Goal: Task Accomplishment & Management: Use online tool/utility

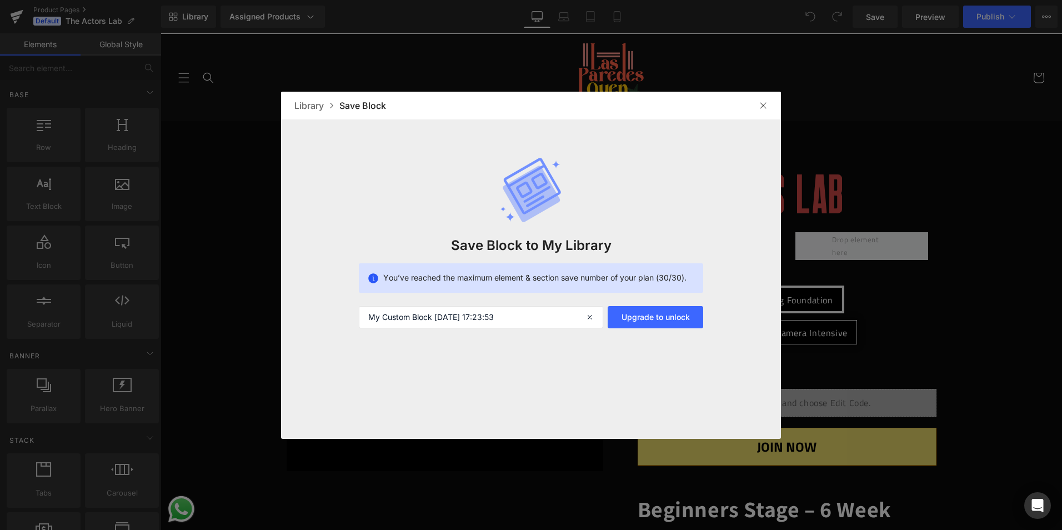
click at [767, 106] on img at bounding box center [762, 105] width 9 height 9
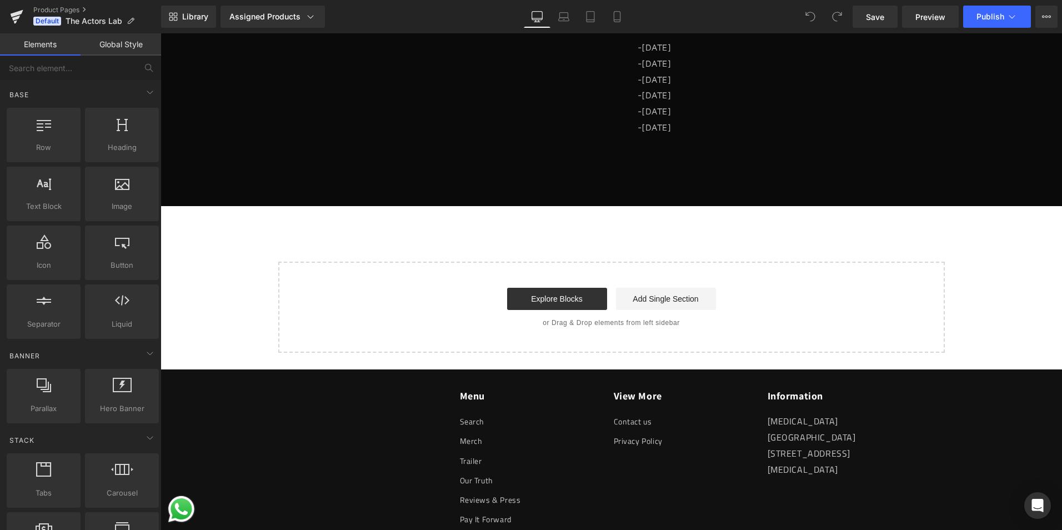
scroll to position [1222, 0]
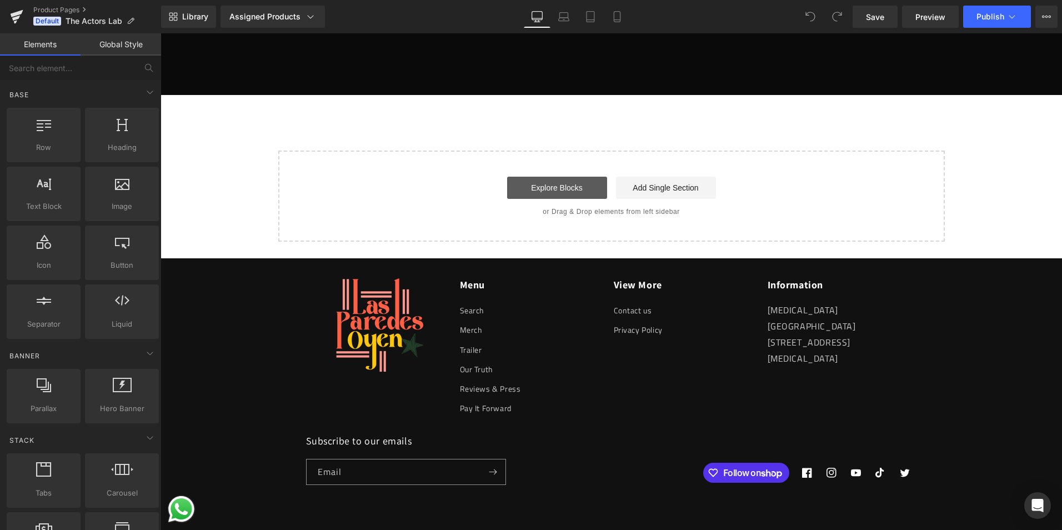
click at [570, 186] on link "Explore Blocks" at bounding box center [557, 188] width 100 height 22
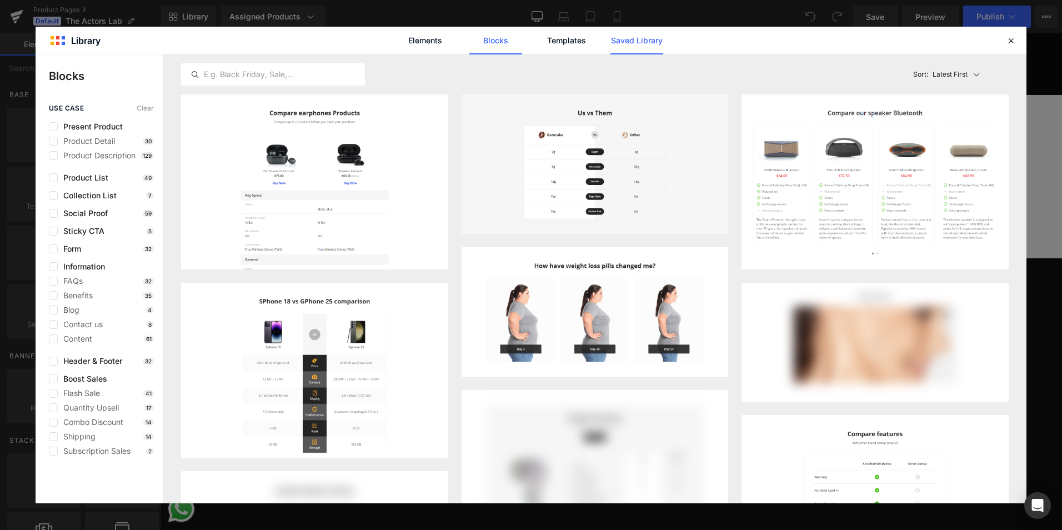
click at [646, 29] on link "Saved Library" at bounding box center [636, 41] width 53 height 28
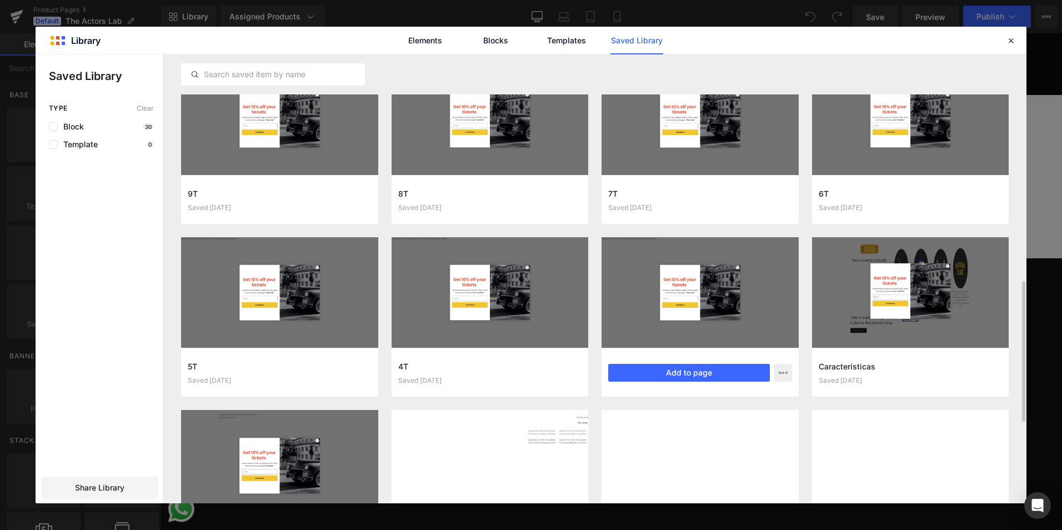
scroll to position [805, 0]
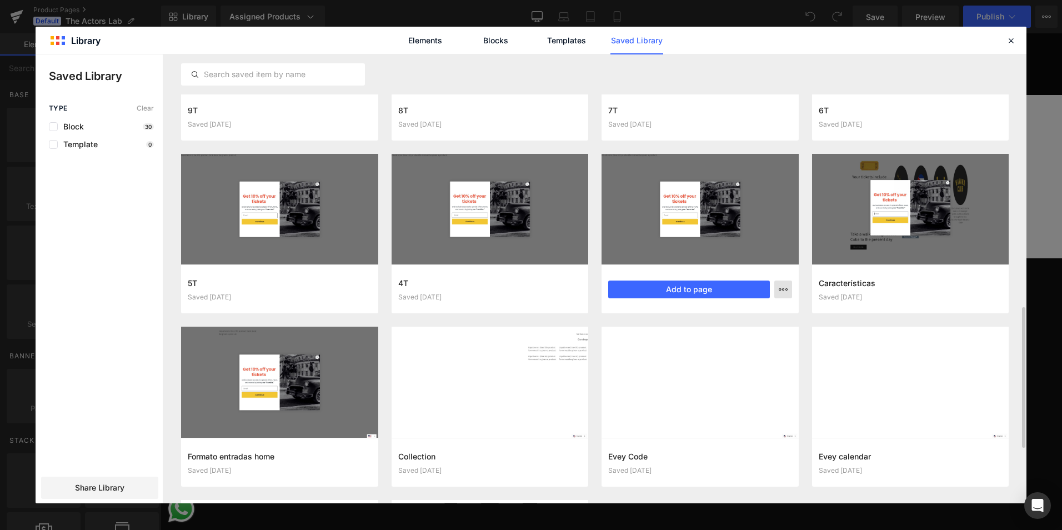
click at [779, 285] on icon "button" at bounding box center [782, 289] width 9 height 9
click at [702, 334] on p "Delete" at bounding box center [698, 338] width 23 height 10
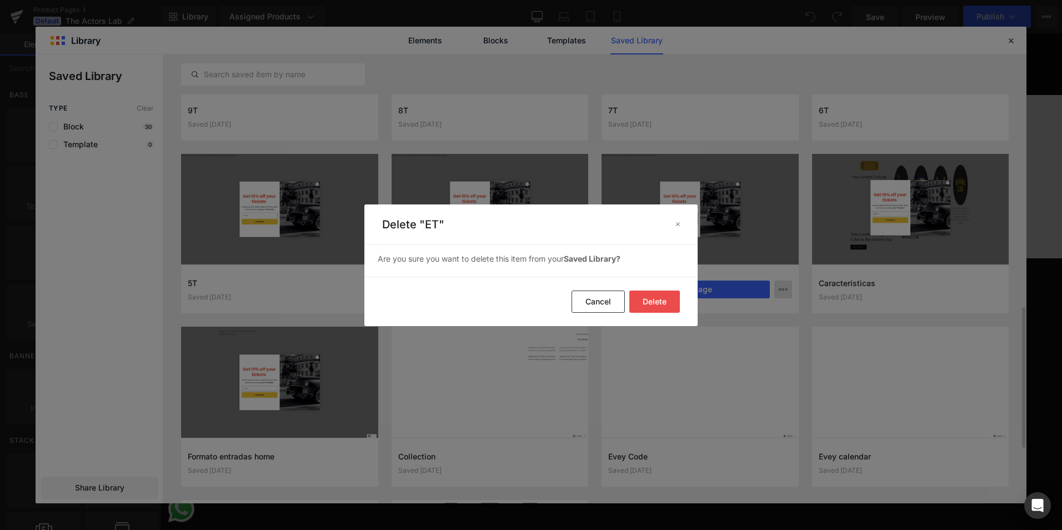
click at [663, 298] on button "Delete" at bounding box center [654, 301] width 51 height 22
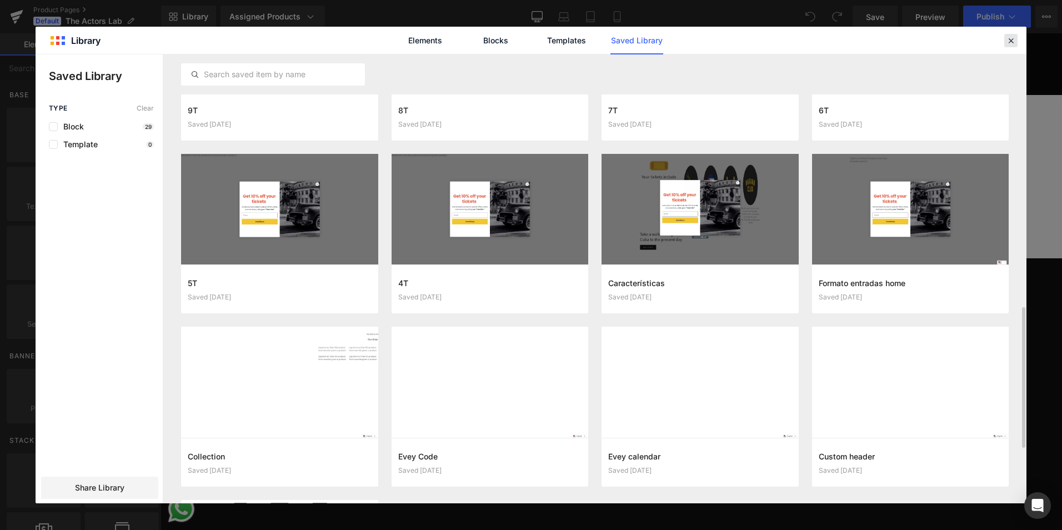
click at [1007, 42] on icon at bounding box center [1011, 41] width 10 height 10
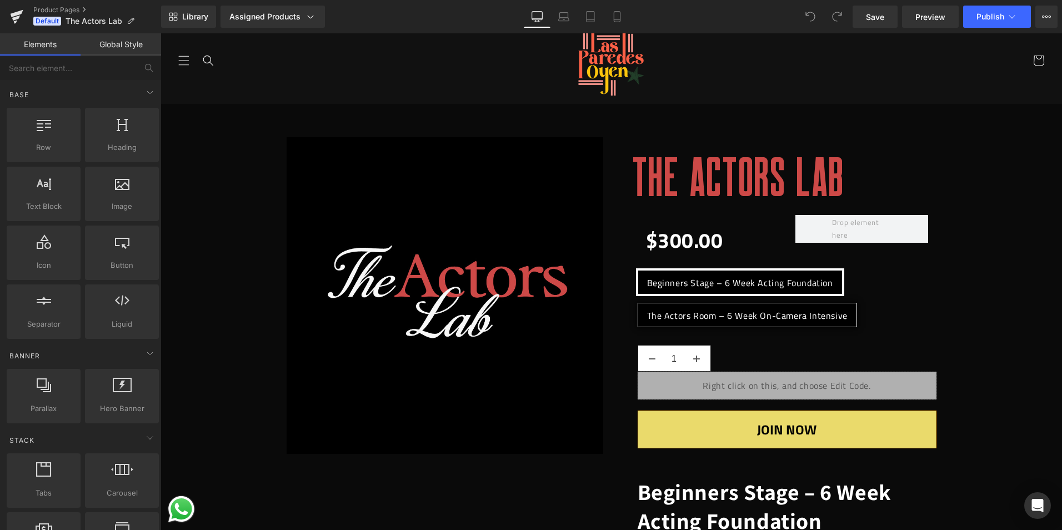
scroll to position [0, 0]
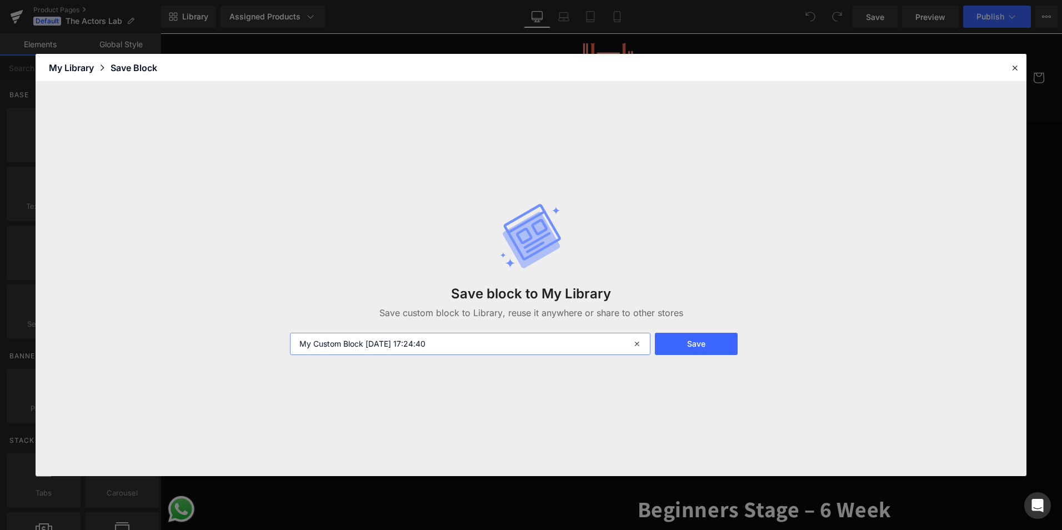
click at [469, 341] on input "My Custom Block 2025-10-11 17:24:40" at bounding box center [470, 344] width 360 height 22
type input "P"
type input "The Actors Lab"
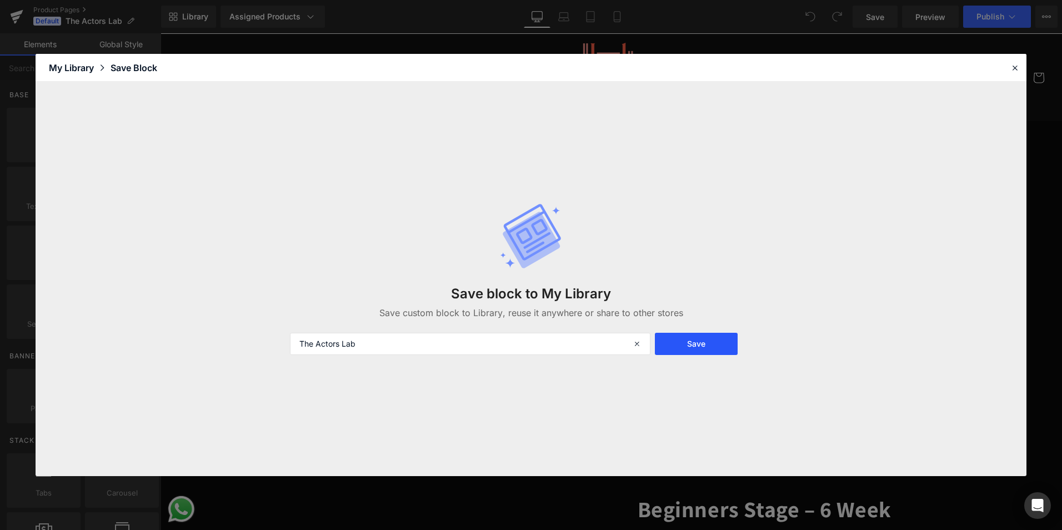
click at [683, 345] on button "Save" at bounding box center [696, 344] width 83 height 22
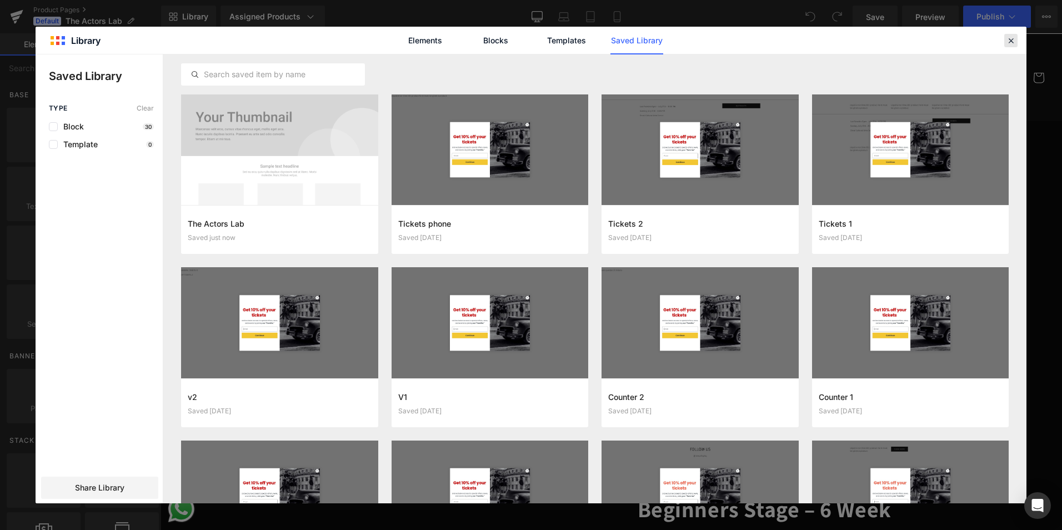
click at [1014, 43] on icon at bounding box center [1011, 41] width 10 height 10
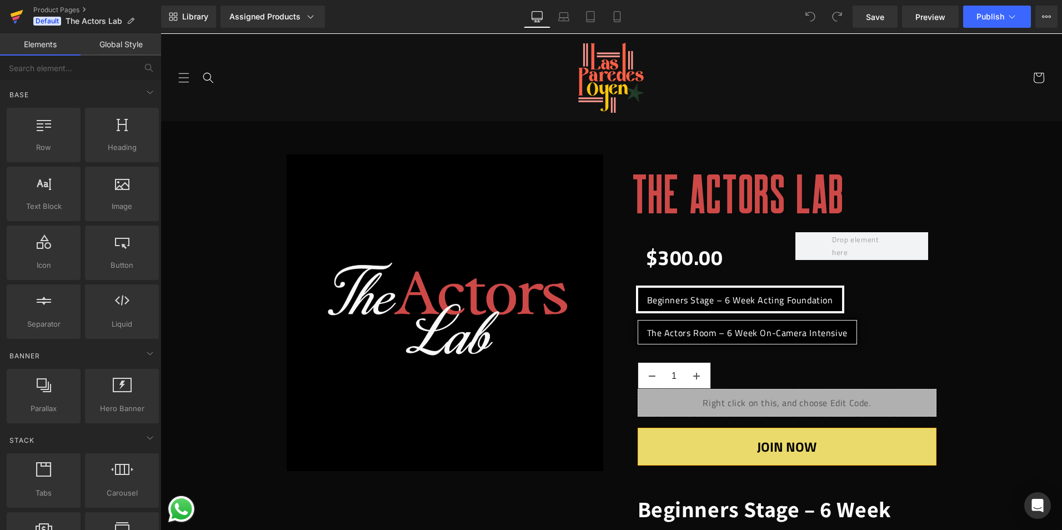
click at [12, 10] on icon at bounding box center [16, 17] width 13 height 28
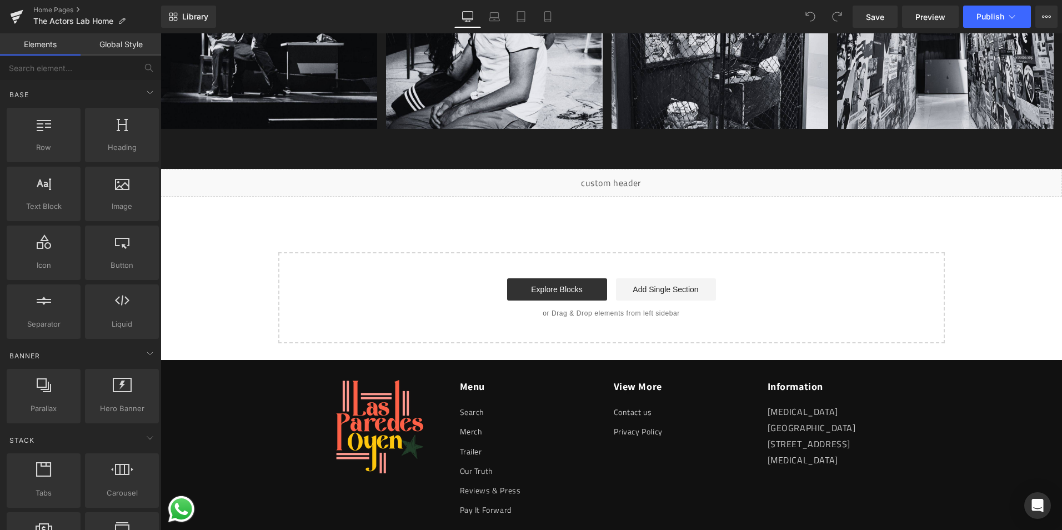
scroll to position [1461, 0]
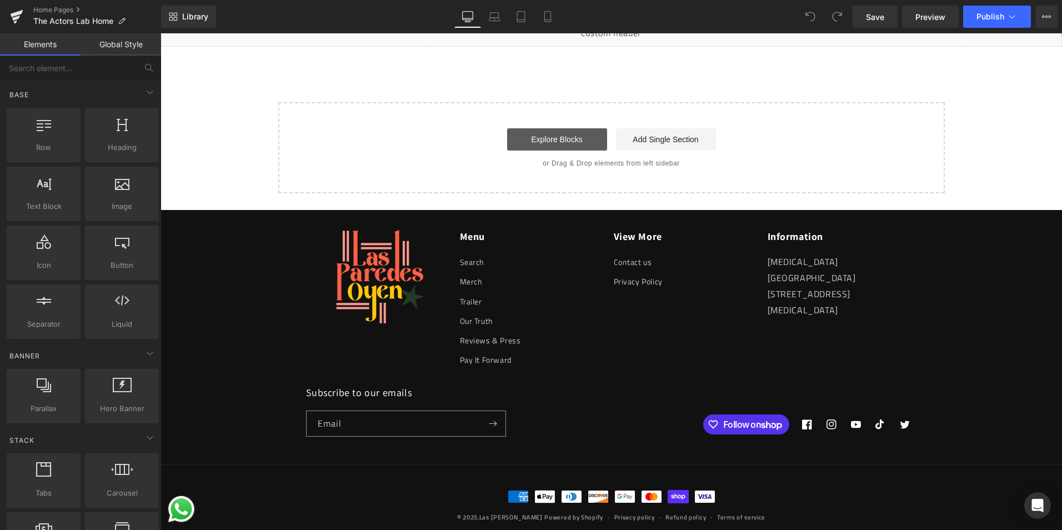
click at [583, 128] on link "Explore Blocks" at bounding box center [557, 139] width 100 height 22
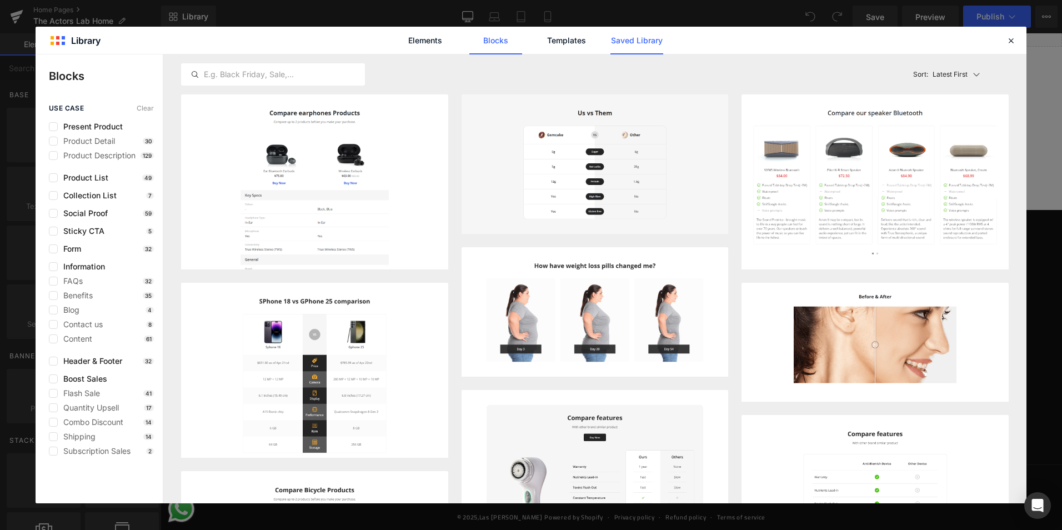
click at [632, 43] on link "Saved Library" at bounding box center [636, 41] width 53 height 28
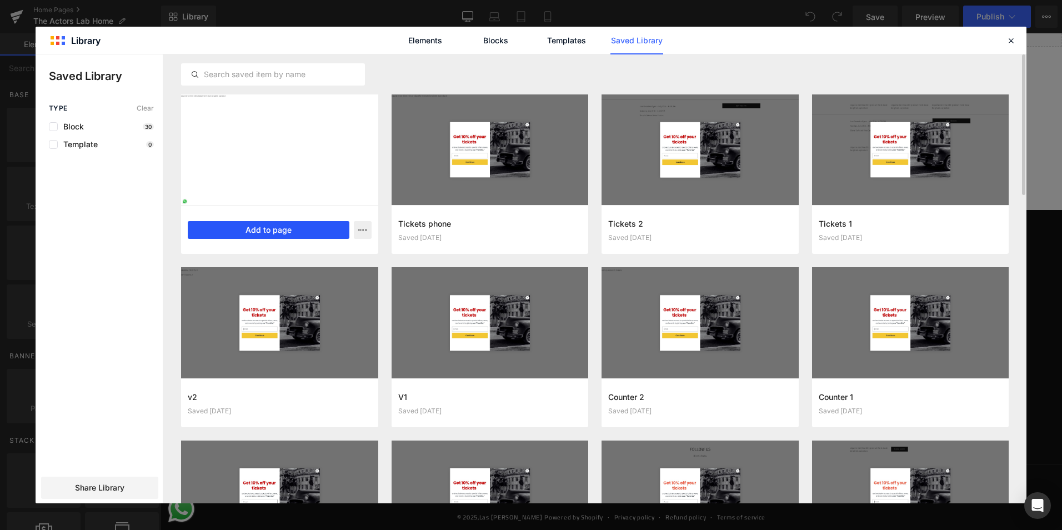
click at [264, 230] on button "Add to page" at bounding box center [269, 230] width 162 height 18
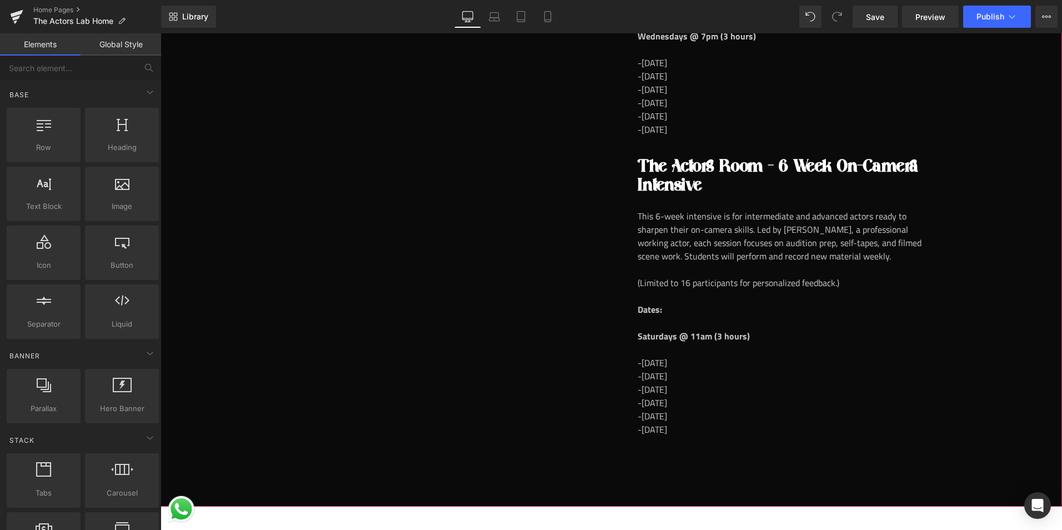
scroll to position [1906, 0]
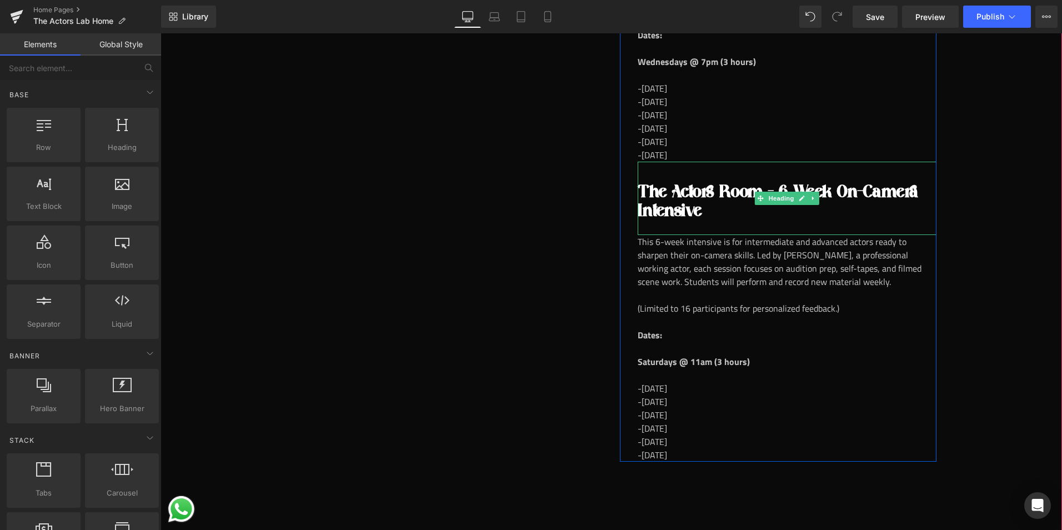
click at [729, 188] on span "The Actors Room – 6 Week On-Camera Intensive" at bounding box center [777, 199] width 280 height 43
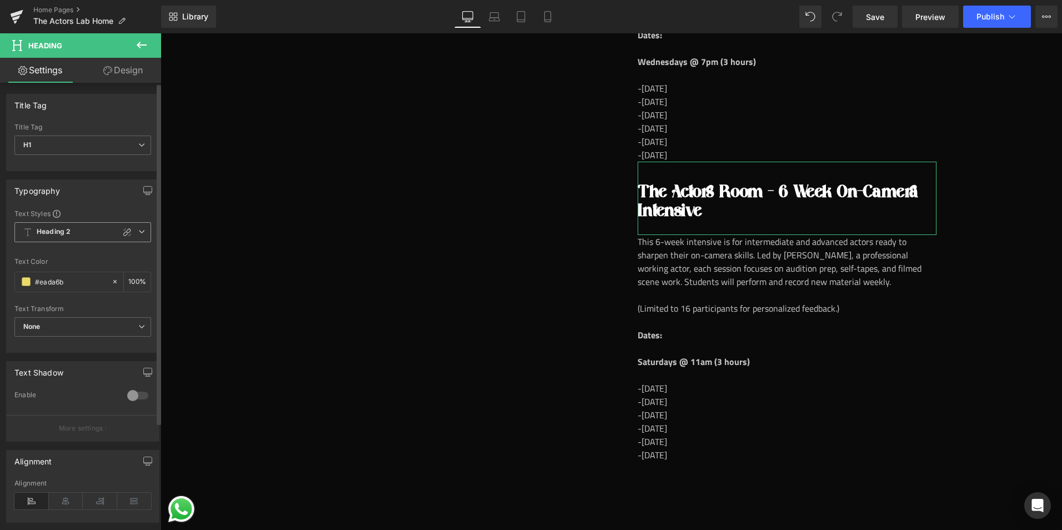
click at [98, 233] on span "Heading 2" at bounding box center [82, 232] width 137 height 20
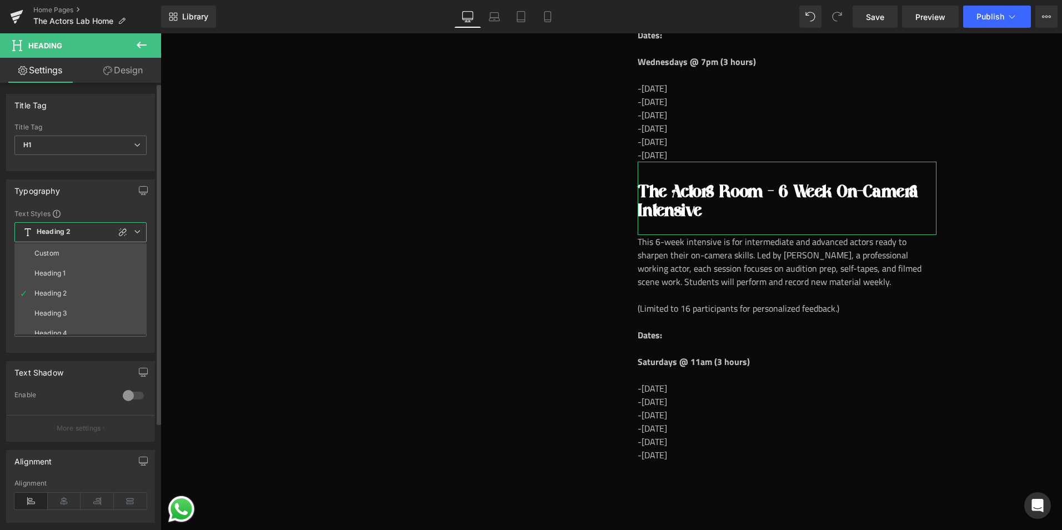
click at [89, 233] on span "Heading 2" at bounding box center [80, 232] width 132 height 20
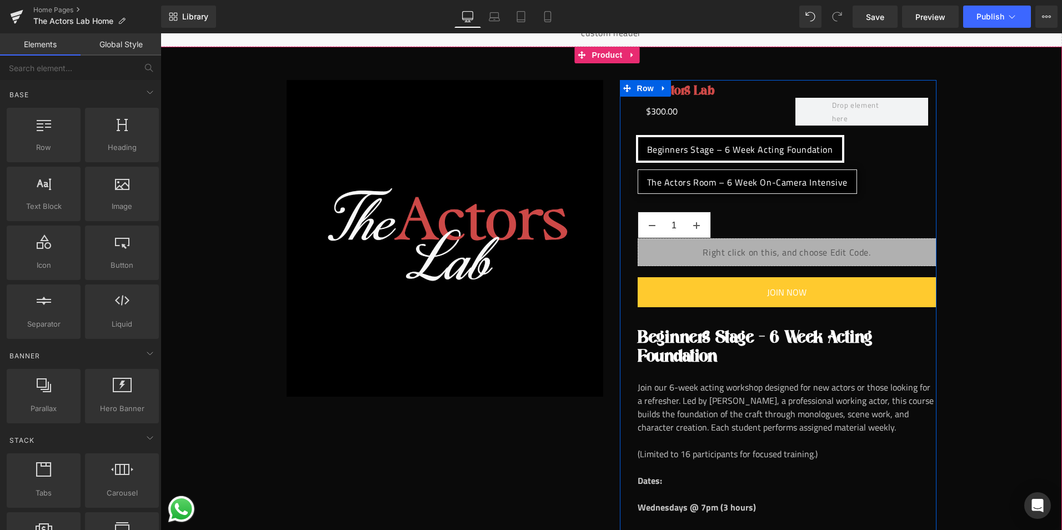
scroll to position [0, 0]
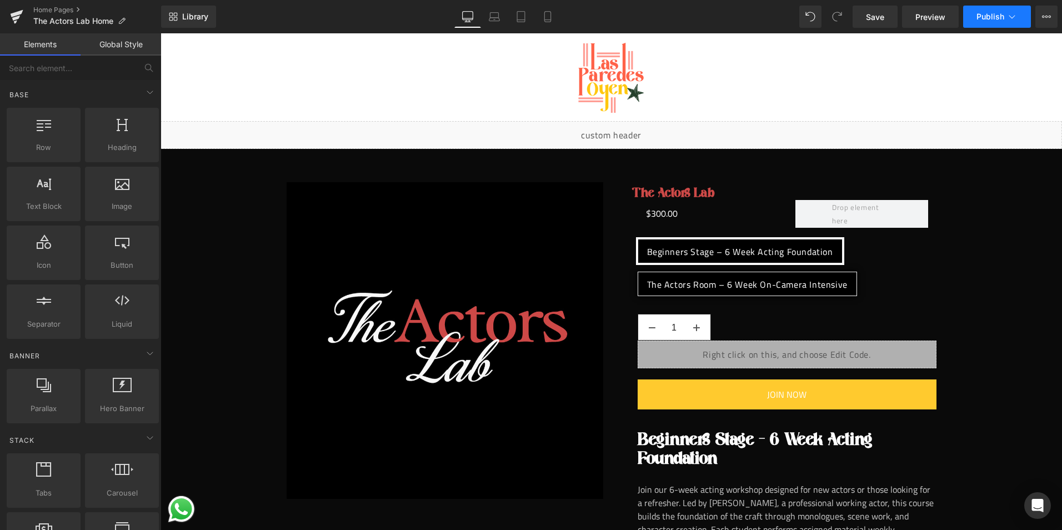
click at [1021, 16] on button "Publish" at bounding box center [997, 17] width 68 height 22
click at [877, 18] on span "Save" at bounding box center [875, 17] width 18 height 12
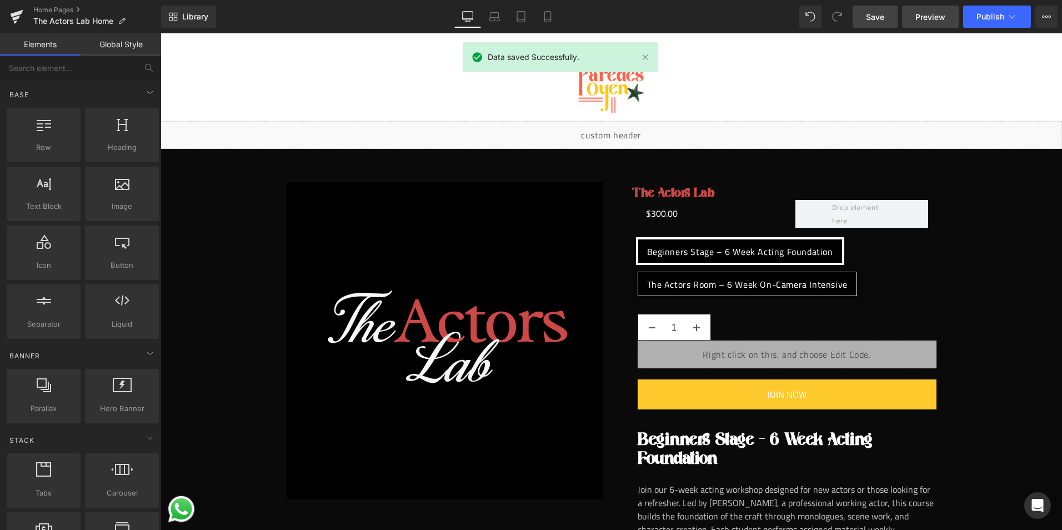
click at [928, 18] on span "Preview" at bounding box center [930, 17] width 30 height 12
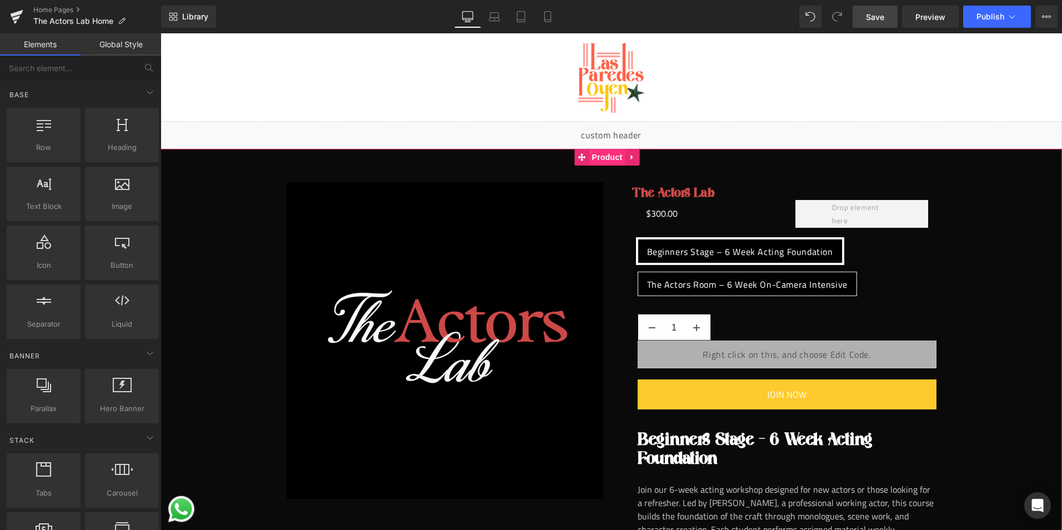
click at [609, 158] on span "Product" at bounding box center [607, 157] width 36 height 17
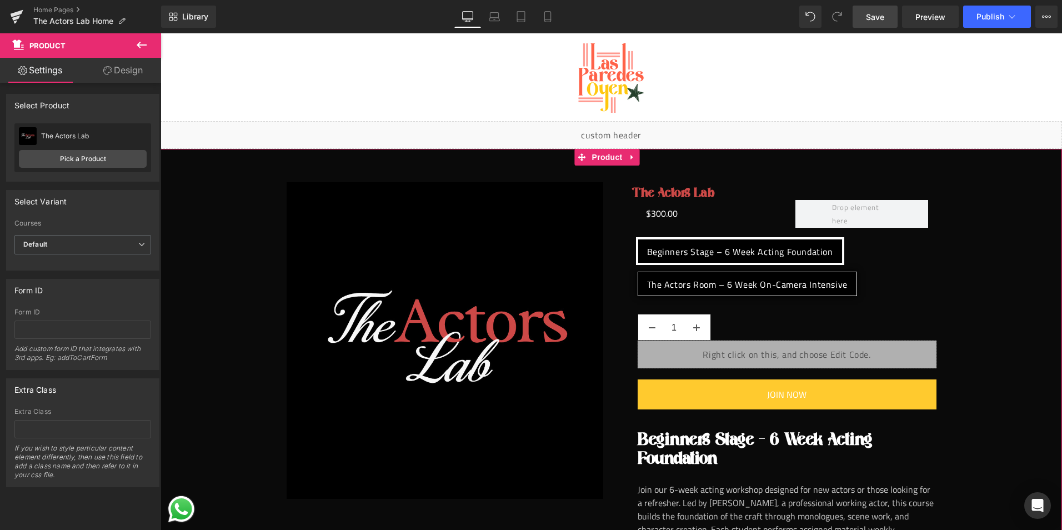
click at [124, 64] on link "Design" at bounding box center [123, 70] width 81 height 25
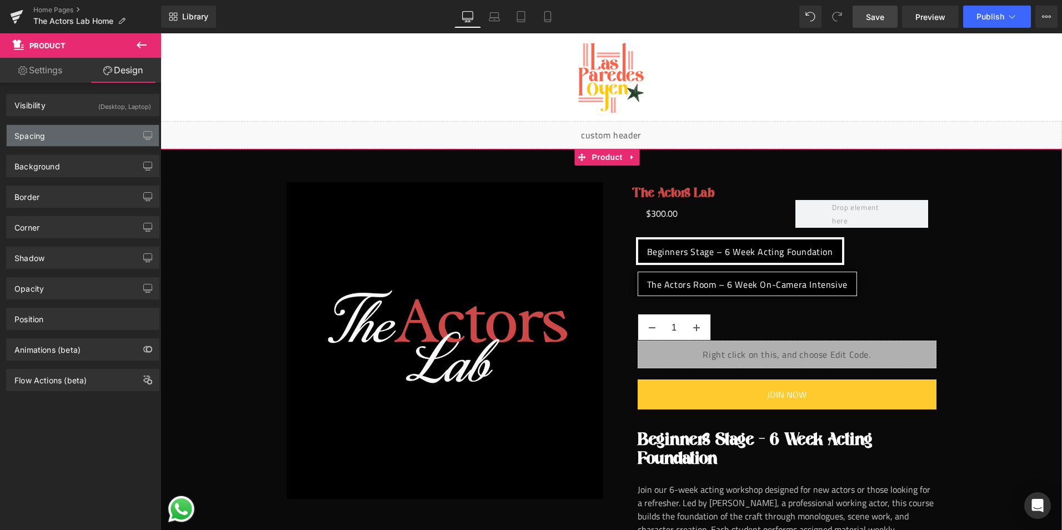
type input "0"
type input "30"
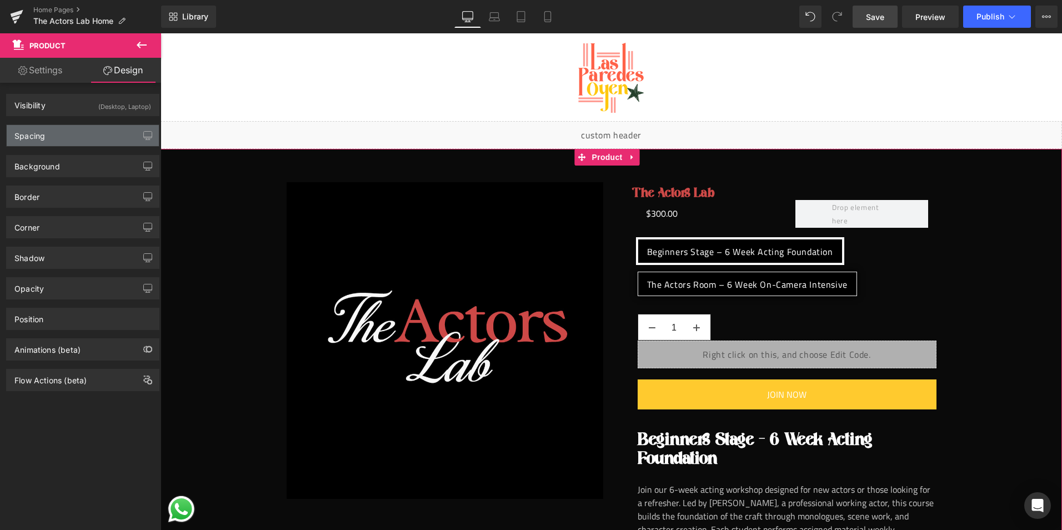
type input "0"
type input "117"
type input "0"
click at [41, 134] on div "Spacing" at bounding box center [29, 133] width 31 height 16
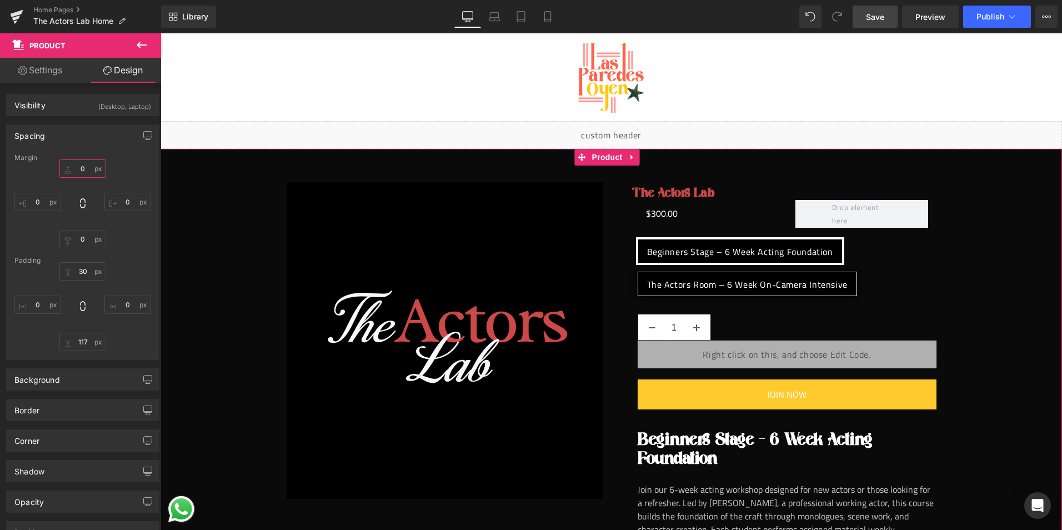
click at [84, 168] on input "0" at bounding box center [82, 168] width 47 height 18
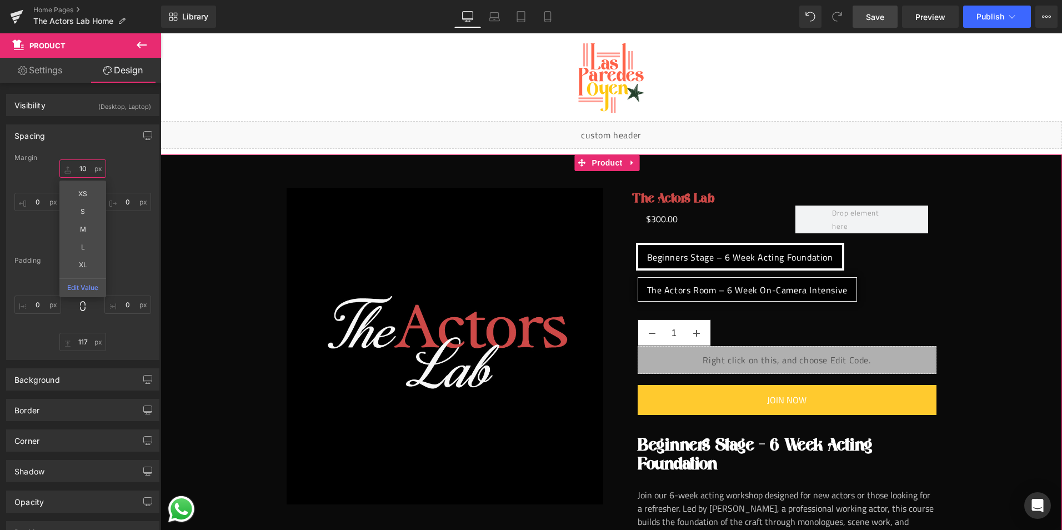
type input "1"
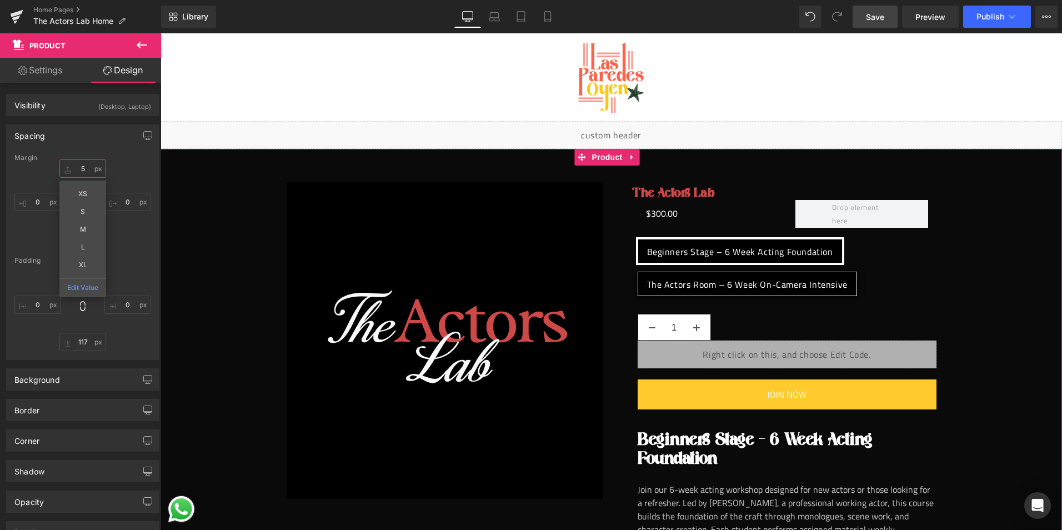
type input "50"
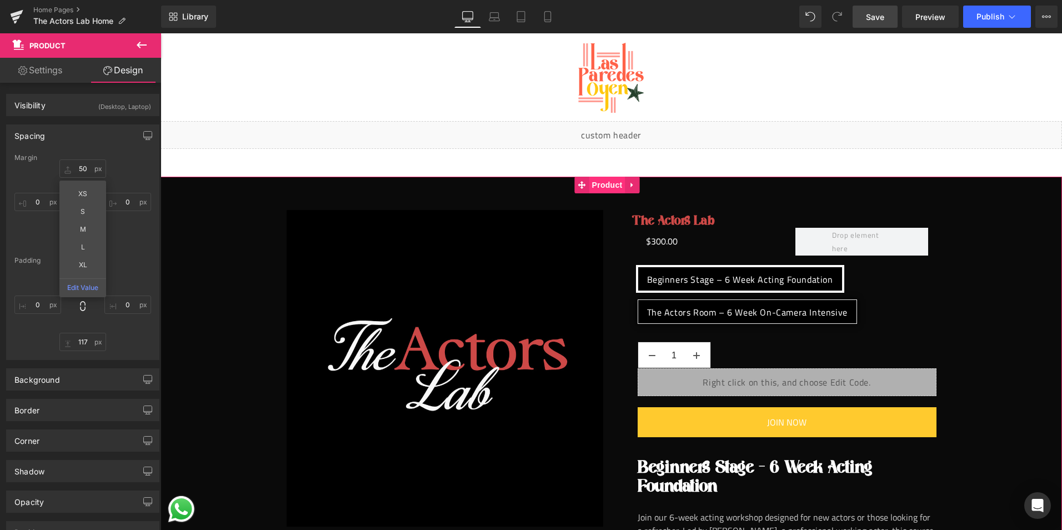
click at [606, 184] on span "Product" at bounding box center [607, 185] width 36 height 17
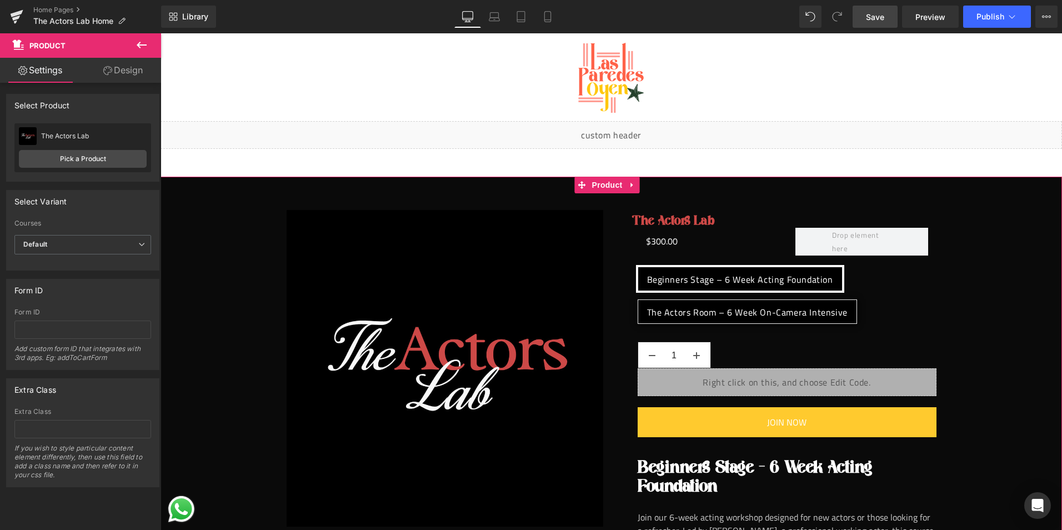
click at [117, 65] on link "Design" at bounding box center [123, 70] width 81 height 25
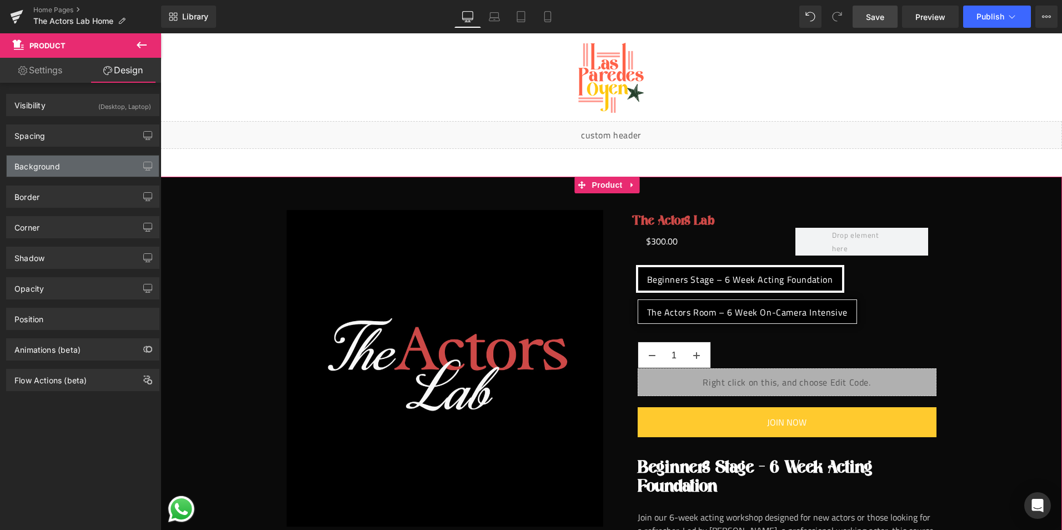
click at [46, 170] on div "Background" at bounding box center [37, 163] width 46 height 16
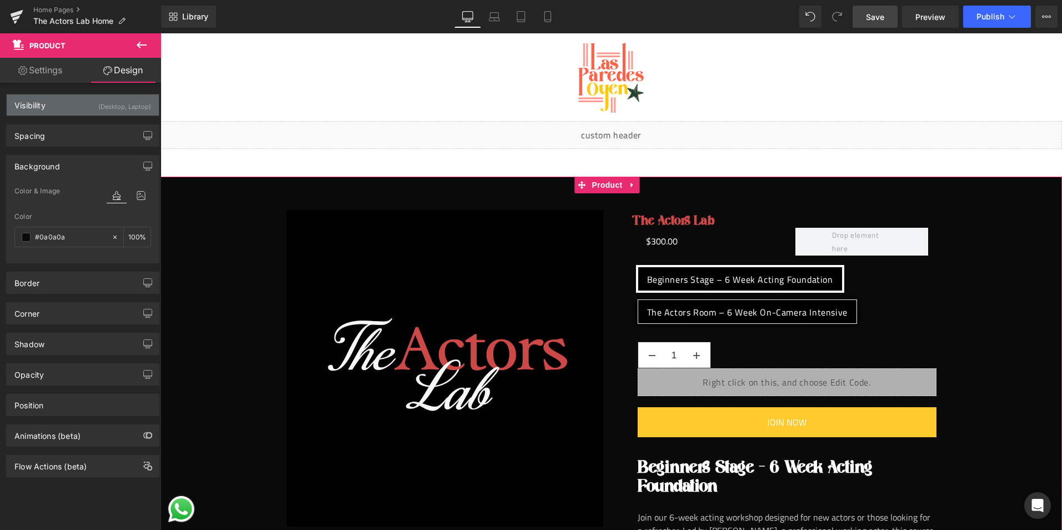
click at [64, 103] on div "Visibility (Desktop, Laptop)" at bounding box center [83, 104] width 152 height 21
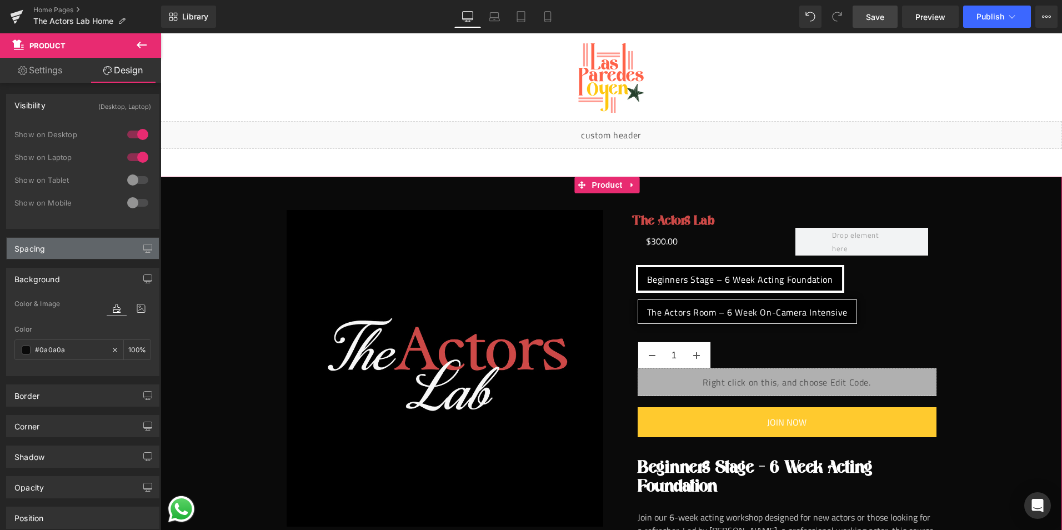
click at [59, 245] on div "Spacing" at bounding box center [83, 248] width 152 height 21
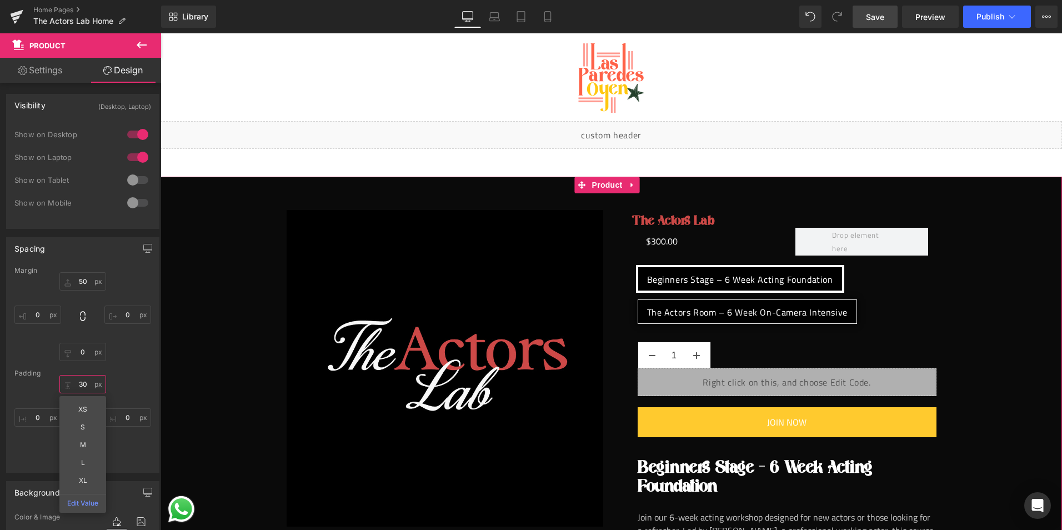
click at [80, 382] on input "text" at bounding box center [82, 384] width 47 height 18
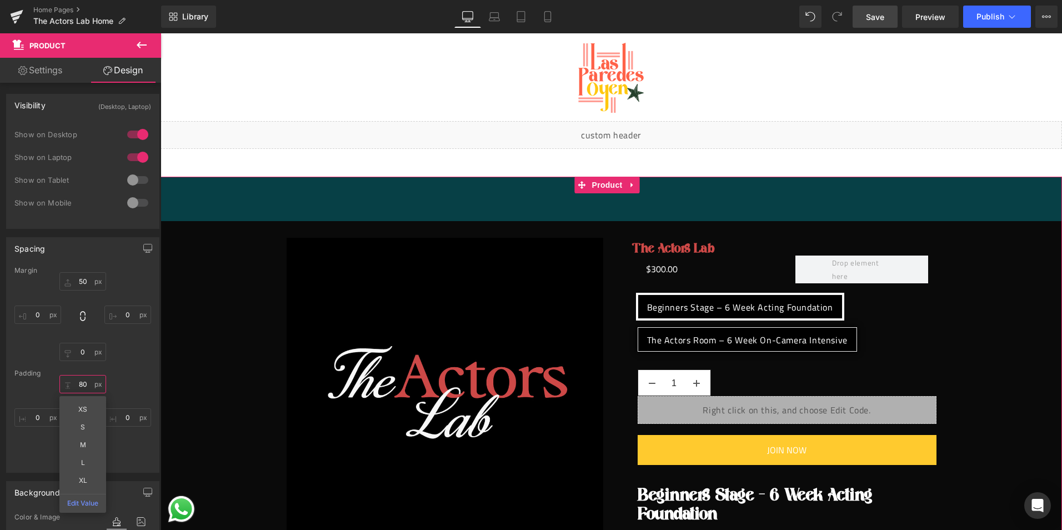
click at [77, 383] on input "80" at bounding box center [82, 384] width 47 height 18
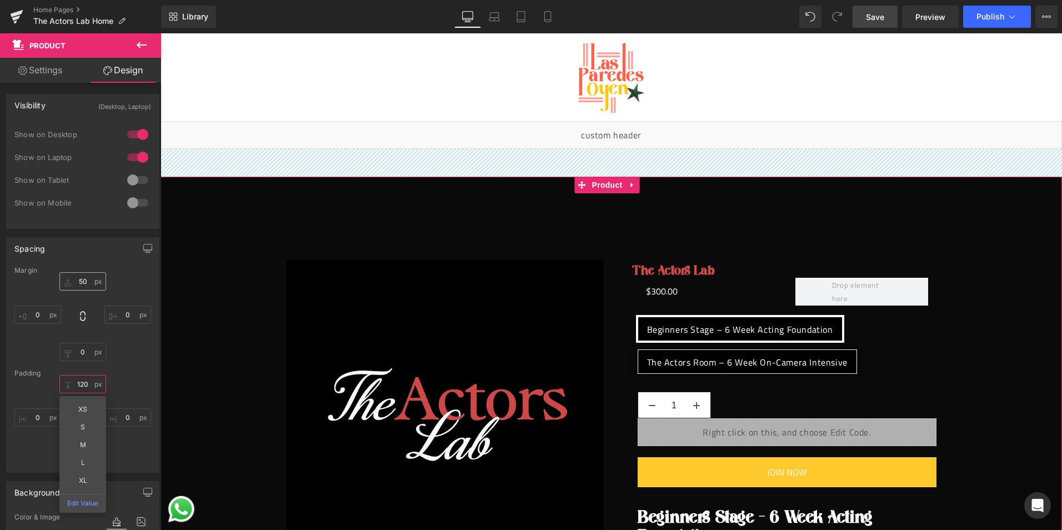
type input "120"
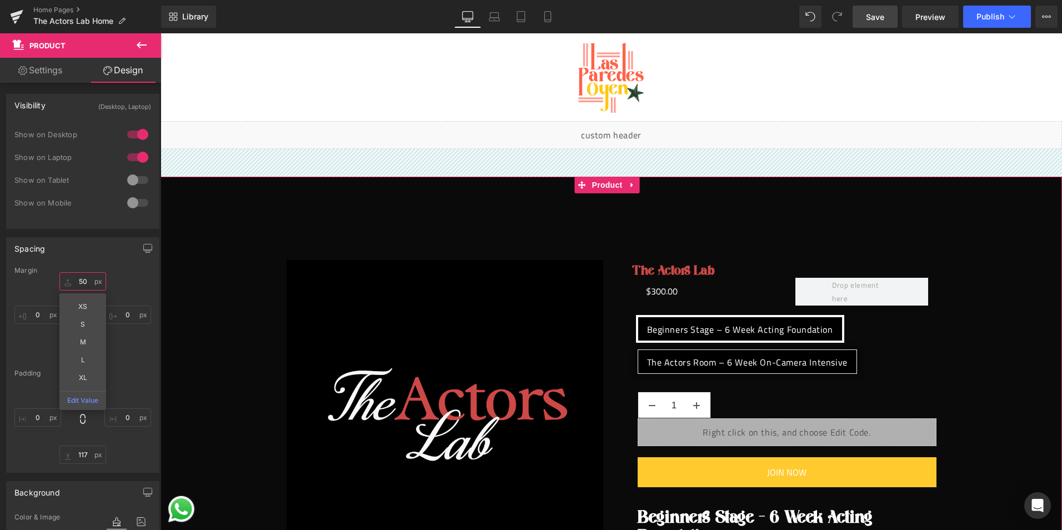
click at [78, 282] on input "text" at bounding box center [82, 281] width 47 height 18
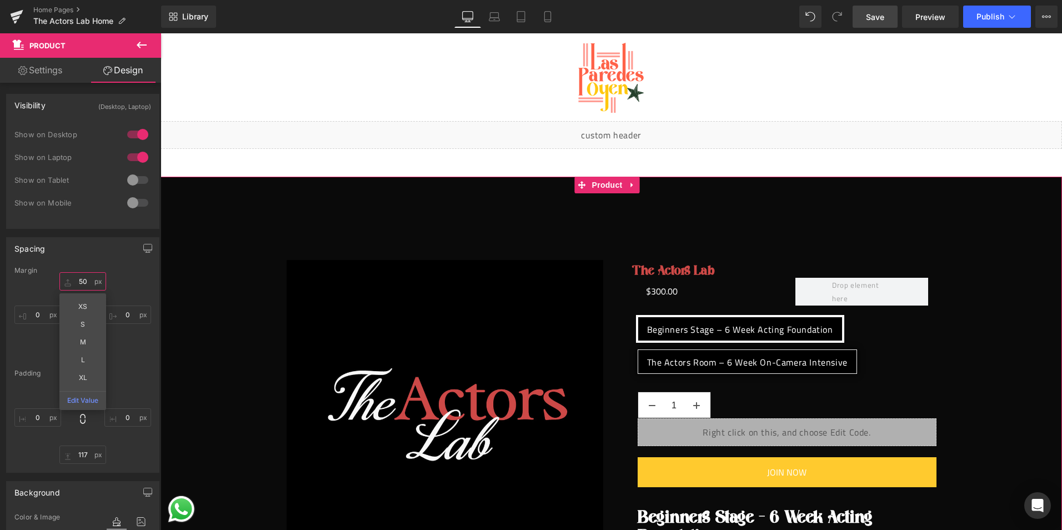
click at [78, 282] on input "text" at bounding box center [82, 281] width 47 height 18
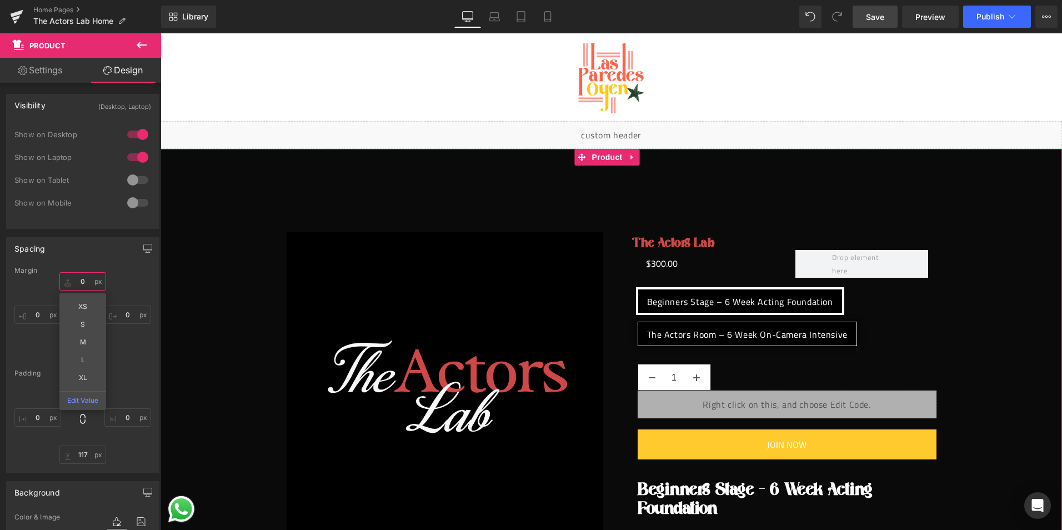
type input "0"
click at [37, 383] on div "120" at bounding box center [82, 419] width 137 height 89
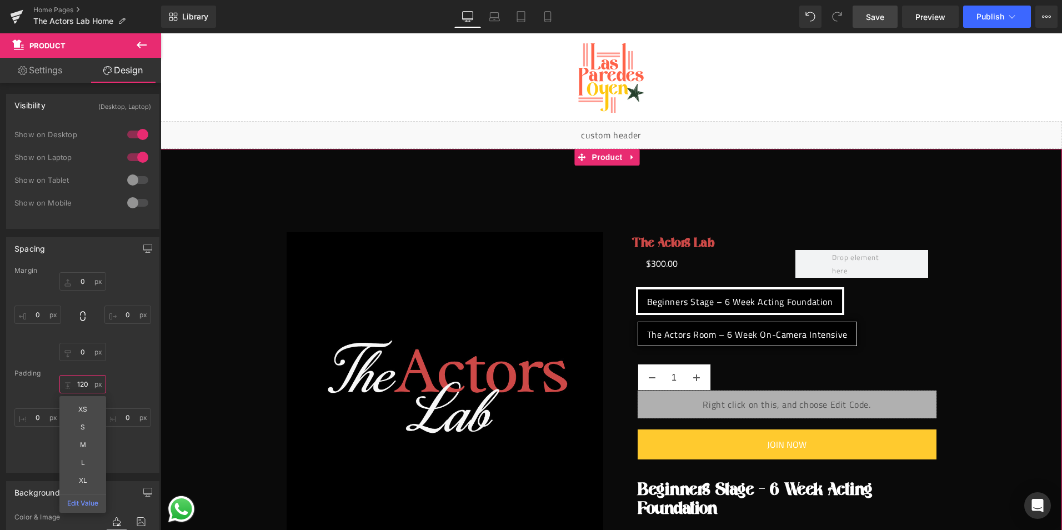
click at [82, 384] on input "120" at bounding box center [82, 384] width 47 height 18
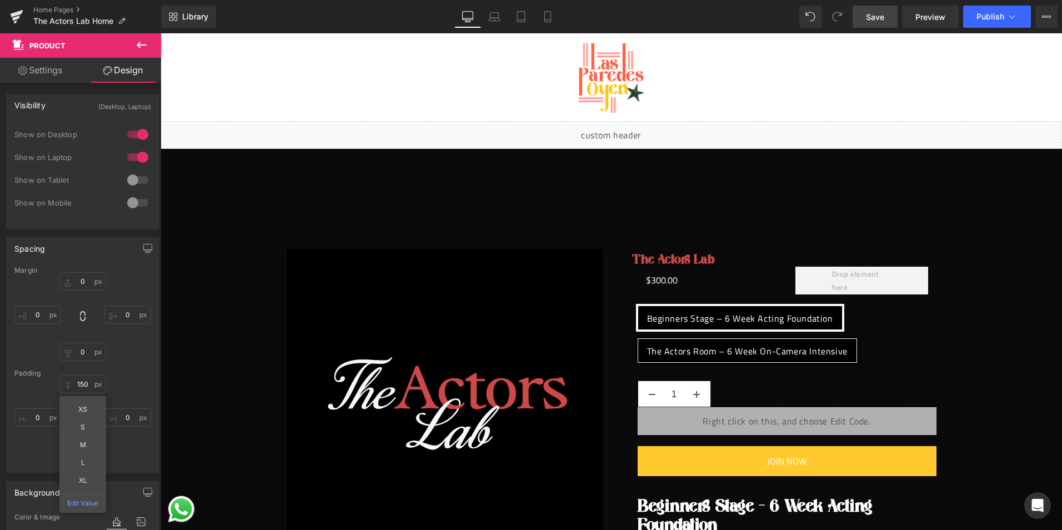
click at [873, 22] on span "Save" at bounding box center [875, 17] width 18 height 12
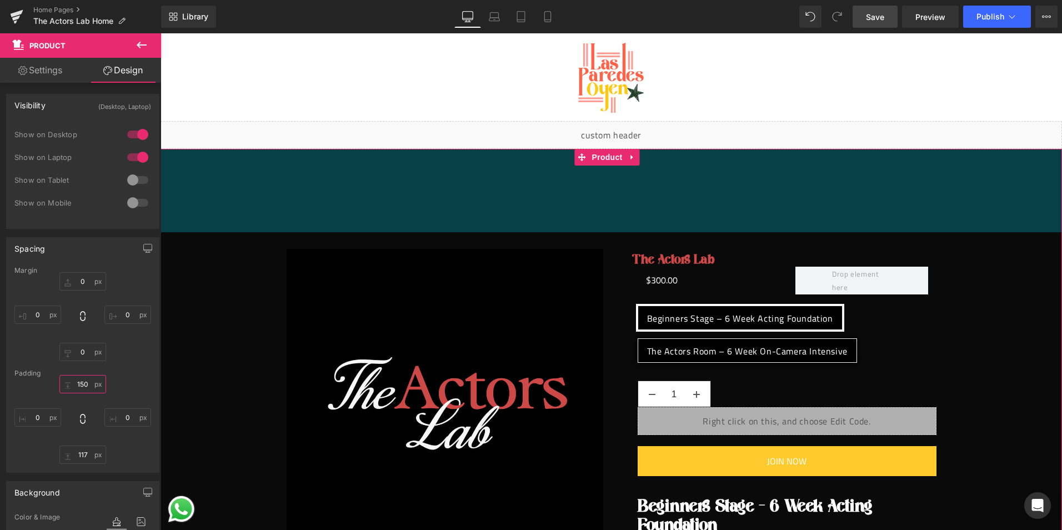
click at [86, 380] on input "150" at bounding box center [82, 384] width 47 height 18
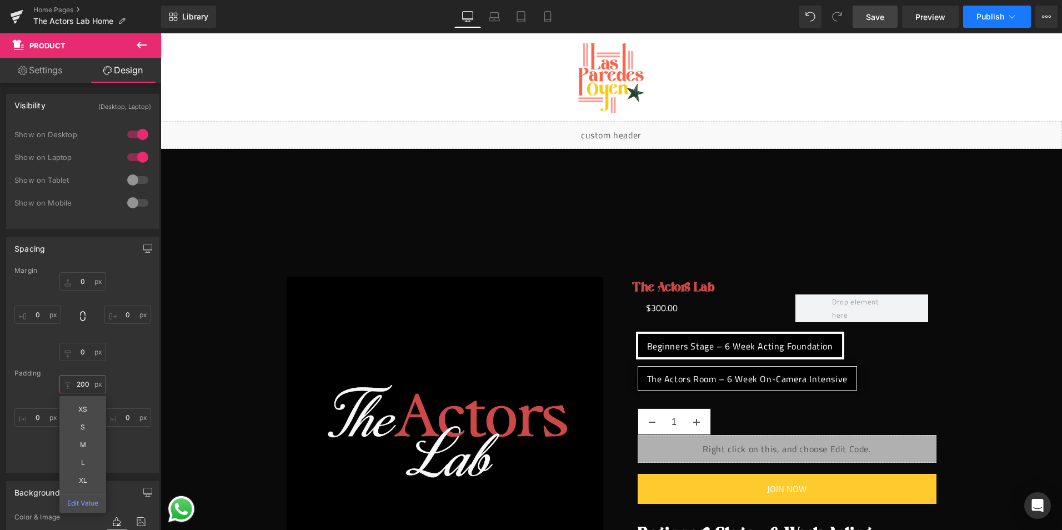
type input "200"
click at [1000, 21] on button "Publish" at bounding box center [997, 17] width 68 height 22
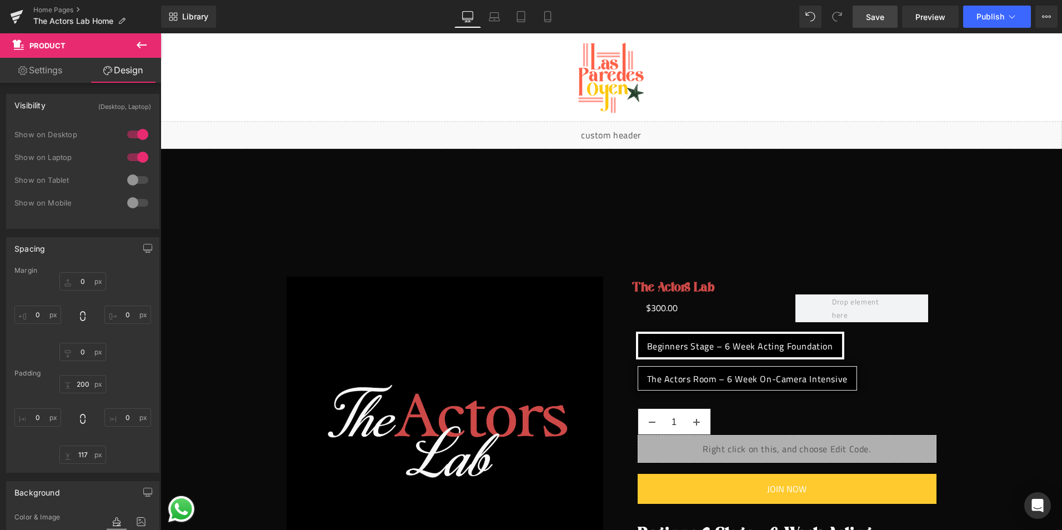
click at [872, 15] on span "Save" at bounding box center [875, 17] width 18 height 12
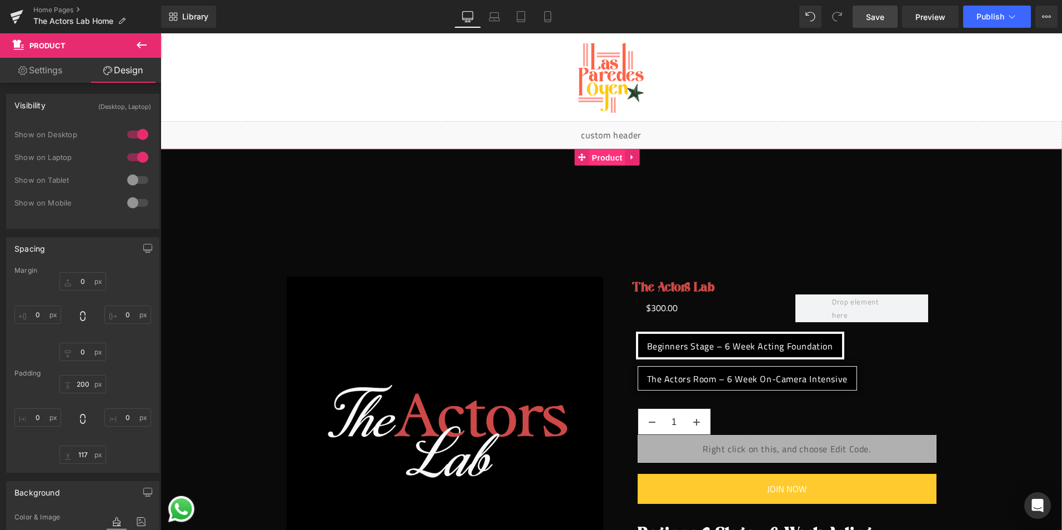
click at [599, 158] on span "Product" at bounding box center [607, 157] width 36 height 17
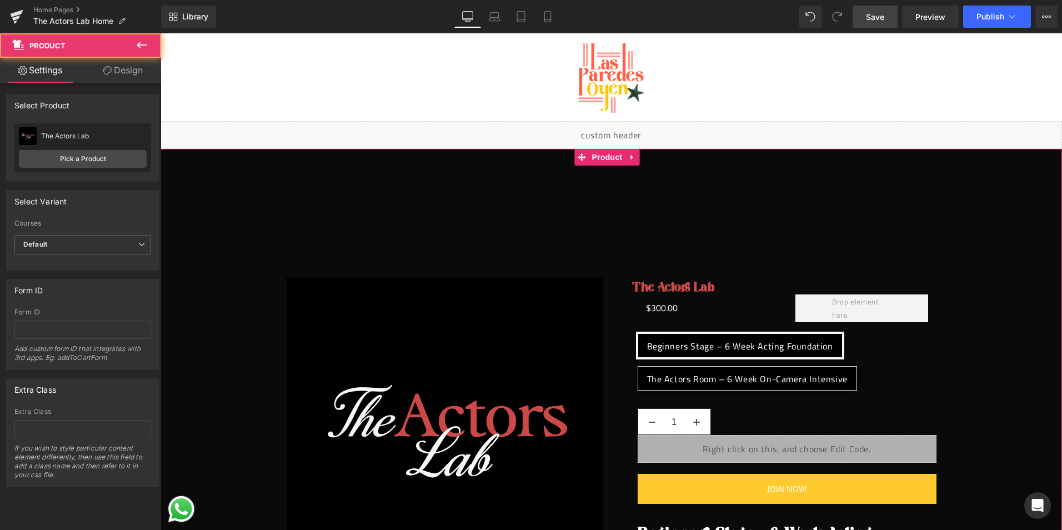
click at [118, 71] on link "Design" at bounding box center [123, 70] width 81 height 25
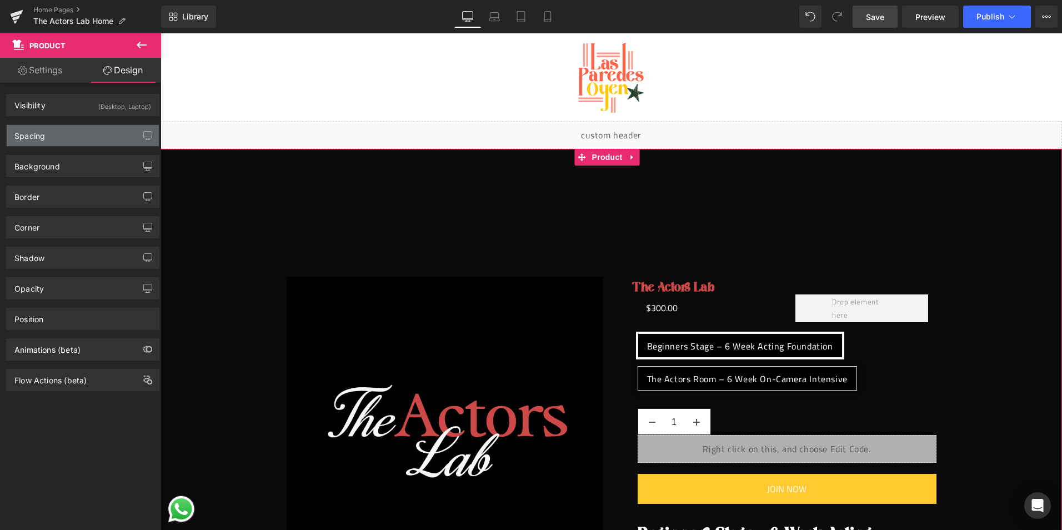
click at [58, 139] on div "Spacing" at bounding box center [83, 135] width 152 height 21
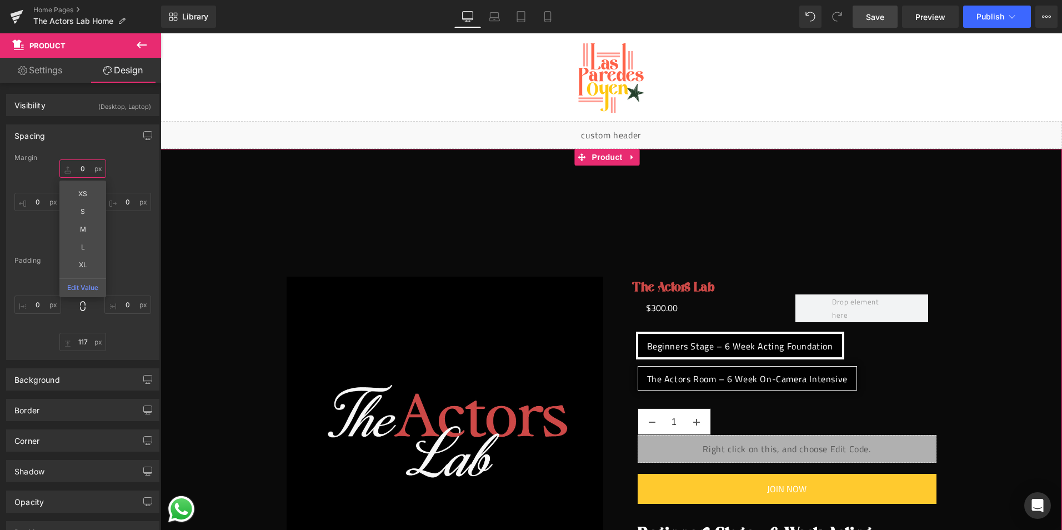
click at [78, 176] on input "text" at bounding box center [82, 168] width 47 height 18
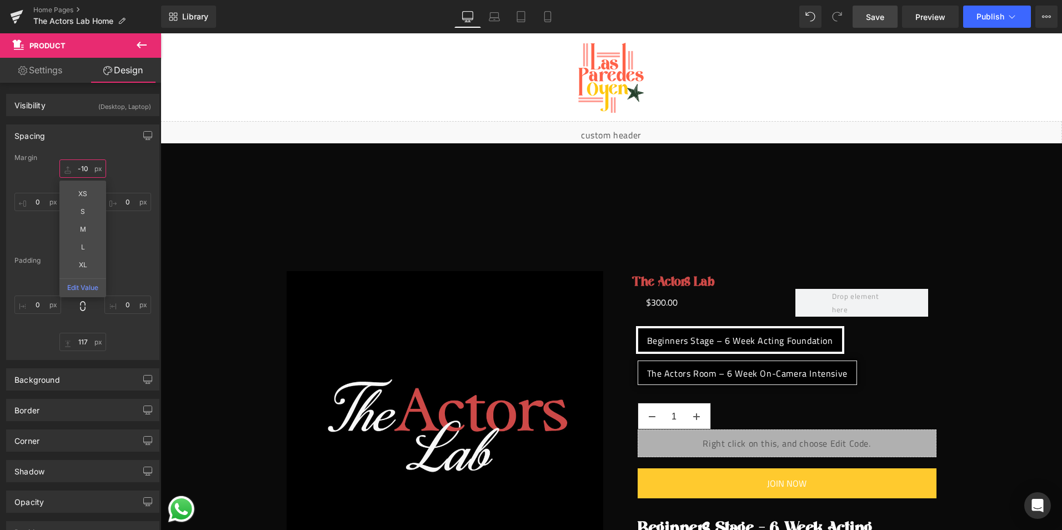
type input "-10"
click at [861, 13] on link "Save" at bounding box center [874, 17] width 45 height 22
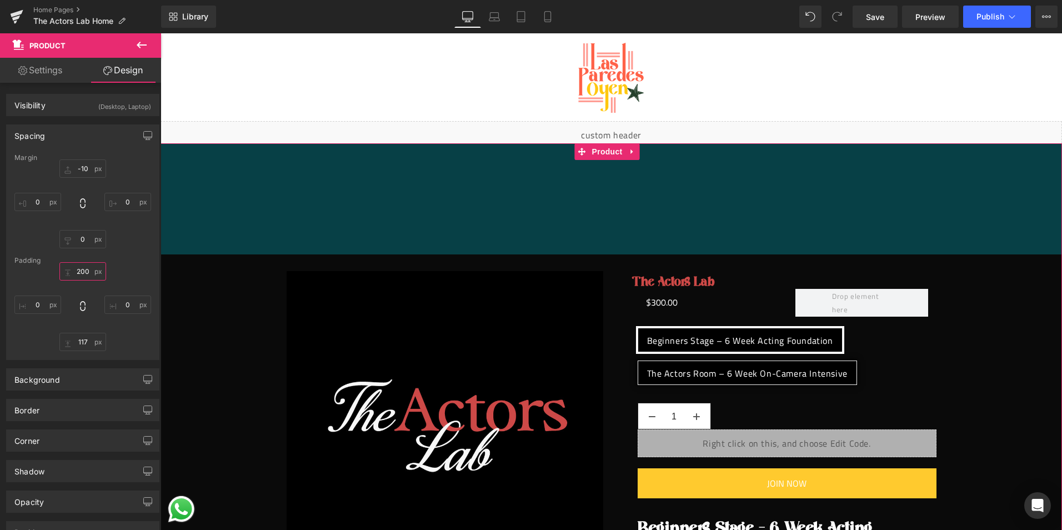
click at [78, 267] on input "text" at bounding box center [82, 271] width 47 height 18
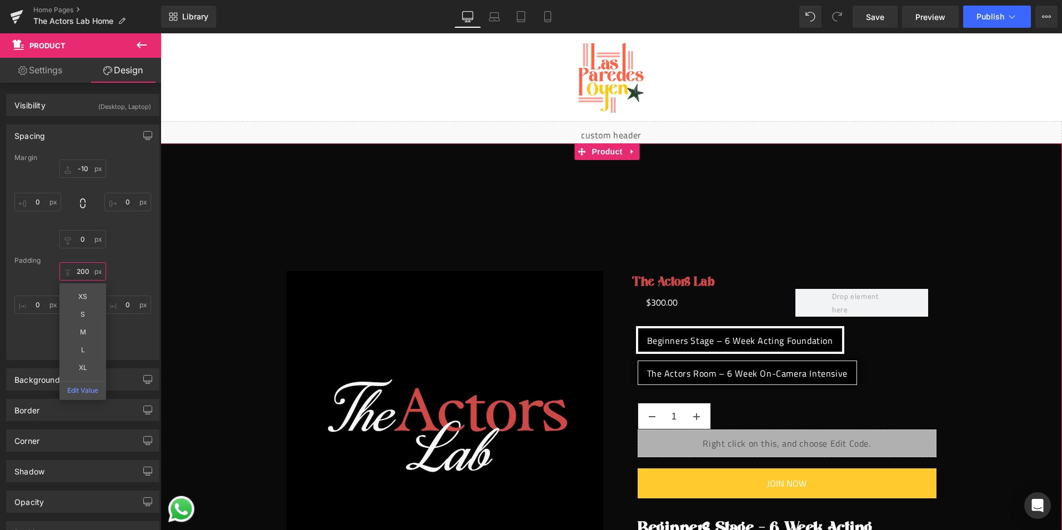
type input "1"
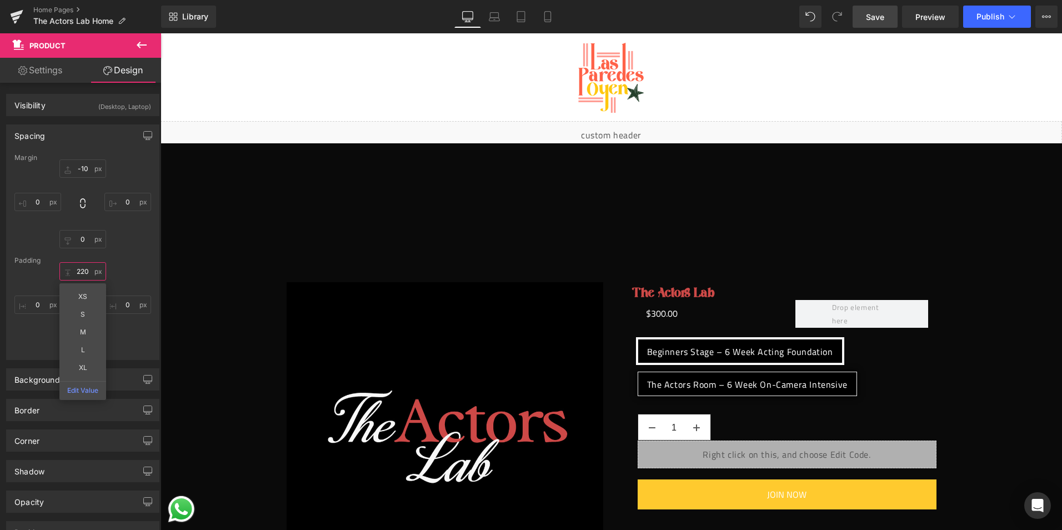
type input "220"
click at [869, 14] on span "Save" at bounding box center [875, 17] width 18 height 12
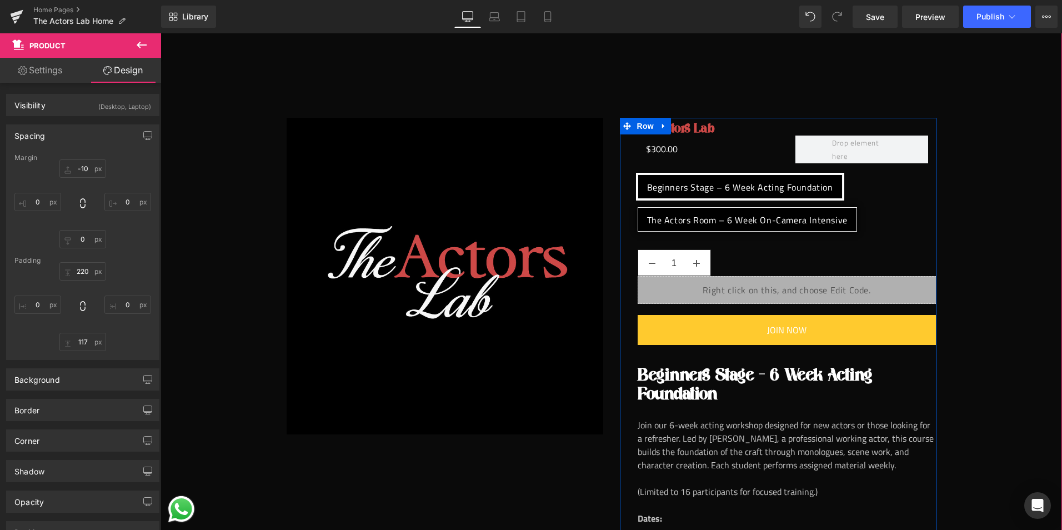
scroll to position [56, 0]
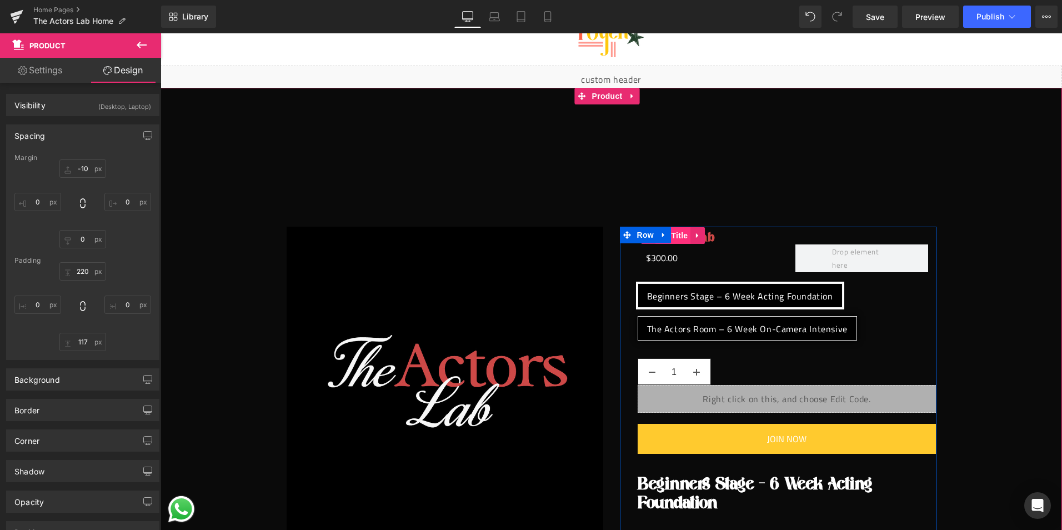
click at [676, 236] on span "(P) Title" at bounding box center [673, 235] width 36 height 17
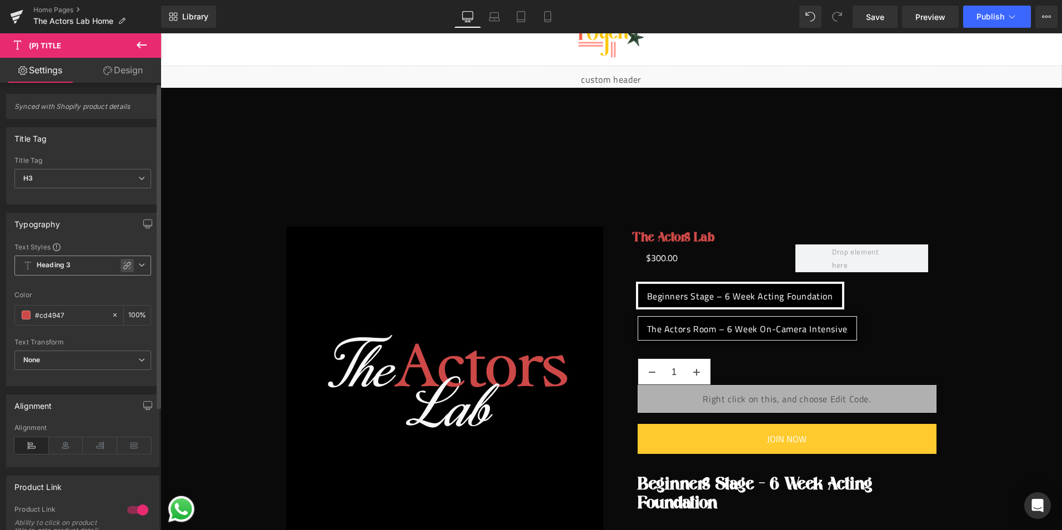
click at [123, 266] on icon at bounding box center [127, 266] width 8 height 8
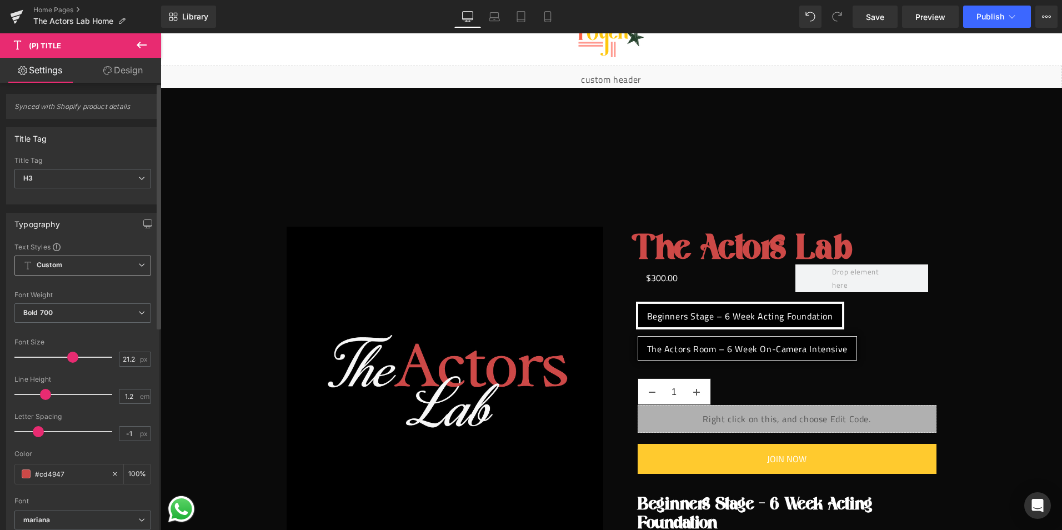
drag, startPoint x: 39, startPoint y: 362, endPoint x: 71, endPoint y: 362, distance: 31.1
click at [71, 362] on span at bounding box center [72, 356] width 11 height 11
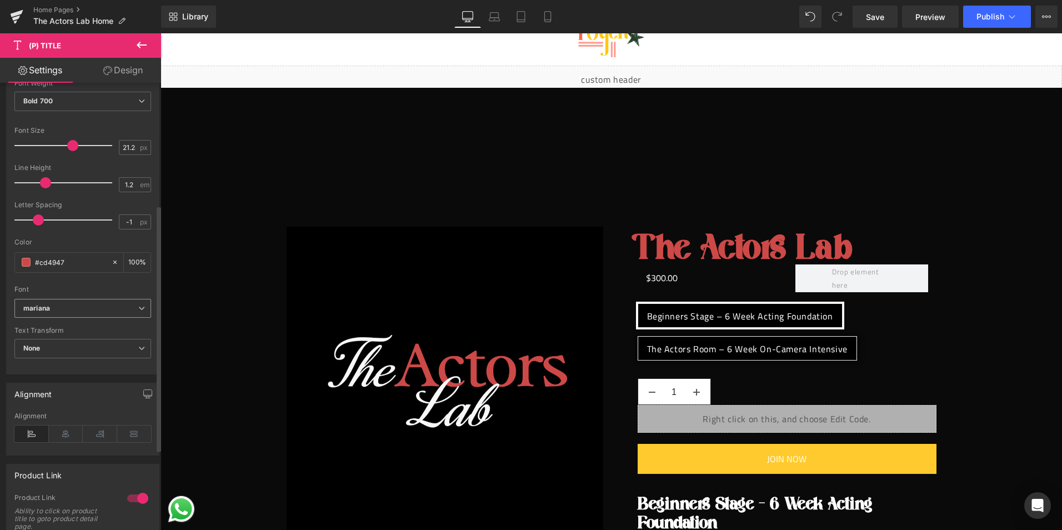
scroll to position [222, 0]
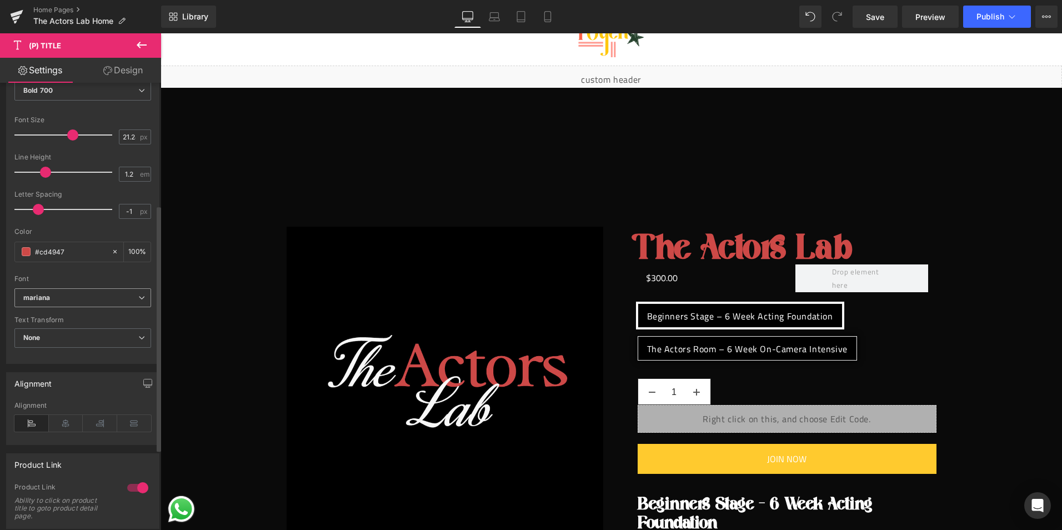
click at [81, 299] on b "mariana" at bounding box center [80, 297] width 115 height 9
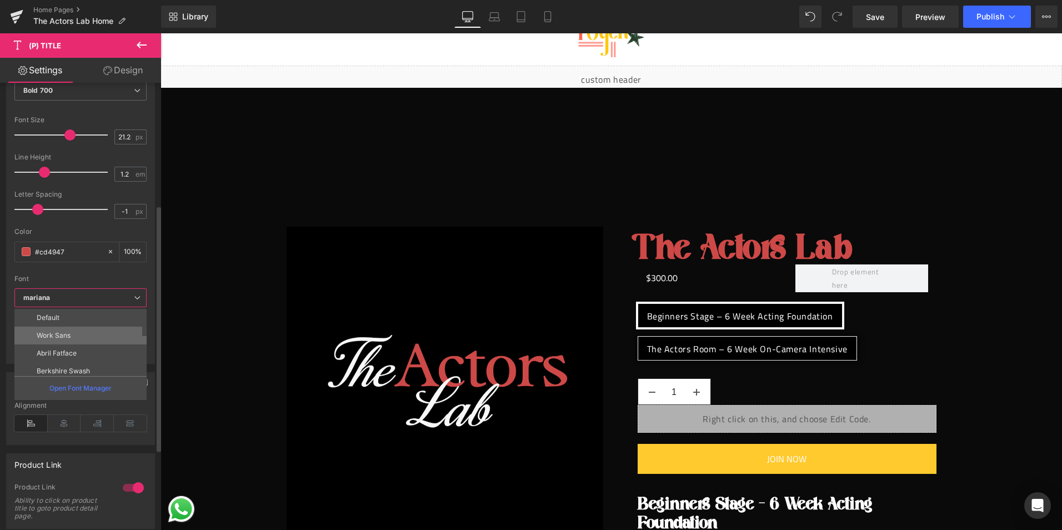
click at [73, 339] on li "Work Sans" at bounding box center [82, 335] width 137 height 18
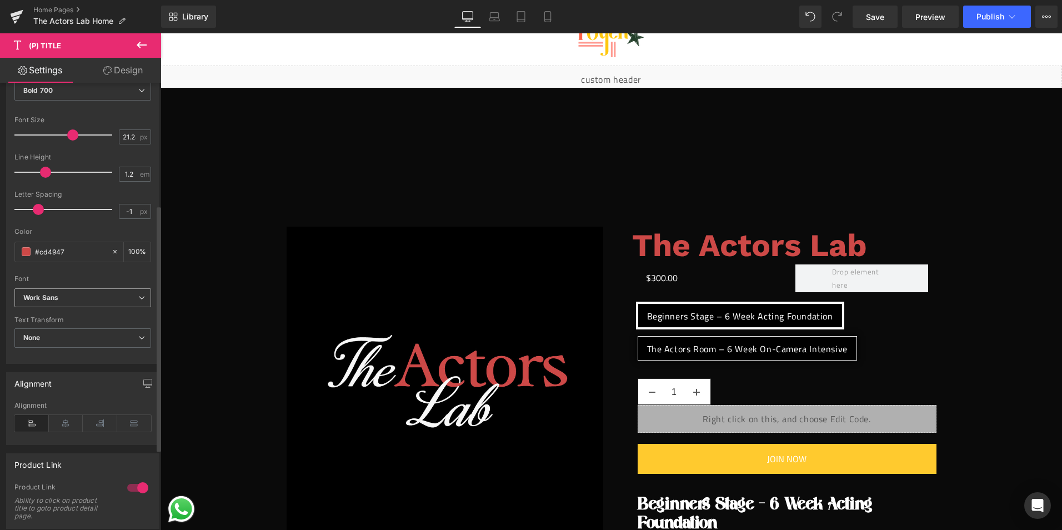
click at [74, 305] on span "Work Sans" at bounding box center [82, 297] width 137 height 19
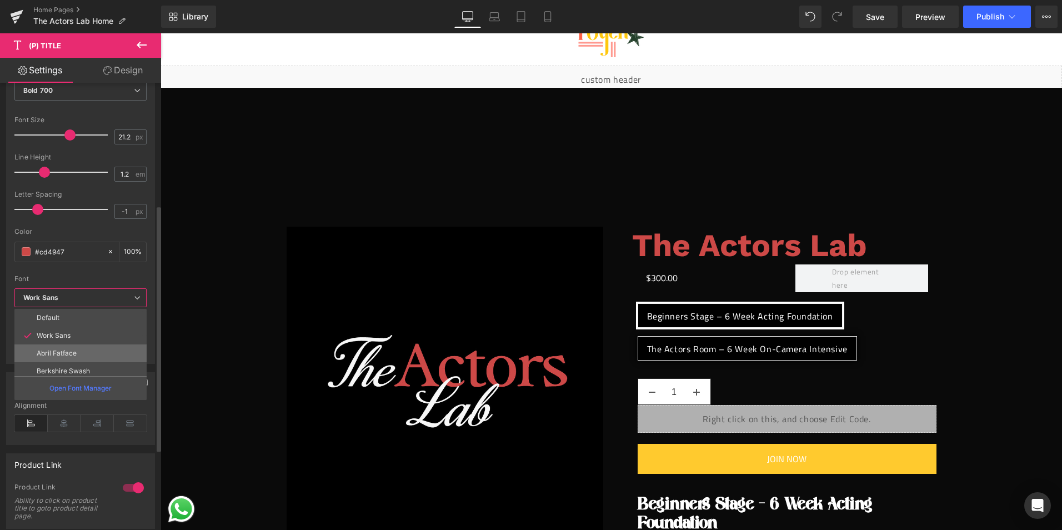
click at [63, 347] on li "Abril Fatface" at bounding box center [82, 353] width 137 height 18
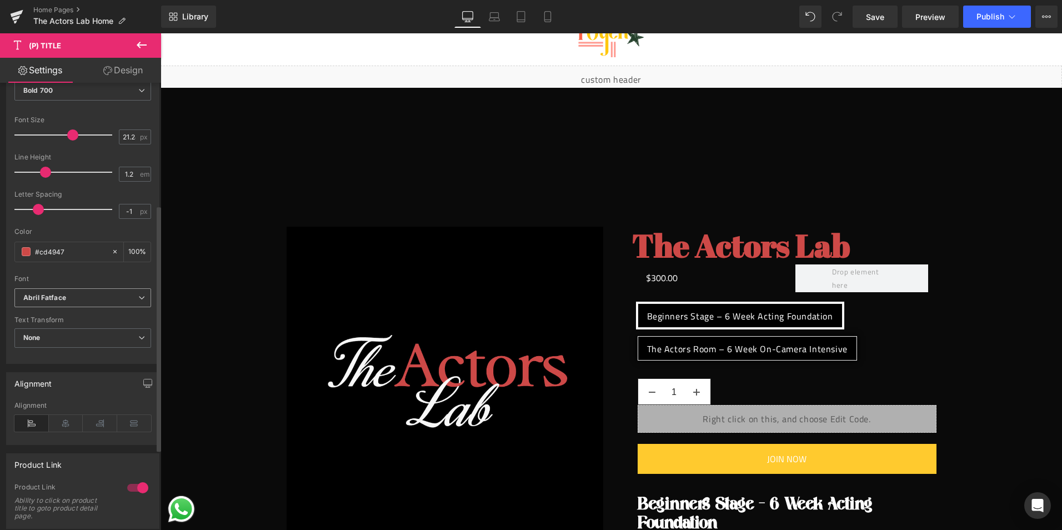
click at [79, 308] on div "Abril Fatface Default Work Sans Abril Fatface Berkshire Swash Maven Pro Anton m…" at bounding box center [82, 301] width 137 height 26
click at [81, 300] on b "Abril Fatface" at bounding box center [80, 297] width 115 height 9
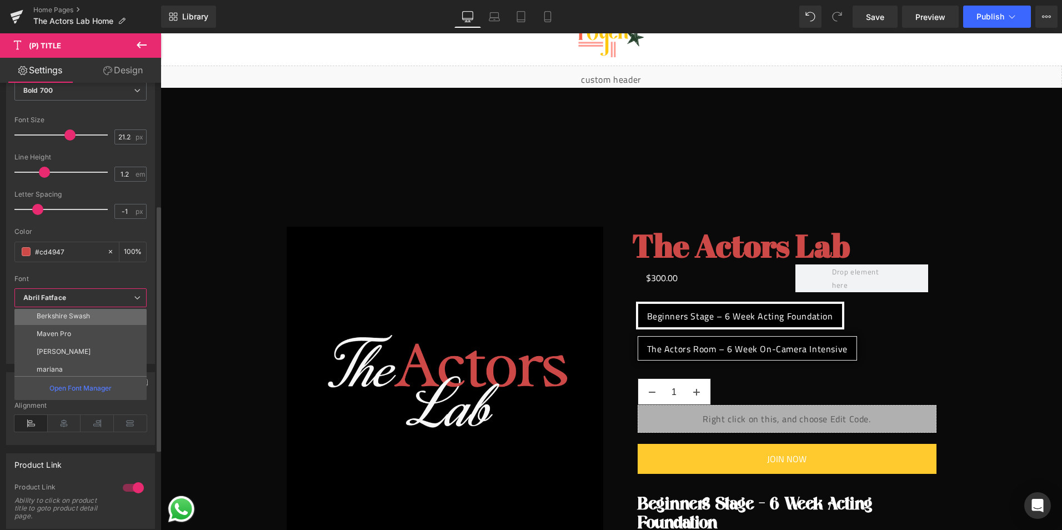
scroll to position [56, 0]
click at [81, 314] on p "Berkshire Swash" at bounding box center [63, 315] width 53 height 8
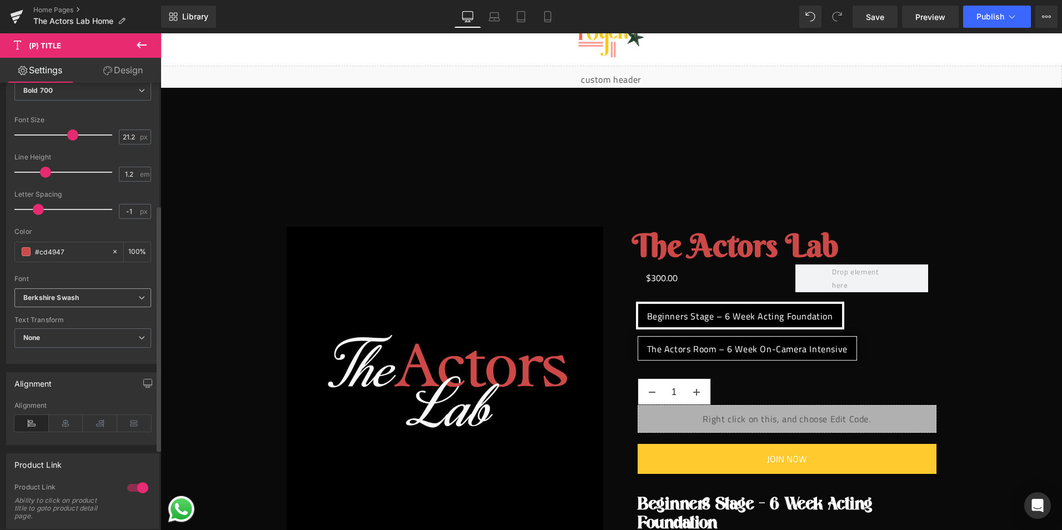
click at [84, 303] on span "Berkshire Swash" at bounding box center [82, 297] width 137 height 19
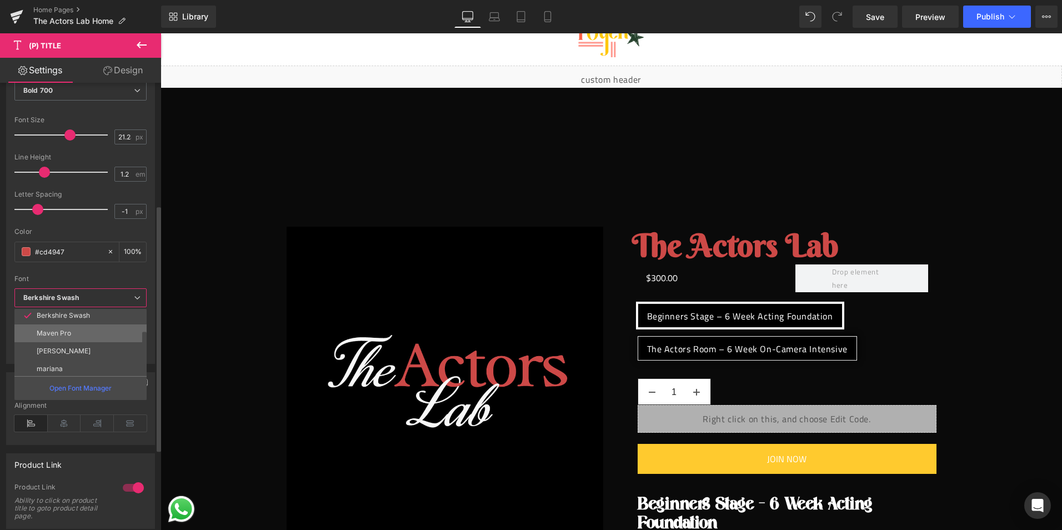
click at [76, 338] on li "Maven Pro" at bounding box center [82, 333] width 137 height 18
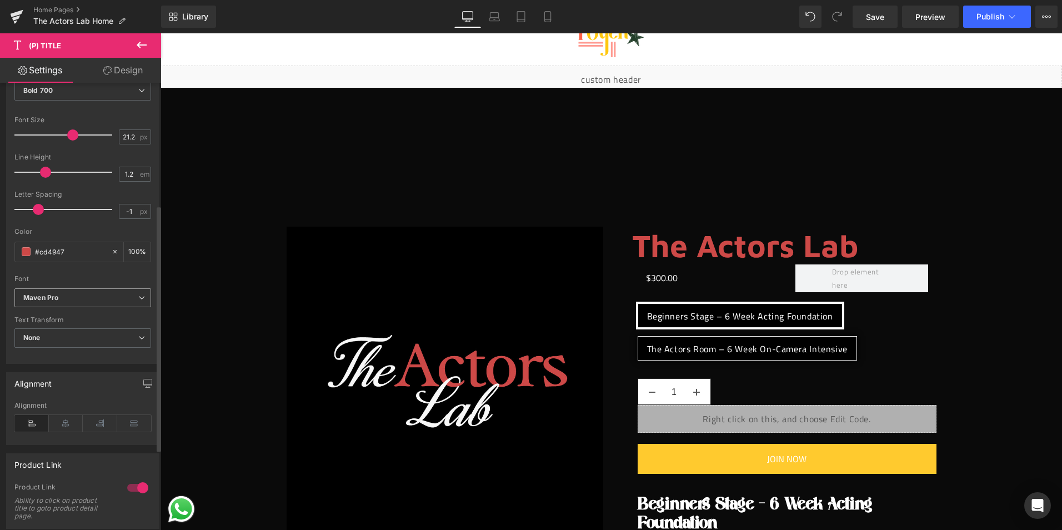
click at [100, 303] on span "Maven Pro" at bounding box center [82, 297] width 137 height 19
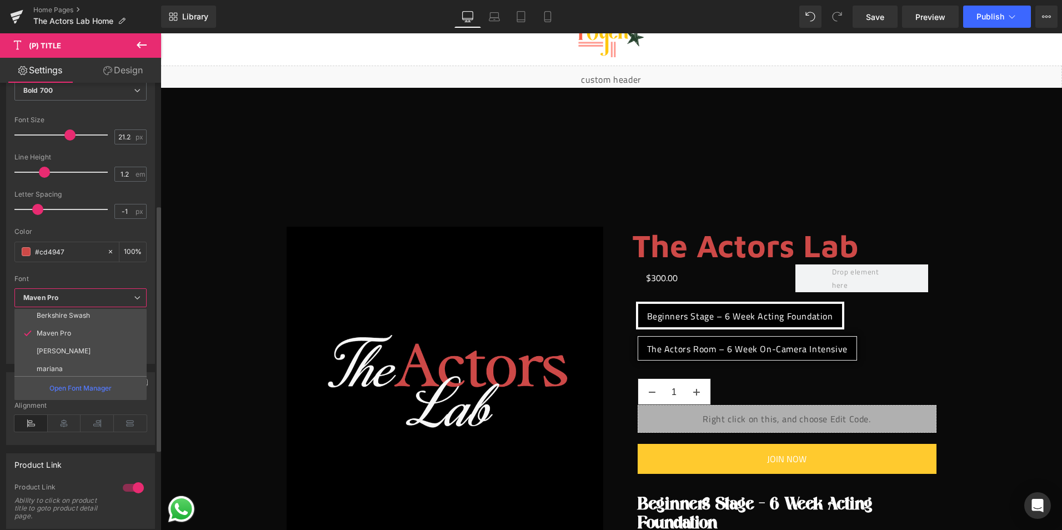
click at [73, 353] on li "[PERSON_NAME]" at bounding box center [82, 351] width 137 height 18
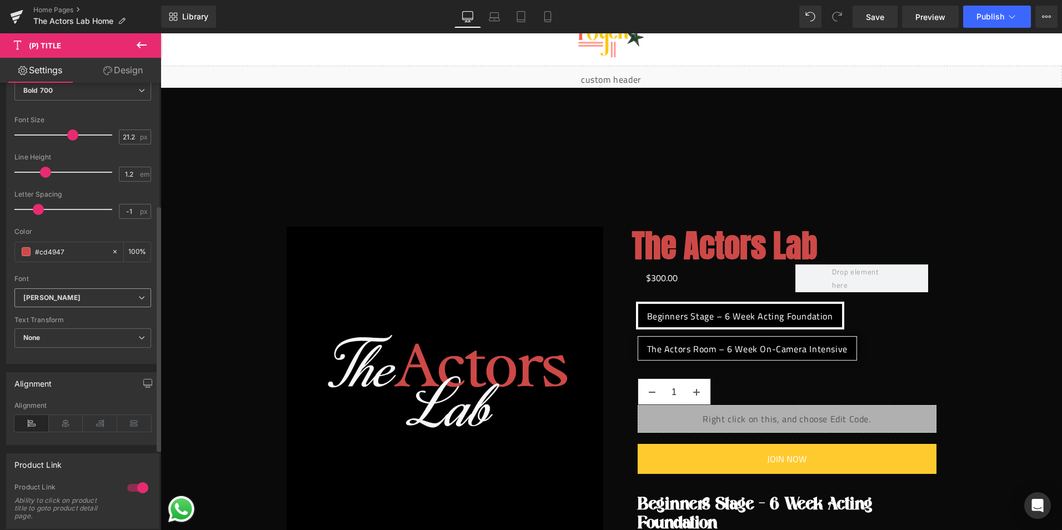
click at [98, 293] on b "[PERSON_NAME]" at bounding box center [80, 297] width 115 height 9
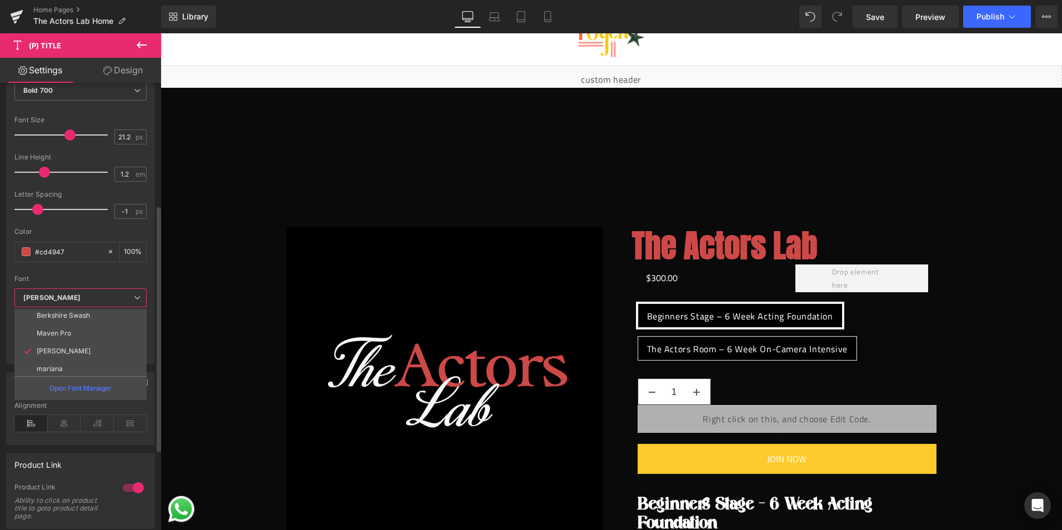
click at [76, 366] on li "mariana" at bounding box center [82, 369] width 137 height 18
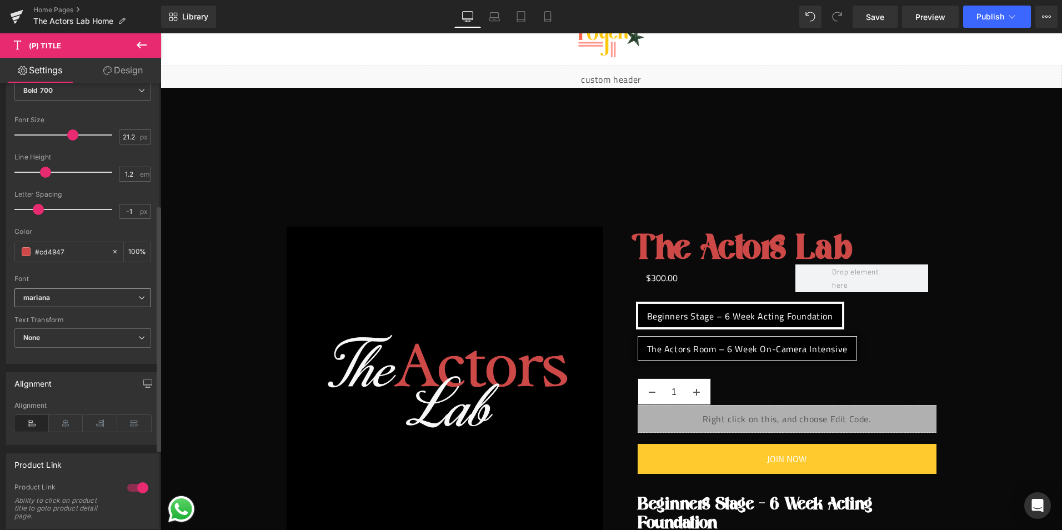
click at [94, 300] on b "mariana" at bounding box center [80, 297] width 115 height 9
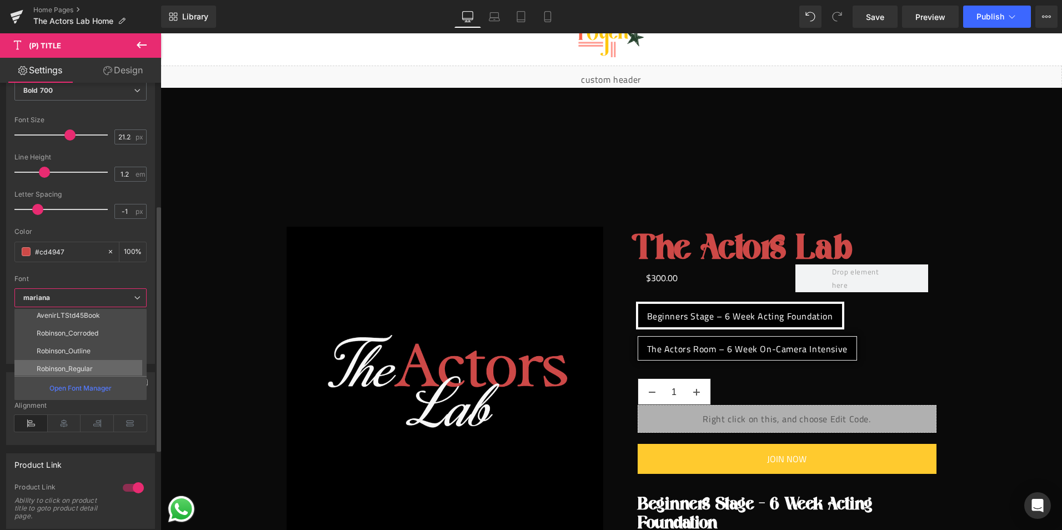
scroll to position [109, 0]
click at [76, 351] on p "Robinson_Corroded" at bounding box center [68, 351] width 62 height 8
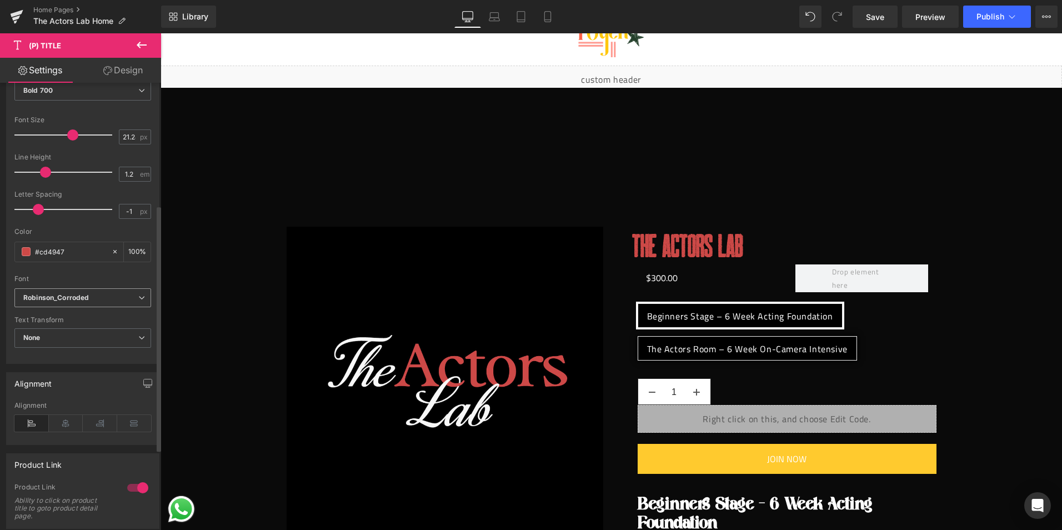
click at [101, 296] on b "Robinson_Corroded" at bounding box center [80, 297] width 115 height 9
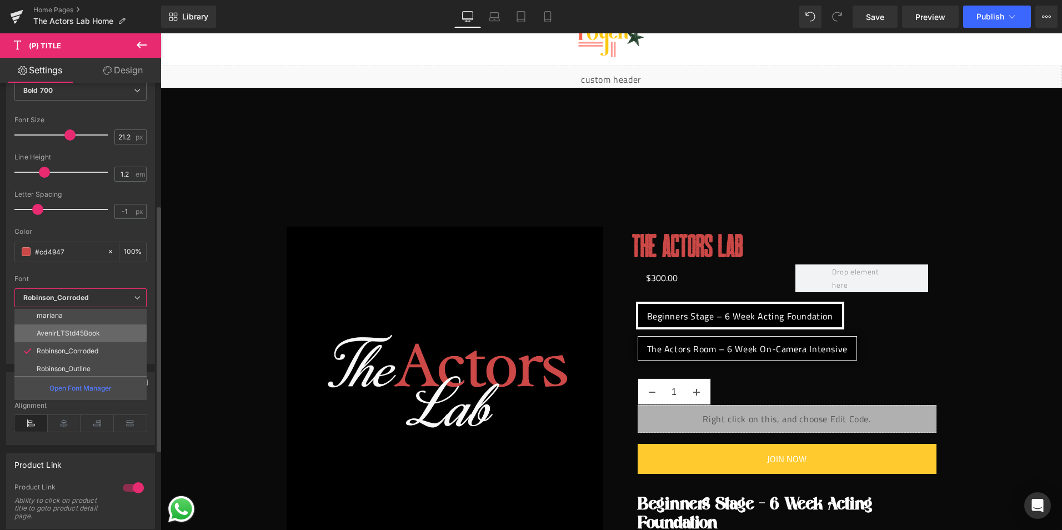
click at [88, 339] on li "AvenirLTStd45Book" at bounding box center [82, 333] width 137 height 18
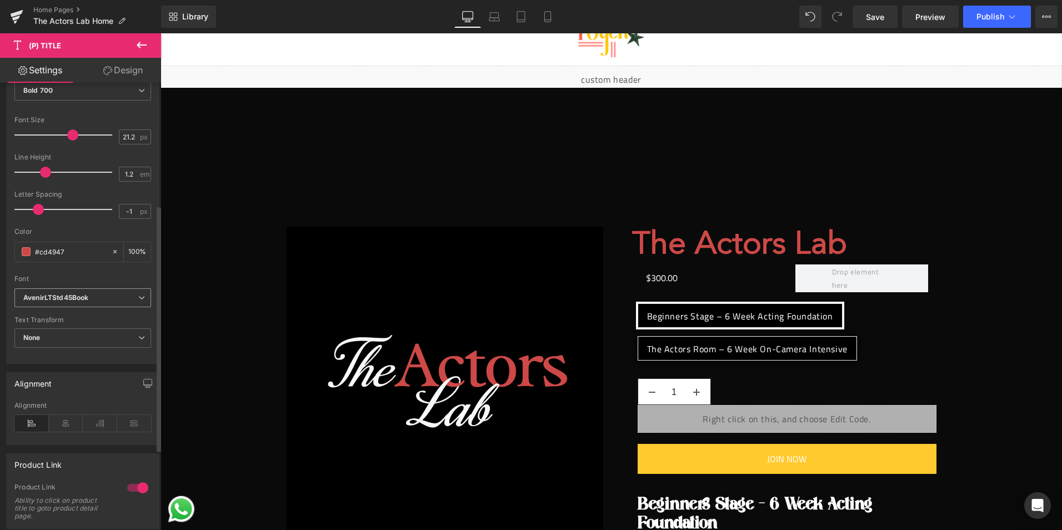
click at [99, 298] on b "AvenirLTStd45Book" at bounding box center [80, 297] width 115 height 9
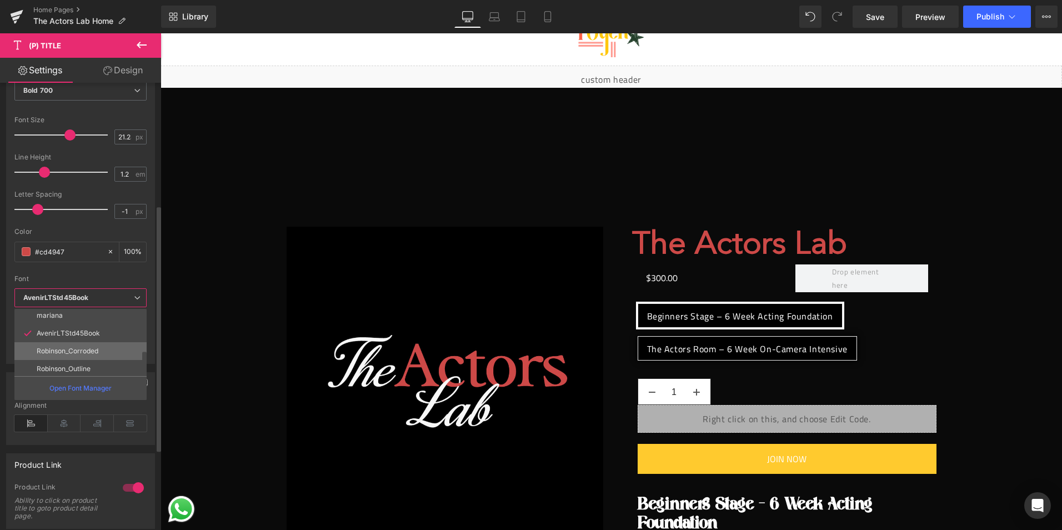
click at [78, 348] on p "Robinson_Corroded" at bounding box center [68, 351] width 62 height 8
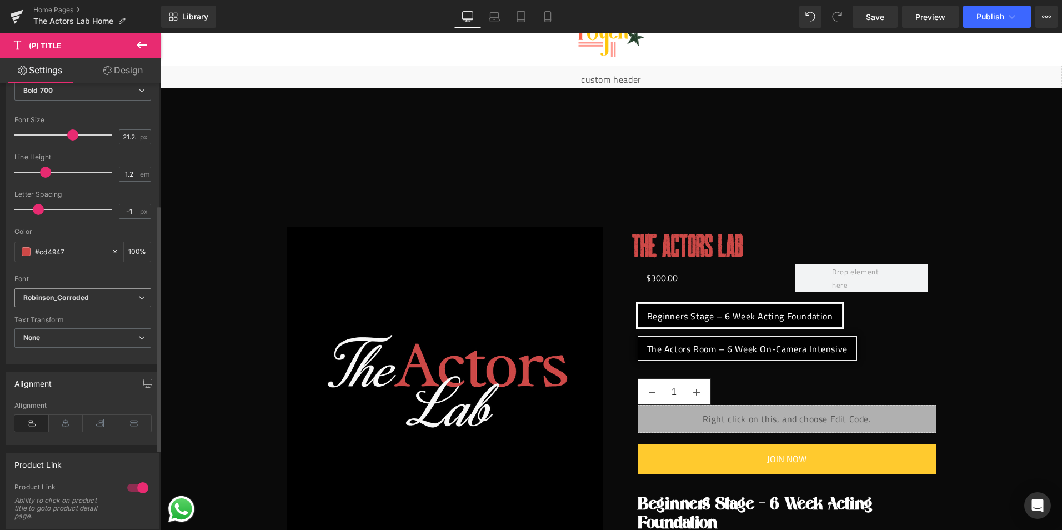
click at [92, 304] on span "Robinson_Corroded" at bounding box center [82, 297] width 137 height 19
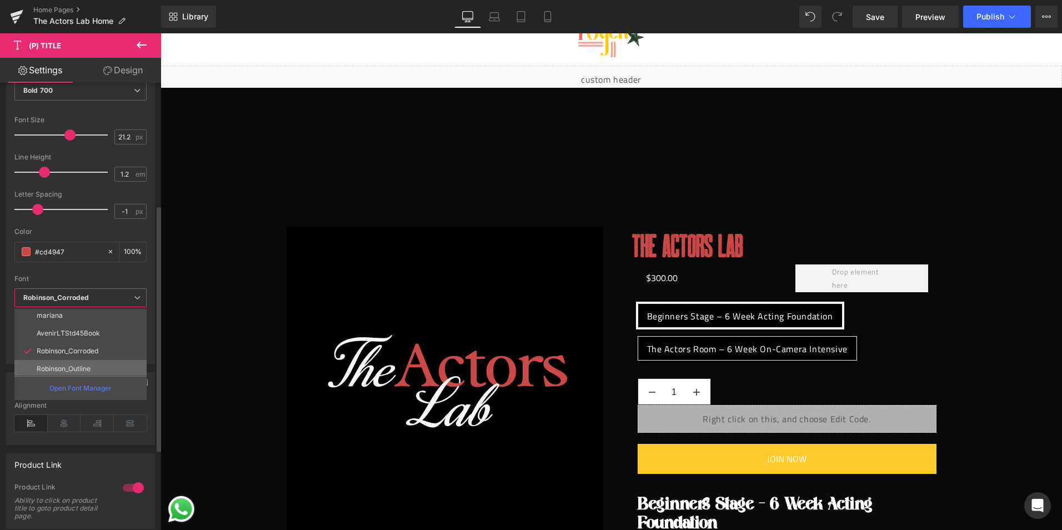
click at [76, 364] on li "Robinson_Outline" at bounding box center [82, 369] width 137 height 18
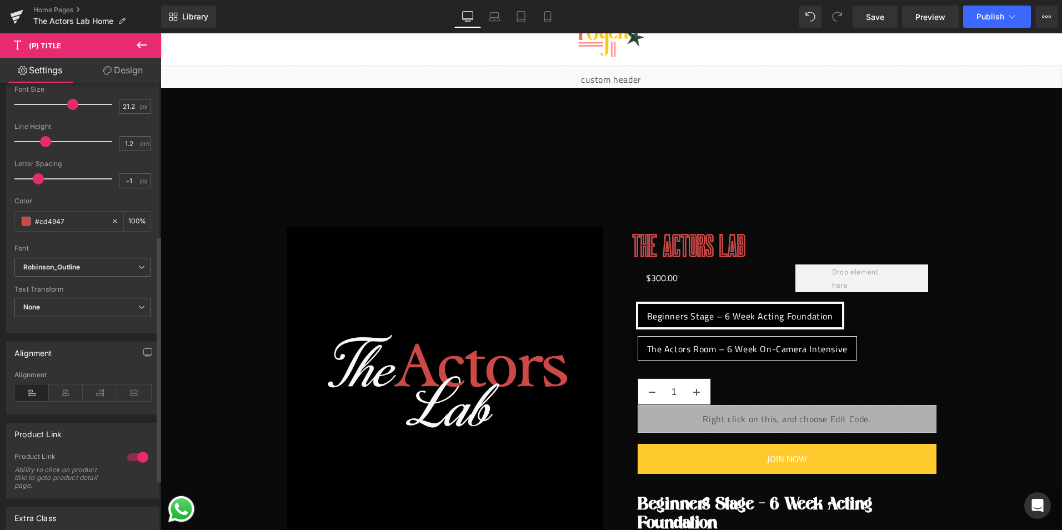
scroll to position [278, 0]
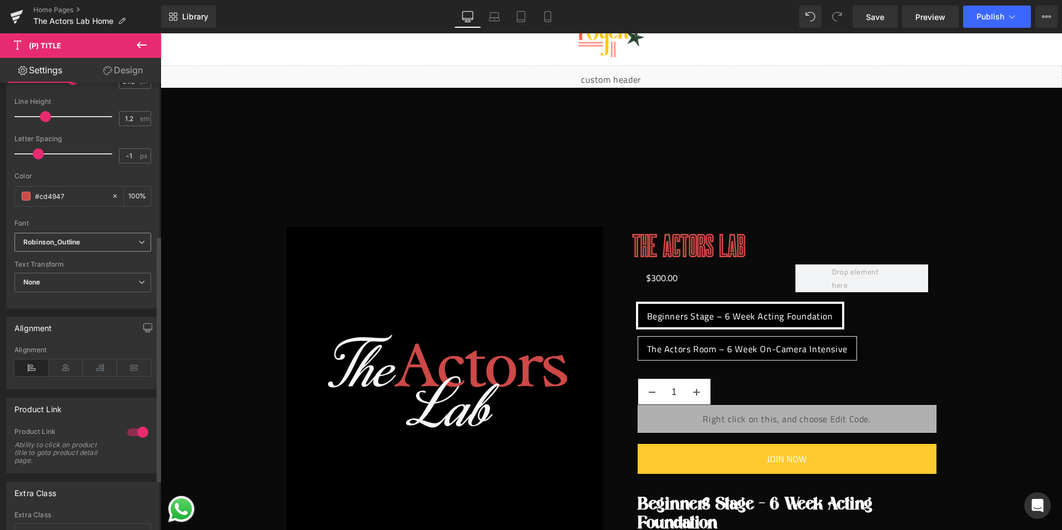
click at [93, 239] on b "Robinson_Outline" at bounding box center [80, 242] width 115 height 9
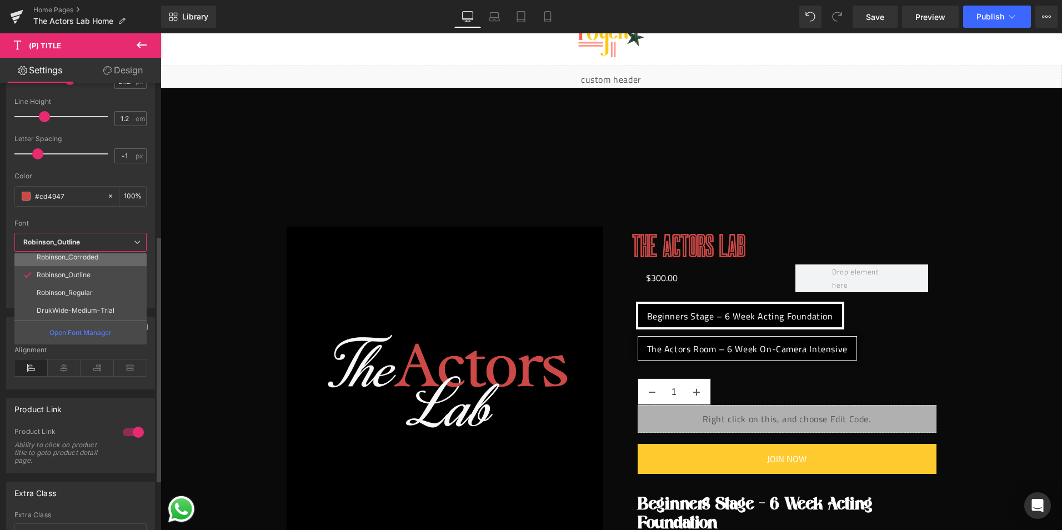
scroll to position [164, 0]
click at [79, 275] on p "Robinson_Regular" at bounding box center [65, 276] width 56 height 8
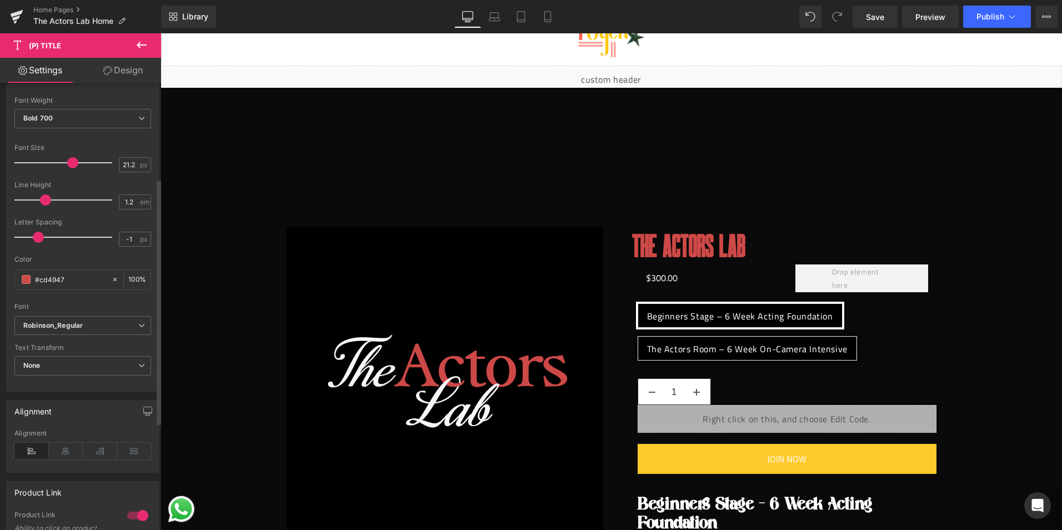
scroll to position [167, 0]
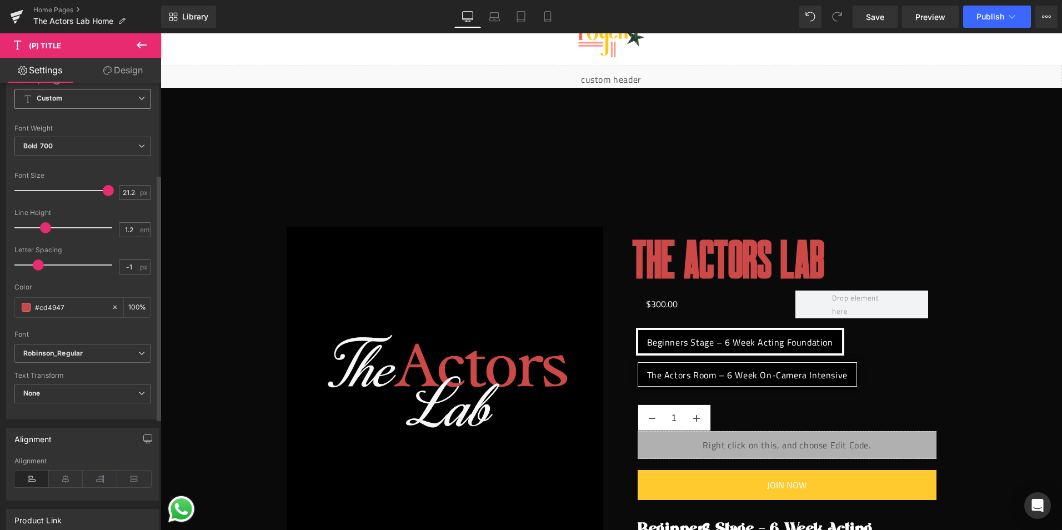
drag, startPoint x: 71, startPoint y: 192, endPoint x: 105, endPoint y: 199, distance: 35.3
click at [105, 199] on div at bounding box center [66, 190] width 92 height 22
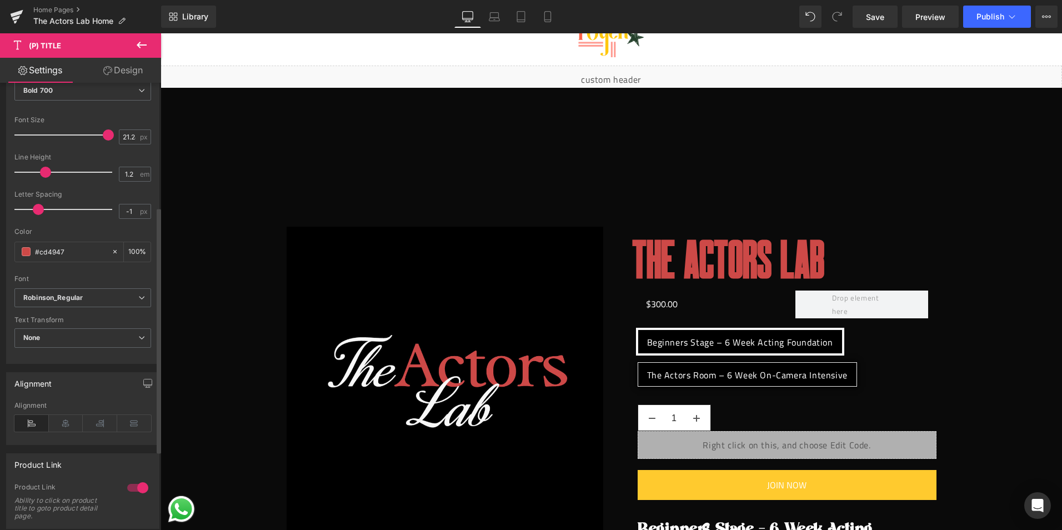
scroll to position [278, 0]
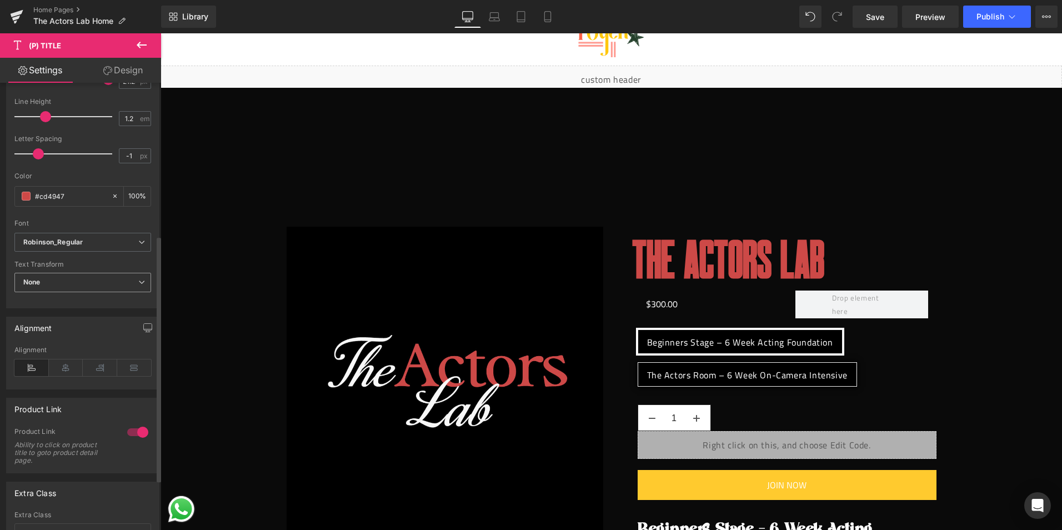
click at [86, 285] on span "None" at bounding box center [82, 282] width 137 height 19
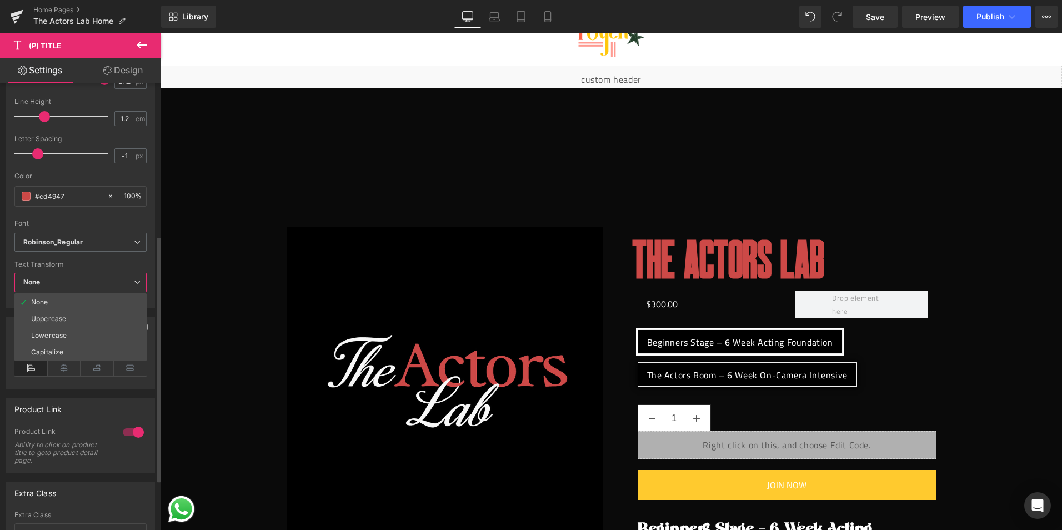
click at [86, 285] on span "None" at bounding box center [80, 282] width 132 height 19
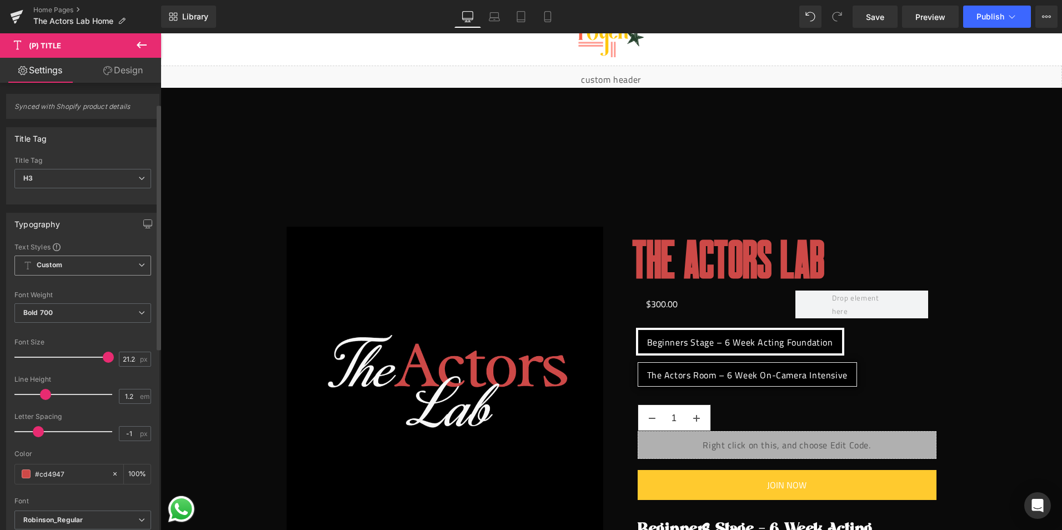
scroll to position [56, 0]
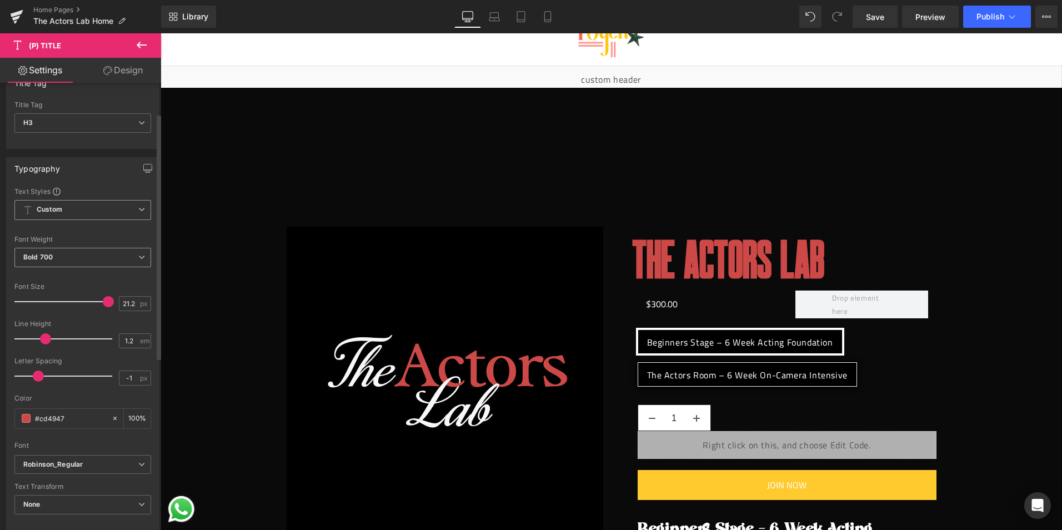
click at [89, 257] on span "Bold 700" at bounding box center [82, 257] width 137 height 19
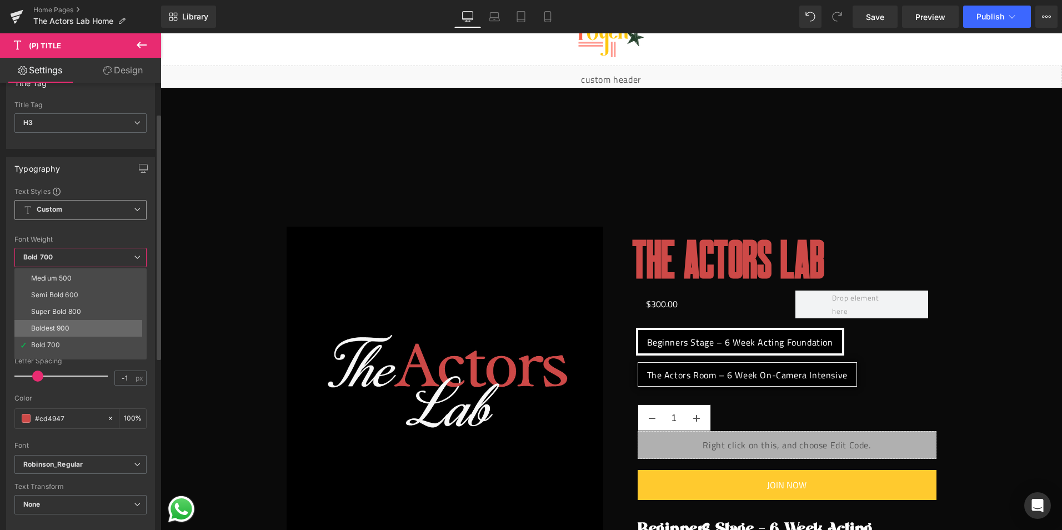
scroll to position [92, 0]
click at [84, 296] on li "Boldest 900" at bounding box center [82, 301] width 137 height 17
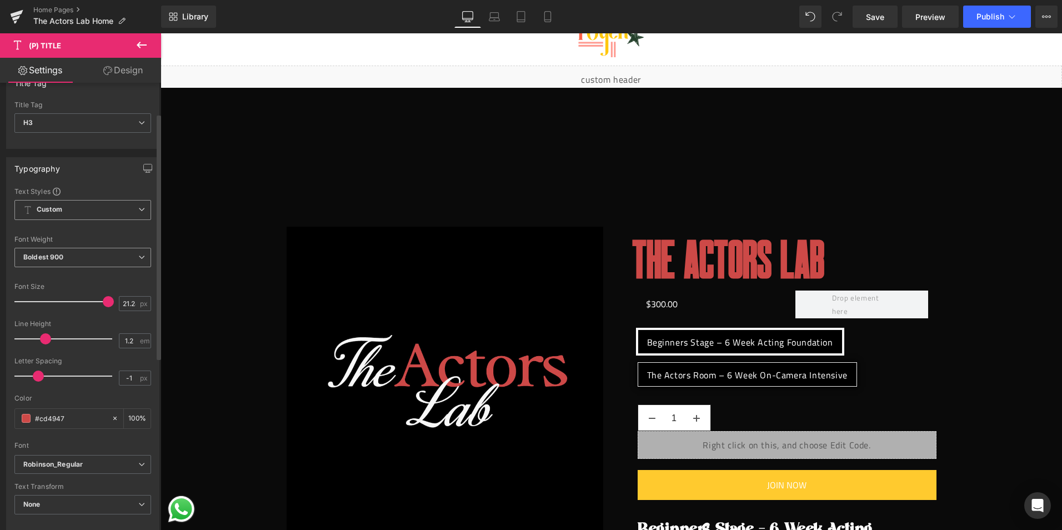
click at [81, 262] on span "Boldest 900" at bounding box center [82, 257] width 137 height 19
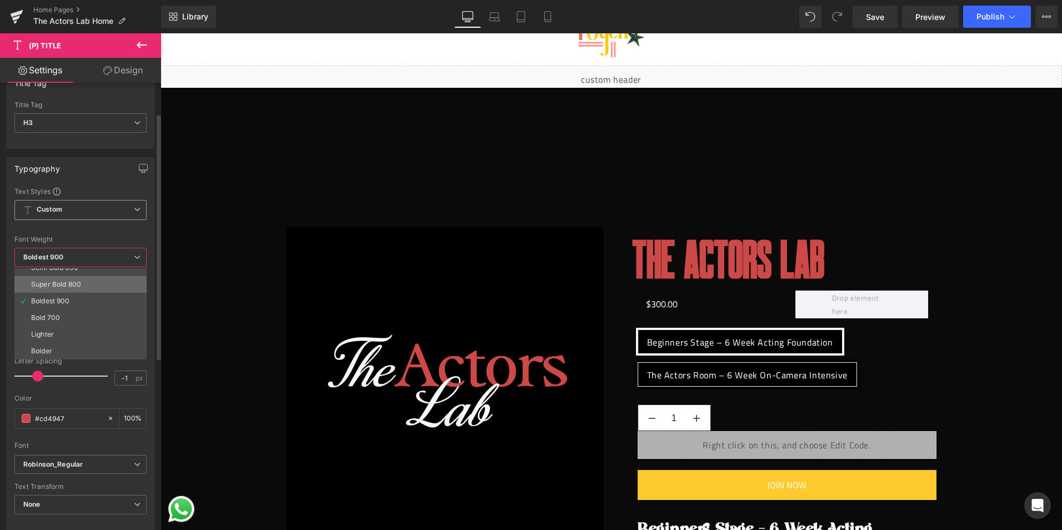
click at [80, 286] on div "Super Bold 800" at bounding box center [56, 284] width 50 height 8
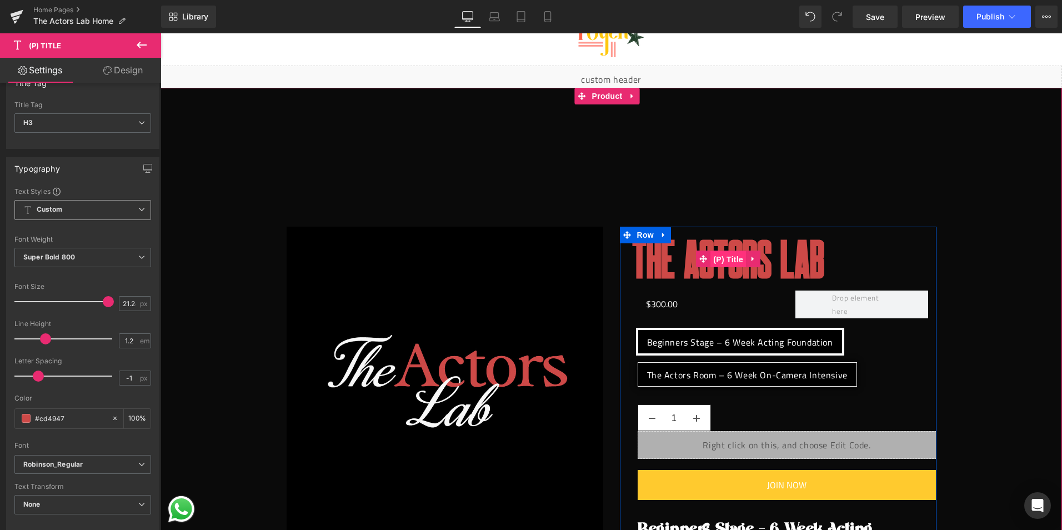
click at [722, 257] on span "(P) Title" at bounding box center [728, 259] width 36 height 17
click at [700, 240] on link "The Actors Lab" at bounding box center [728, 259] width 192 height 64
click at [697, 235] on link "The Actors Lab" at bounding box center [728, 259] width 192 height 64
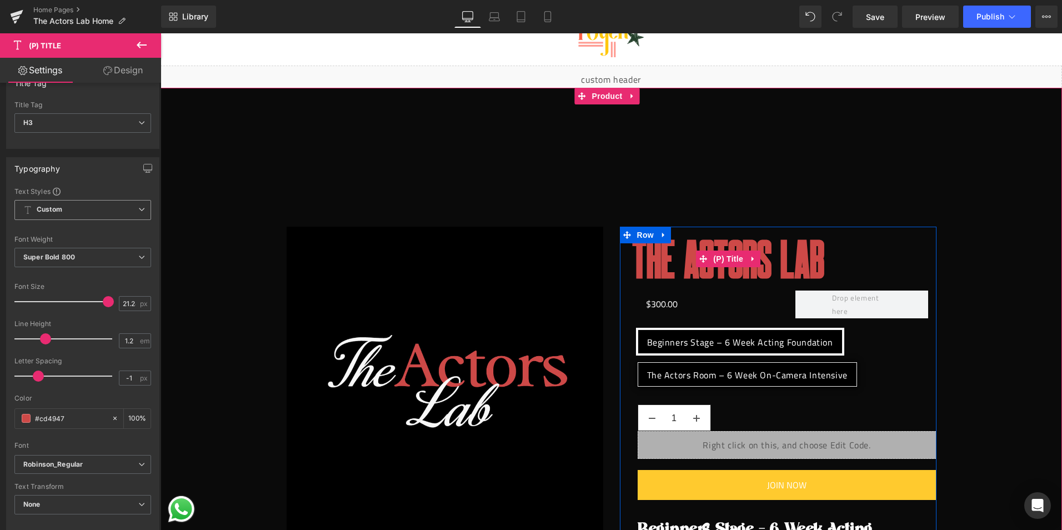
click at [697, 235] on link "The Actors Lab" at bounding box center [728, 259] width 192 height 64
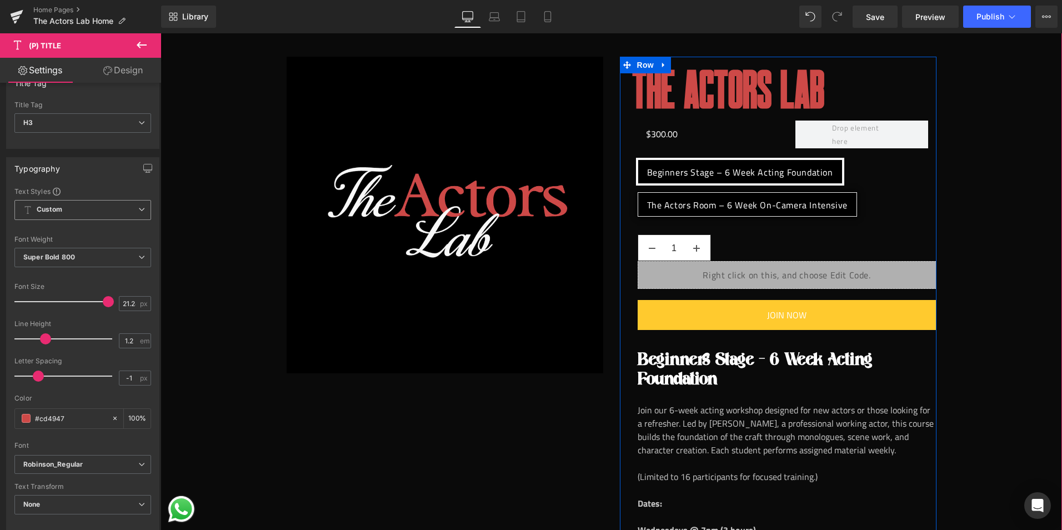
scroll to position [278, 0]
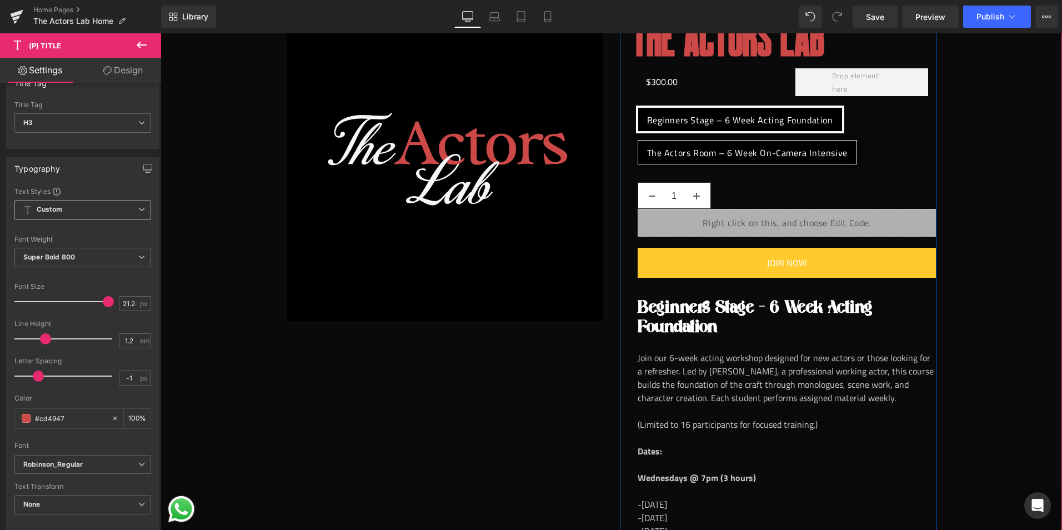
click at [716, 305] on span "Beginners Stage – 6 Week Acting Foundation" at bounding box center [754, 315] width 235 height 43
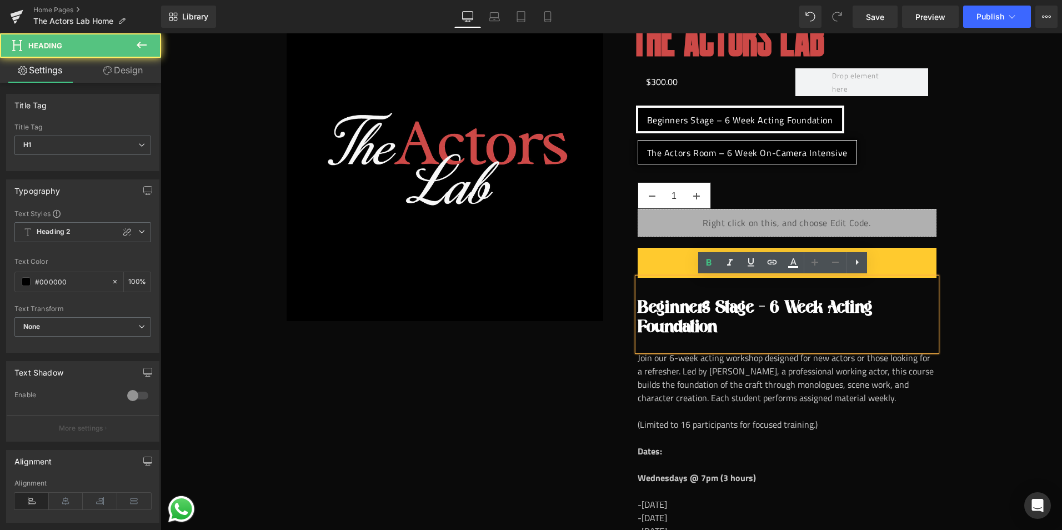
click at [716, 305] on span "Beginners Stage – 6 Week Acting Foundation" at bounding box center [754, 315] width 235 height 43
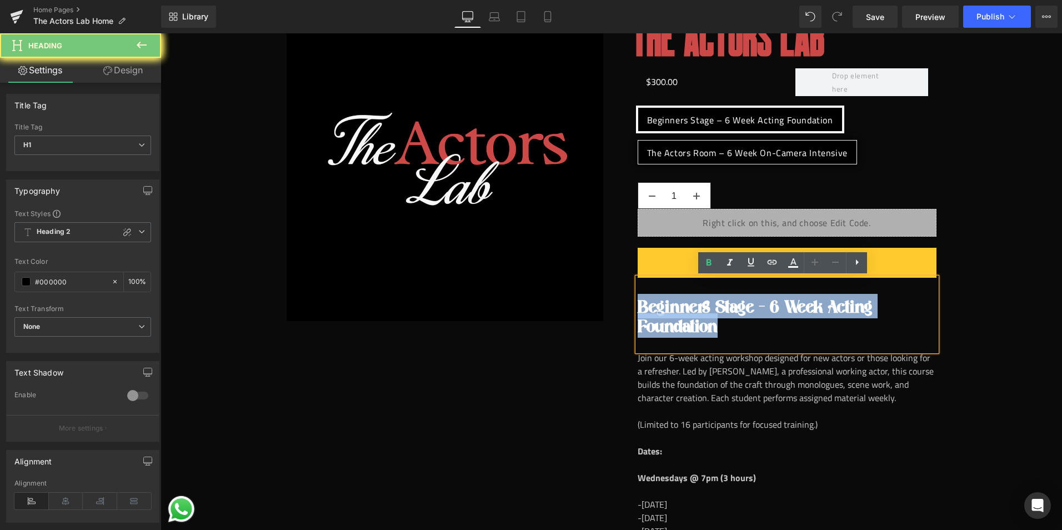
click at [716, 305] on span "Beginners Stage – 6 Week Acting Foundation" at bounding box center [754, 315] width 235 height 43
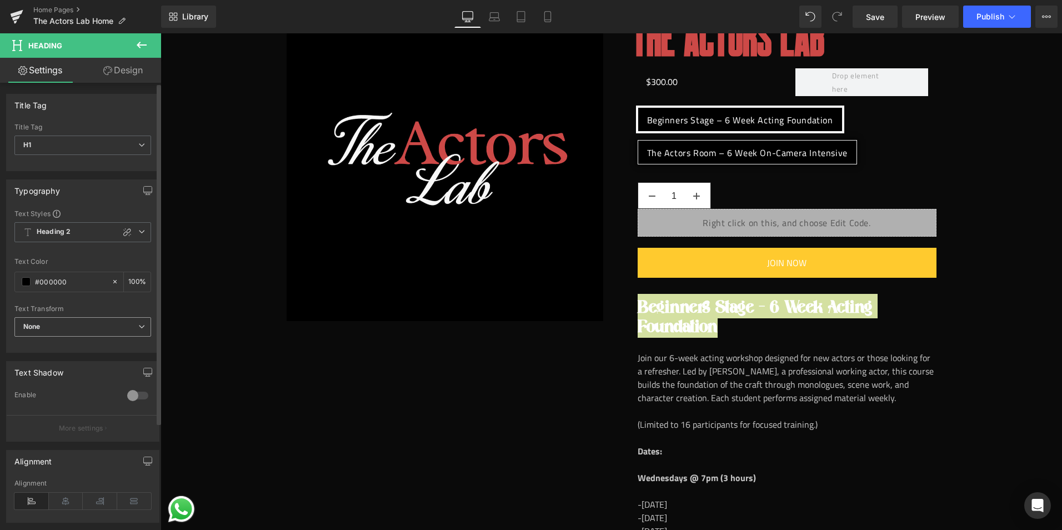
click at [64, 329] on span "None" at bounding box center [82, 326] width 137 height 19
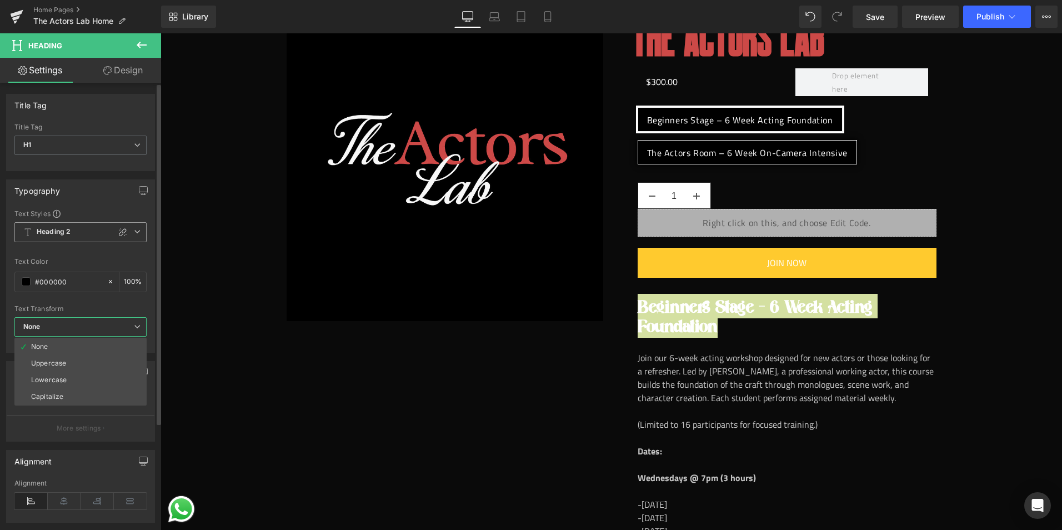
click at [88, 231] on span "Heading 2" at bounding box center [80, 232] width 132 height 20
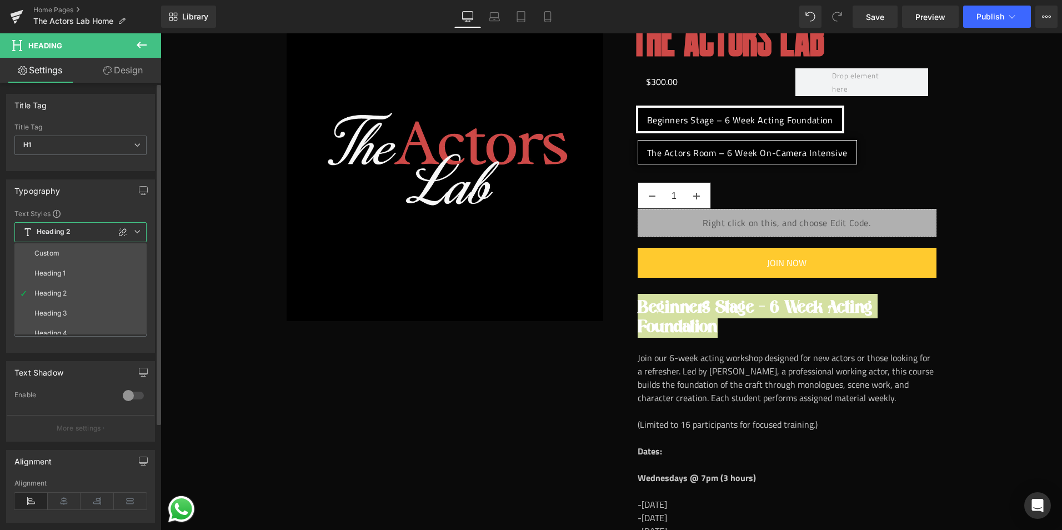
click at [88, 231] on span "Heading 2" at bounding box center [80, 232] width 132 height 20
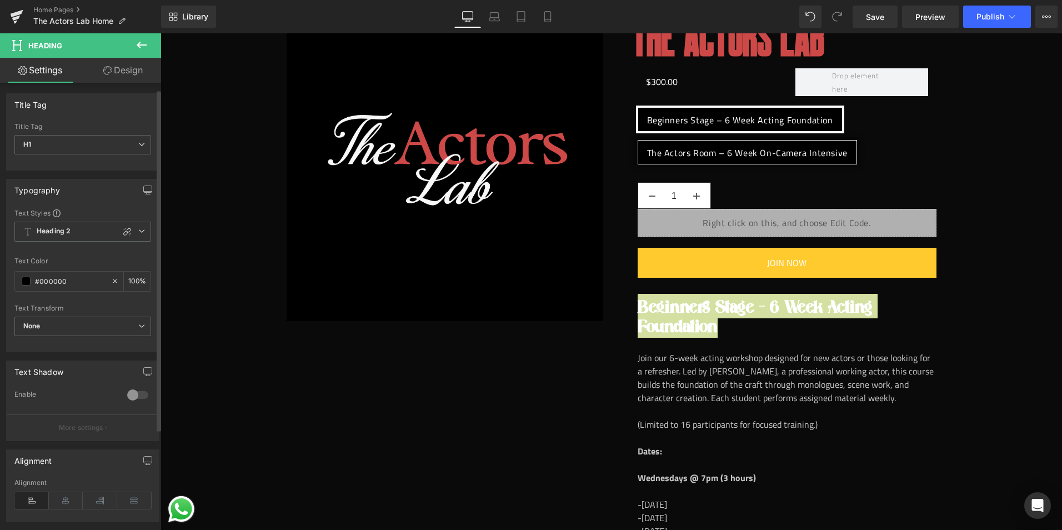
scroll to position [0, 0]
click at [124, 231] on icon at bounding box center [127, 232] width 9 height 9
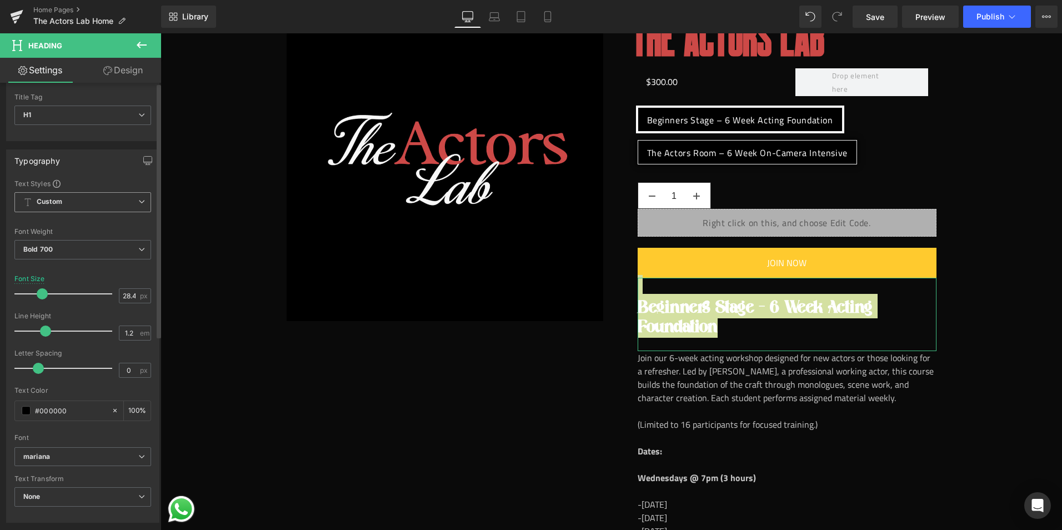
scroll to position [56, 0]
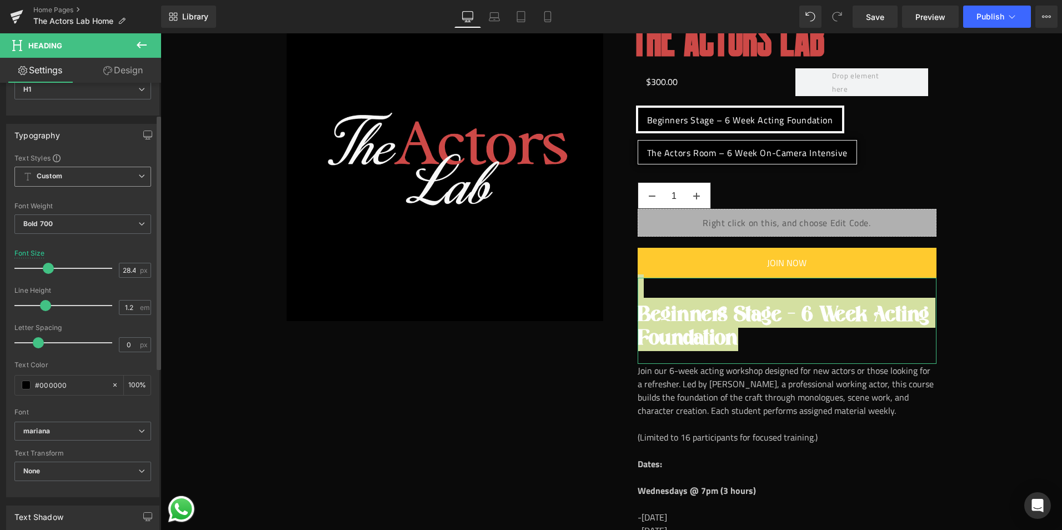
drag, startPoint x: 46, startPoint y: 268, endPoint x: 52, endPoint y: 268, distance: 6.1
click at [52, 268] on span at bounding box center [48, 268] width 11 height 11
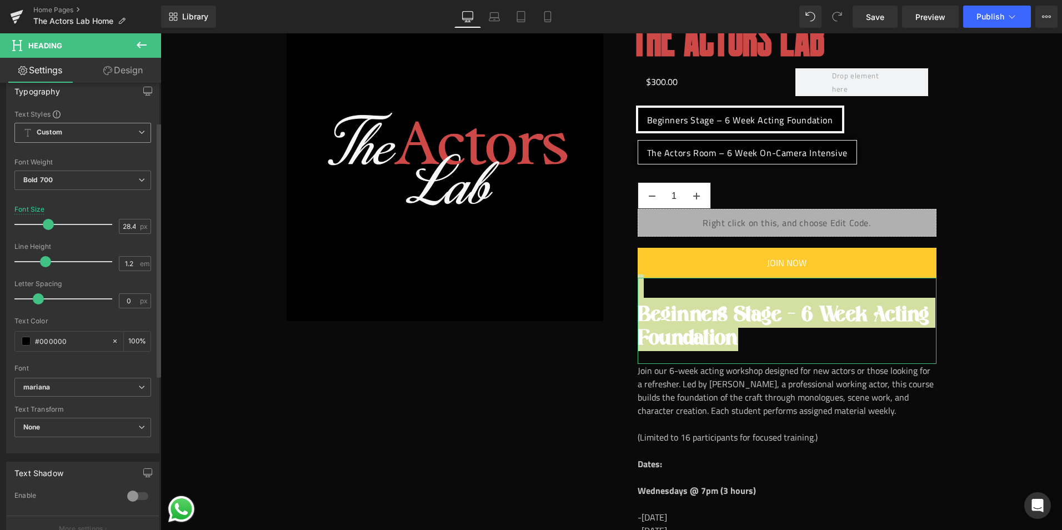
scroll to position [111, 0]
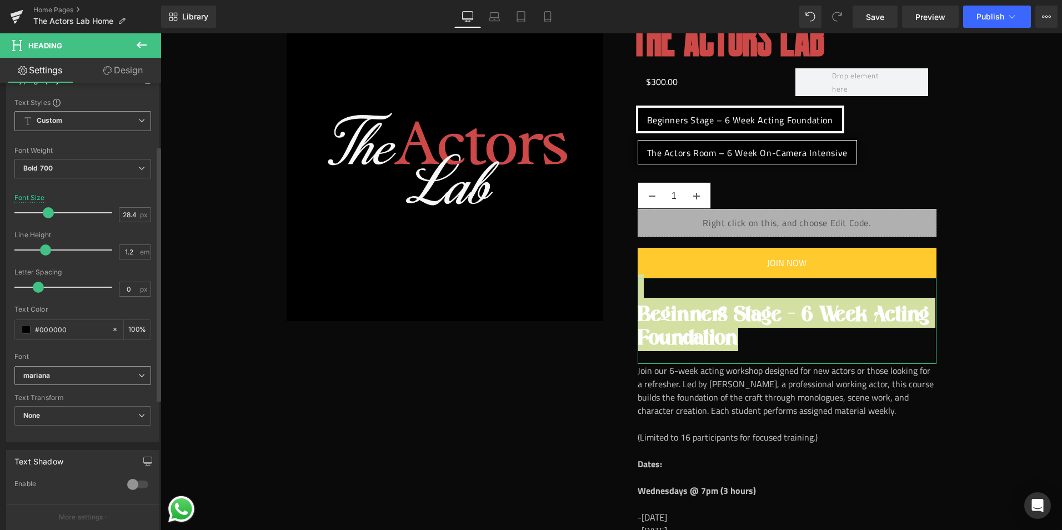
click at [75, 367] on span "mariana" at bounding box center [82, 375] width 137 height 19
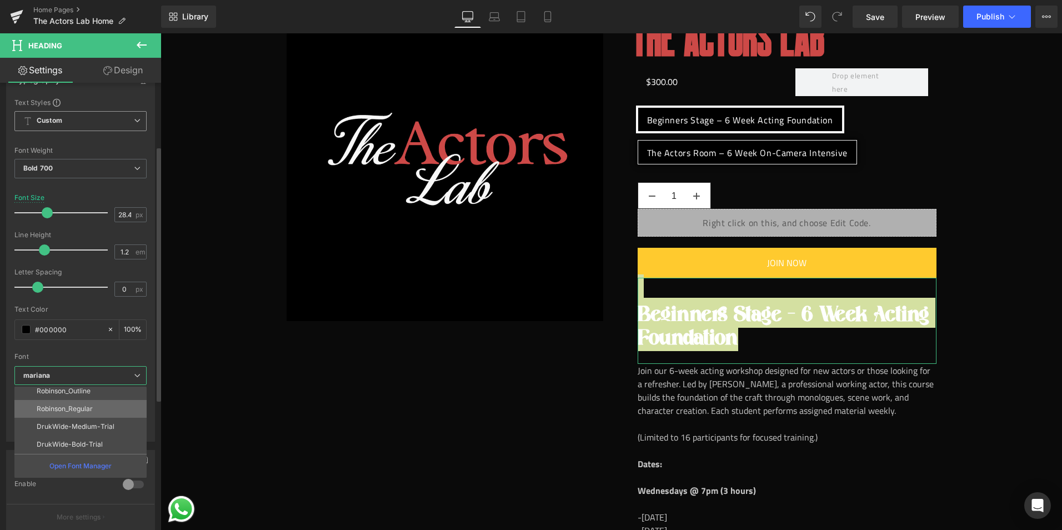
scroll to position [109, 0]
click at [88, 405] on li "AvenirLTStd45Book" at bounding box center [82, 411] width 137 height 18
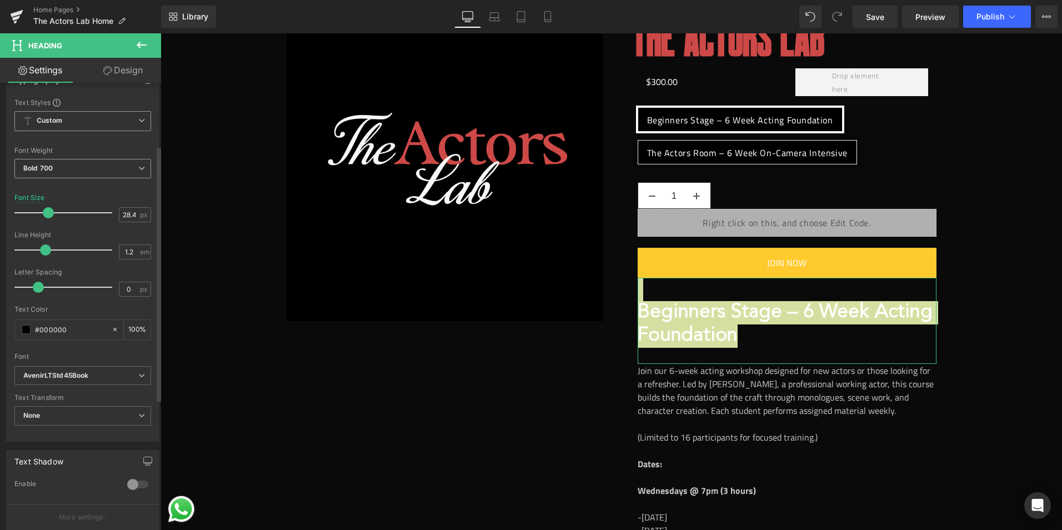
click at [80, 169] on span "Bold 700" at bounding box center [82, 168] width 137 height 19
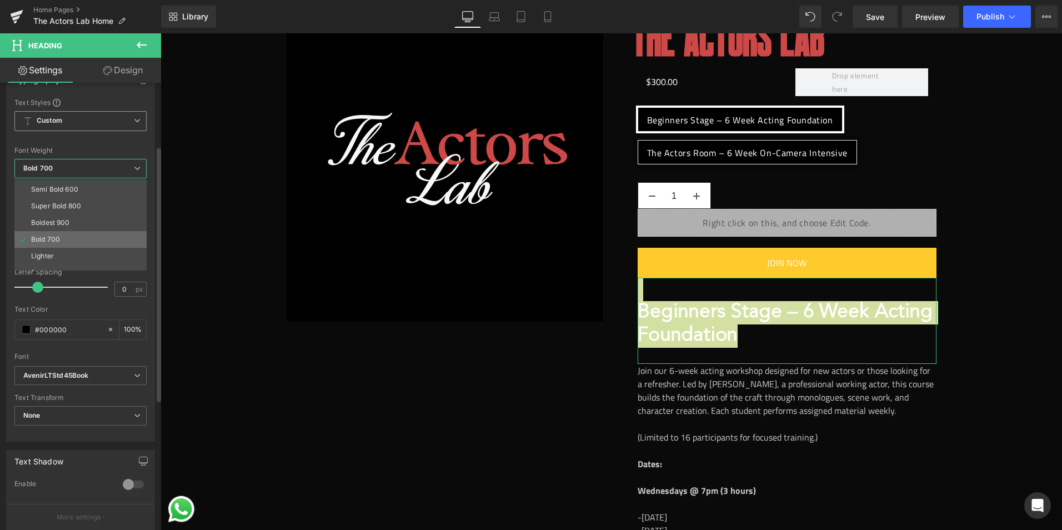
scroll to position [92, 0]
click at [68, 240] on div "Thin 100 Semi Thin 200 Light 300 Regular 400 Medium 500 Semi Bold 600 Super Bol…" at bounding box center [82, 224] width 137 height 91
click at [68, 241] on li "Lighter" at bounding box center [82, 245] width 137 height 17
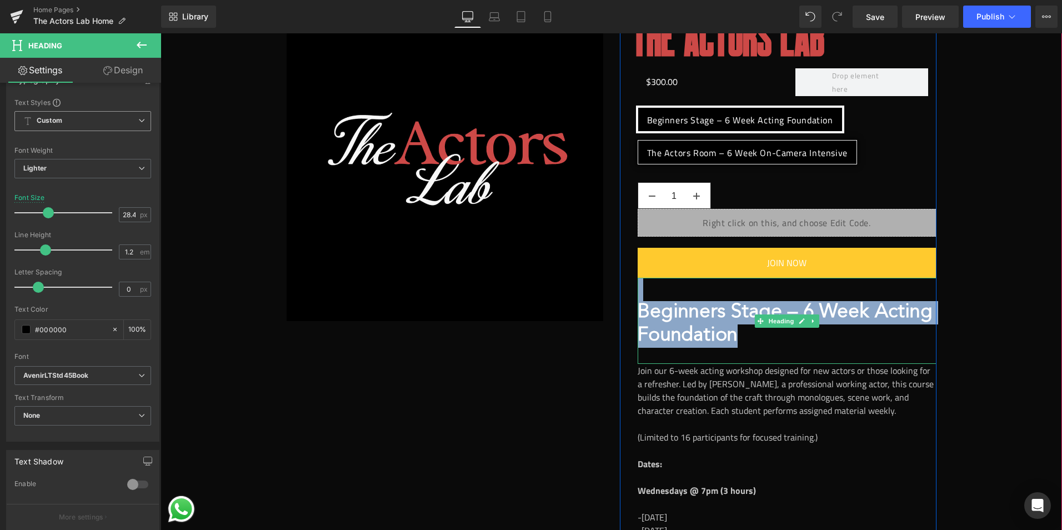
click at [693, 324] on span "Beginners Stage – 6 Week Acting Foundation" at bounding box center [784, 324] width 295 height 43
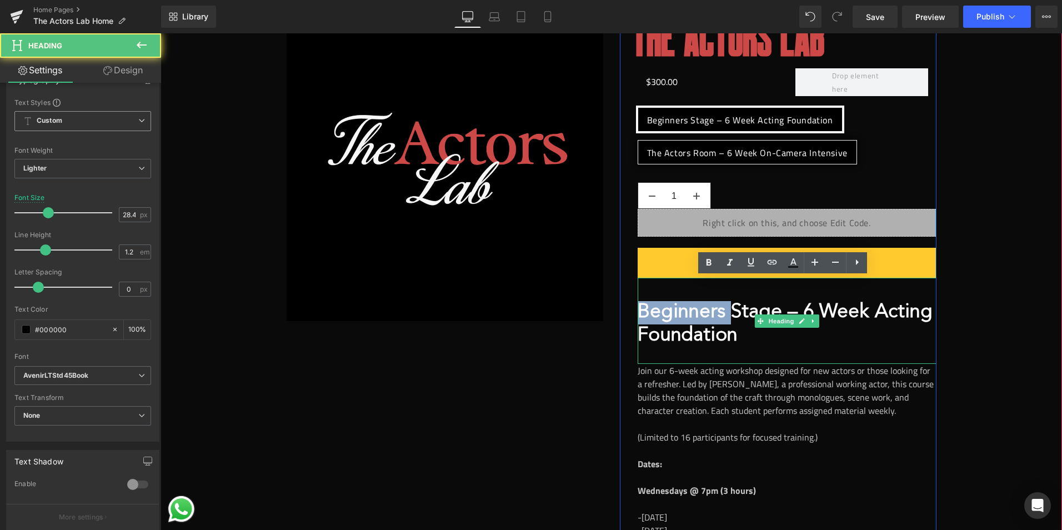
click at [693, 324] on span "Beginners Stage – 6 Week Acting Foundation" at bounding box center [784, 324] width 295 height 43
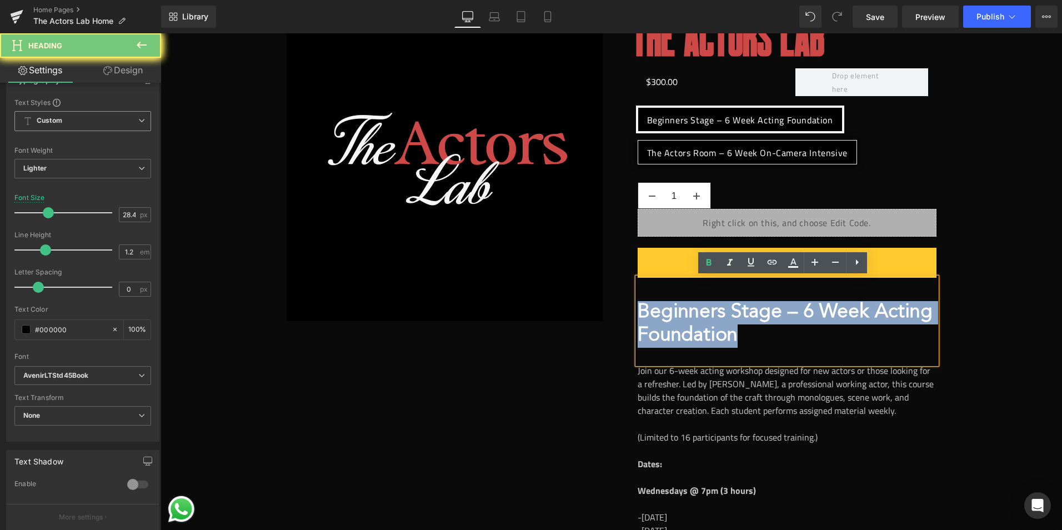
click at [693, 323] on span "Beginners Stage – 6 Week Acting Foundation" at bounding box center [784, 324] width 295 height 43
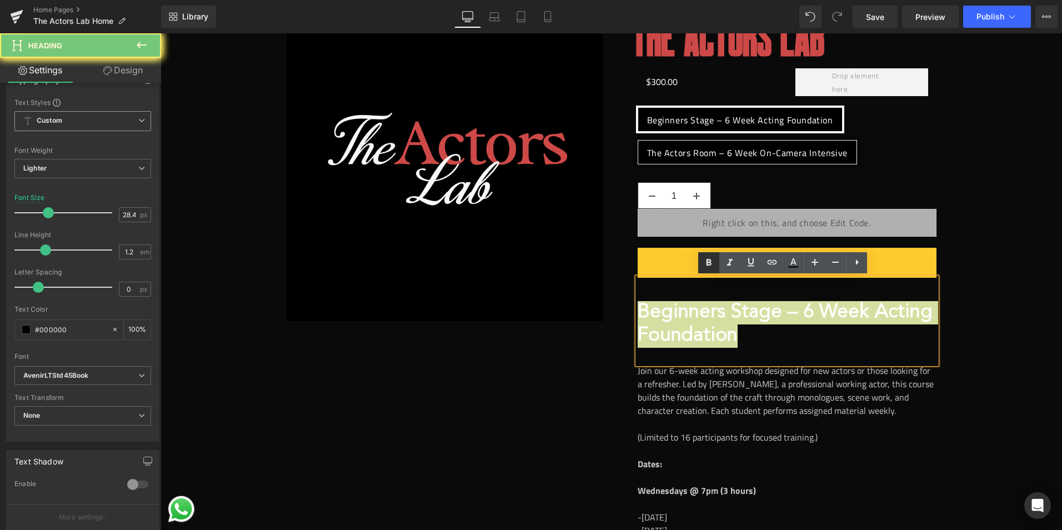
click at [710, 265] on icon at bounding box center [708, 262] width 5 height 7
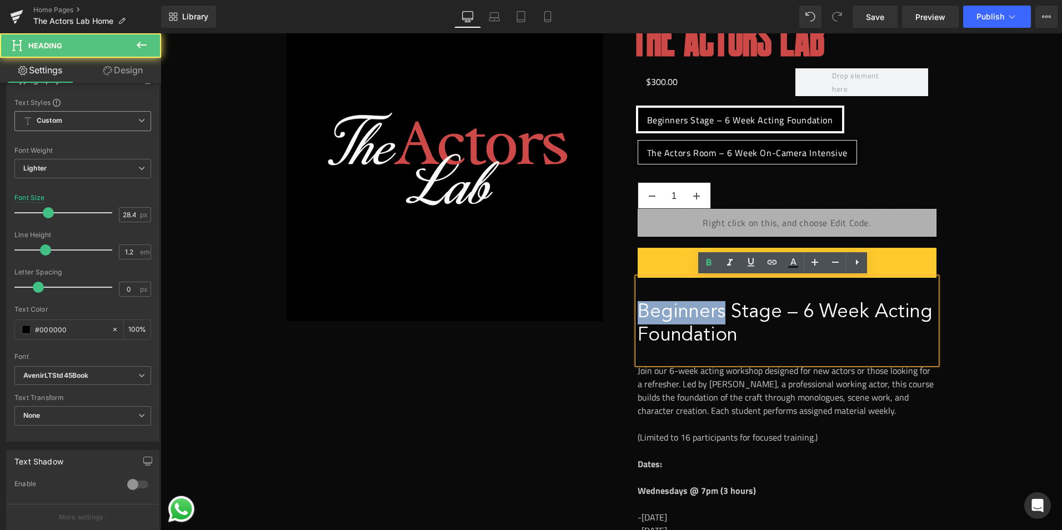
click at [707, 318] on span "Beginners Stage – 6 Week Acting Foundation" at bounding box center [784, 324] width 295 height 43
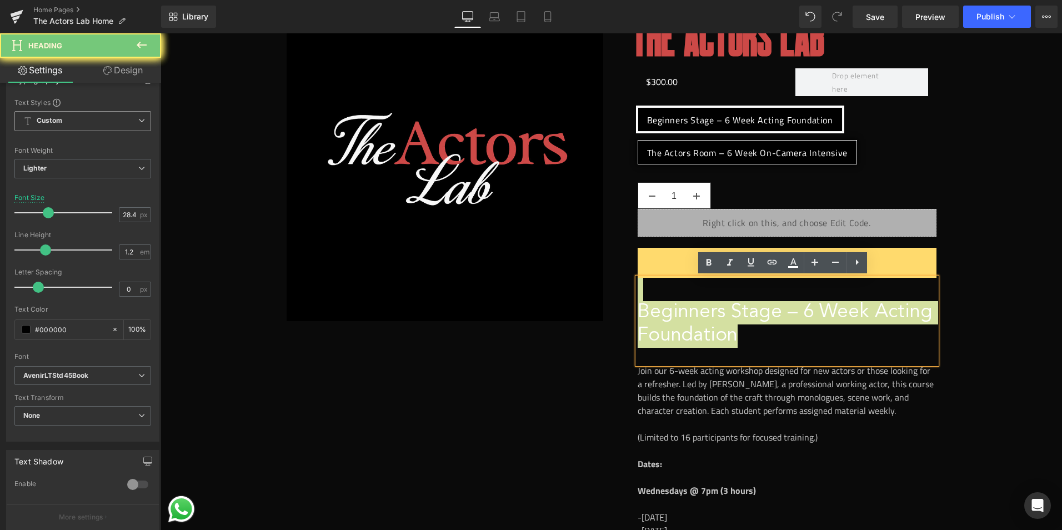
click at [702, 261] on div "The Actors Lab (P) Title $300.00 - -29900% (P) Price Row Beginners Stage – 6 We…" at bounding box center [786, 446] width 299 height 885
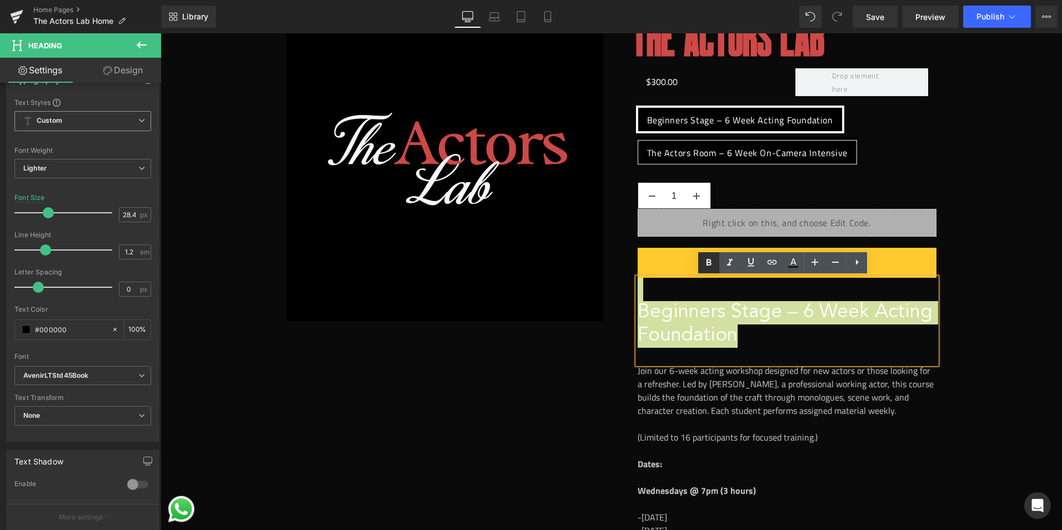
click at [707, 262] on icon at bounding box center [708, 262] width 5 height 7
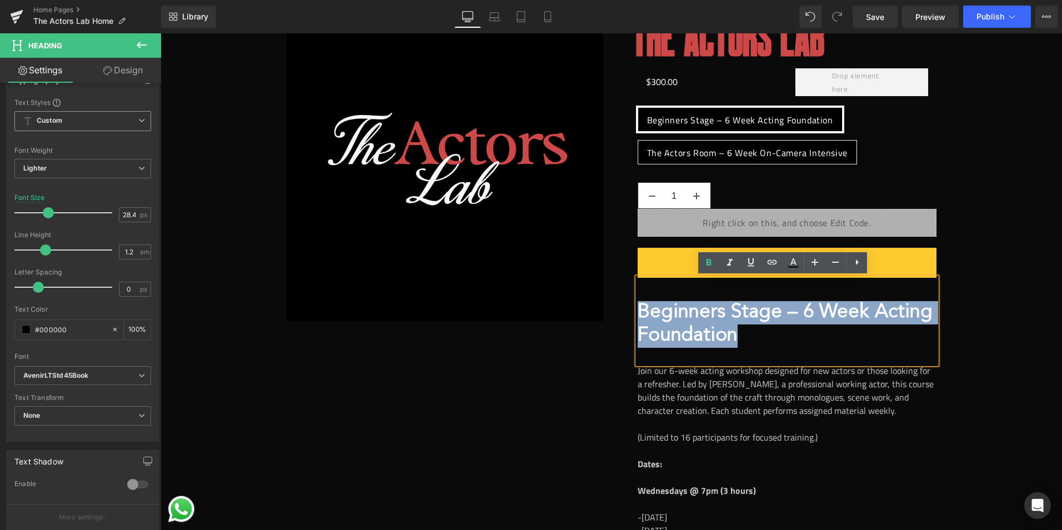
drag, startPoint x: 729, startPoint y: 335, endPoint x: 639, endPoint y: 307, distance: 94.7
click at [639, 307] on strong "Beginners Stage – 6 Week Acting Foundation" at bounding box center [784, 324] width 295 height 43
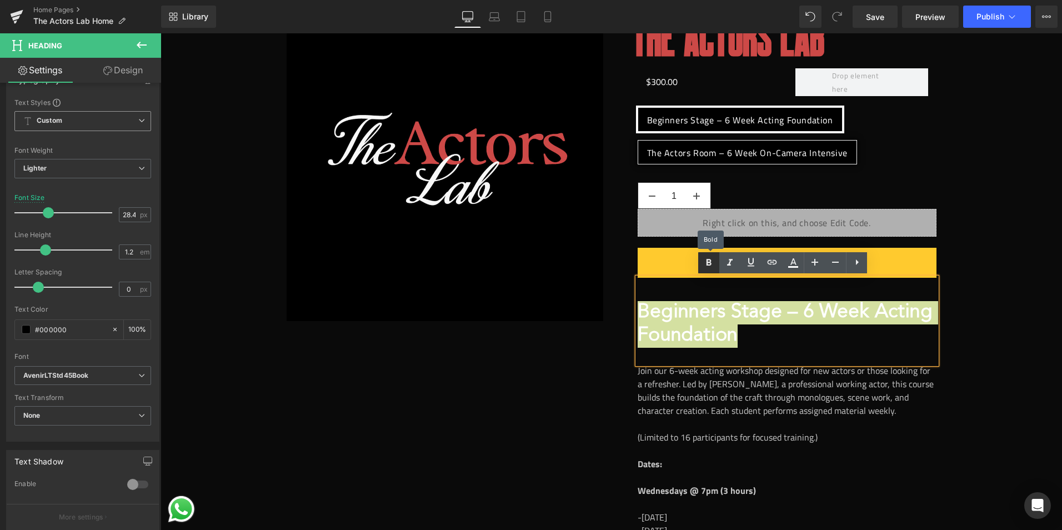
click at [708, 265] on icon at bounding box center [708, 262] width 5 height 7
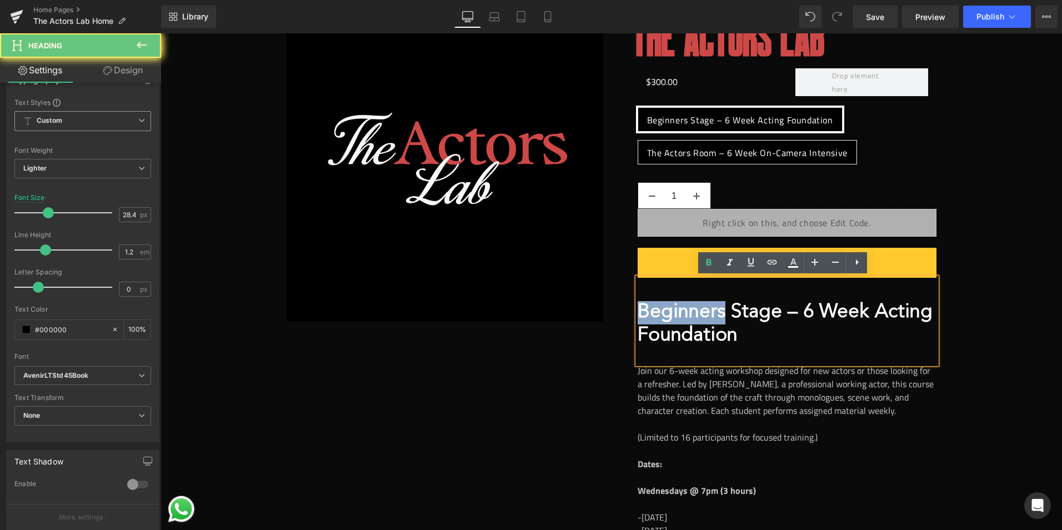
click at [701, 322] on strong "Beginners Stage – 6 Week Acting Foundation" at bounding box center [784, 324] width 295 height 43
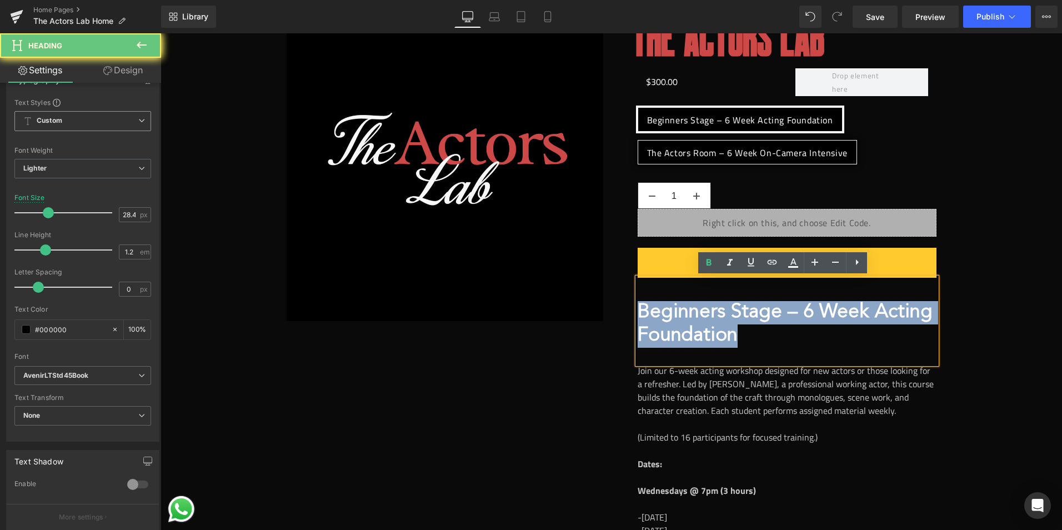
click at [701, 322] on strong "Beginners Stage – 6 Week Acting Foundation" at bounding box center [784, 324] width 295 height 43
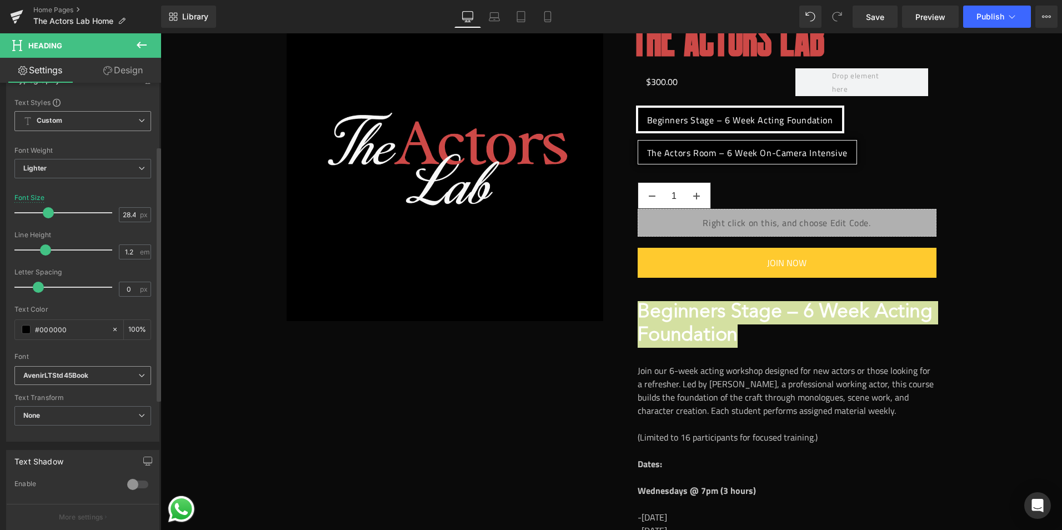
click at [89, 369] on span "AvenirLTStd45Book" at bounding box center [82, 375] width 137 height 19
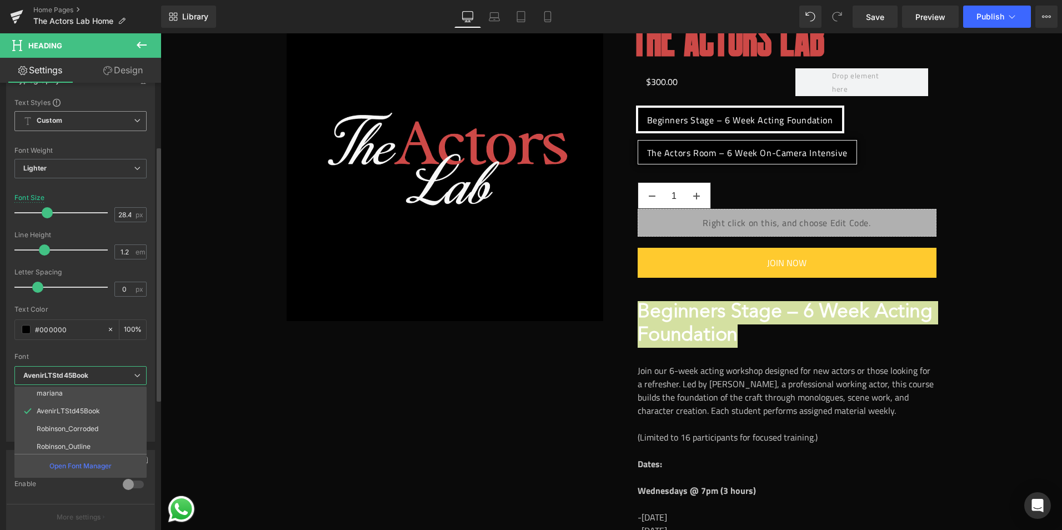
click at [90, 345] on div at bounding box center [80, 348] width 132 height 7
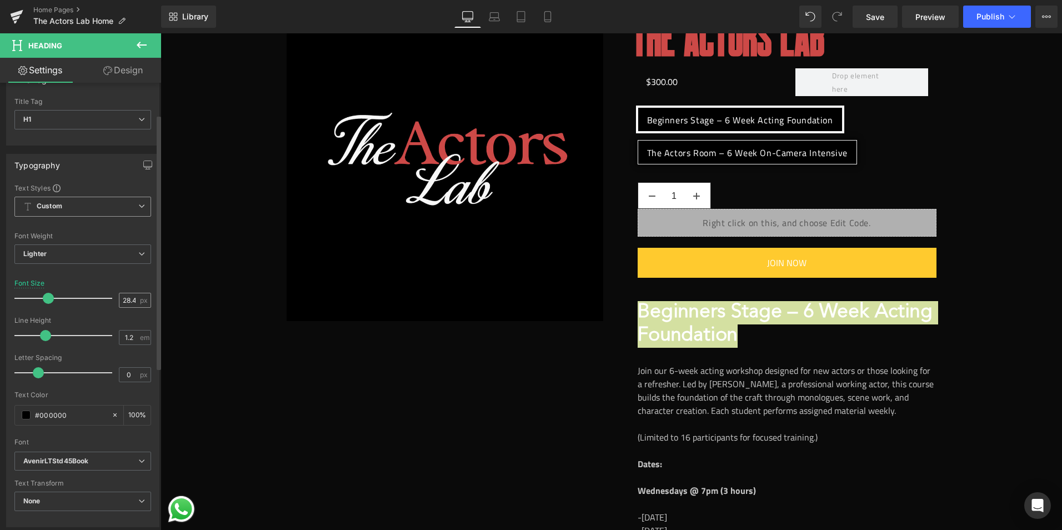
scroll to position [0, 0]
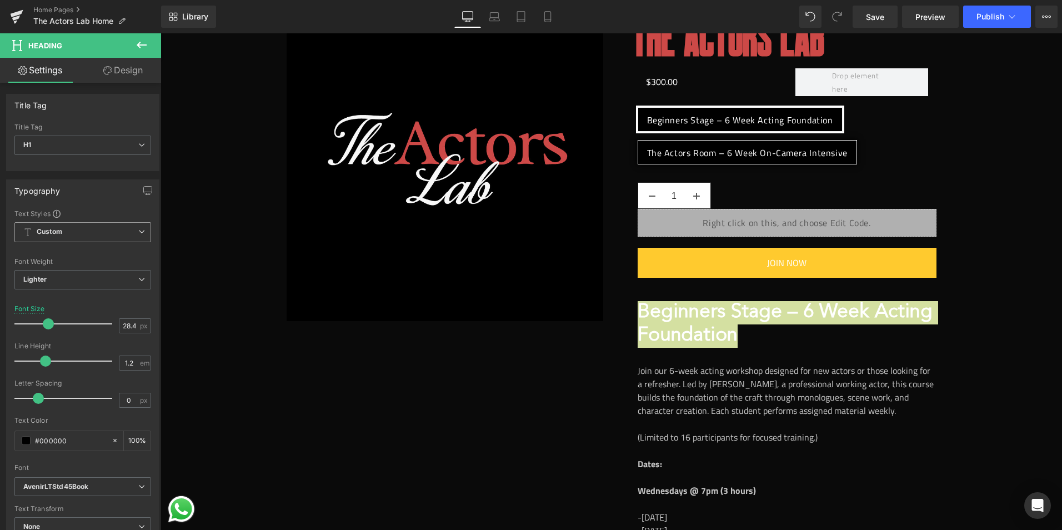
click at [94, 238] on span "Custom" at bounding box center [82, 232] width 137 height 20
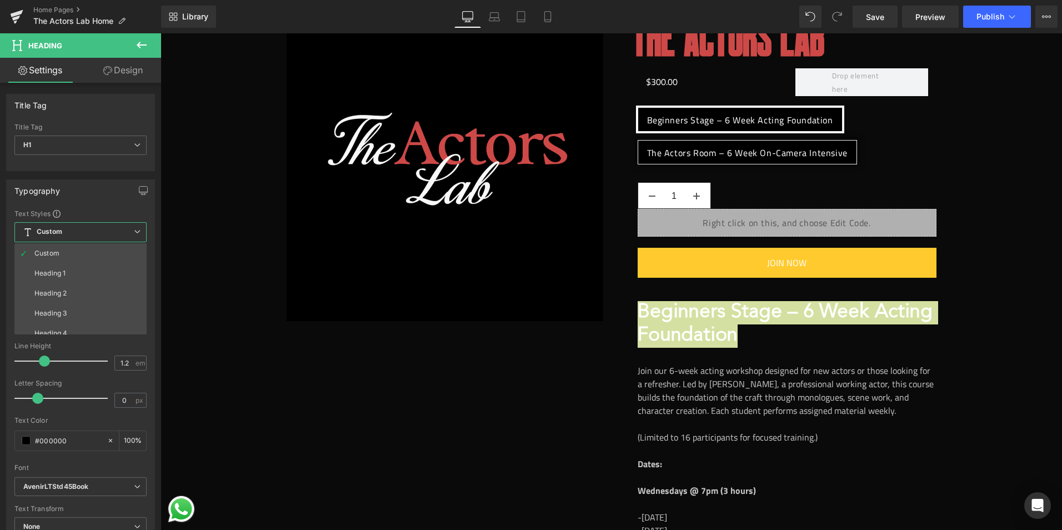
click at [97, 234] on span "Custom" at bounding box center [80, 232] width 132 height 20
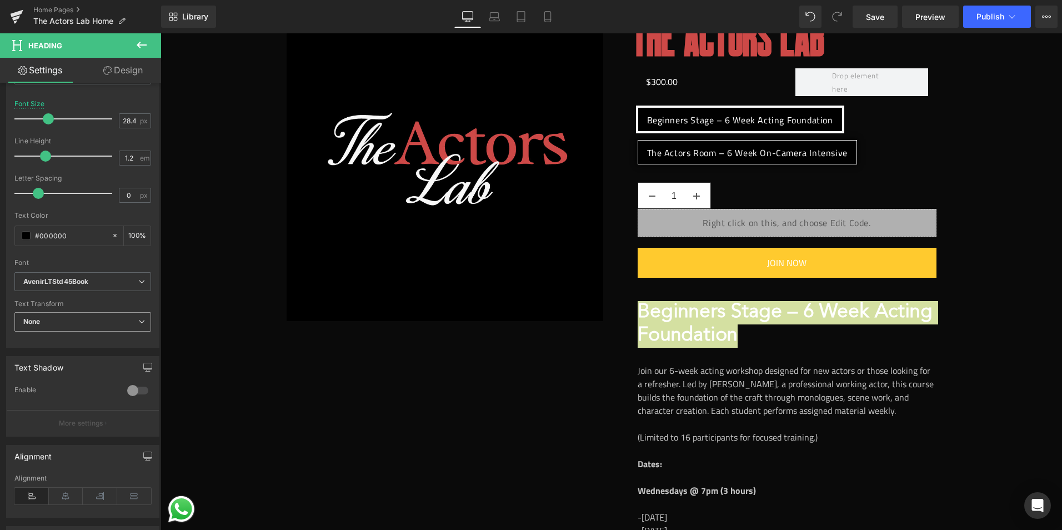
scroll to position [222, 0]
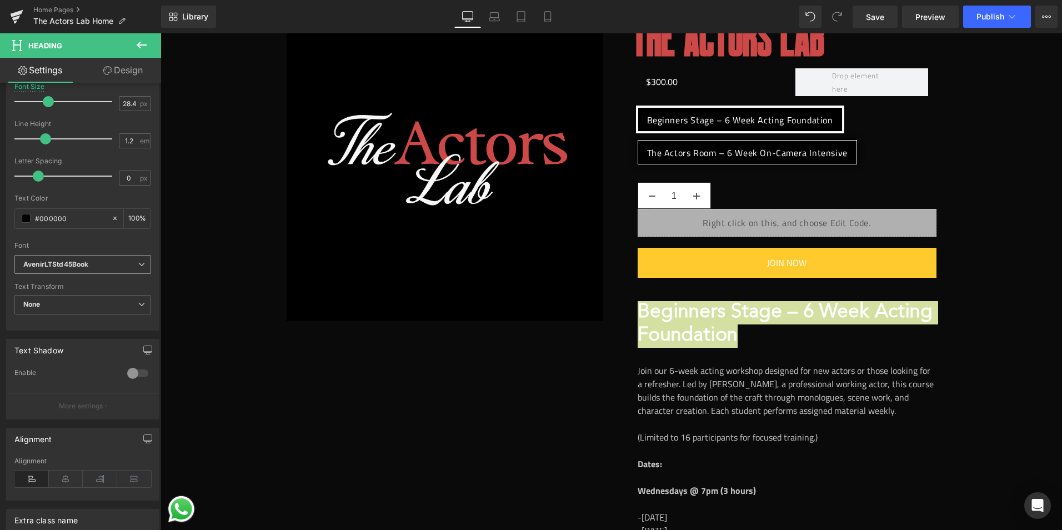
click at [68, 272] on span "AvenirLTStd45Book" at bounding box center [82, 264] width 137 height 19
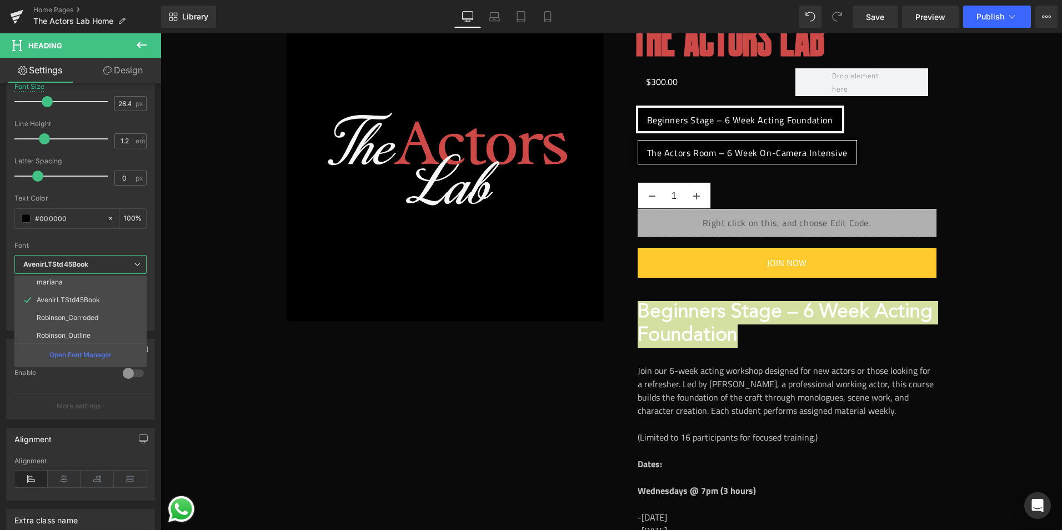
click at [71, 267] on icon "AvenirLTStd45Book" at bounding box center [55, 264] width 65 height 9
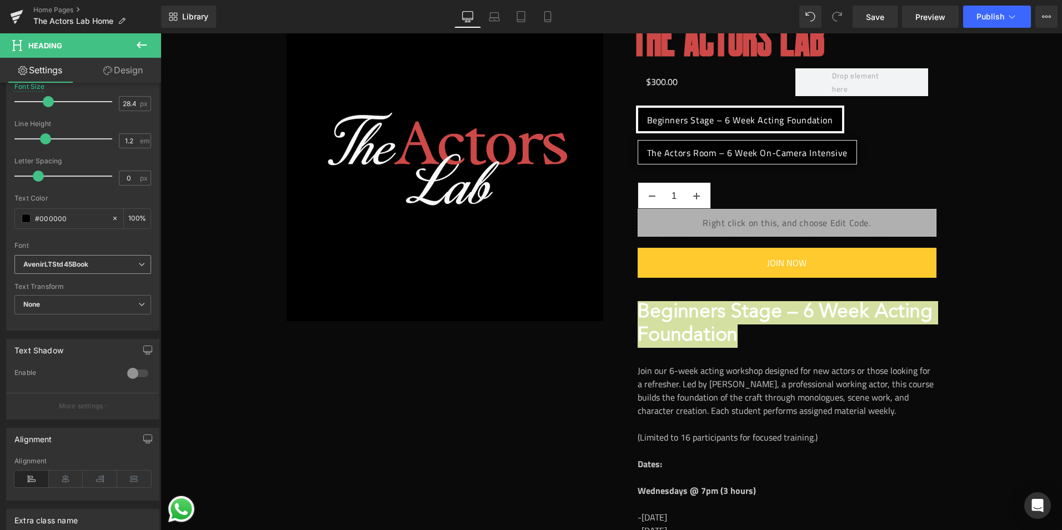
click at [70, 271] on span "AvenirLTStd45Book" at bounding box center [82, 264] width 137 height 19
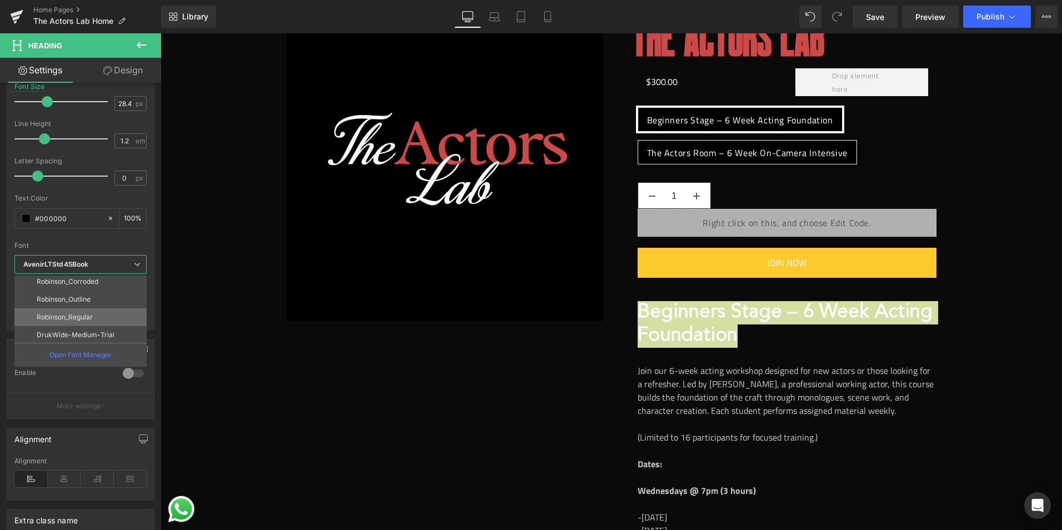
scroll to position [164, 0]
click at [93, 318] on p "DrukWide-Medium-Trial" at bounding box center [76, 315] width 78 height 8
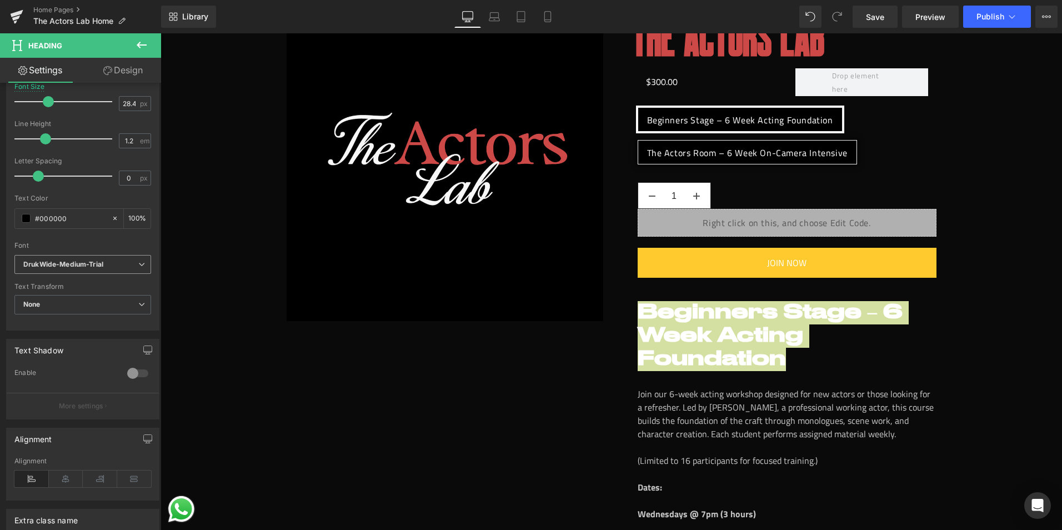
click at [88, 268] on icon "DrukWide-Medium-Trial" at bounding box center [63, 264] width 80 height 9
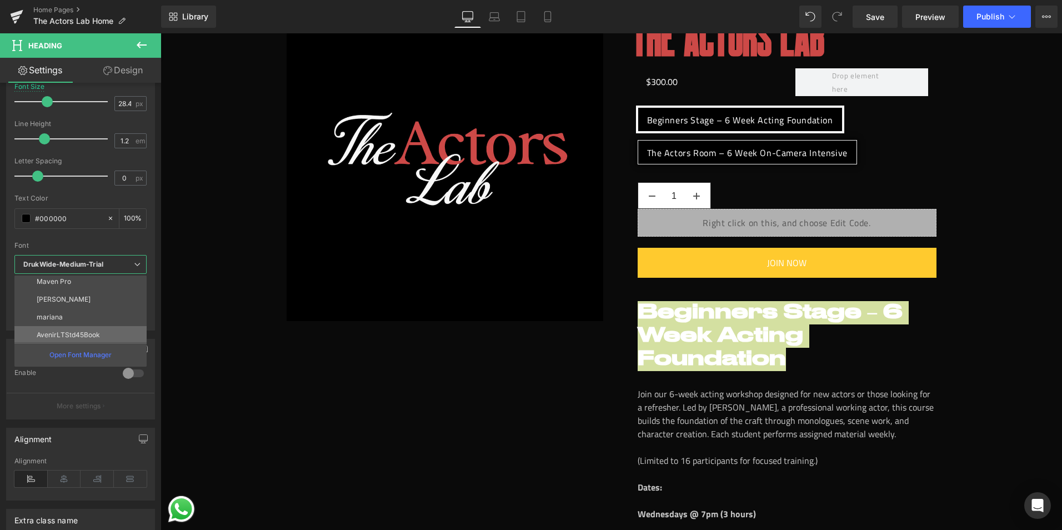
scroll to position [109, 0]
click at [77, 300] on p "AvenirLTStd45Book" at bounding box center [68, 300] width 63 height 8
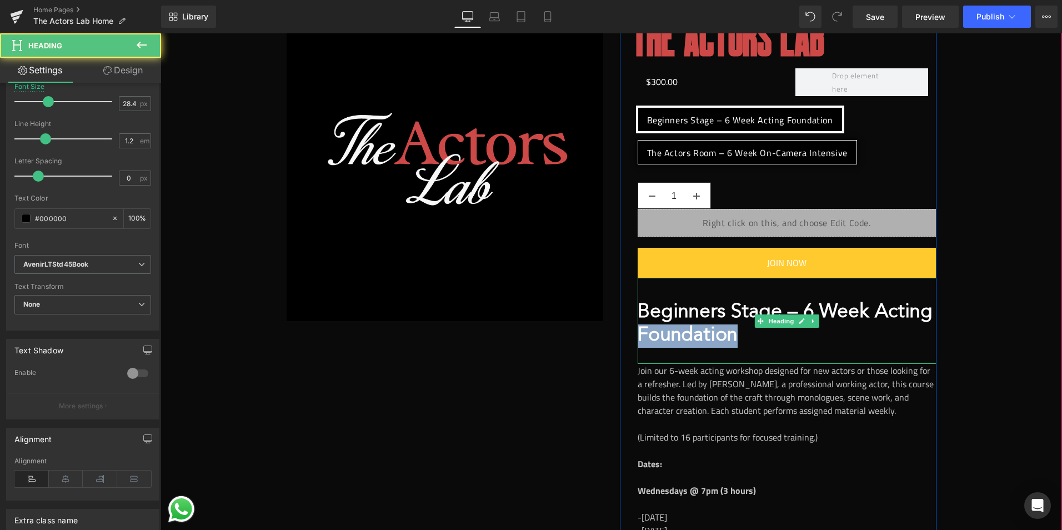
click at [707, 325] on strong "Beginners Stage – 6 Week Acting Foundation" at bounding box center [784, 324] width 295 height 43
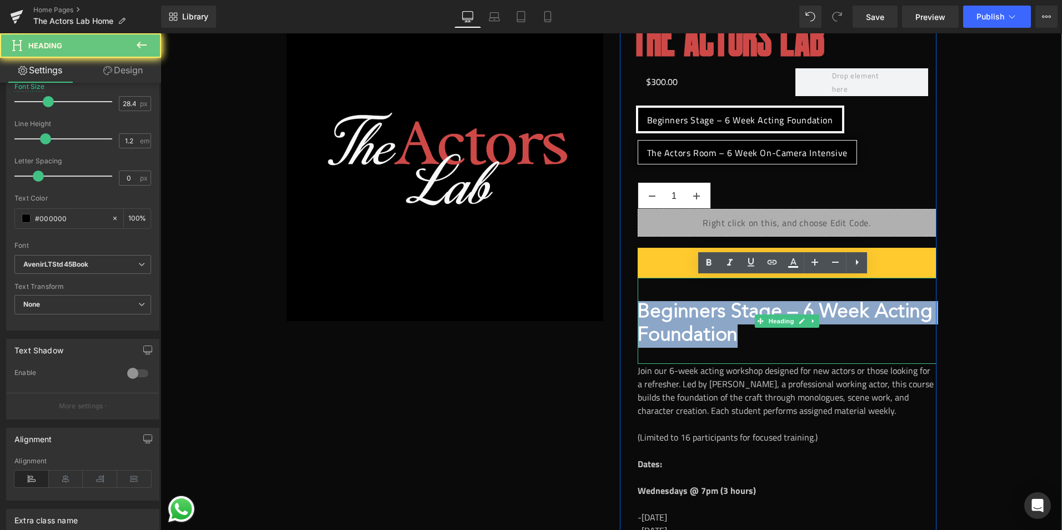
click at [707, 325] on strong "Beginners Stage – 6 Week Acting Foundation" at bounding box center [784, 324] width 295 height 43
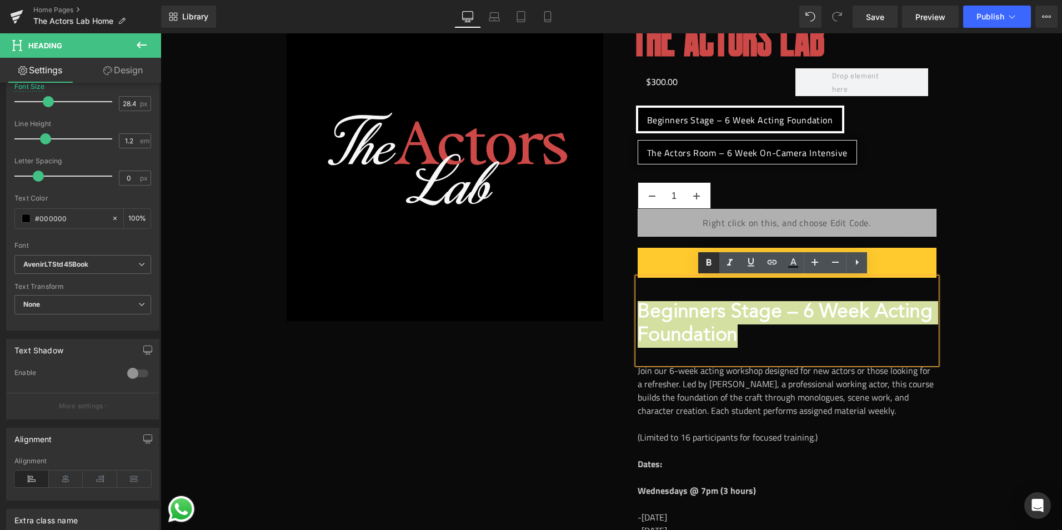
click at [708, 263] on icon at bounding box center [708, 262] width 13 height 13
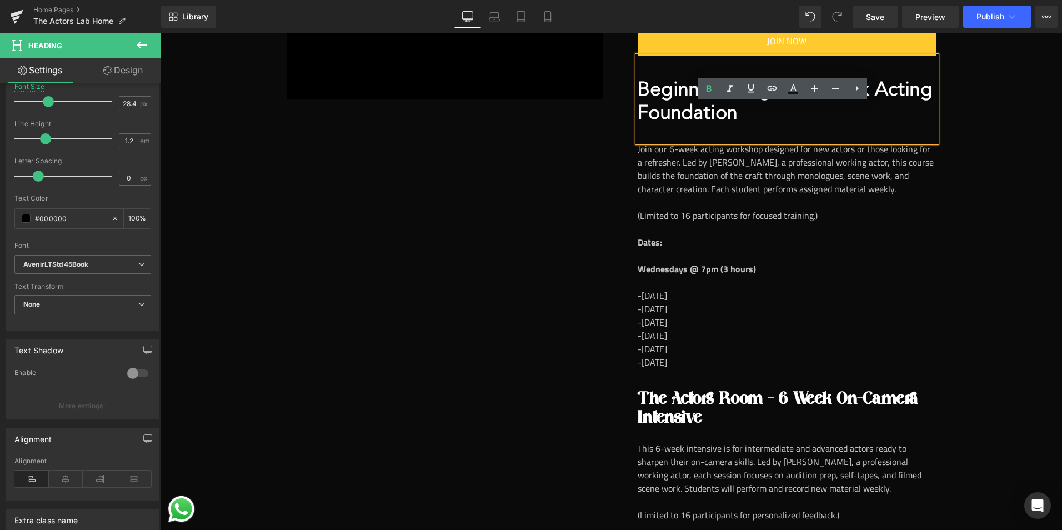
scroll to position [500, 0]
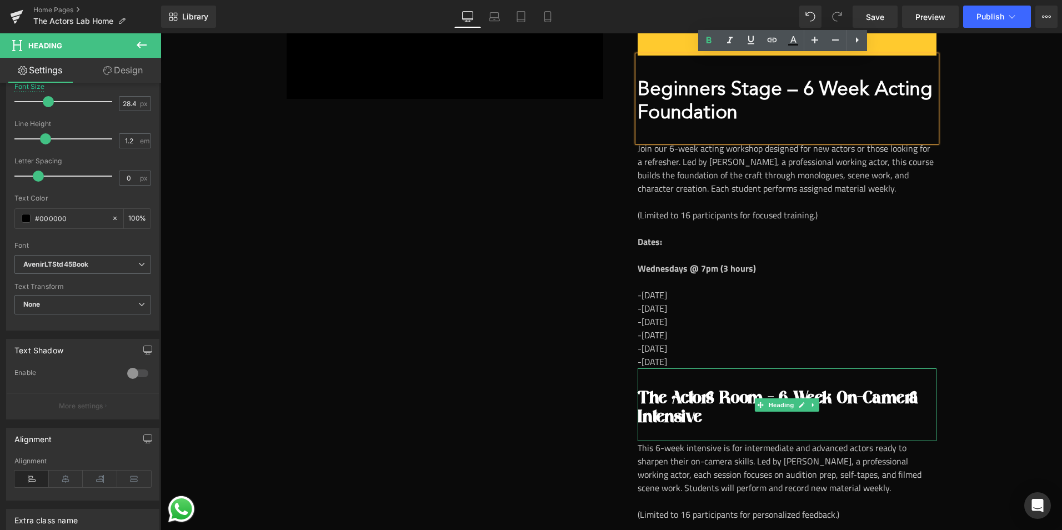
click at [727, 398] on span "The Actors Room – 6 Week On-Camera Intensive" at bounding box center [777, 405] width 280 height 43
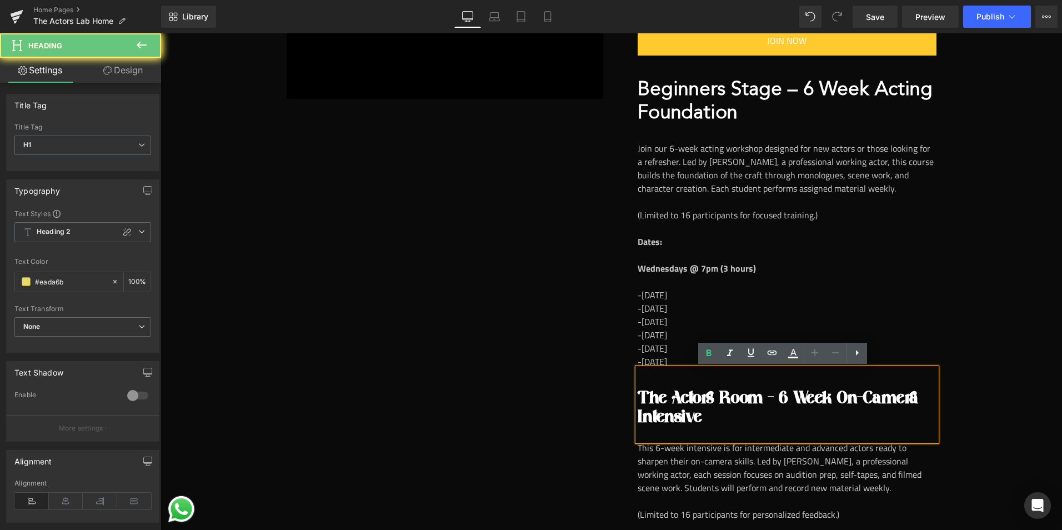
click at [727, 398] on span "The Actors Room – 6 Week On-Camera Intensive" at bounding box center [777, 405] width 280 height 43
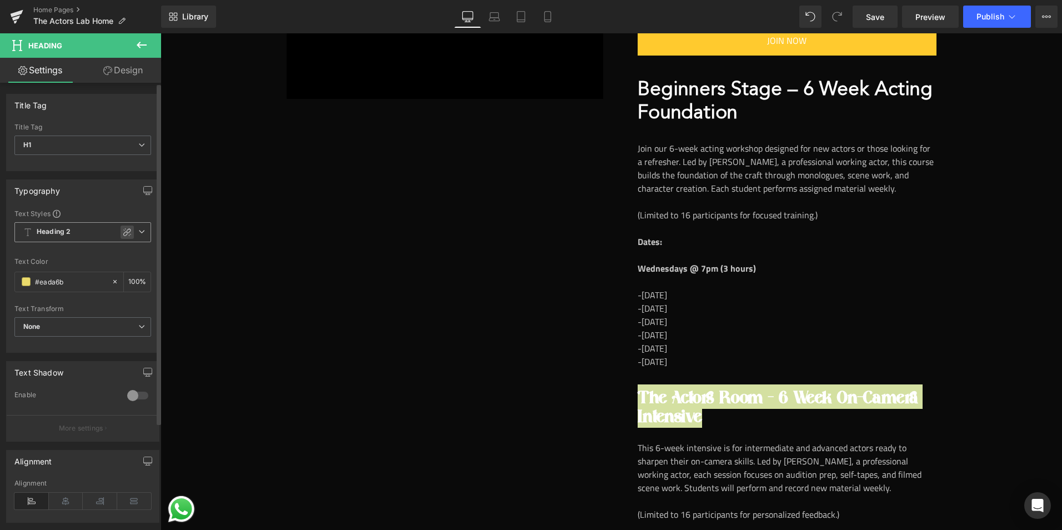
click at [123, 232] on icon at bounding box center [127, 232] width 9 height 9
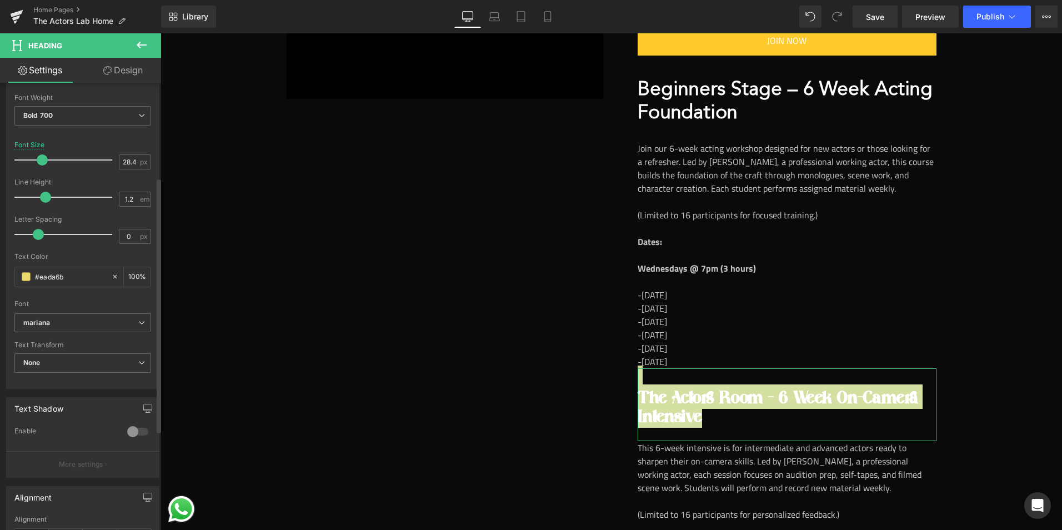
scroll to position [167, 0]
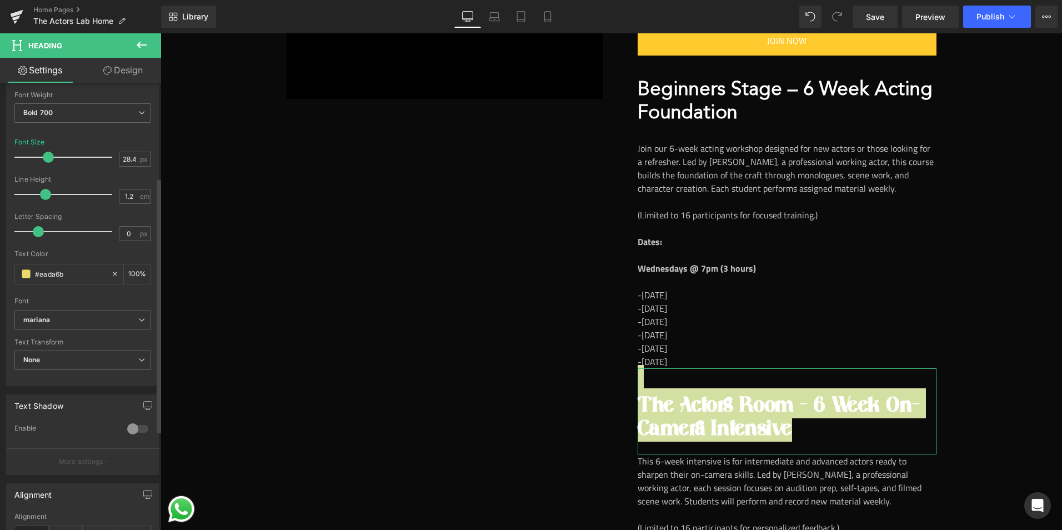
drag, startPoint x: 45, startPoint y: 157, endPoint x: 51, endPoint y: 158, distance: 6.2
click at [51, 158] on span at bounding box center [48, 157] width 11 height 11
click at [58, 309] on div "Font Default Work Sans Abril Fatface Berkshire Swash Maven Pro Anton mariana Av…" at bounding box center [82, 176] width 137 height 268
drag, startPoint x: 67, startPoint y: 320, endPoint x: 78, endPoint y: 343, distance: 25.3
click at [66, 318] on b "mariana" at bounding box center [80, 319] width 115 height 9
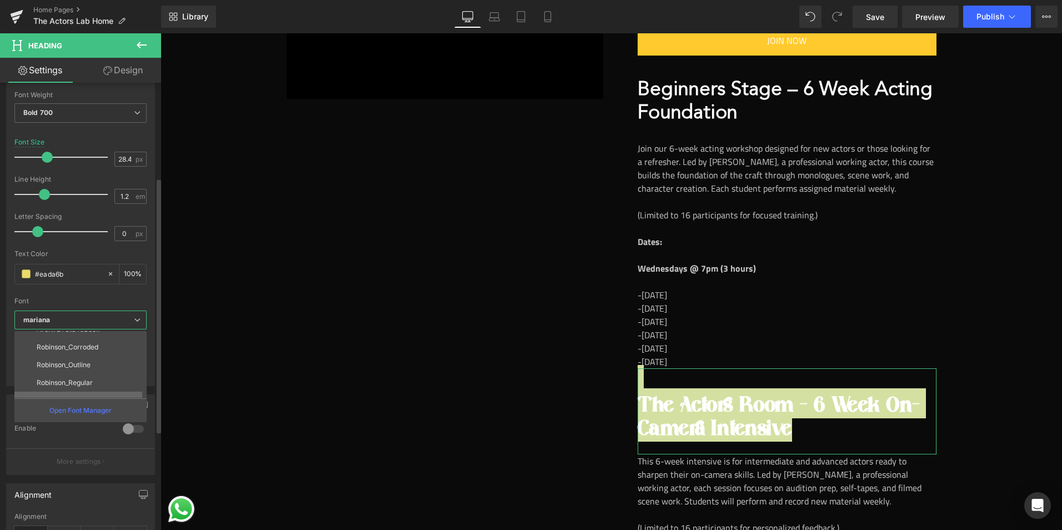
scroll to position [109, 0]
click at [84, 352] on p "AvenirLTStd45Book" at bounding box center [68, 355] width 63 height 8
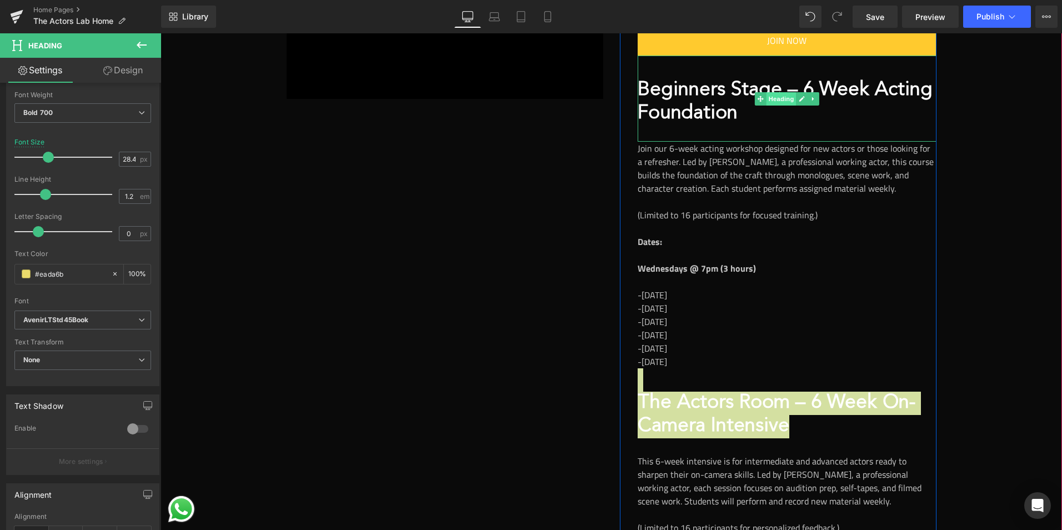
click at [781, 99] on span "Heading" at bounding box center [781, 98] width 30 height 13
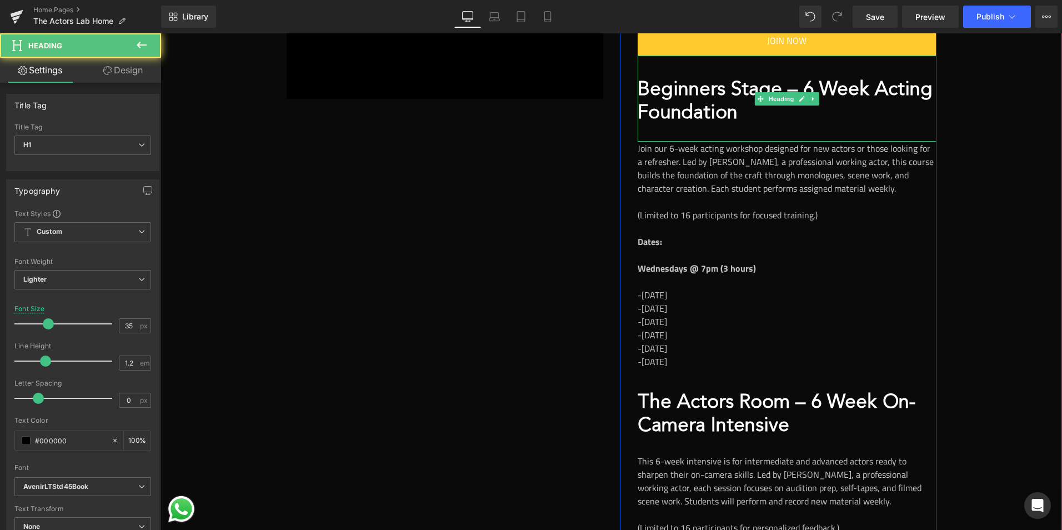
click at [706, 94] on strong "Beginners Stage – 6 Week Acting Foundation" at bounding box center [784, 102] width 295 height 43
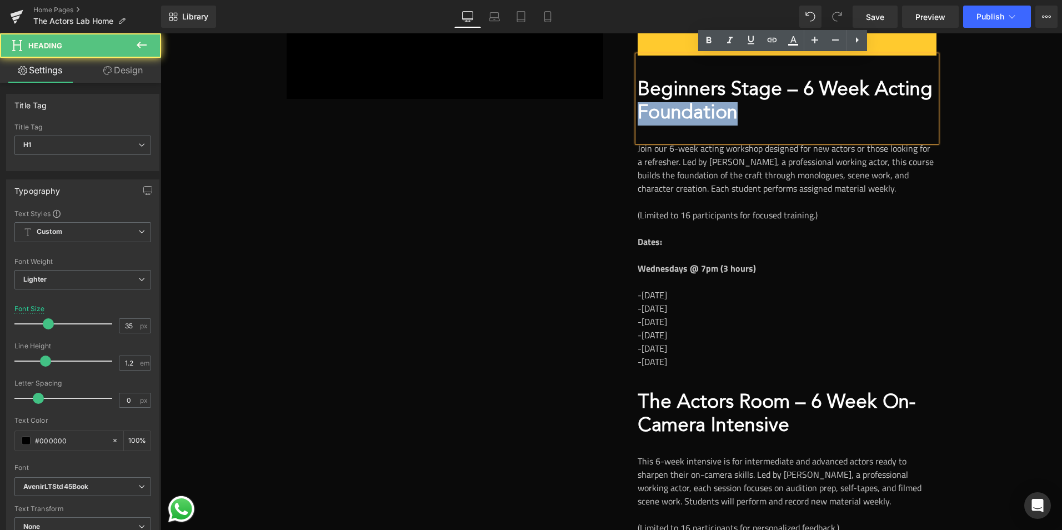
click at [700, 108] on strong "Beginners Stage – 6 Week Acting Foundation" at bounding box center [784, 102] width 295 height 43
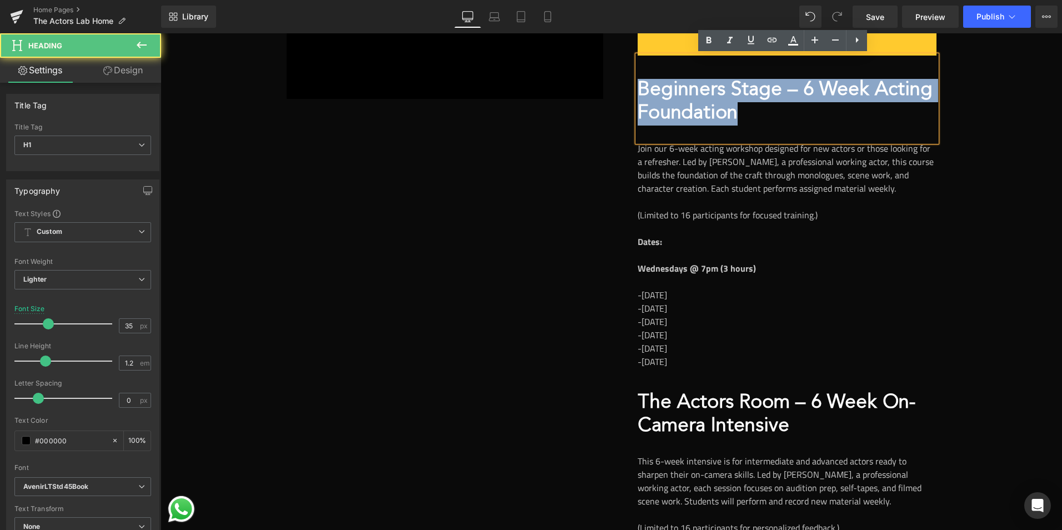
click at [700, 108] on strong "Beginners Stage – 6 Week Acting Foundation" at bounding box center [784, 102] width 295 height 43
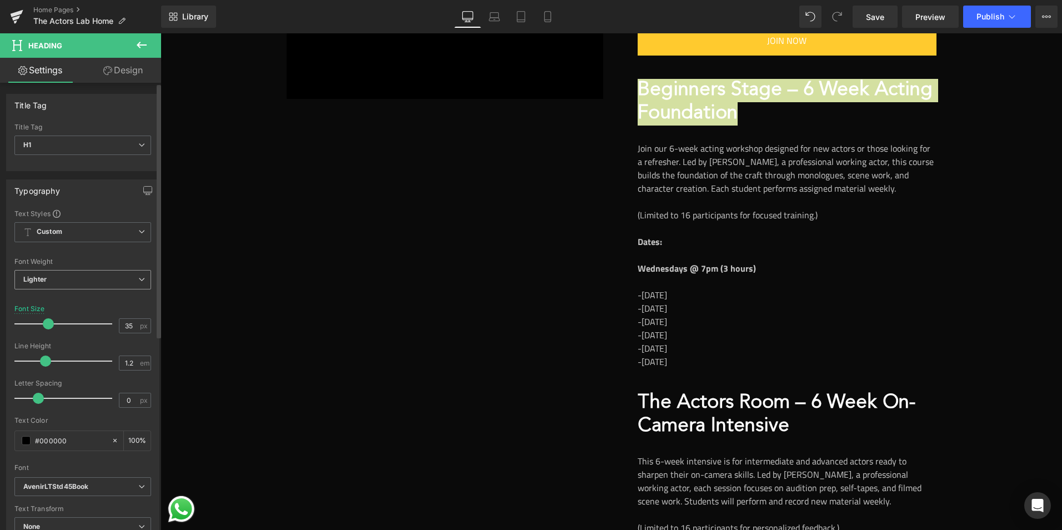
click at [90, 277] on span "Lighter" at bounding box center [82, 279] width 137 height 19
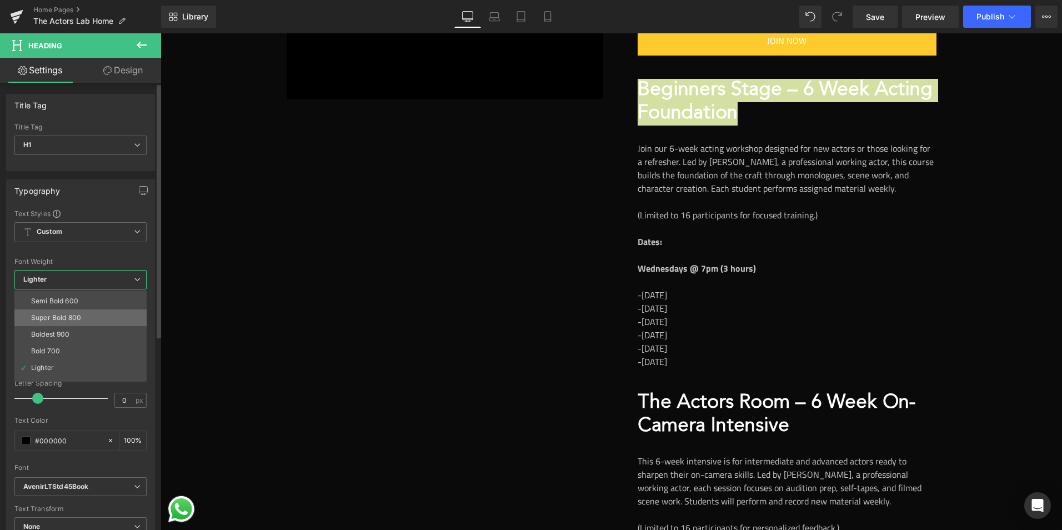
scroll to position [92, 0]
click at [73, 329] on li "Boldest 900" at bounding box center [82, 323] width 137 height 17
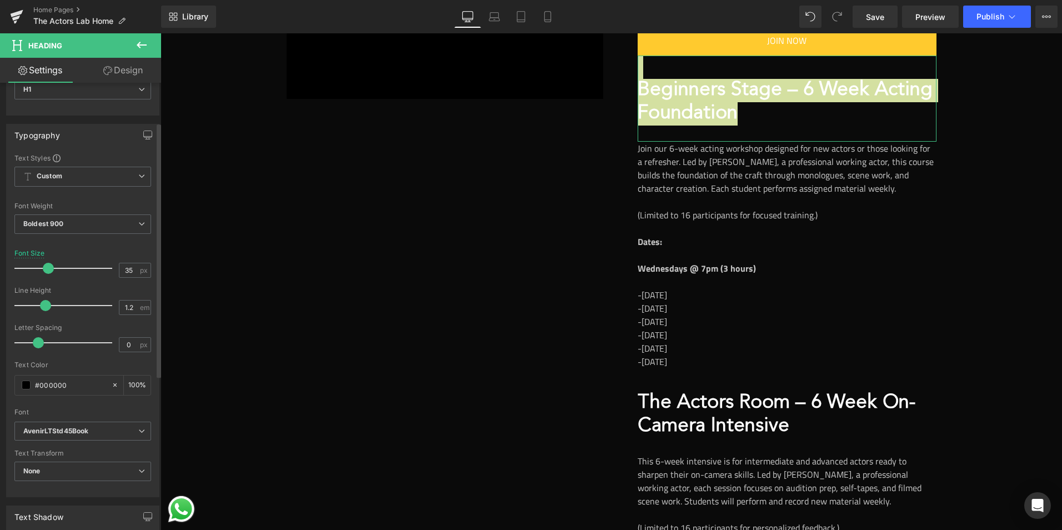
scroll to position [167, 0]
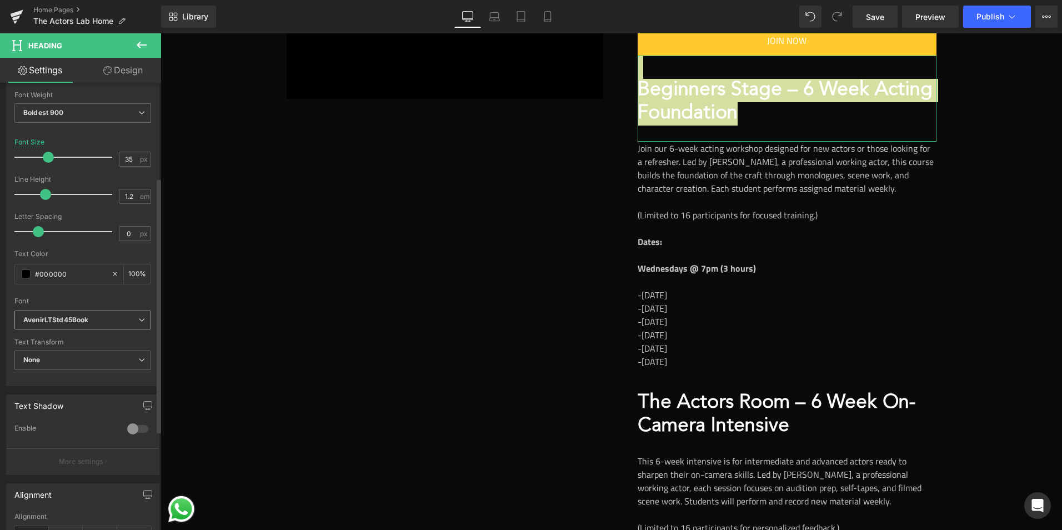
click at [78, 318] on icon "AvenirLTStd45Book" at bounding box center [55, 319] width 65 height 9
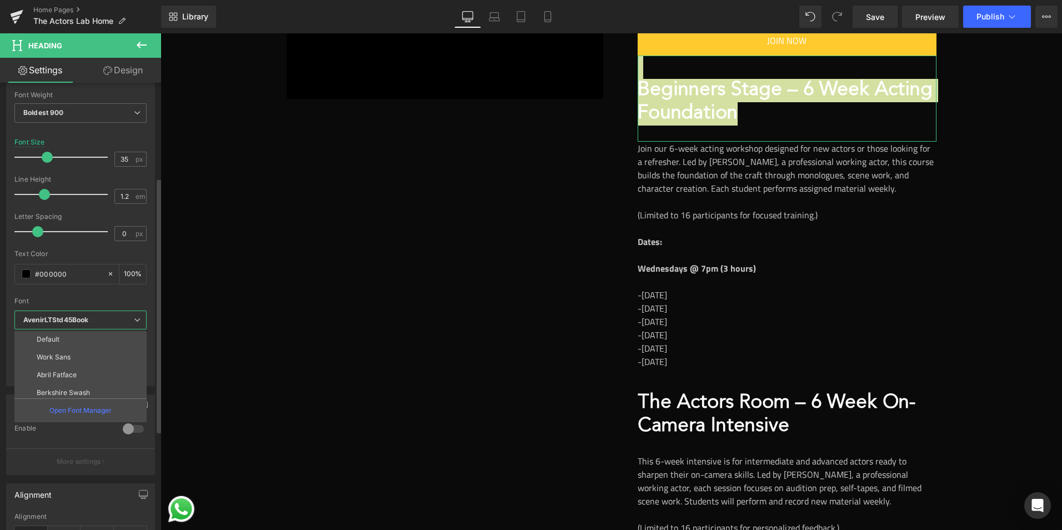
scroll to position [0, 0]
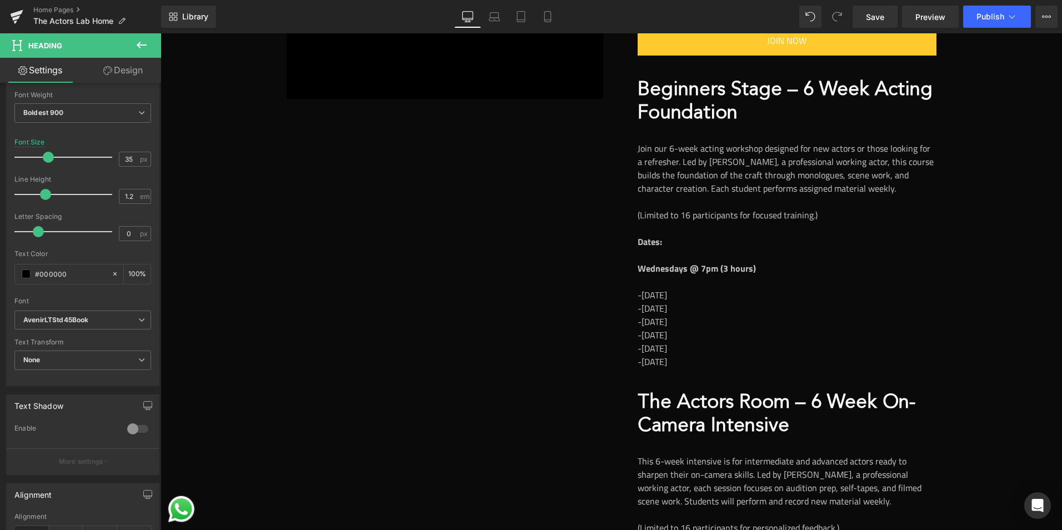
click at [803, 177] on body "Skip to content Home Merch Trailer Our Truth Reviews & Press Pay It Forward Spo…" at bounding box center [610, 390] width 901 height 1713
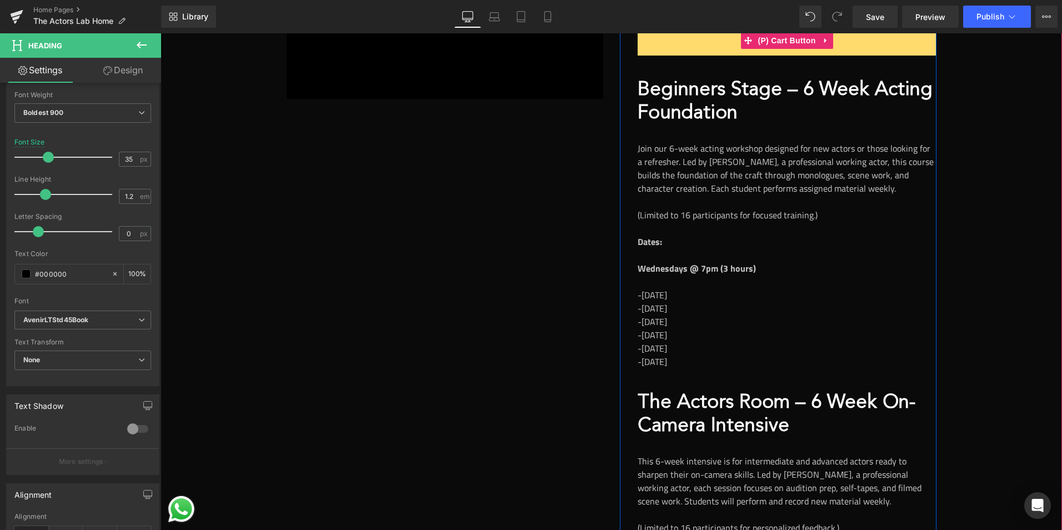
click at [802, 50] on button "JOIN NOW" at bounding box center [786, 41] width 299 height 30
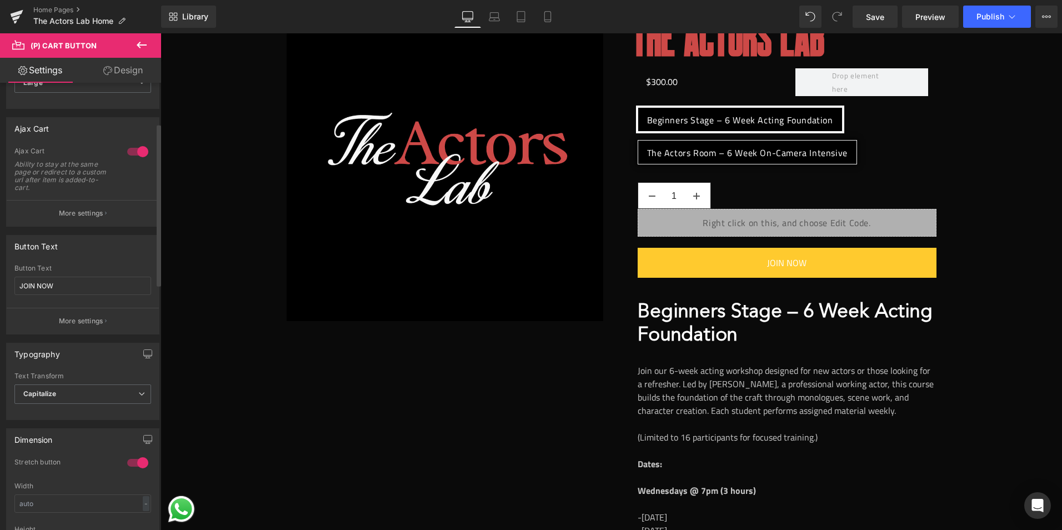
scroll to position [222, 0]
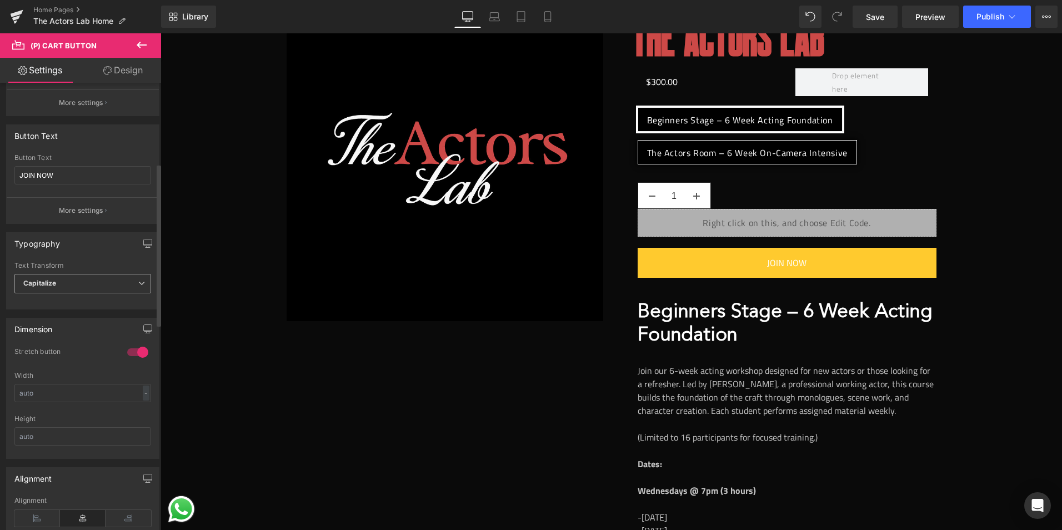
click at [84, 282] on span "Capitalize" at bounding box center [82, 283] width 137 height 19
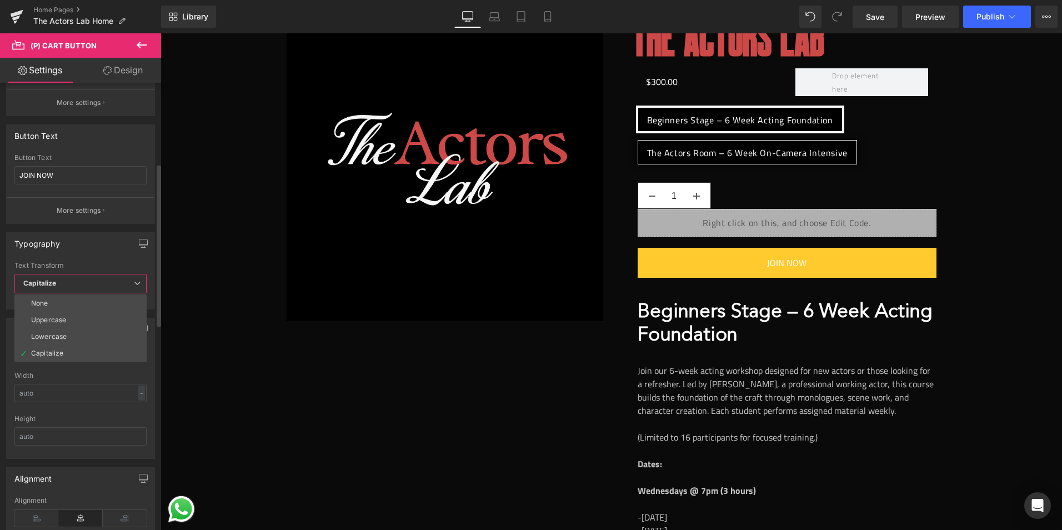
click at [83, 282] on span "Capitalize" at bounding box center [80, 283] width 132 height 19
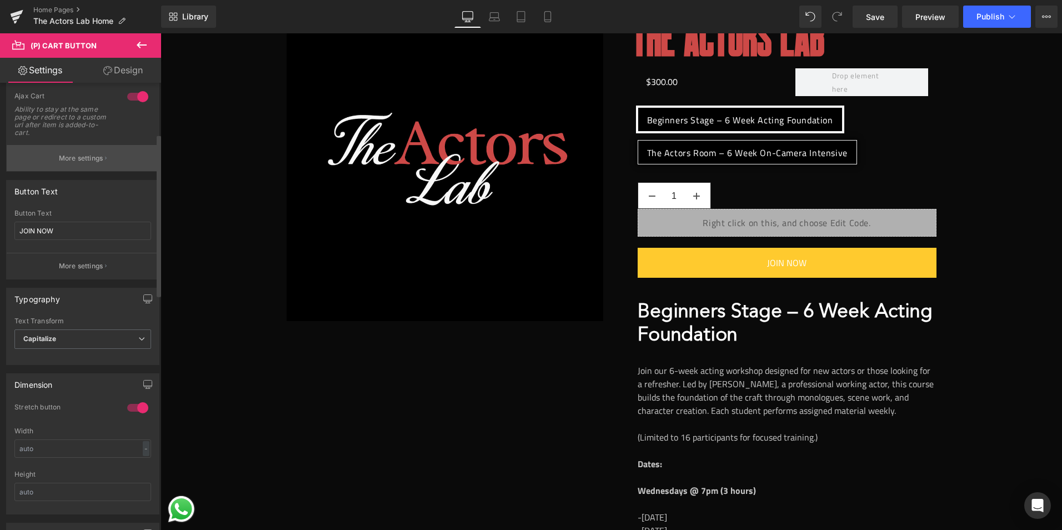
scroll to position [0, 0]
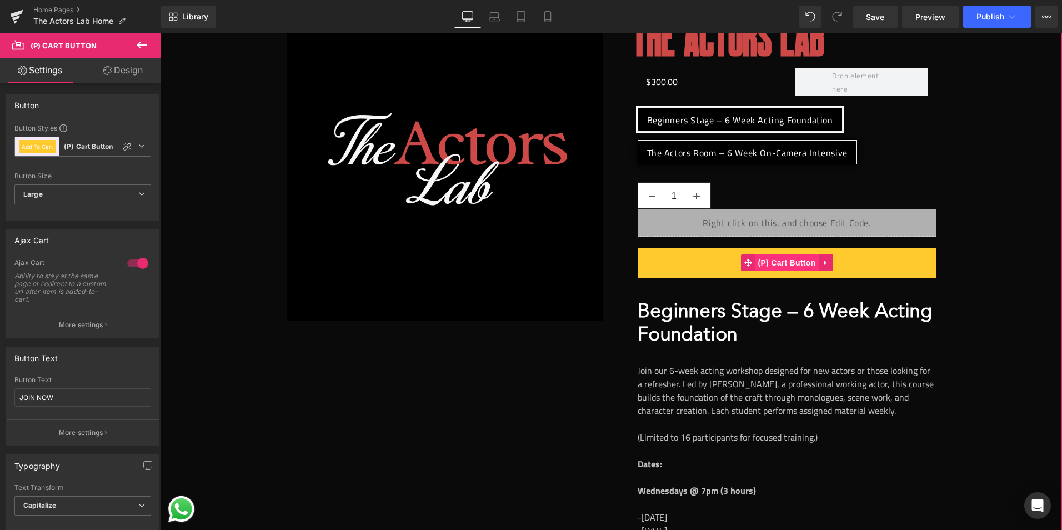
click at [783, 260] on span "(P) Cart Button" at bounding box center [786, 262] width 63 height 17
click at [783, 260] on span "(P) Cart Button" at bounding box center [786, 263] width 63 height 17
click at [783, 260] on span "(P) Cart Button" at bounding box center [786, 262] width 63 height 17
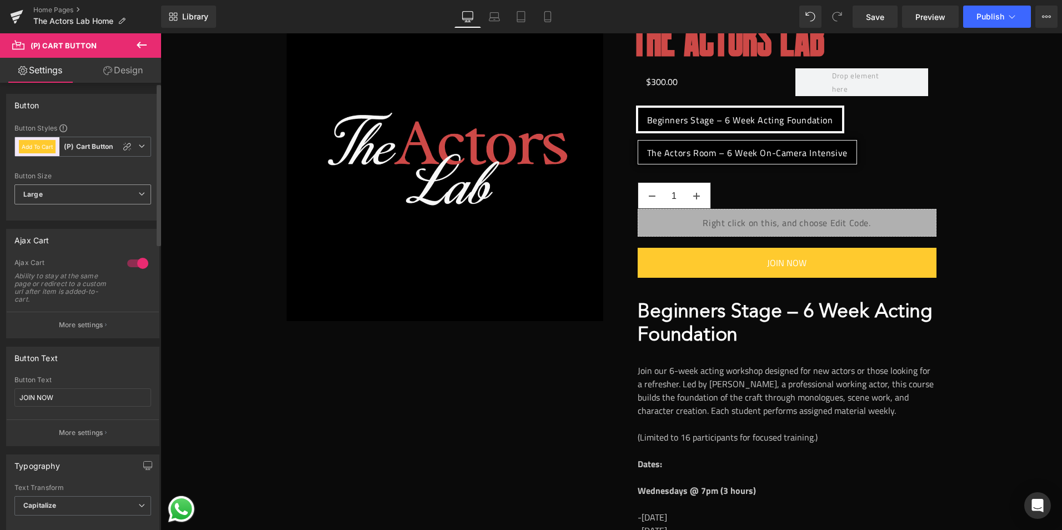
click at [67, 193] on span "Large" at bounding box center [82, 194] width 137 height 20
click at [67, 193] on span "Large" at bounding box center [80, 194] width 132 height 20
click at [105, 139] on span "Add To Cart (P) Cart Button" at bounding box center [82, 147] width 137 height 20
click at [105, 139] on span "Add To Cart (P) Cart Button" at bounding box center [80, 147] width 132 height 20
click at [123, 148] on icon at bounding box center [127, 146] width 9 height 9
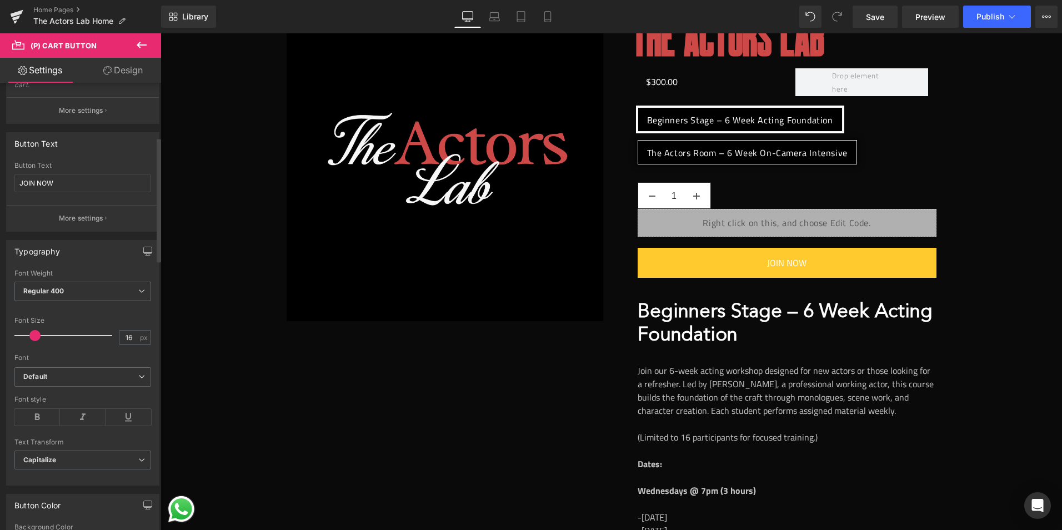
scroll to position [222, 0]
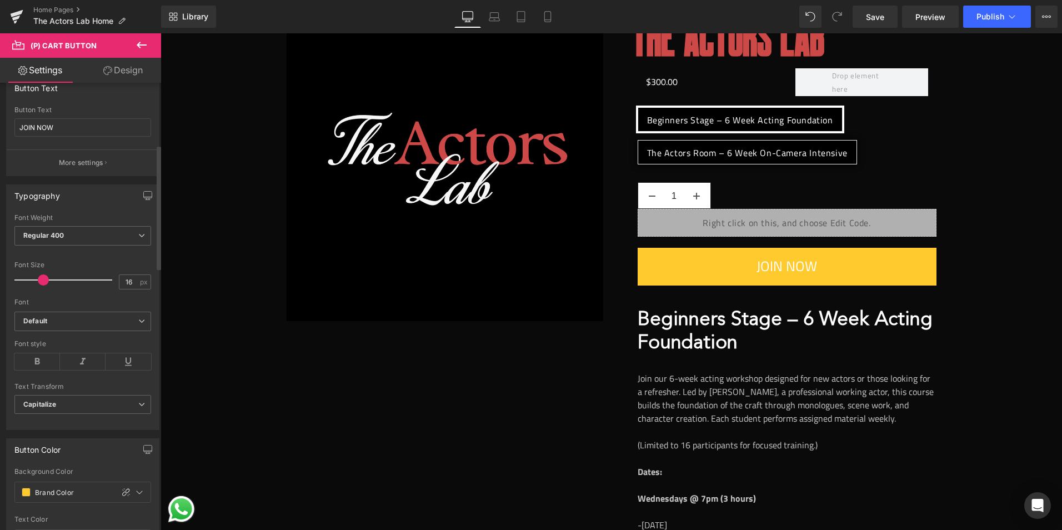
drag, startPoint x: 36, startPoint y: 282, endPoint x: 43, endPoint y: 282, distance: 7.8
click at [43, 282] on span at bounding box center [43, 279] width 11 height 11
click at [37, 355] on icon at bounding box center [37, 361] width 46 height 17
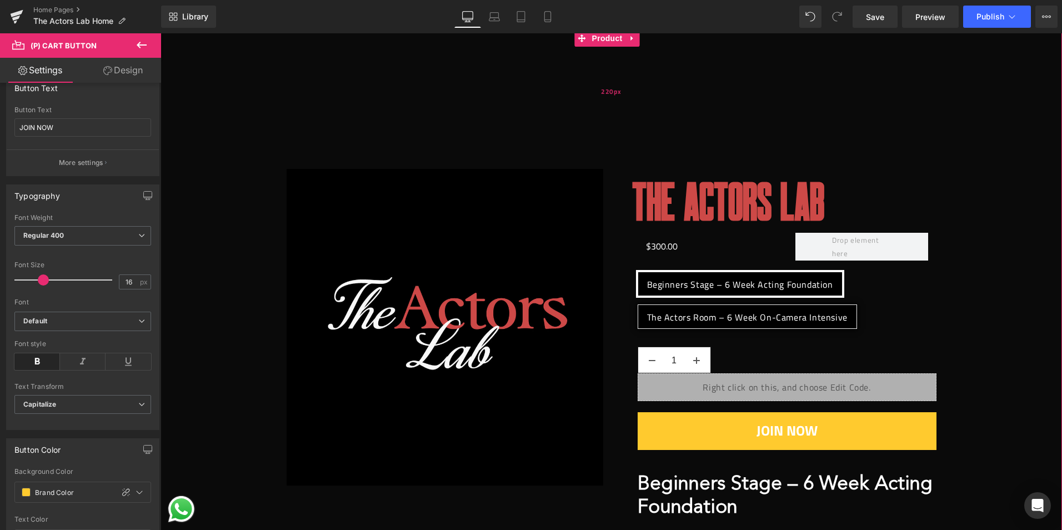
scroll to position [56, 0]
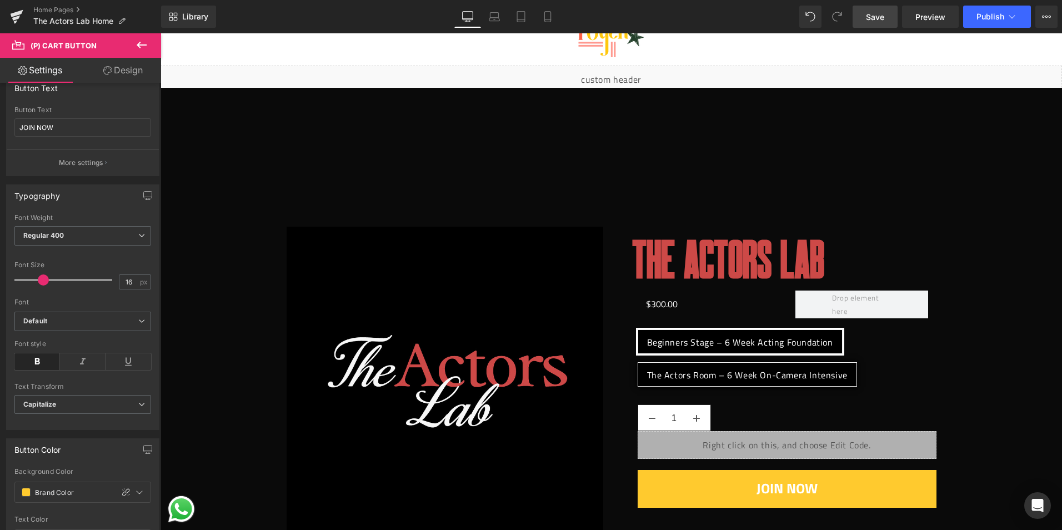
click at [874, 24] on link "Save" at bounding box center [874, 17] width 45 height 22
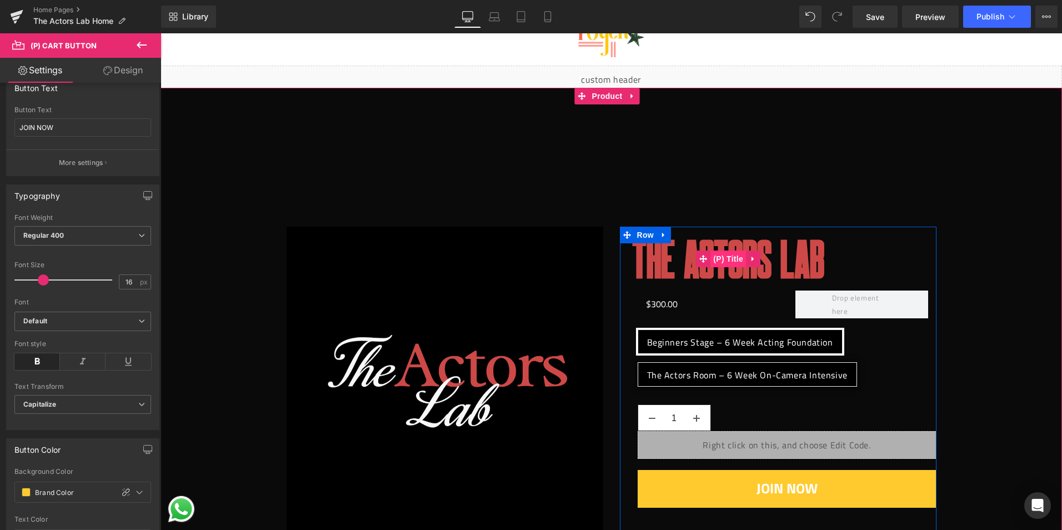
click at [723, 255] on span "(P) Title" at bounding box center [728, 258] width 36 height 17
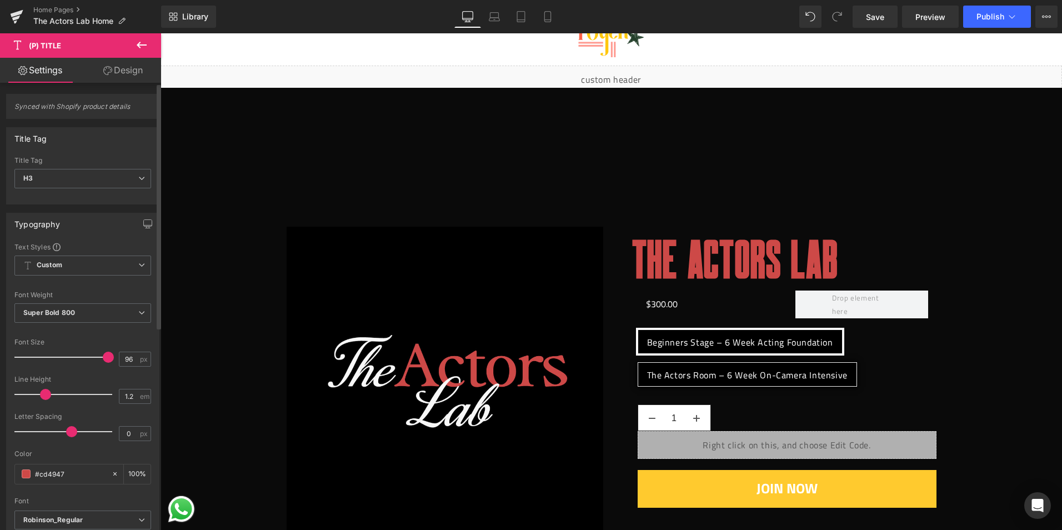
drag, startPoint x: 38, startPoint y: 433, endPoint x: 71, endPoint y: 435, distance: 32.2
click at [71, 435] on span at bounding box center [71, 431] width 11 height 11
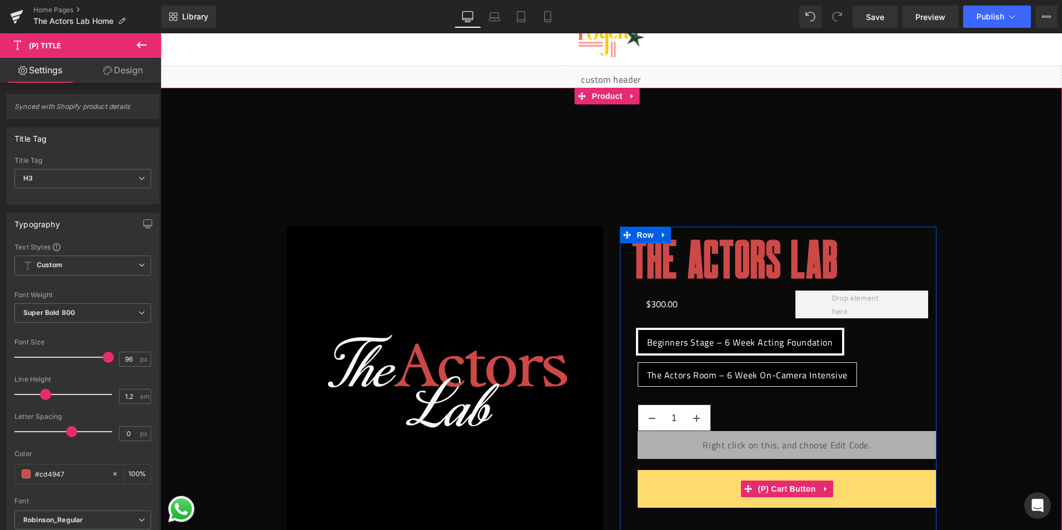
drag, startPoint x: 752, startPoint y: 489, endPoint x: 709, endPoint y: 488, distance: 42.8
click at [755, 489] on span "(P) Cart Button" at bounding box center [786, 488] width 63 height 17
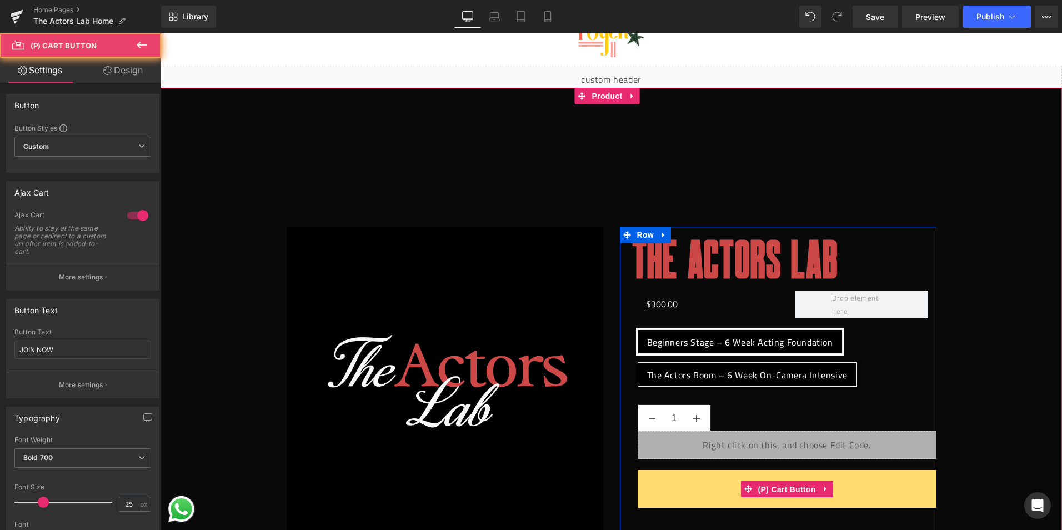
click at [709, 488] on button "JOIN NOW" at bounding box center [786, 489] width 299 height 38
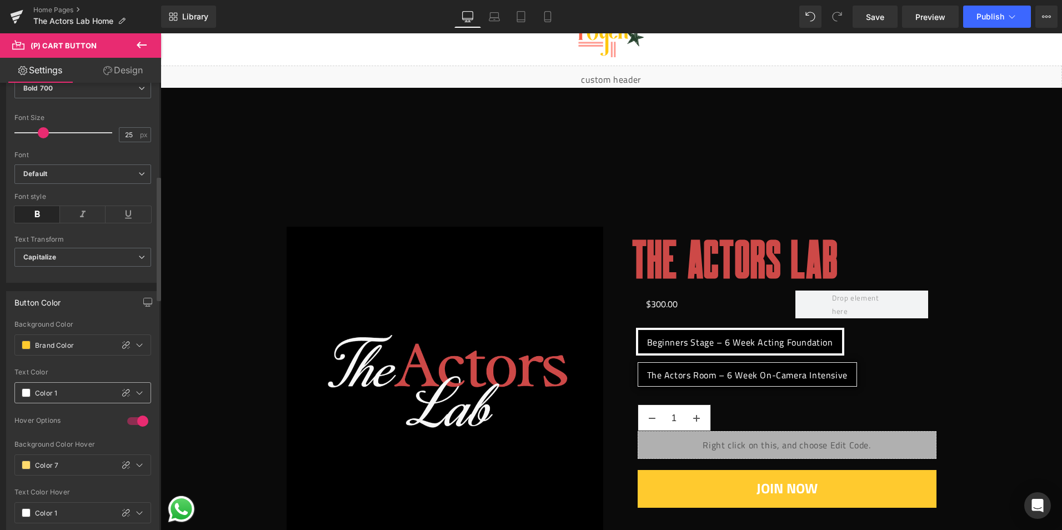
scroll to position [389, 0]
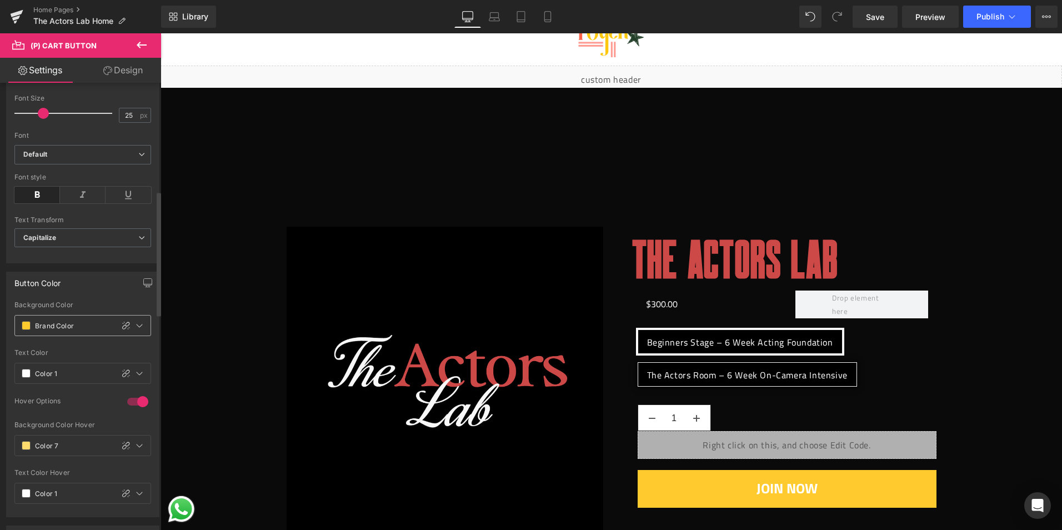
click at [48, 324] on input "Brand Color" at bounding box center [71, 325] width 73 height 12
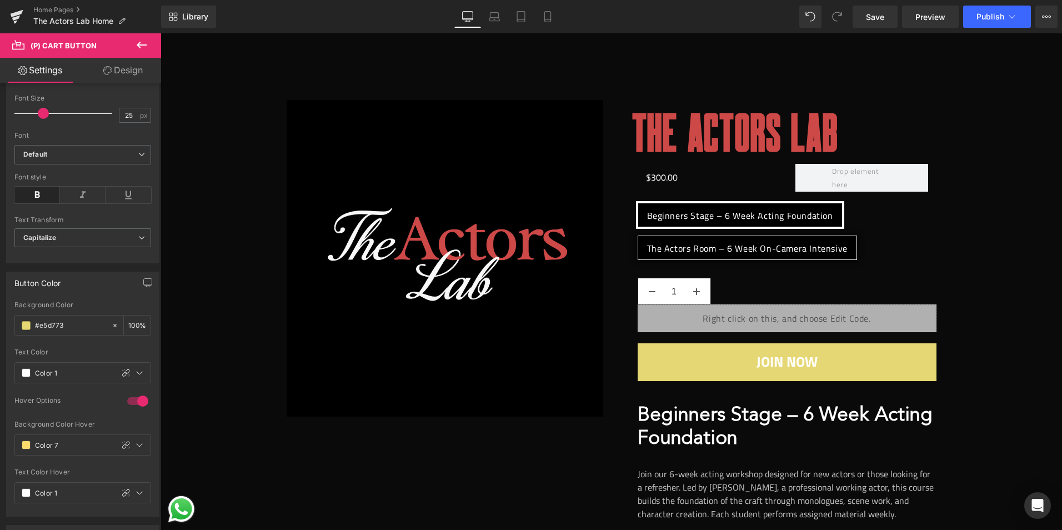
scroll to position [222, 0]
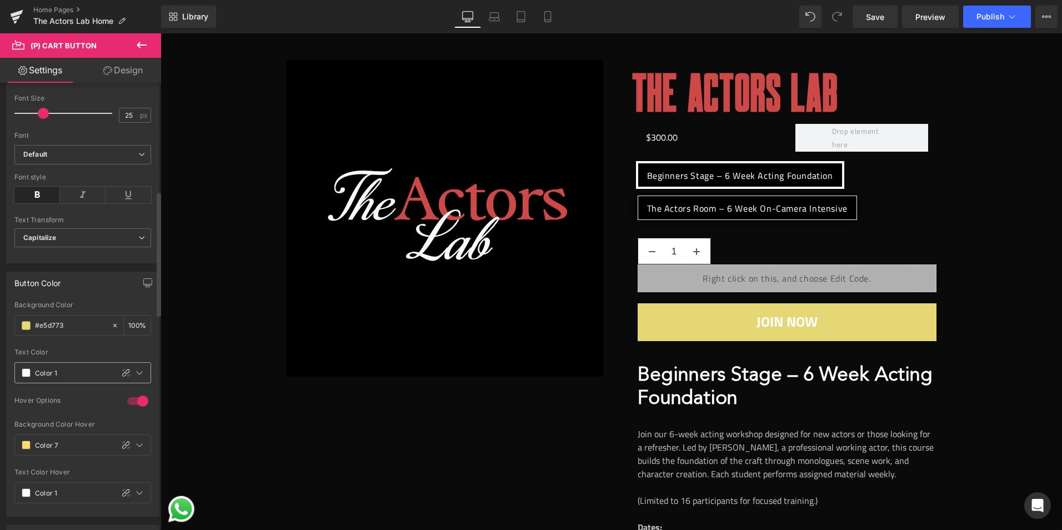
type input "#e5d773"
click at [27, 373] on span at bounding box center [26, 372] width 9 height 9
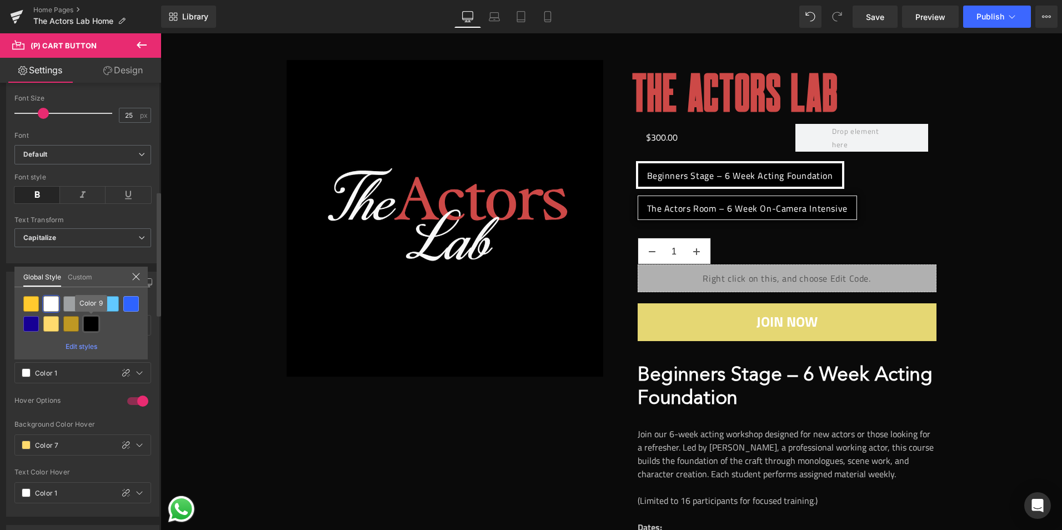
click at [91, 329] on div at bounding box center [91, 324] width 16 height 16
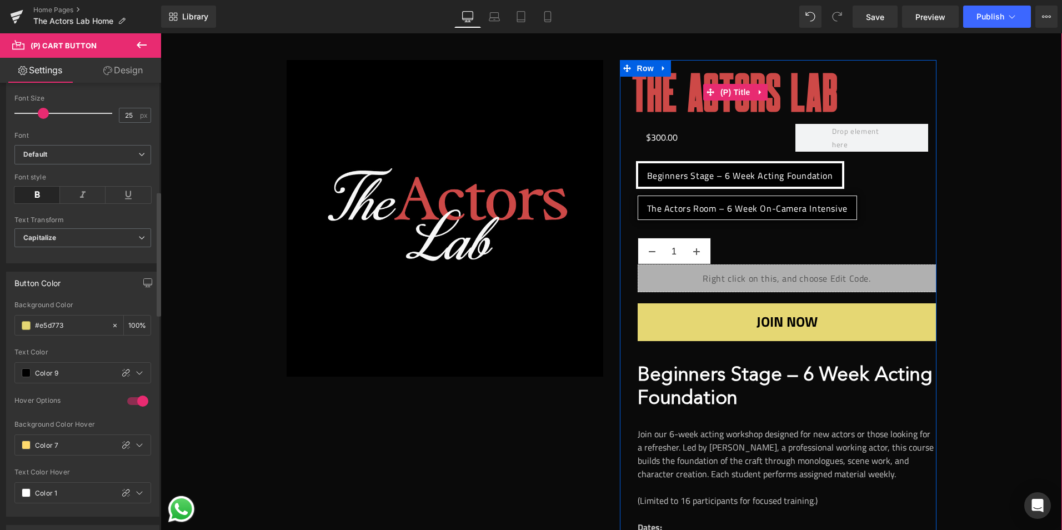
drag, startPoint x: 738, startPoint y: 96, endPoint x: 673, endPoint y: 116, distance: 68.0
click at [738, 95] on span "(P) Title" at bounding box center [735, 92] width 36 height 17
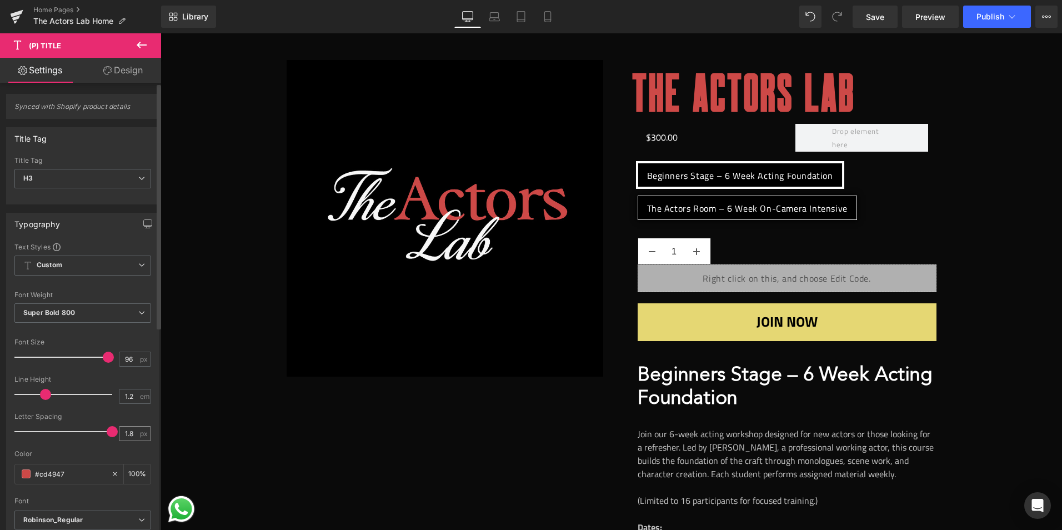
drag, startPoint x: 72, startPoint y: 428, endPoint x: 121, endPoint y: 436, distance: 49.5
click at [121, 436] on div "Letter Spacing 1.8 px" at bounding box center [82, 431] width 137 height 37
click at [103, 313] on span "Super Bold 800" at bounding box center [82, 312] width 137 height 19
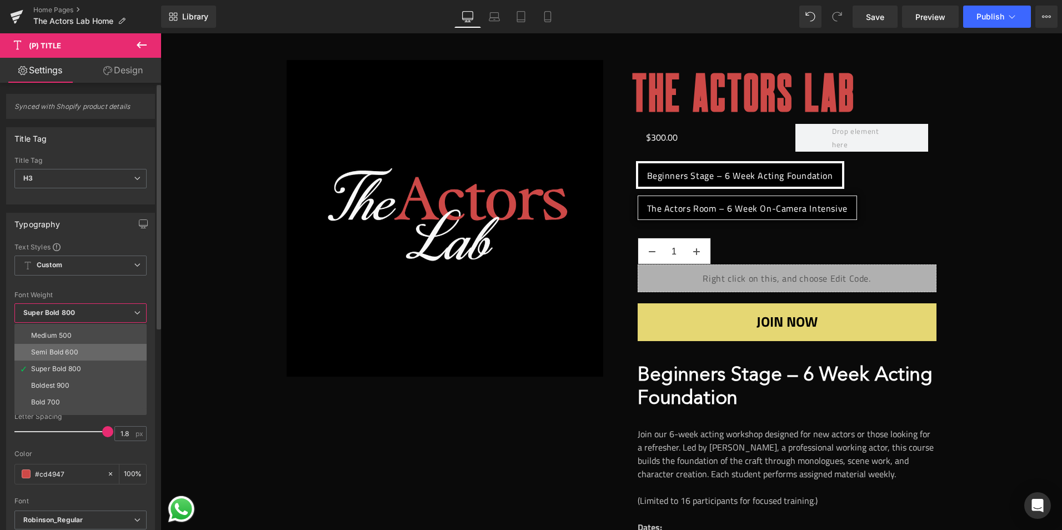
scroll to position [37, 0]
click at [67, 378] on div "Semi Bold 600" at bounding box center [54, 379] width 47 height 8
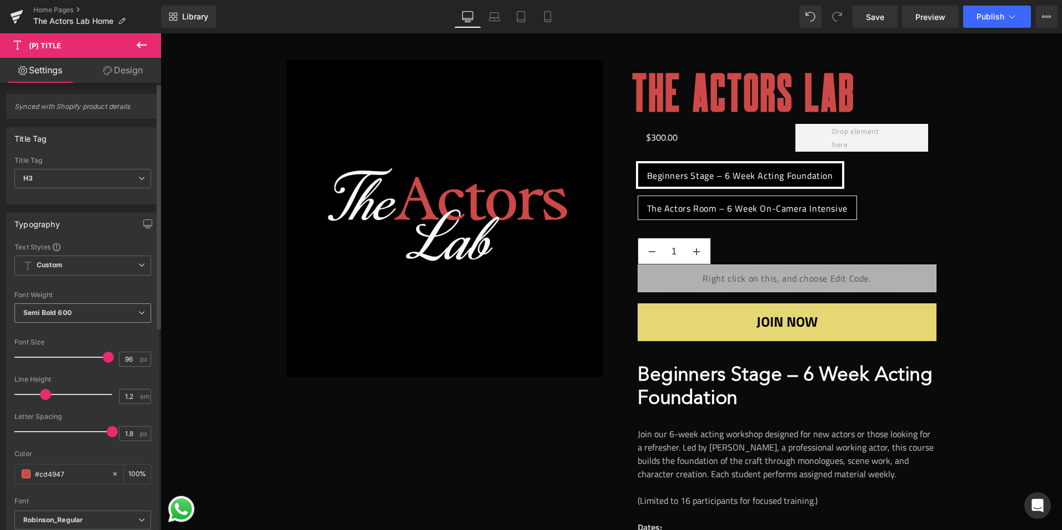
click at [84, 310] on span "Semi Bold 600" at bounding box center [82, 312] width 137 height 19
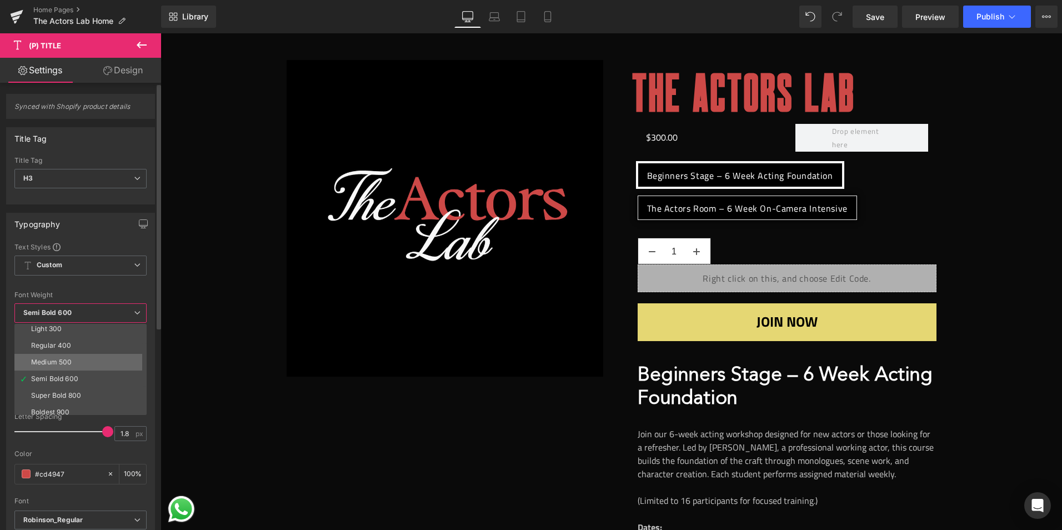
click at [81, 365] on li "Medium 500" at bounding box center [82, 362] width 137 height 17
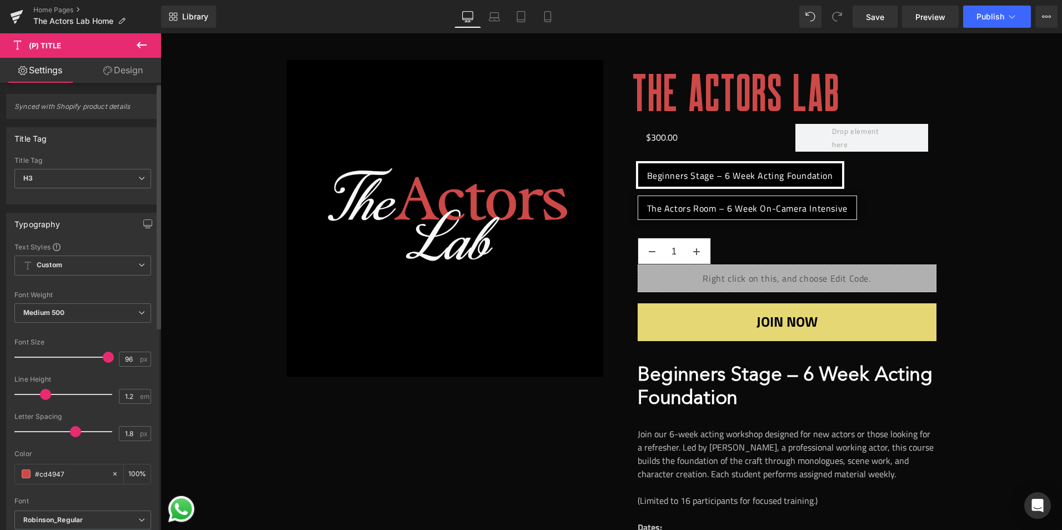
drag, startPoint x: 104, startPoint y: 427, endPoint x: 69, endPoint y: 428, distance: 35.6
click at [70, 428] on span at bounding box center [75, 431] width 11 height 11
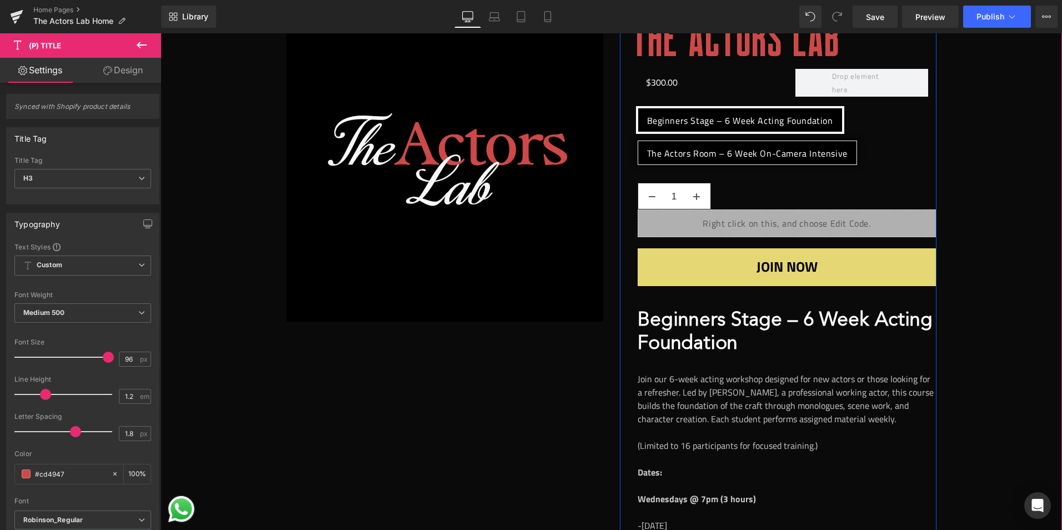
scroll to position [278, 0]
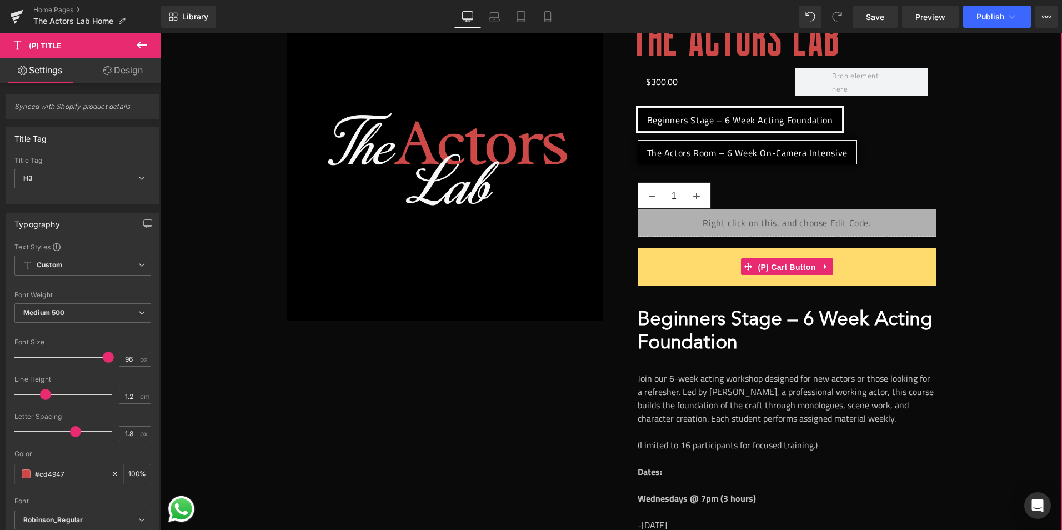
click at [787, 264] on span "(P) Cart Button" at bounding box center [786, 267] width 63 height 17
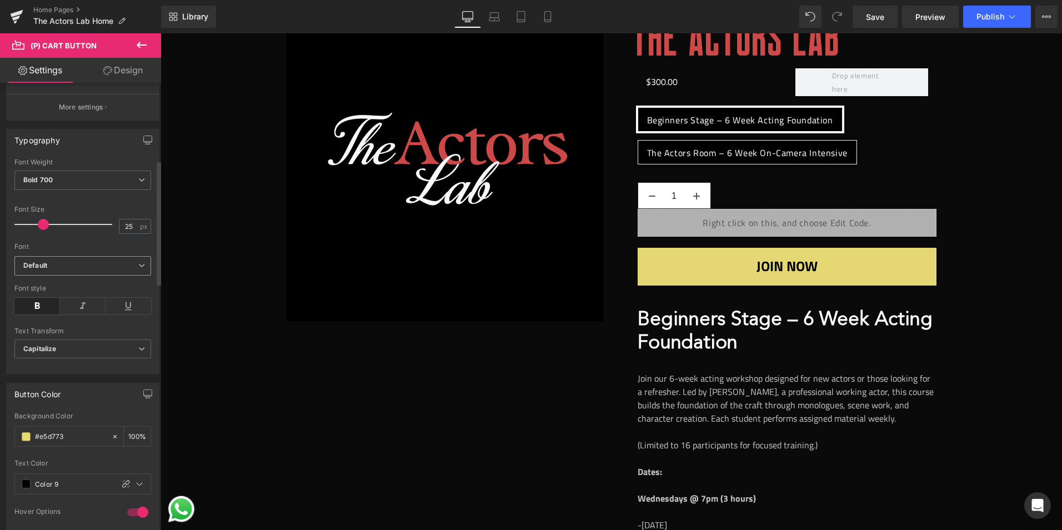
click at [90, 264] on b "Default" at bounding box center [80, 265] width 115 height 9
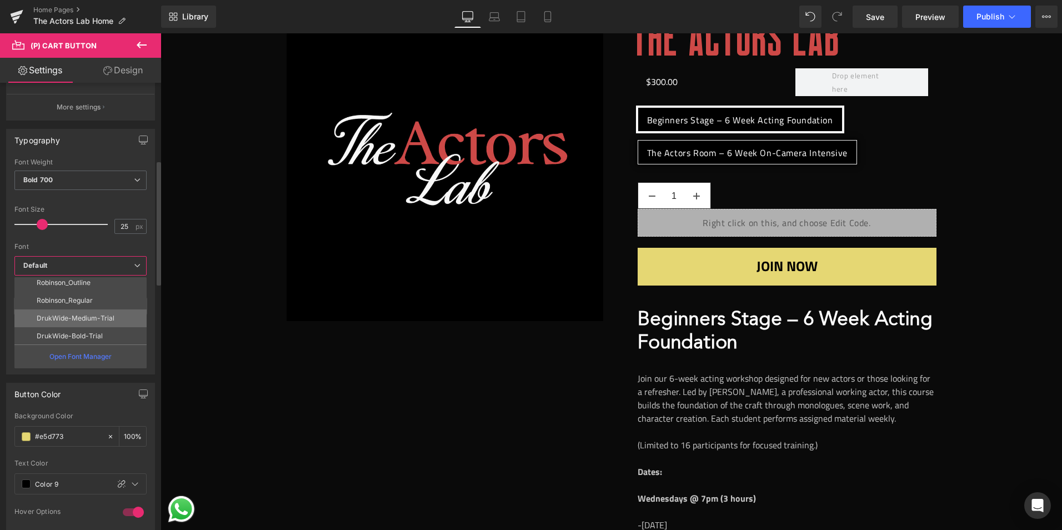
scroll to position [164, 0]
click at [91, 299] on p "Robinson_Regular" at bounding box center [65, 299] width 56 height 8
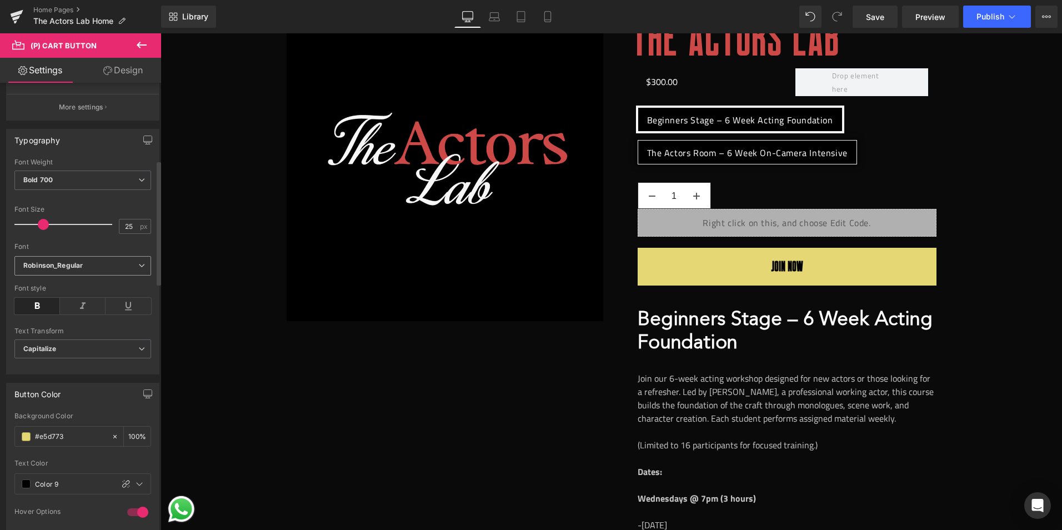
click at [86, 265] on b "Robinson_Regular" at bounding box center [80, 265] width 115 height 9
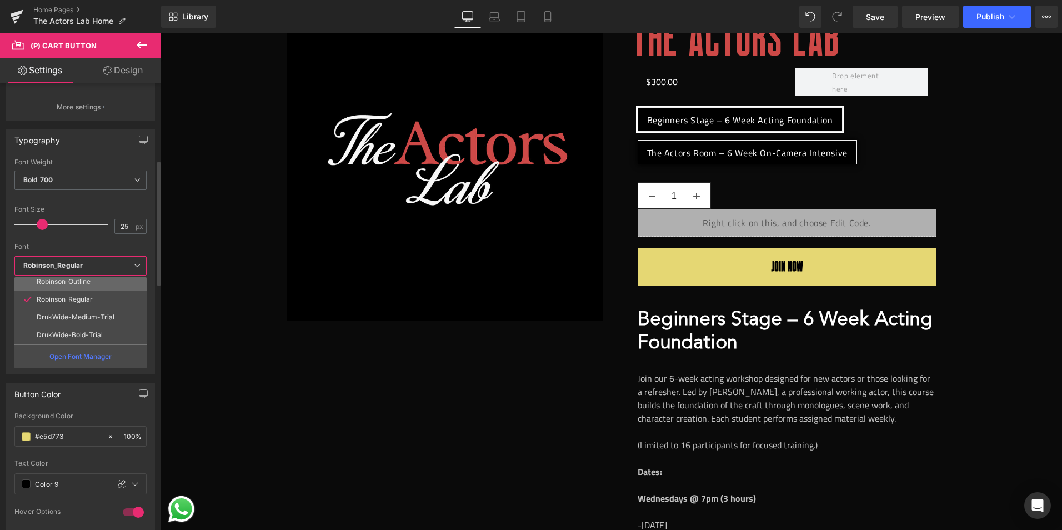
click at [78, 284] on p "Robinson_Outline" at bounding box center [64, 282] width 54 height 8
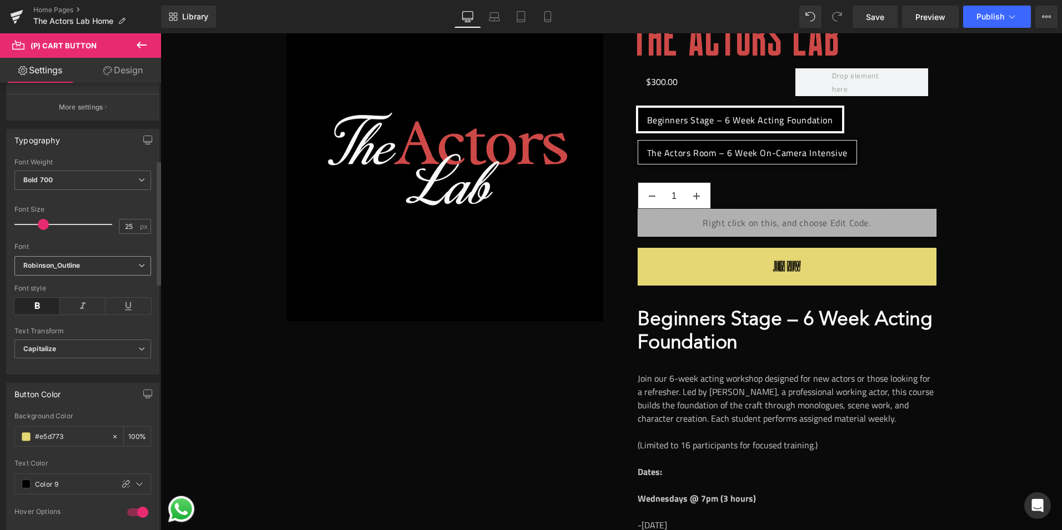
click at [86, 270] on span "Robinson_Outline" at bounding box center [82, 265] width 137 height 19
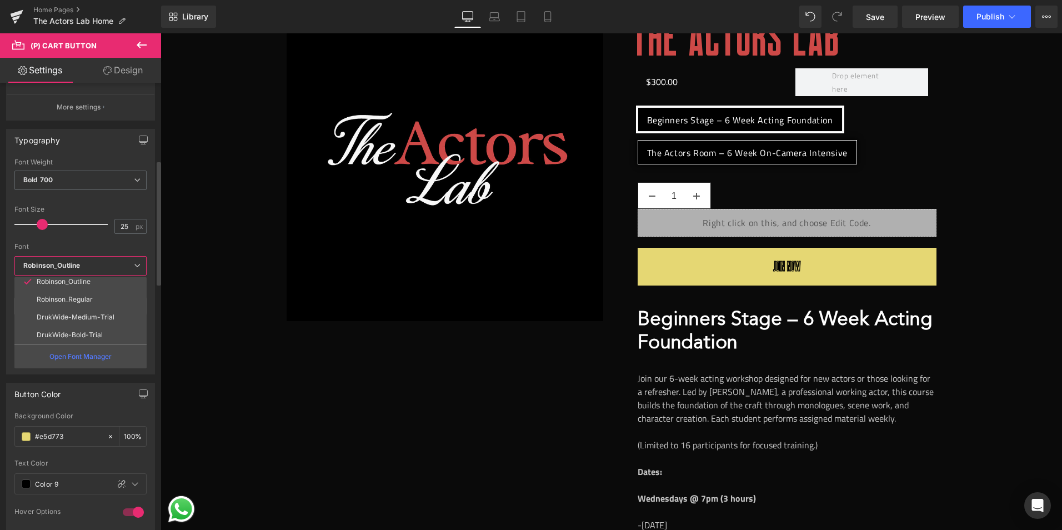
click at [83, 331] on p "DrukWide-Bold-Trial" at bounding box center [70, 335] width 66 height 8
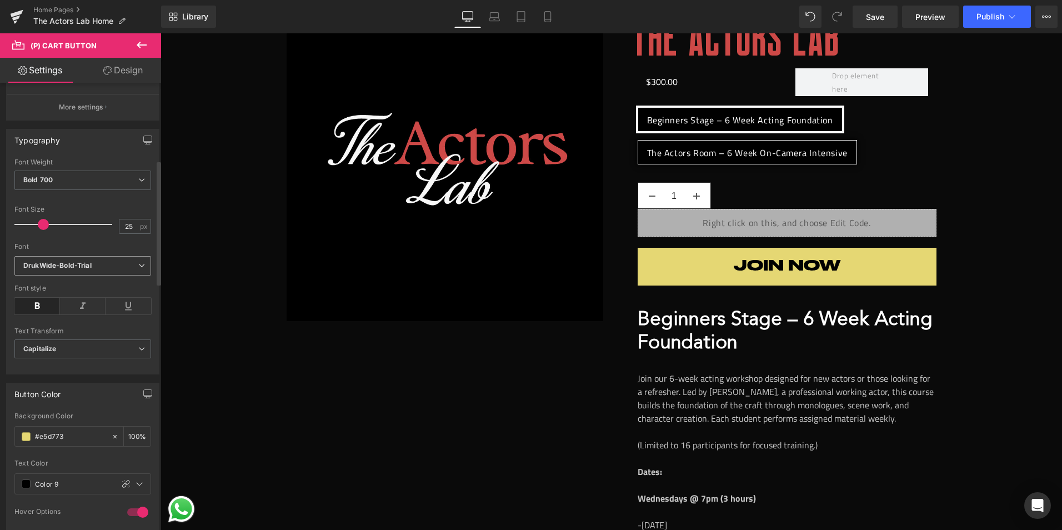
click at [100, 266] on b "DrukWide-Bold-Trial" at bounding box center [80, 265] width 115 height 9
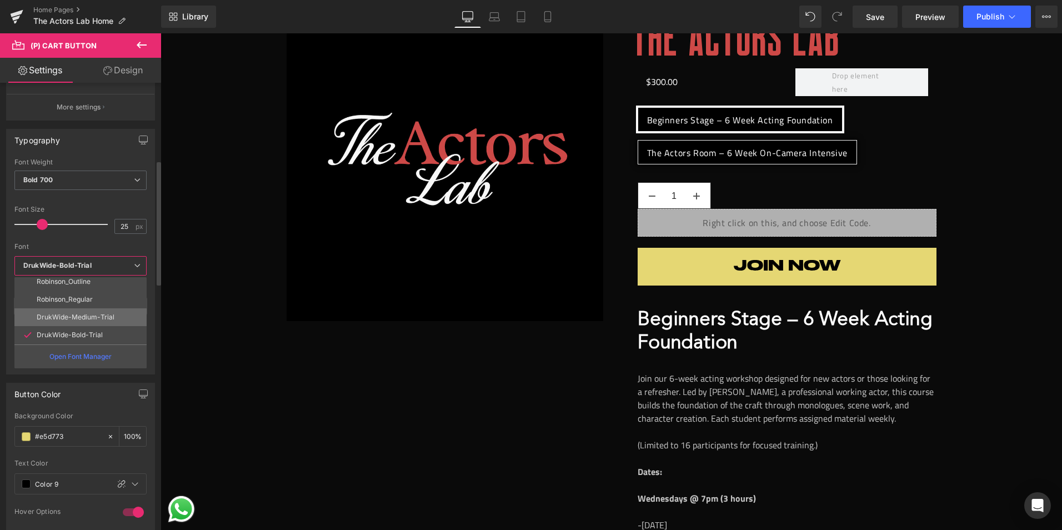
click at [87, 314] on p "DrukWide-Medium-Trial" at bounding box center [76, 317] width 78 height 8
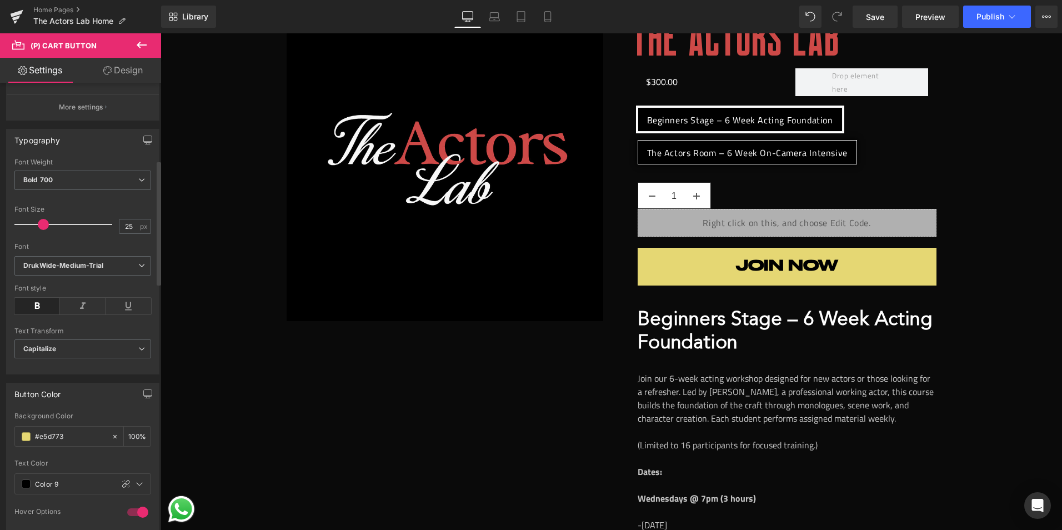
click at [66, 249] on div "Font" at bounding box center [82, 247] width 137 height 8
click at [66, 262] on icon "DrukWide-Medium-Trial" at bounding box center [63, 265] width 80 height 9
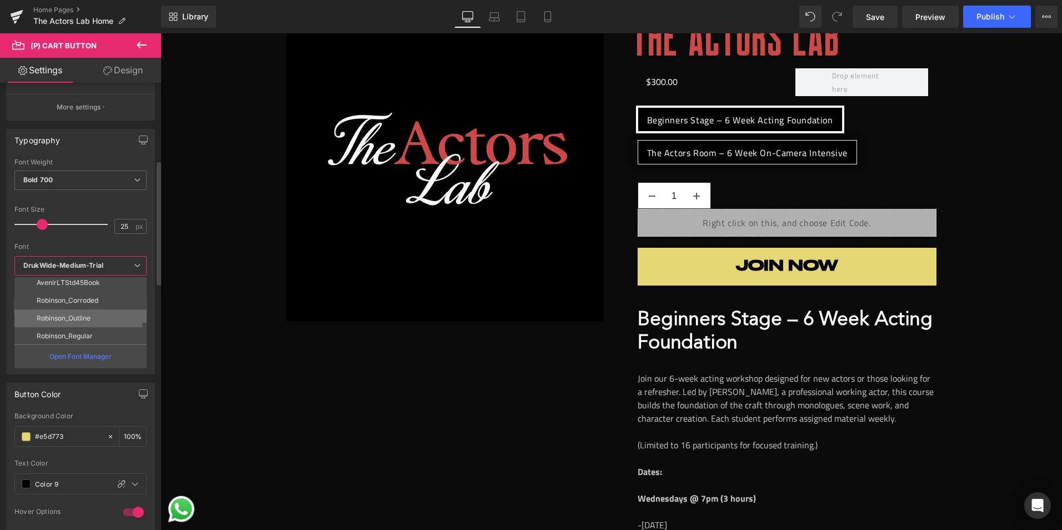
scroll to position [109, 0]
click at [72, 300] on p "AvenirLTStd45Book" at bounding box center [68, 302] width 63 height 8
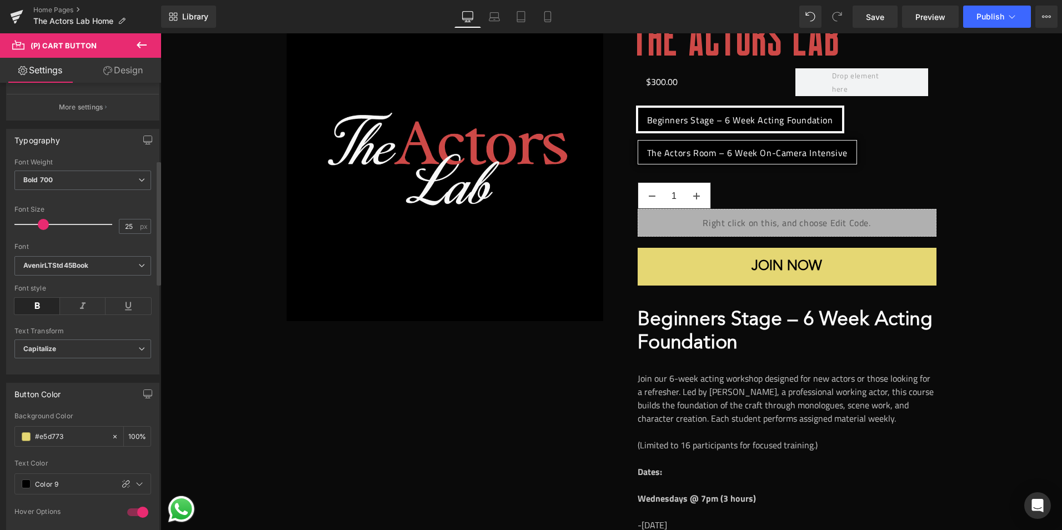
click at [51, 303] on icon at bounding box center [37, 306] width 46 height 17
click at [33, 308] on icon at bounding box center [37, 306] width 46 height 17
click at [870, 13] on span "Save" at bounding box center [875, 17] width 18 height 12
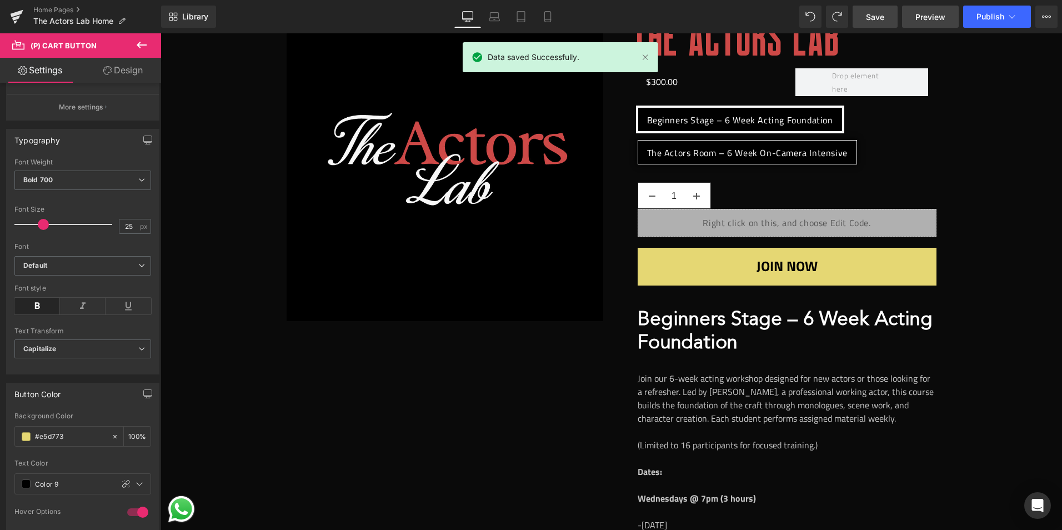
click at [928, 23] on link "Preview" at bounding box center [930, 17] width 57 height 22
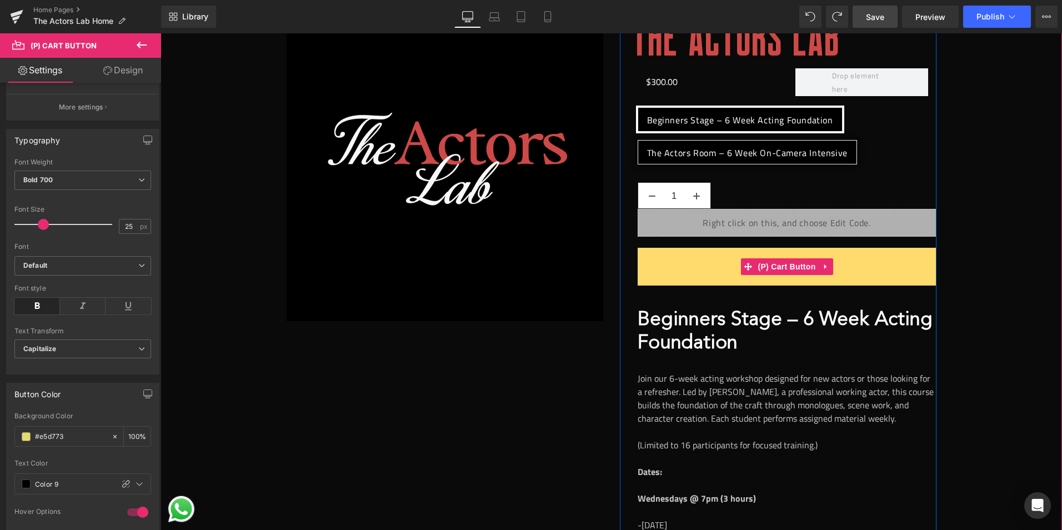
click at [659, 279] on button "JOIN NOW" at bounding box center [786, 267] width 299 height 38
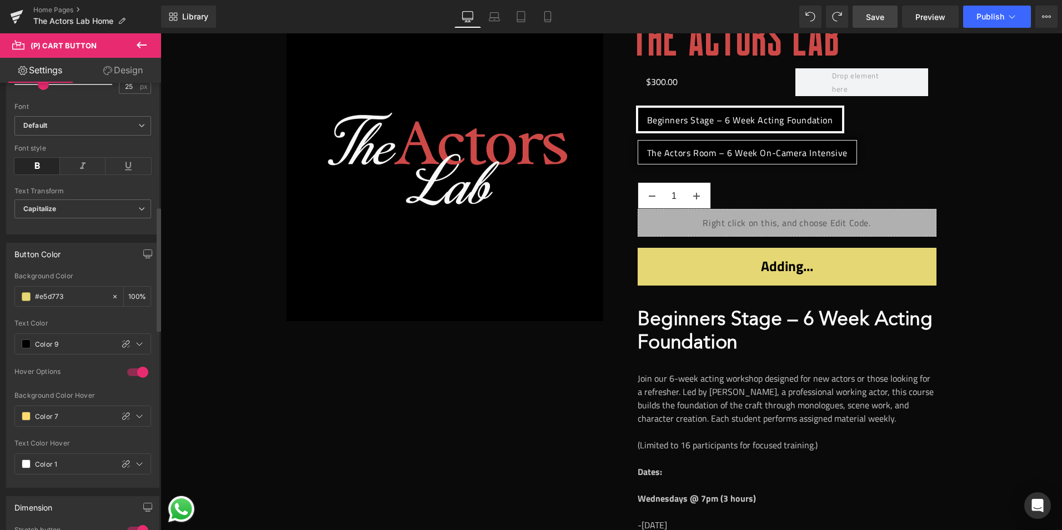
scroll to position [444, 0]
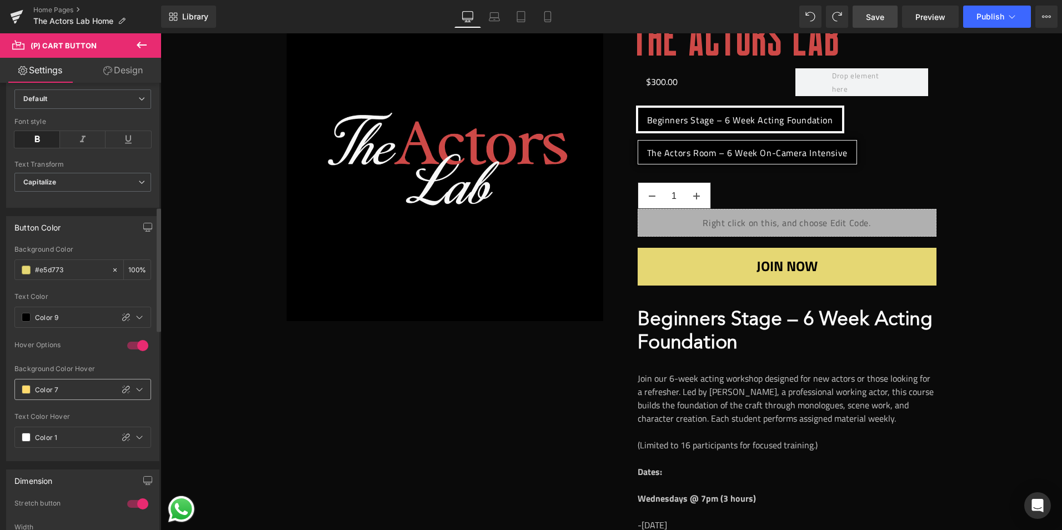
click at [27, 389] on span at bounding box center [26, 389] width 9 height 9
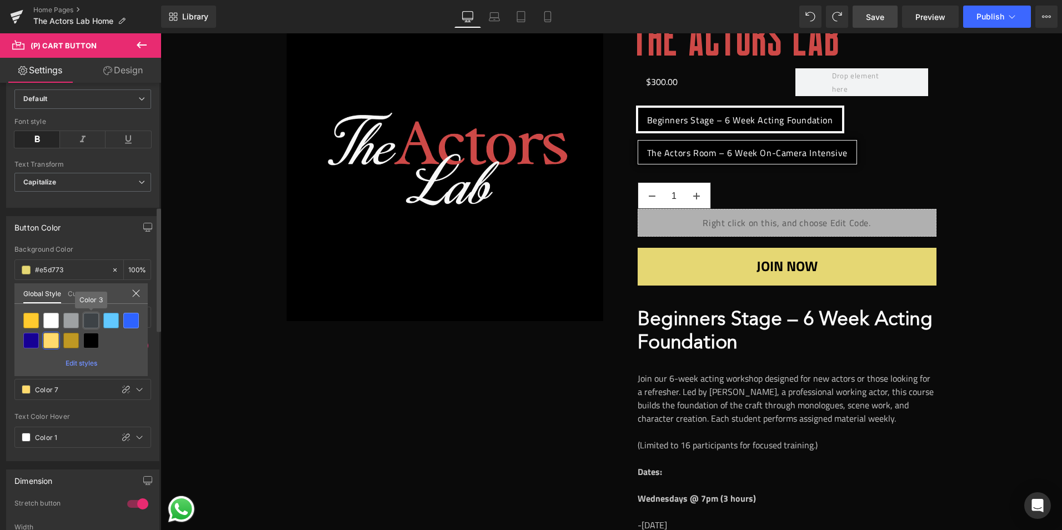
click at [91, 324] on div at bounding box center [91, 321] width 16 height 16
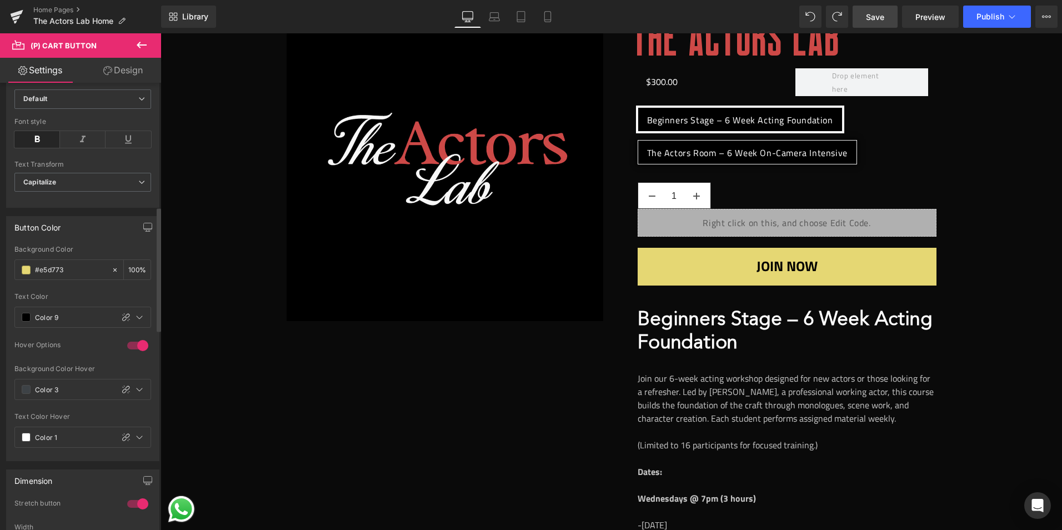
click at [866, 20] on link "Save" at bounding box center [874, 17] width 45 height 22
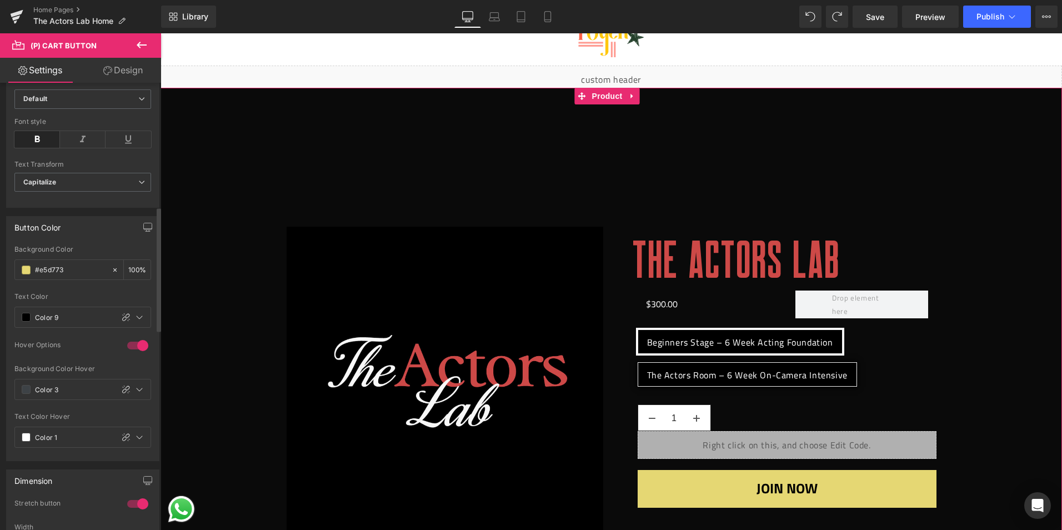
scroll to position [0, 0]
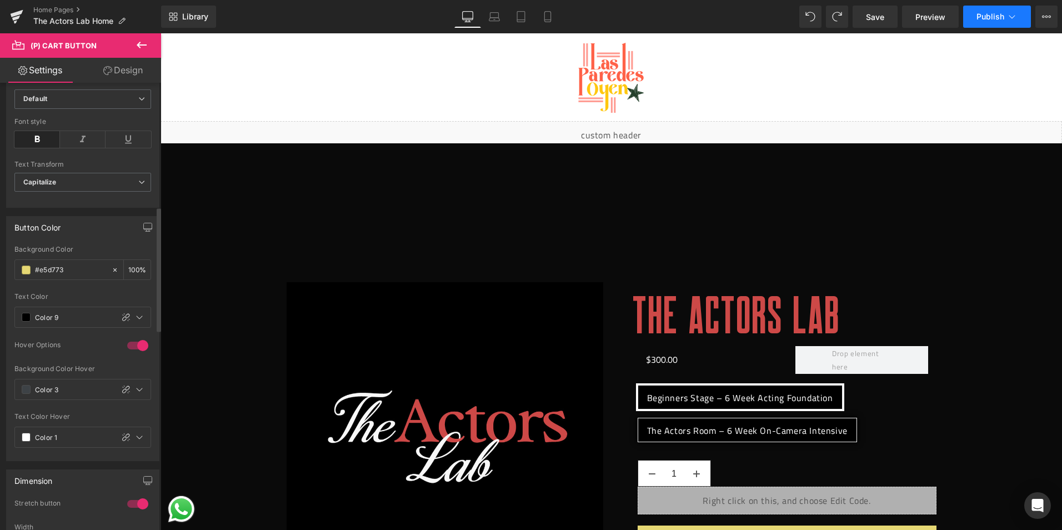
click at [1008, 14] on icon at bounding box center [1011, 16] width 11 height 11
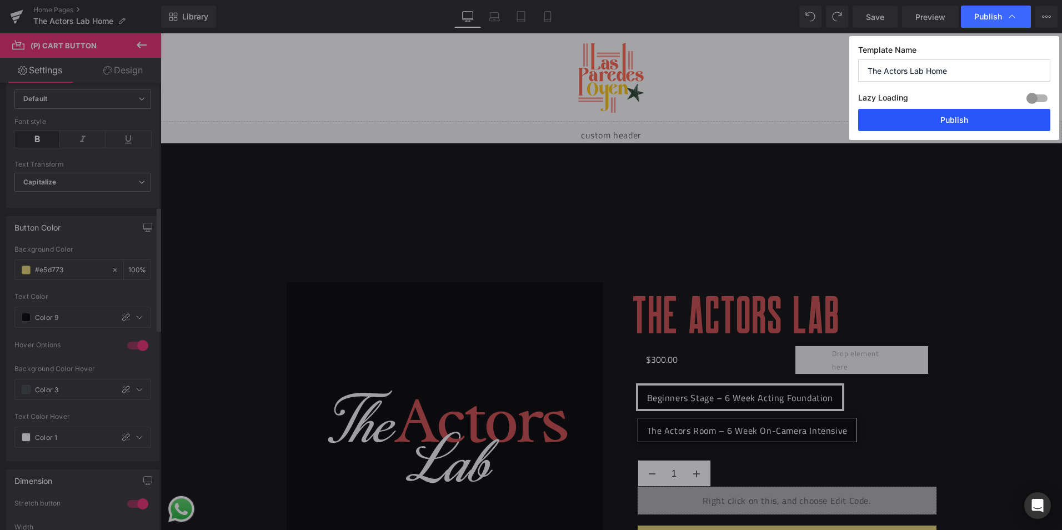
click at [951, 122] on button "Publish" at bounding box center [954, 120] width 192 height 22
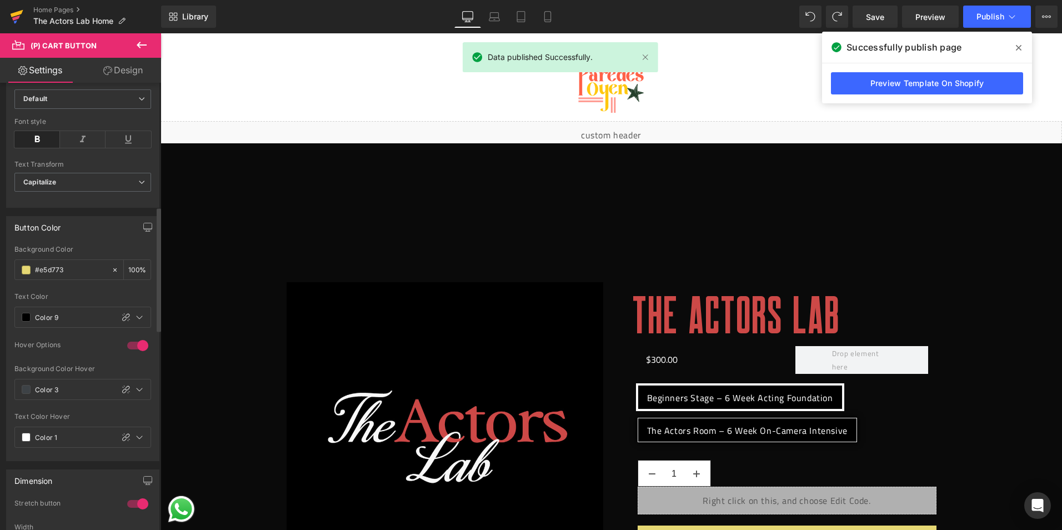
click at [17, 16] on icon at bounding box center [16, 17] width 13 height 28
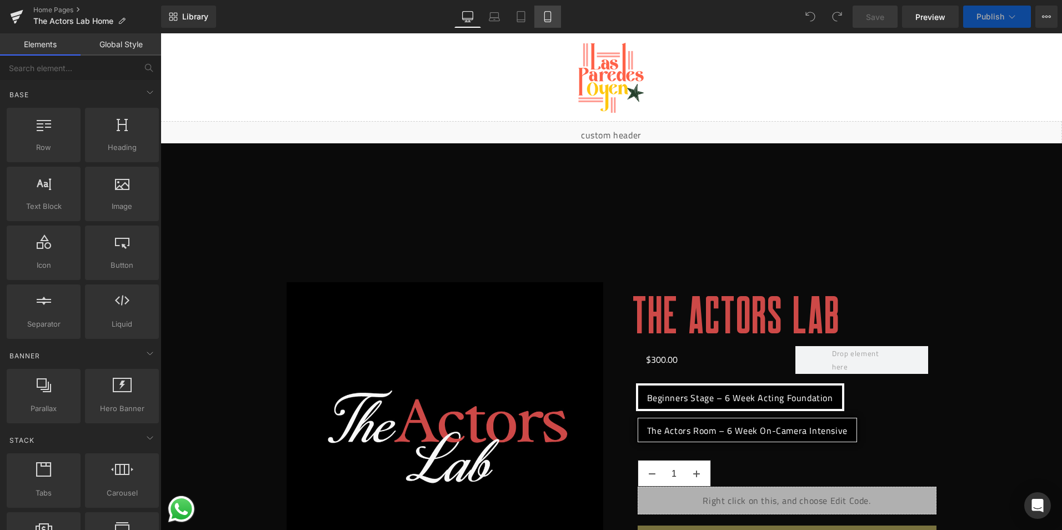
click at [555, 18] on link "Mobile" at bounding box center [547, 17] width 27 height 22
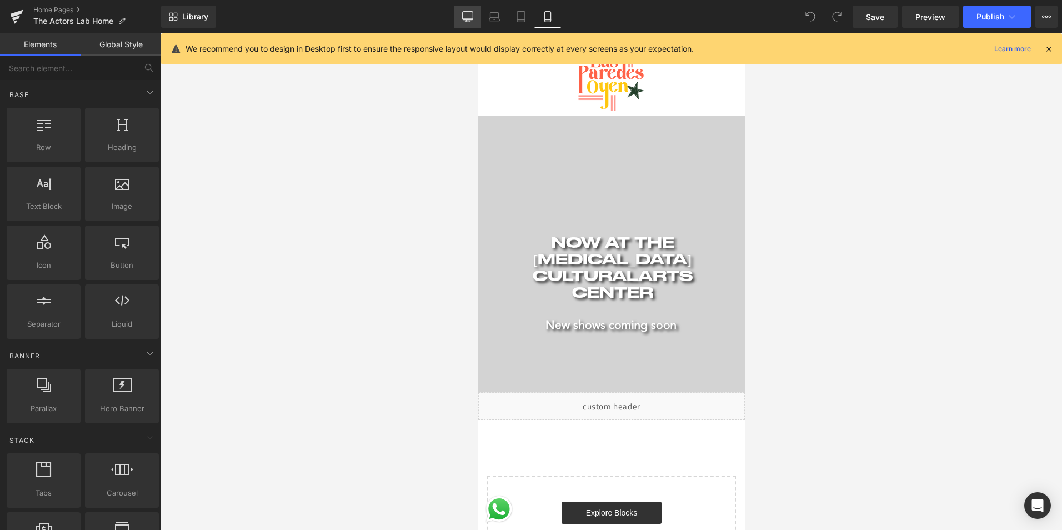
click at [465, 18] on icon at bounding box center [467, 16] width 11 height 11
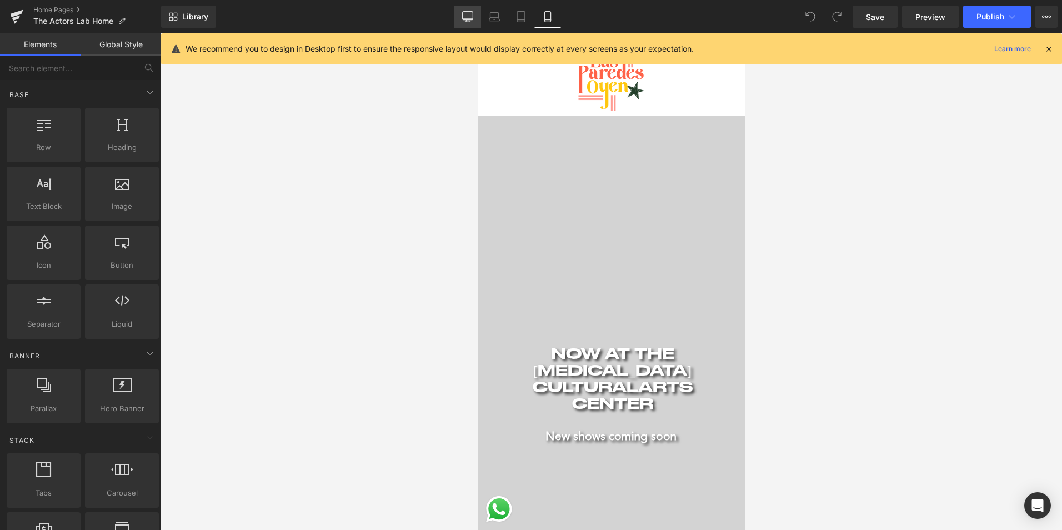
scroll to position [88, 0]
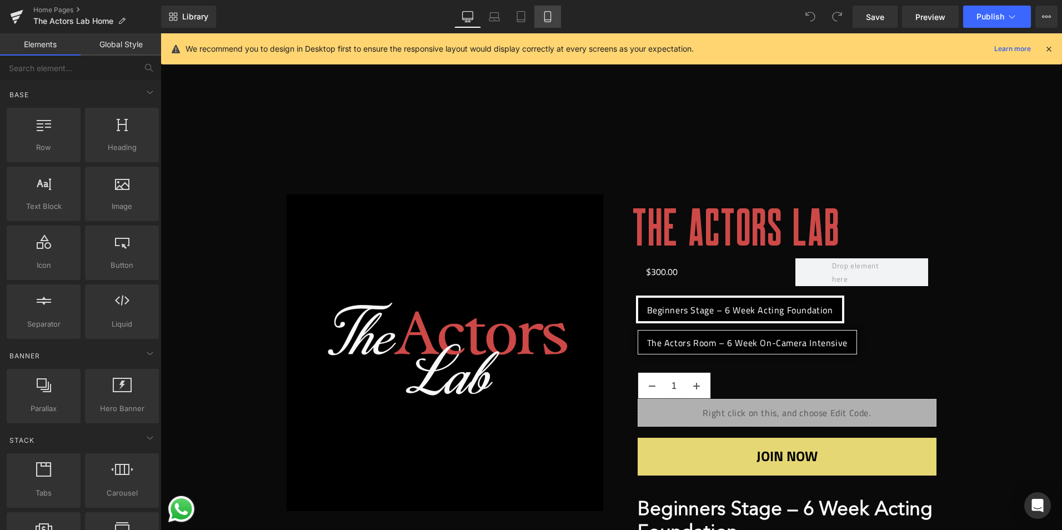
click at [537, 9] on link "Mobile" at bounding box center [547, 17] width 27 height 22
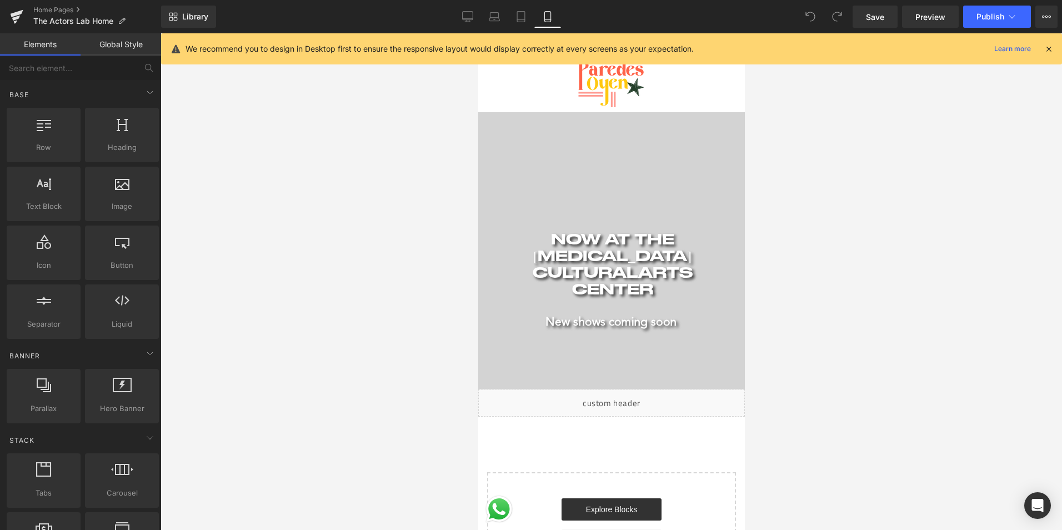
scroll to position [0, 0]
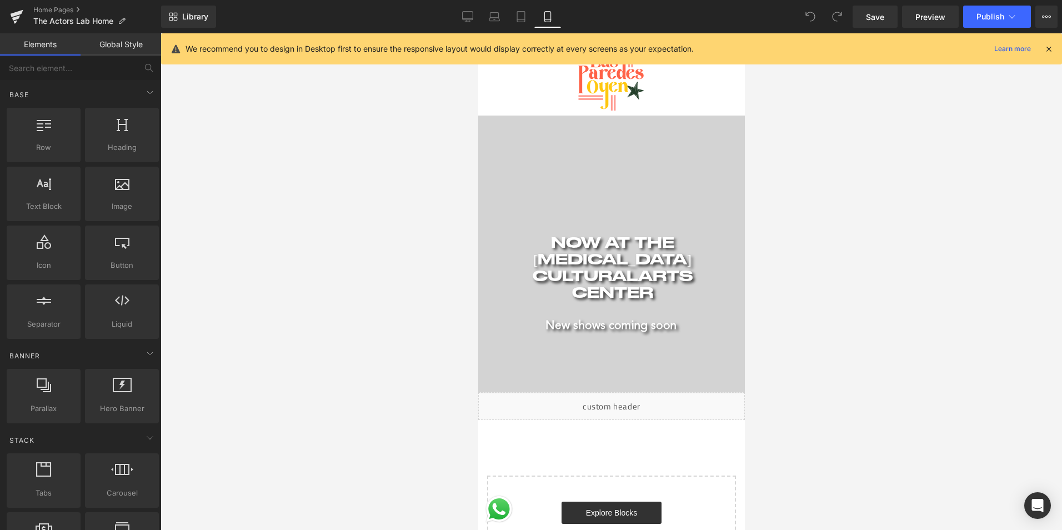
click at [650, 173] on video at bounding box center [610, 182] width 268 height 134
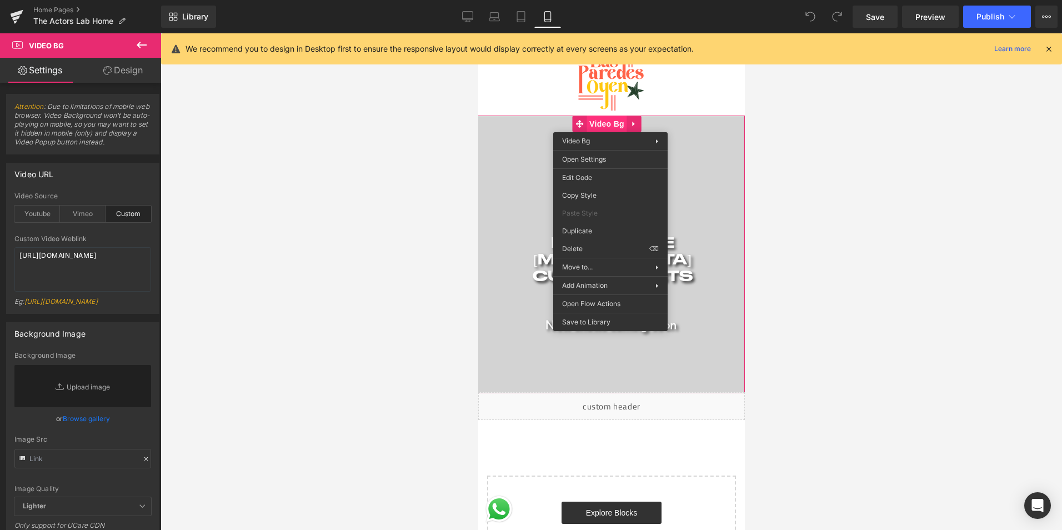
click at [610, 124] on div "Now at the Doral Cultural Arts Center Heading New shows coming soon Text Block …" at bounding box center [610, 254] width 268 height 278
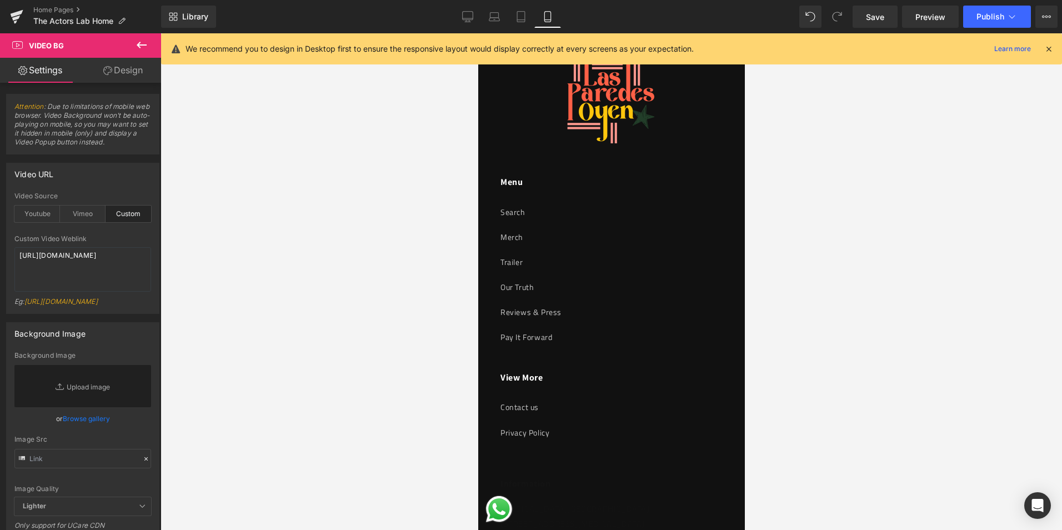
scroll to position [500, 0]
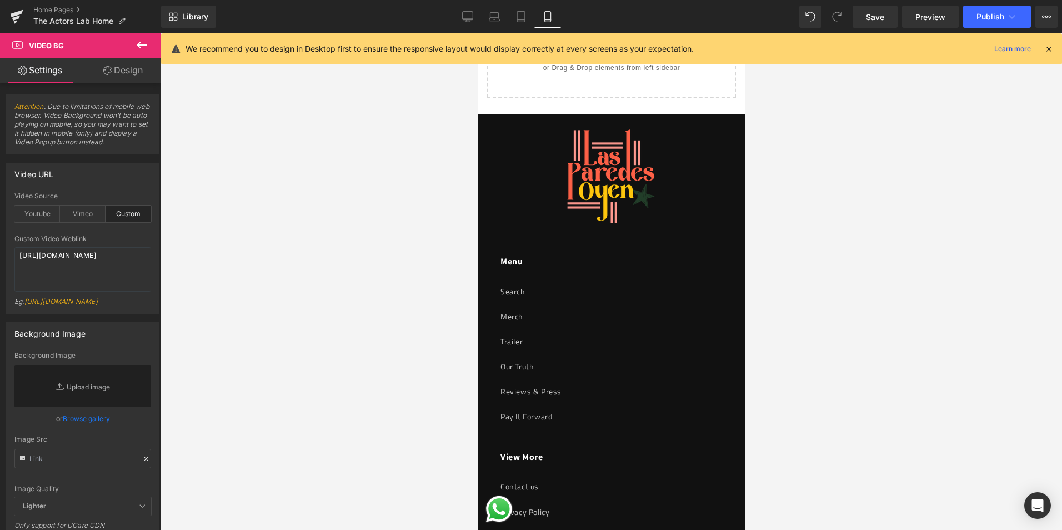
click at [639, 24] on link "Explore Blocks" at bounding box center [611, 13] width 100 height 22
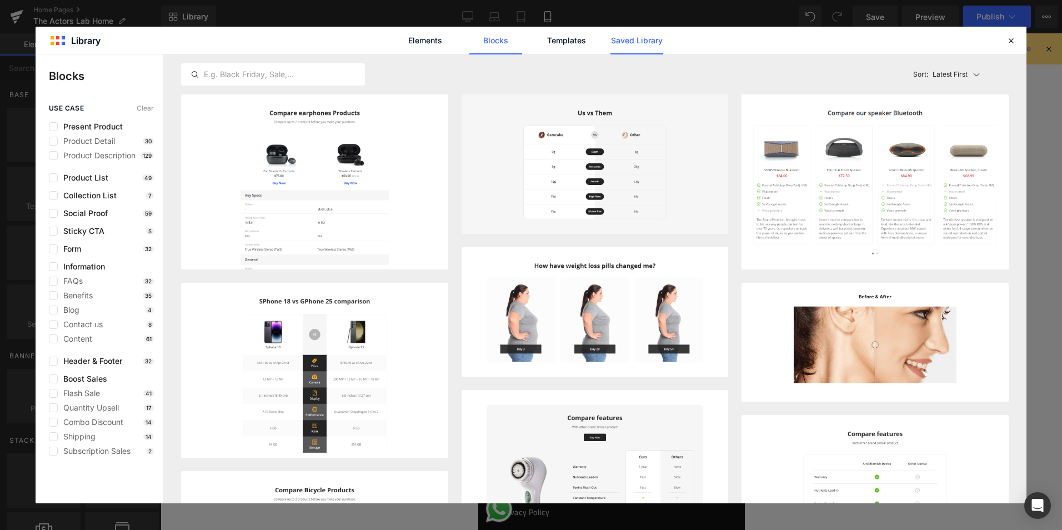
click at [632, 37] on link "Saved Library" at bounding box center [636, 41] width 53 height 28
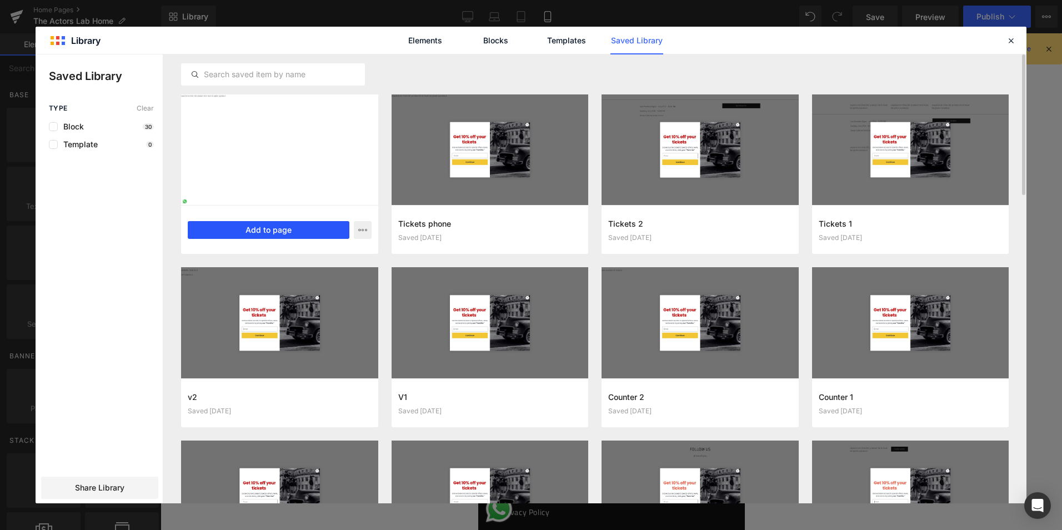
click at [280, 232] on button "Add to page" at bounding box center [269, 230] width 162 height 18
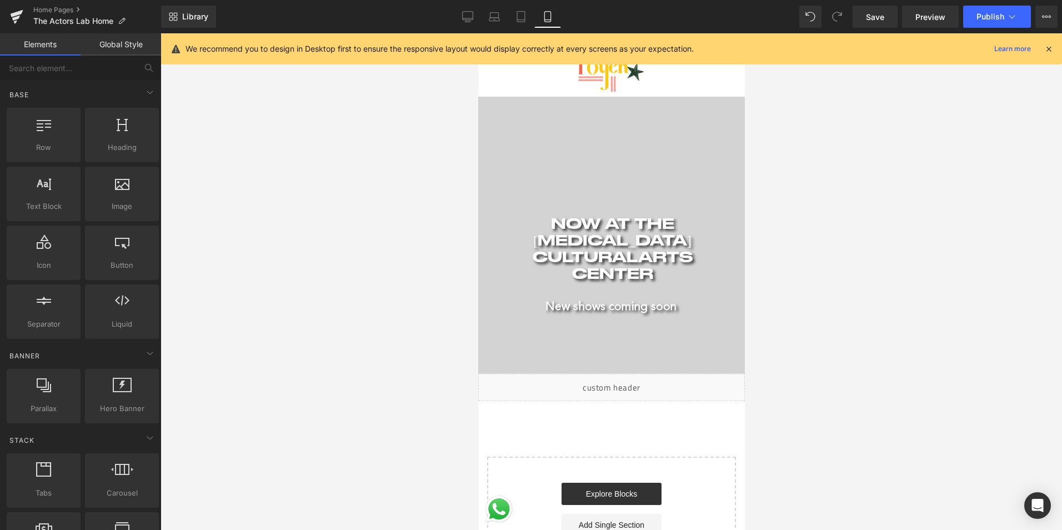
scroll to position [0, 0]
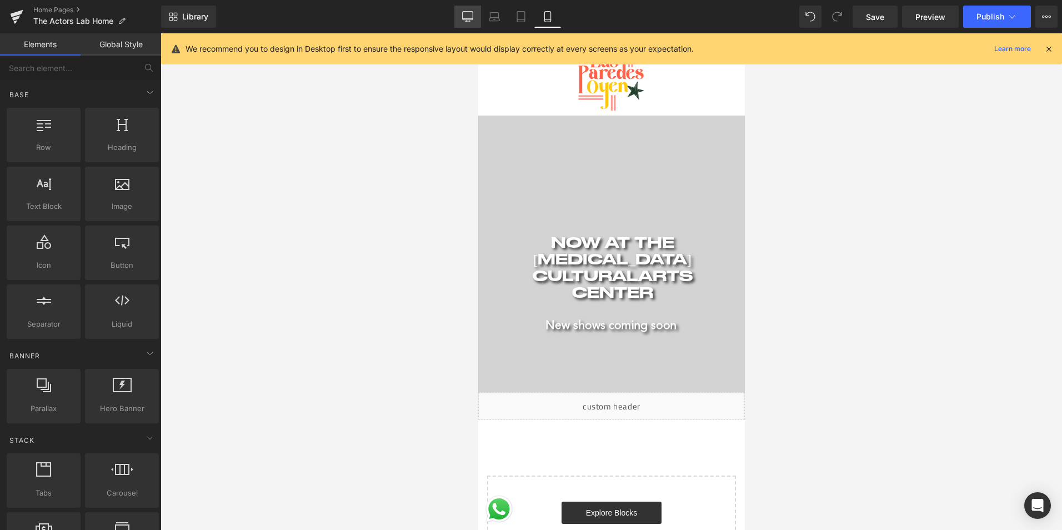
click at [466, 13] on icon at bounding box center [467, 16] width 11 height 11
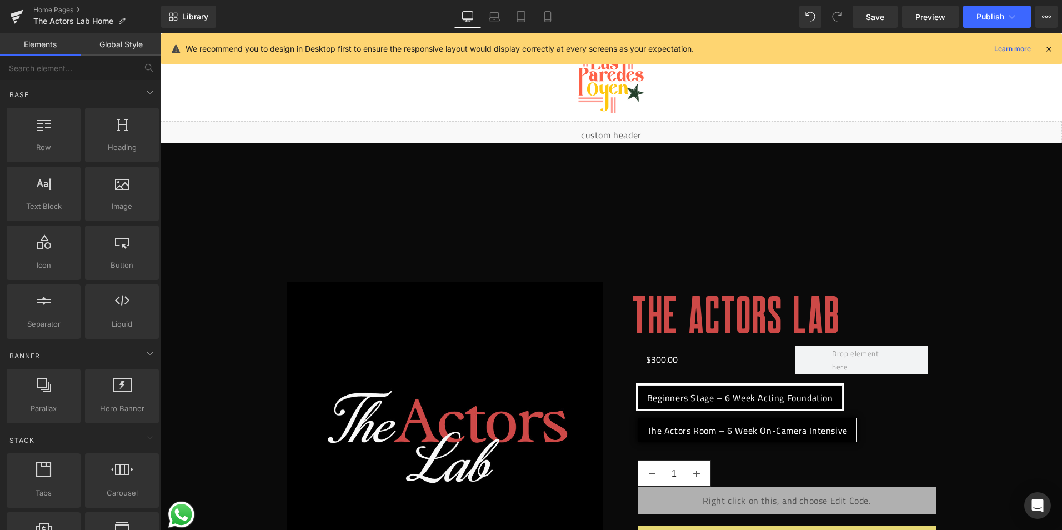
scroll to position [88, 0]
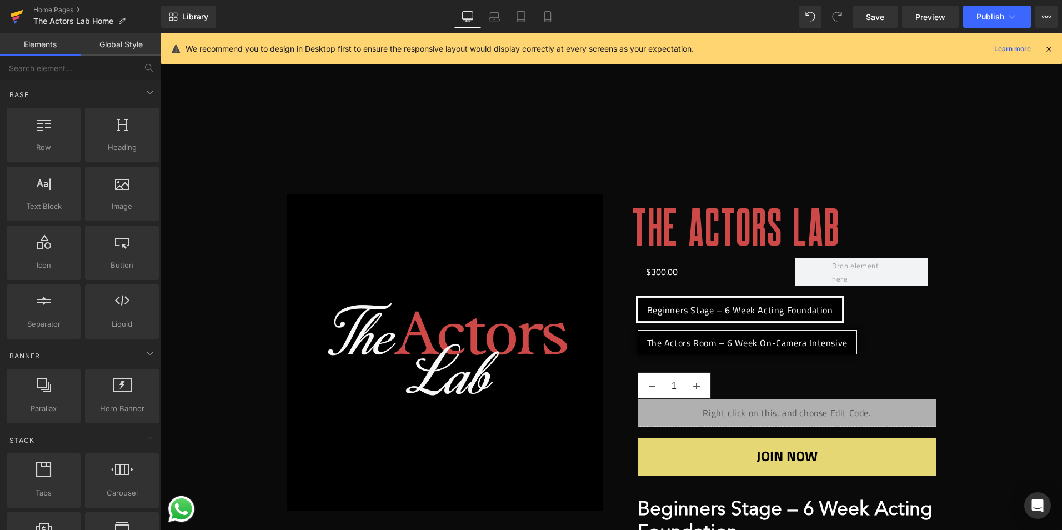
click at [8, 12] on link at bounding box center [16, 16] width 33 height 33
click at [23, 11] on link at bounding box center [16, 16] width 33 height 33
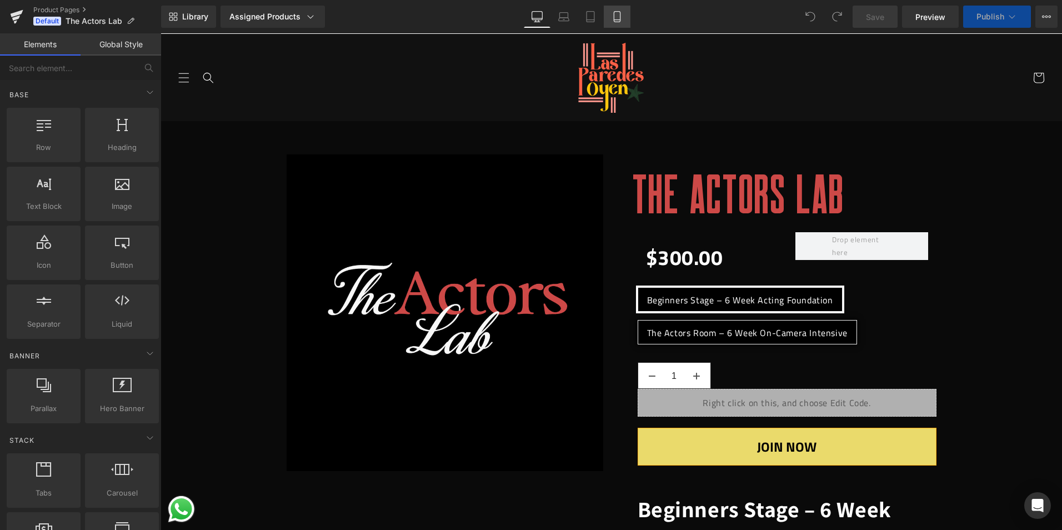
click at [616, 19] on icon at bounding box center [616, 16] width 11 height 11
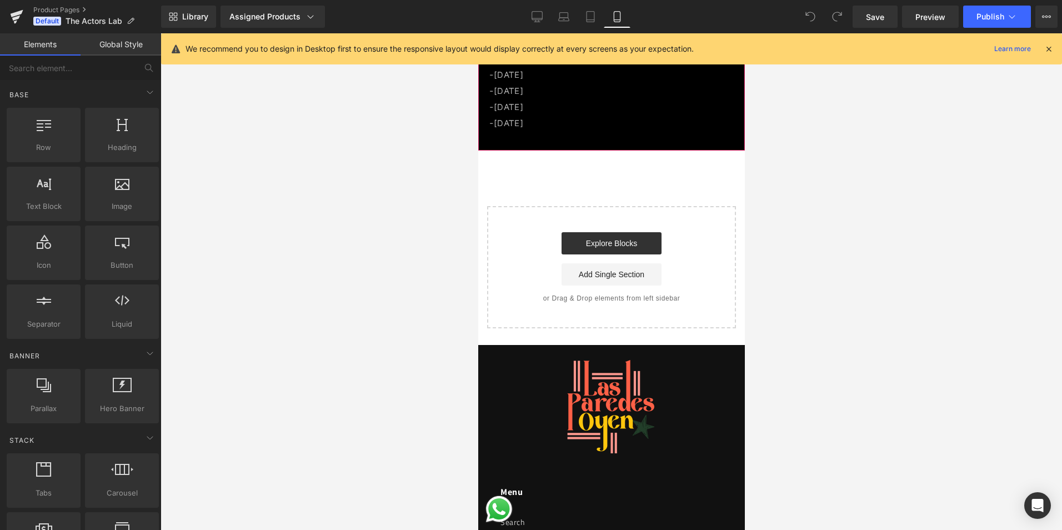
scroll to position [1333, 0]
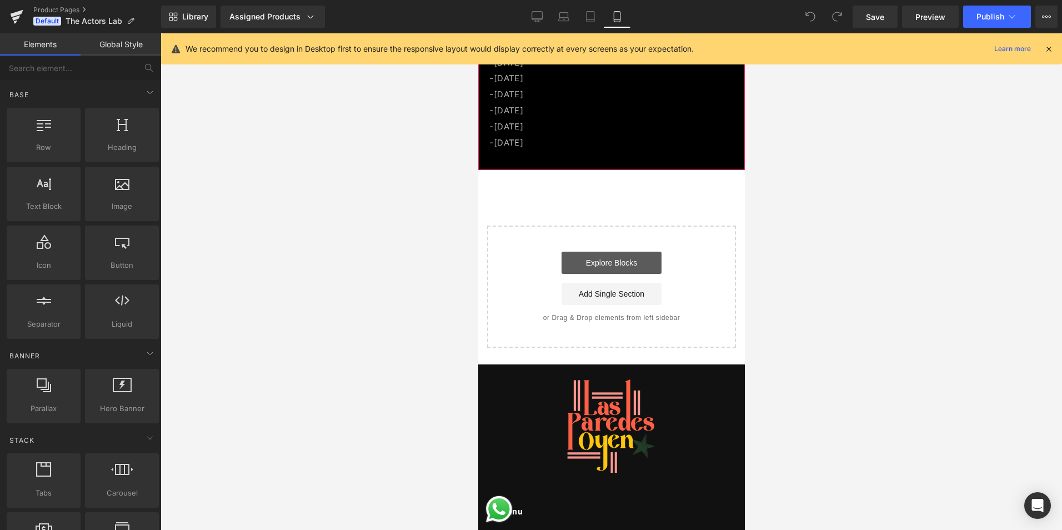
click at [618, 253] on link "Explore Blocks" at bounding box center [611, 263] width 100 height 22
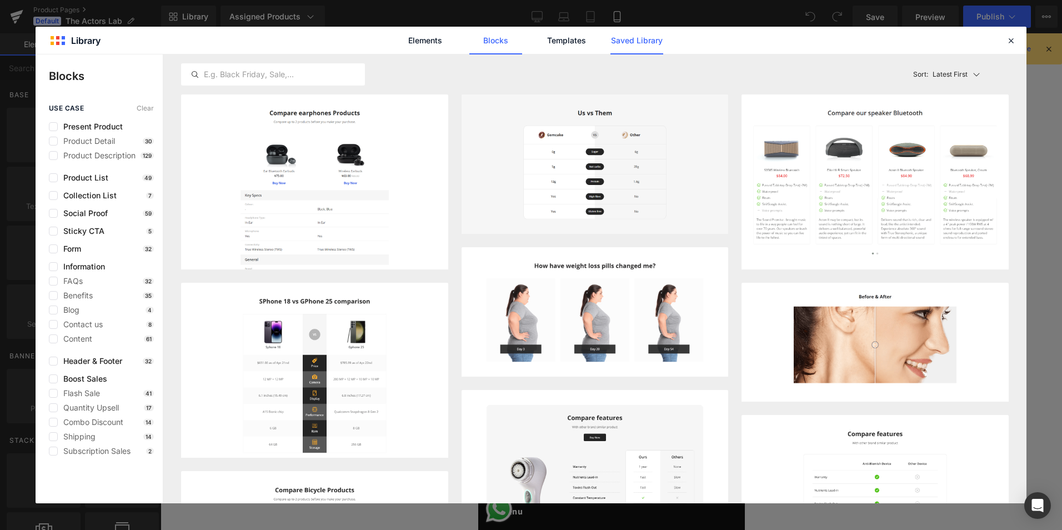
click at [638, 37] on link "Saved Library" at bounding box center [636, 41] width 53 height 28
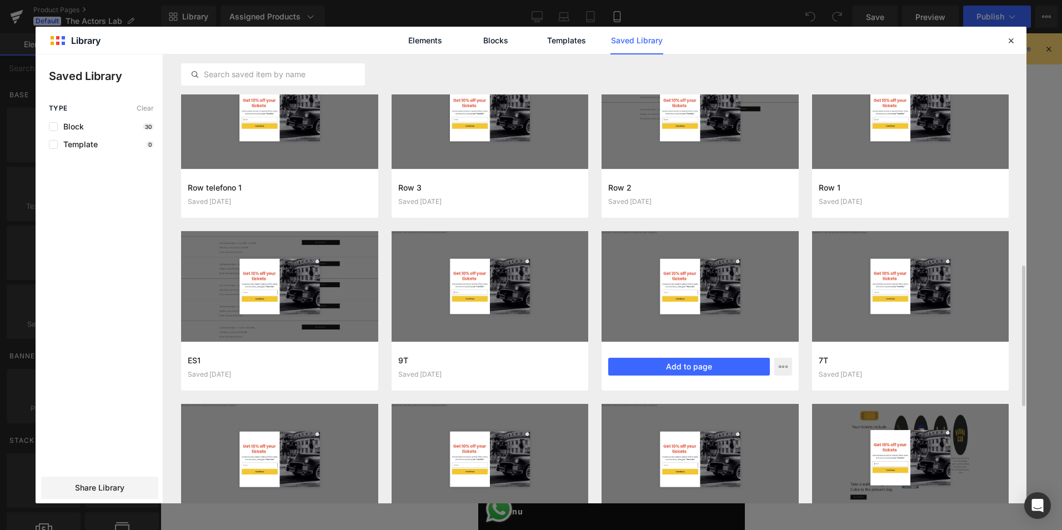
scroll to position [583, 0]
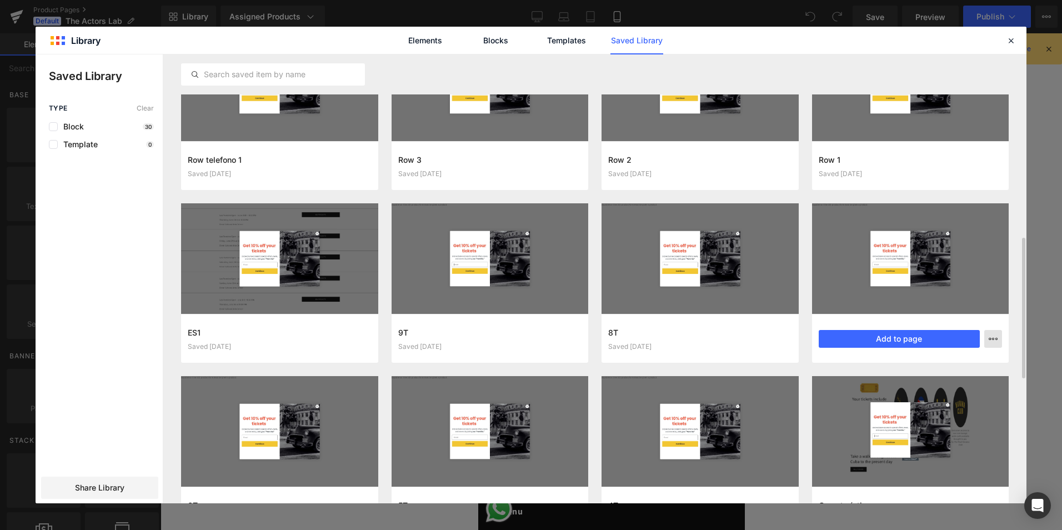
click at [993, 339] on icon "button" at bounding box center [992, 338] width 9 height 9
click at [993, 339] on div at bounding box center [531, 278] width 991 height 449
click at [995, 341] on icon "button" at bounding box center [992, 338] width 9 height 9
click at [927, 387] on div "Delete" at bounding box center [938, 386] width 127 height 23
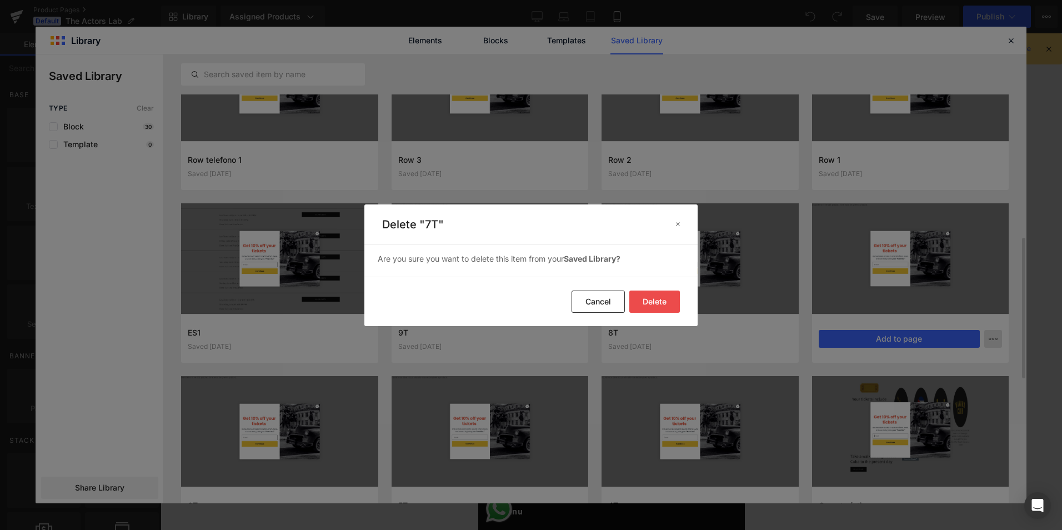
click at [647, 302] on button "Delete" at bounding box center [654, 301] width 51 height 22
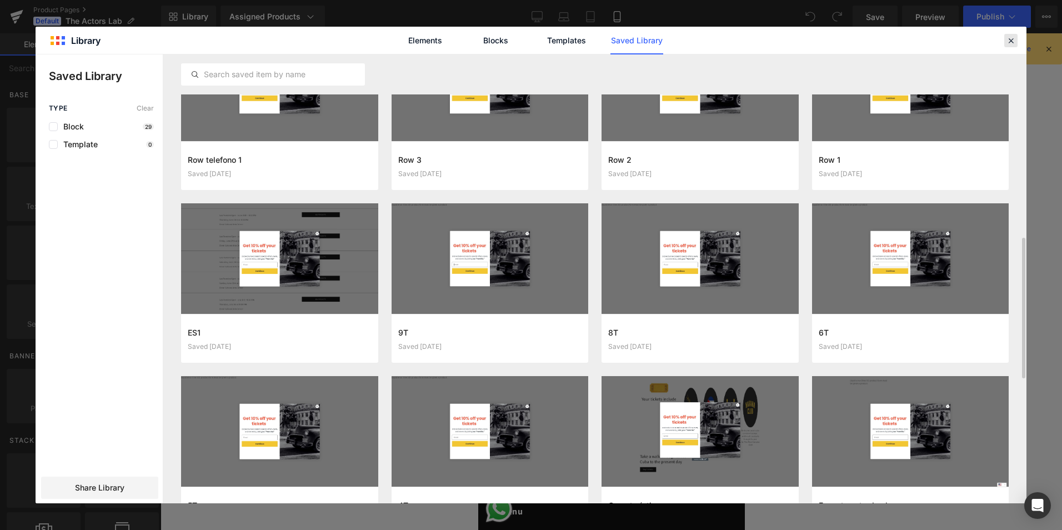
click at [1010, 42] on icon at bounding box center [1011, 41] width 10 height 10
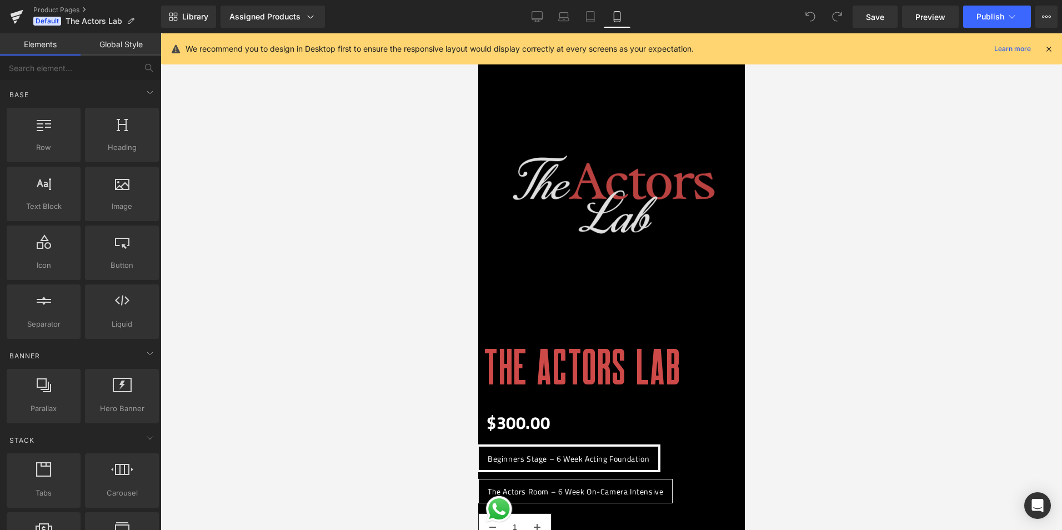
scroll to position [0, 0]
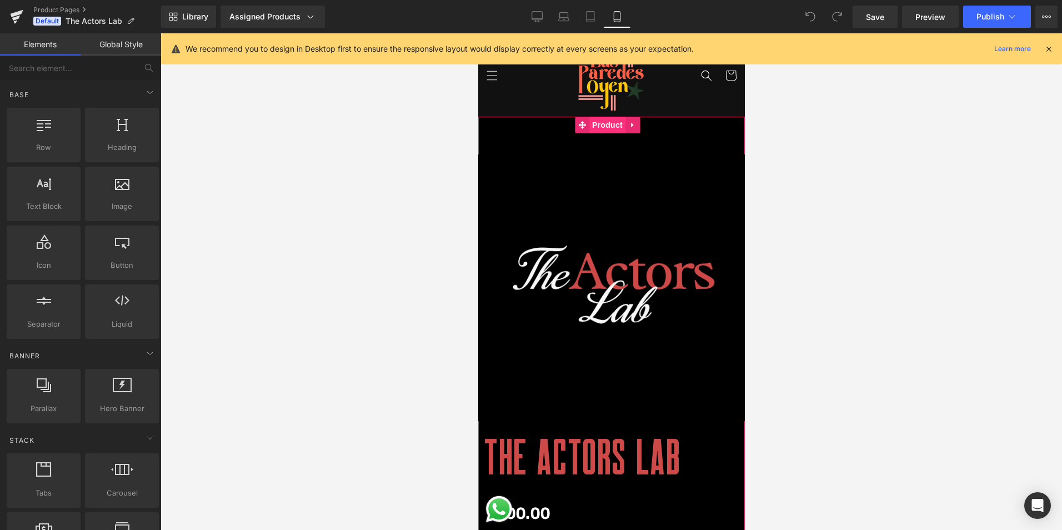
click at [609, 124] on span "Product" at bounding box center [607, 125] width 36 height 17
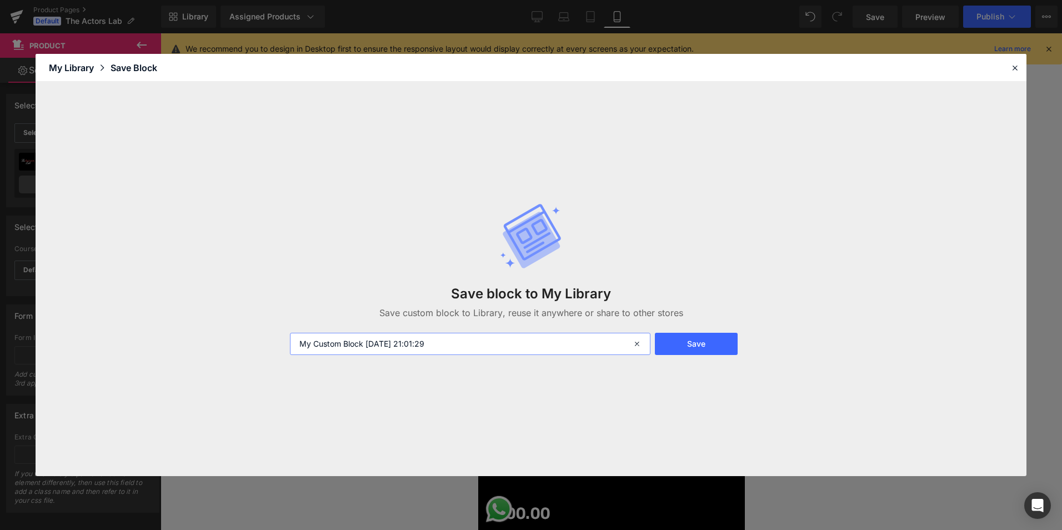
click at [418, 341] on input "My Custom Block 2025-10-11 21:01:29" at bounding box center [470, 344] width 360 height 22
type input "The Actors Lab Mob"
click at [726, 356] on div "Save block to My Library Save custom block to Library, reuse it anywhere or sha…" at bounding box center [530, 278] width 495 height 197
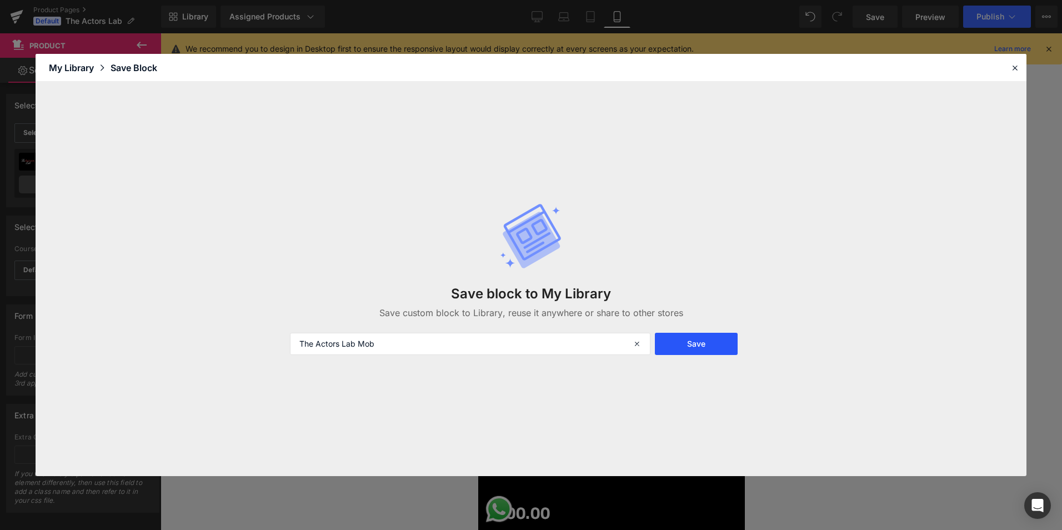
click at [730, 349] on button "Save" at bounding box center [696, 344] width 83 height 22
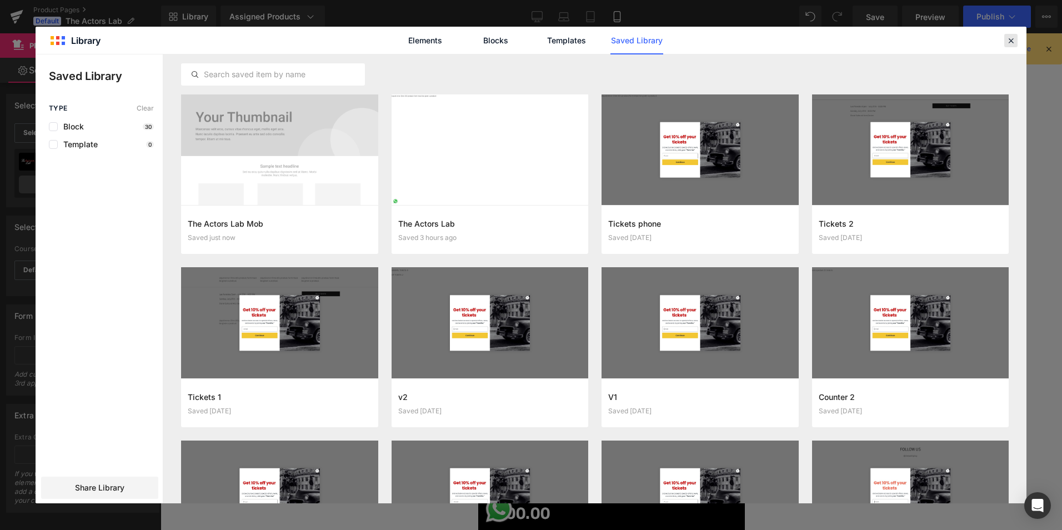
click at [1010, 36] on icon at bounding box center [1011, 41] width 10 height 10
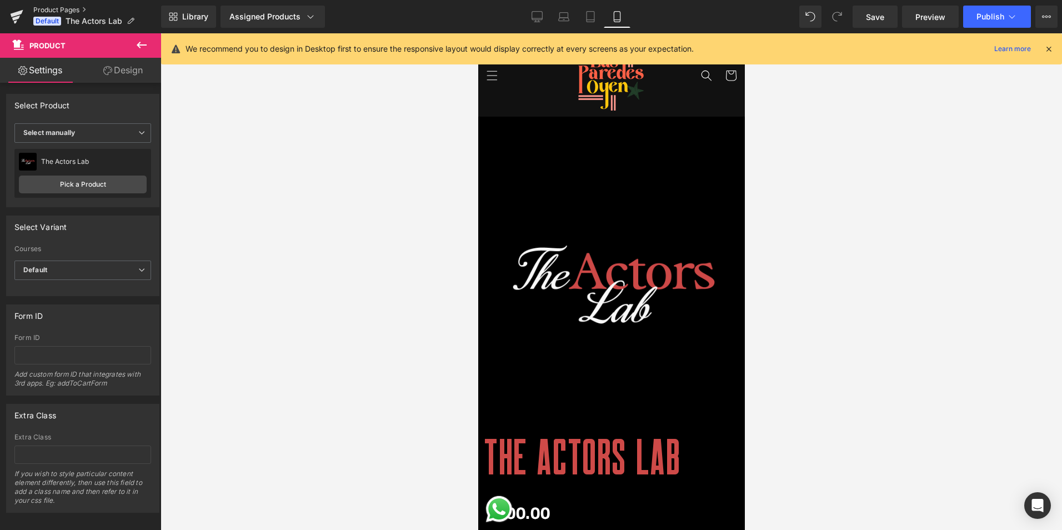
click at [44, 10] on link "Product Pages" at bounding box center [97, 10] width 128 height 9
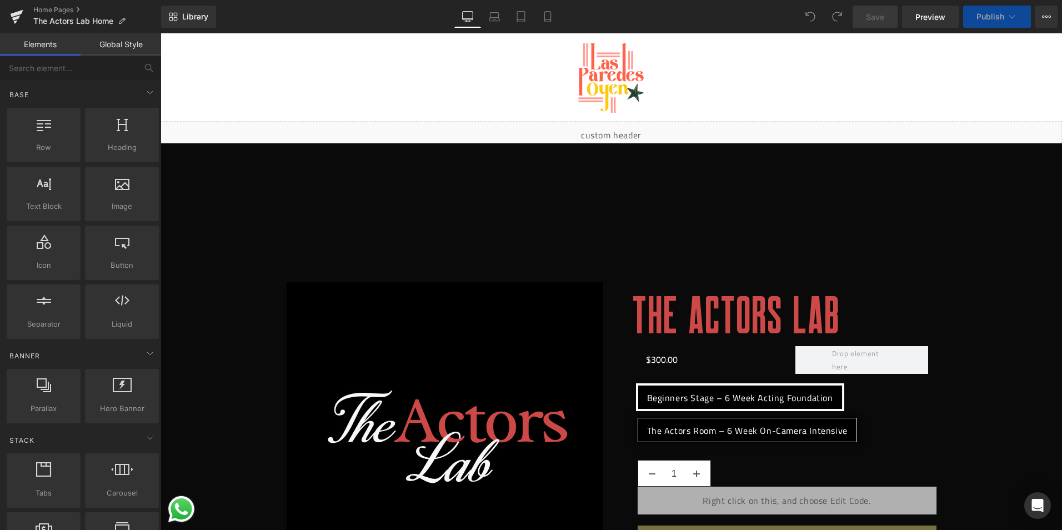
click at [552, 21] on icon at bounding box center [547, 16] width 11 height 11
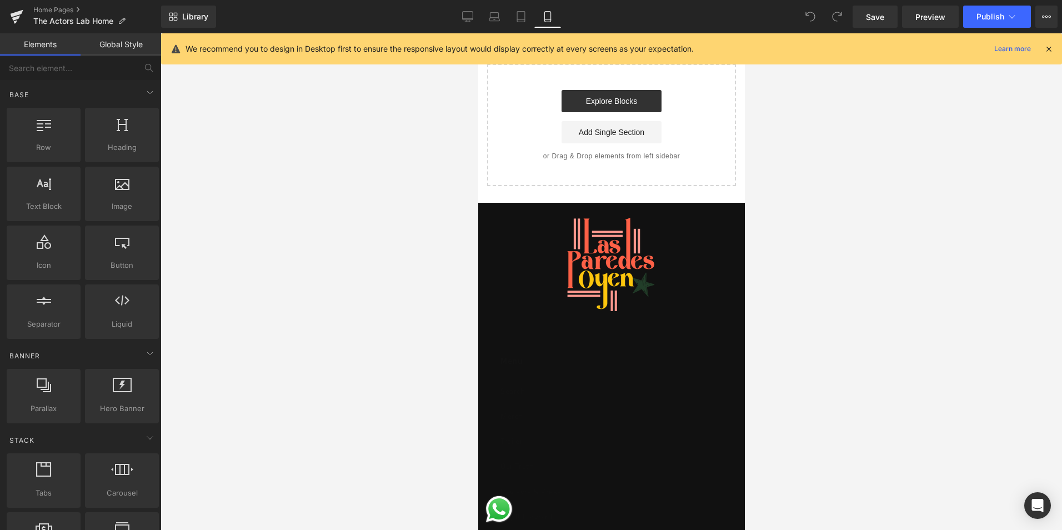
scroll to position [500, 0]
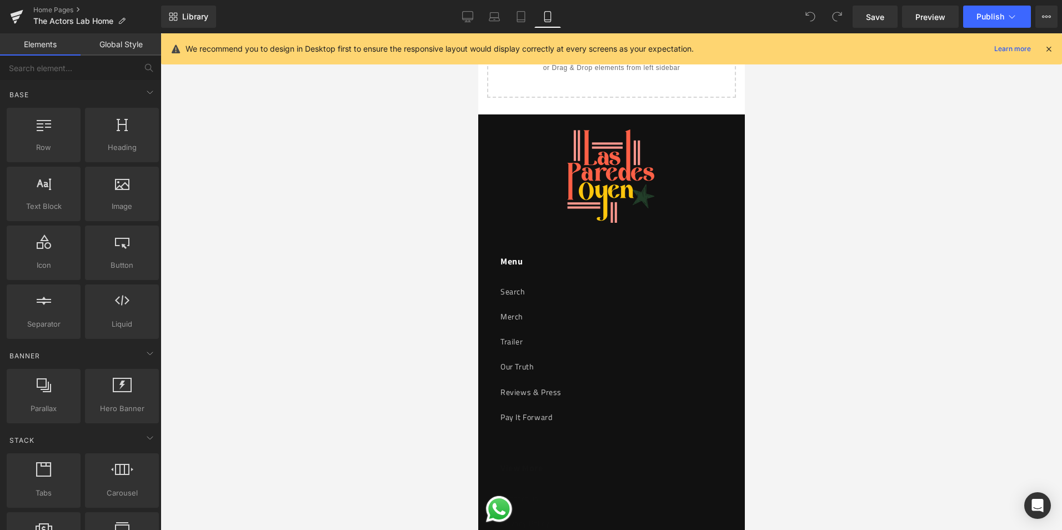
click at [604, 24] on link "Explore Blocks" at bounding box center [611, 13] width 100 height 22
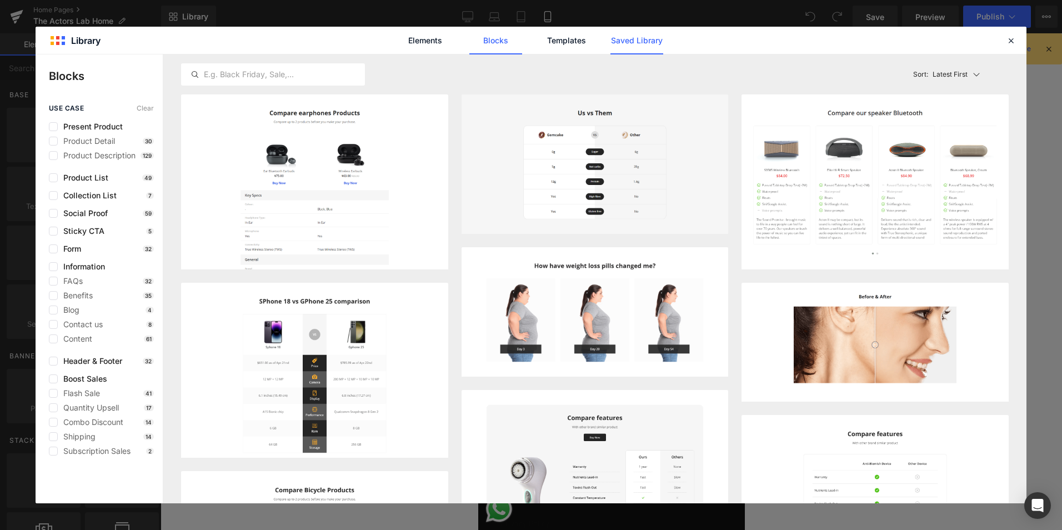
click at [630, 36] on link "Saved Library" at bounding box center [636, 41] width 53 height 28
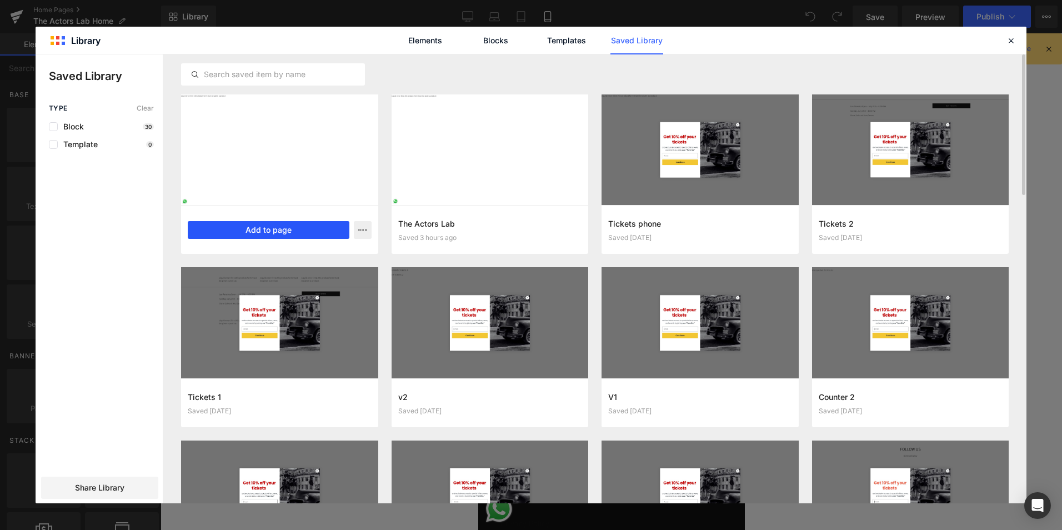
click at [273, 233] on button "Add to page" at bounding box center [269, 230] width 162 height 18
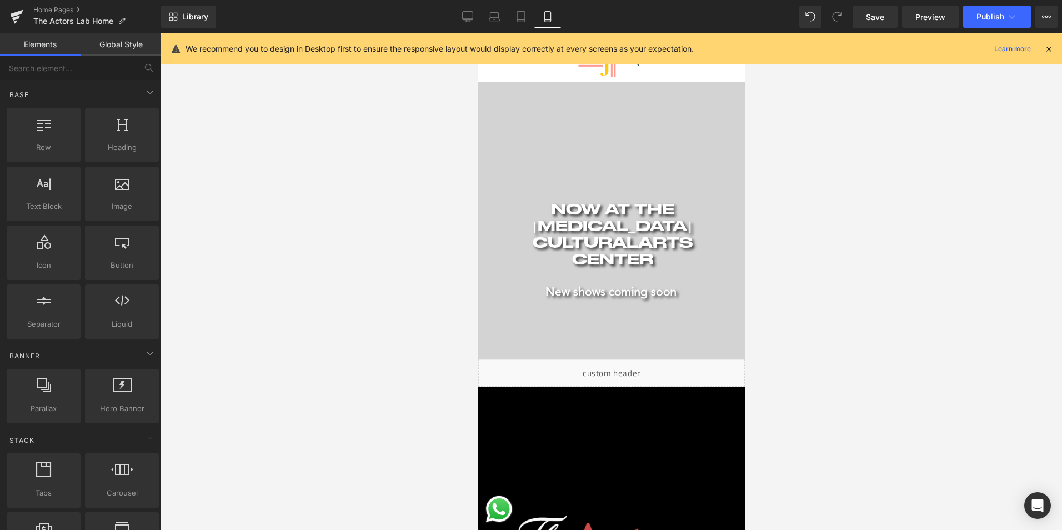
scroll to position [0, 0]
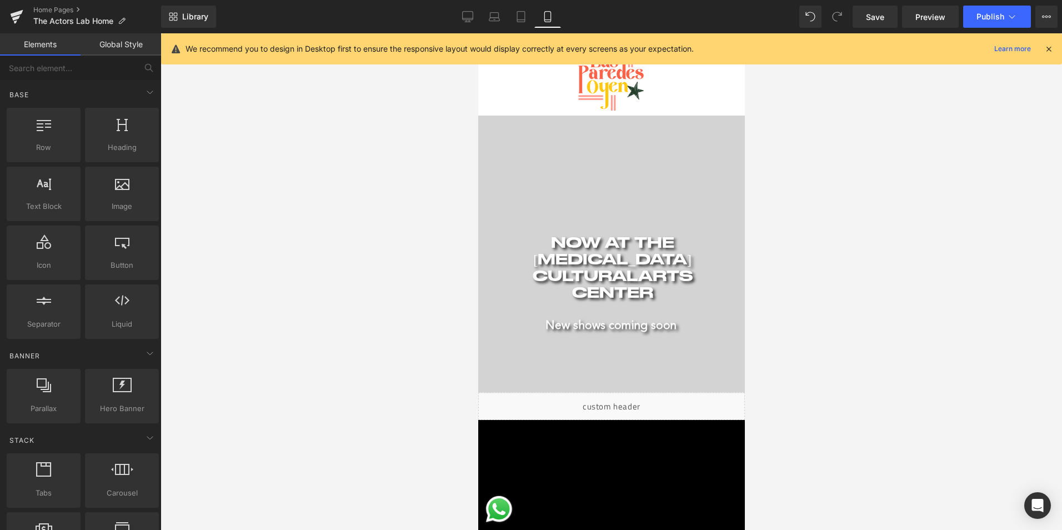
click at [632, 142] on video at bounding box center [610, 182] width 268 height 134
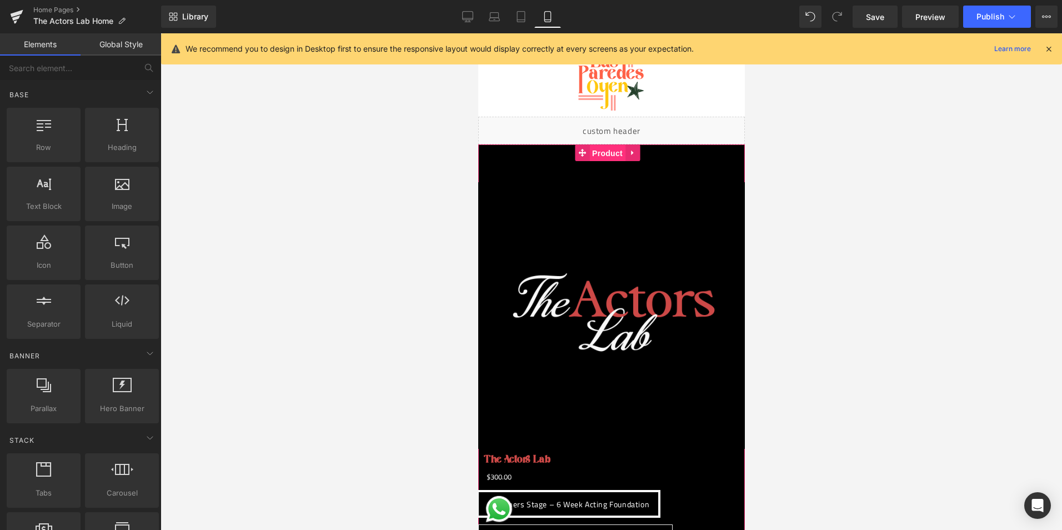
click at [607, 154] on span "Product" at bounding box center [607, 153] width 36 height 17
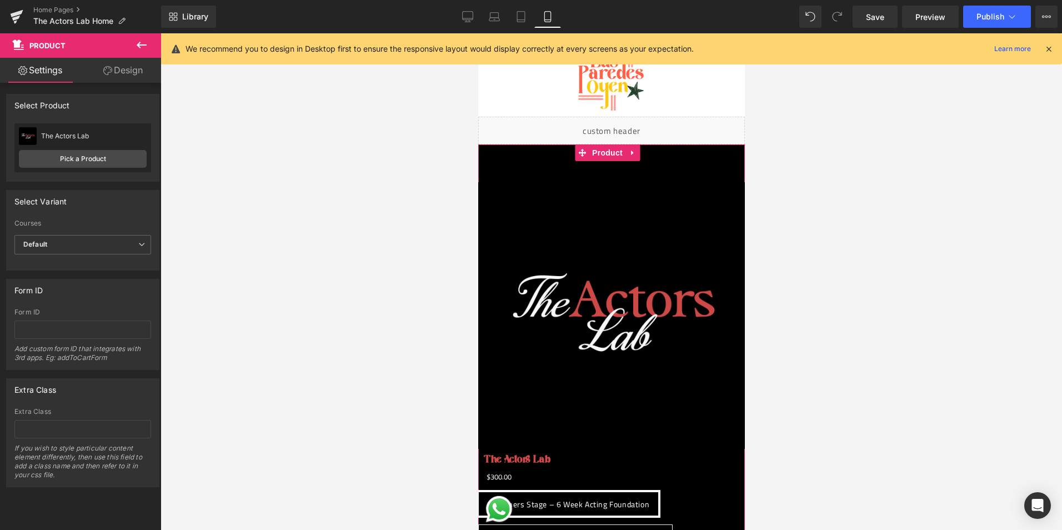
click at [125, 79] on link "Design" at bounding box center [123, 70] width 81 height 25
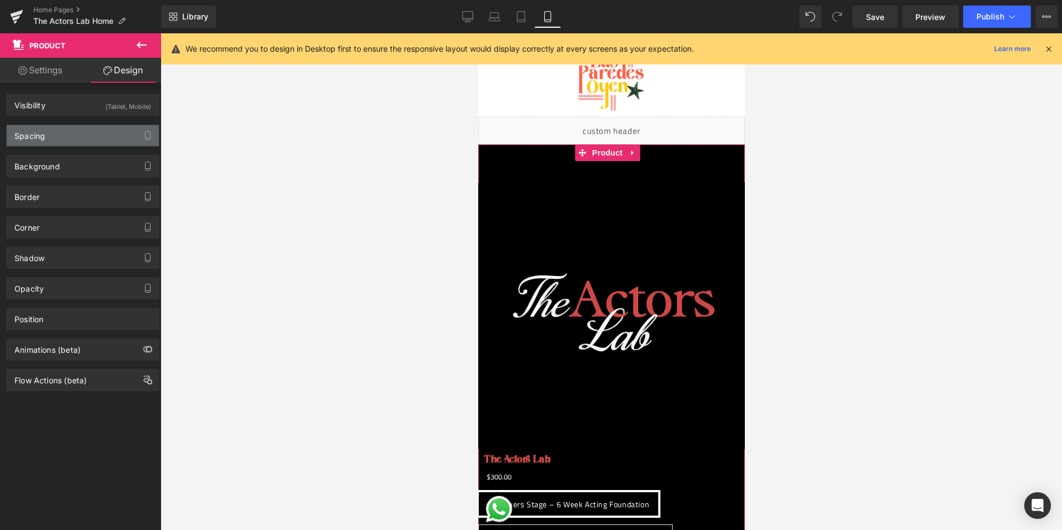
type input "0"
type input "40"
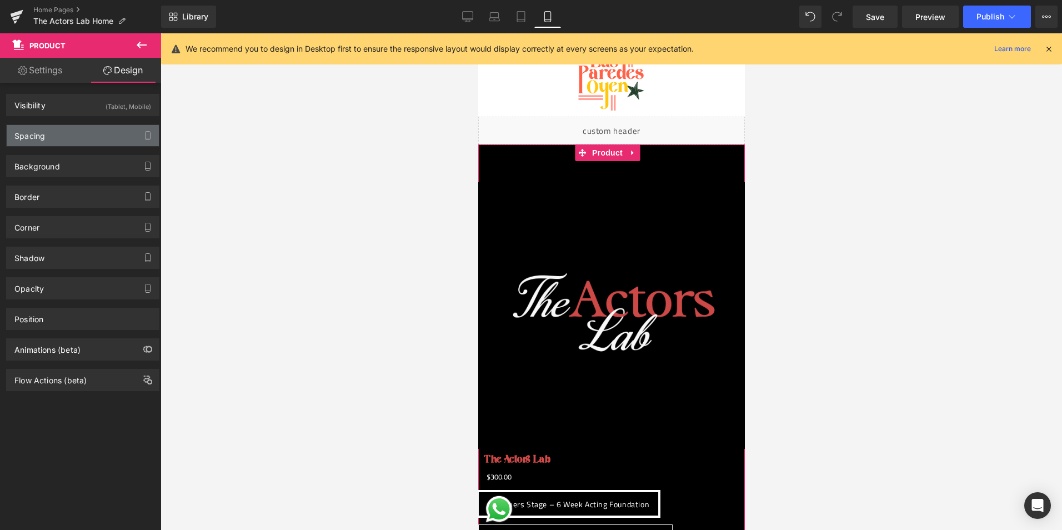
type input "0"
type input "1"
type input "0"
click at [39, 137] on div "Spacing" at bounding box center [29, 133] width 31 height 16
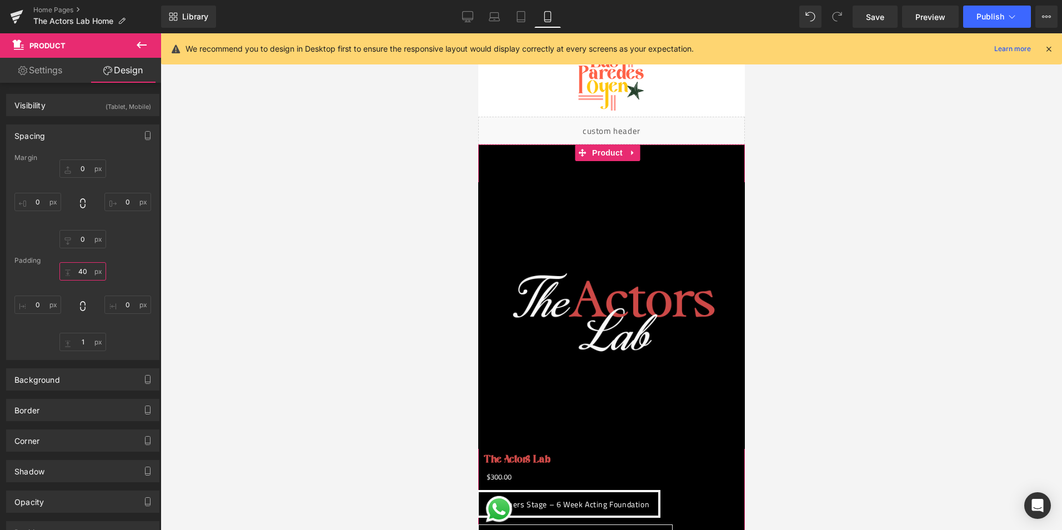
click at [81, 270] on input "40" at bounding box center [82, 271] width 47 height 18
click at [124, 261] on div "Padding" at bounding box center [82, 261] width 137 height 8
click at [82, 268] on input "40" at bounding box center [82, 271] width 47 height 18
click at [81, 275] on input "40" at bounding box center [82, 271] width 47 height 18
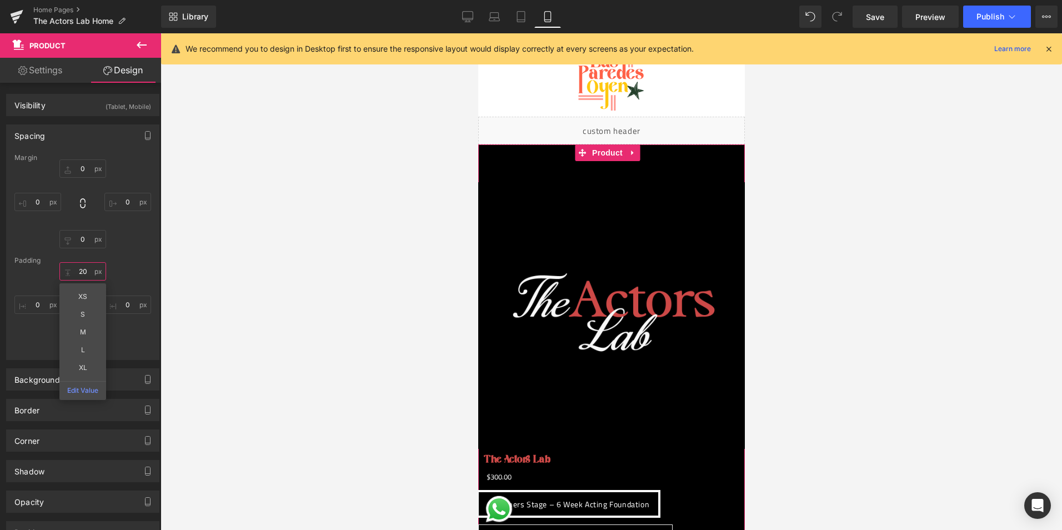
type input "200"
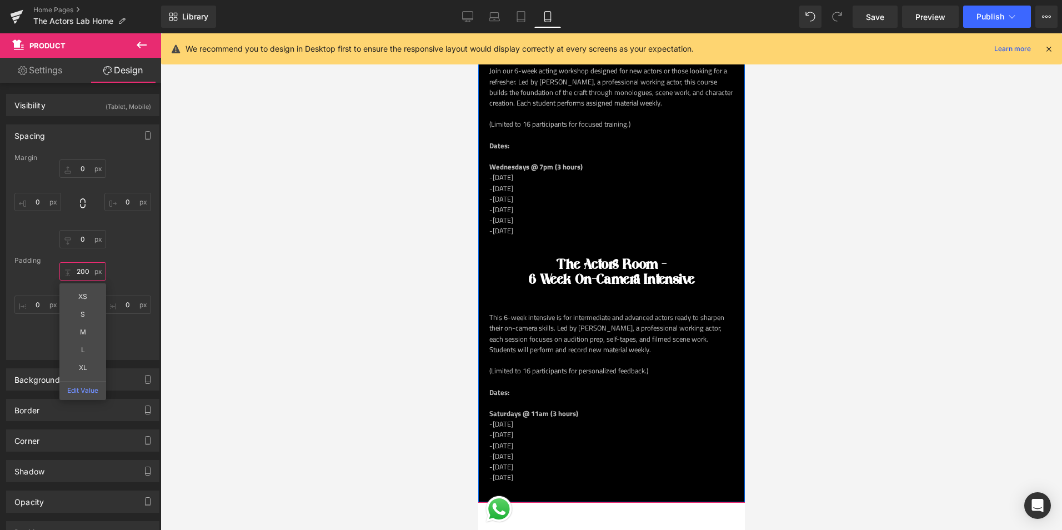
scroll to position [444, 0]
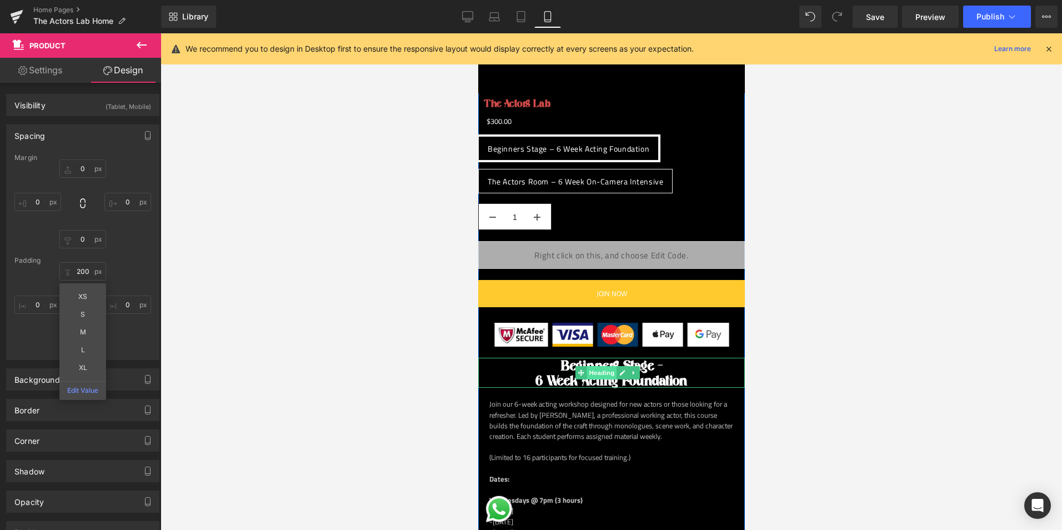
click at [603, 366] on span "Heading" at bounding box center [601, 372] width 30 height 13
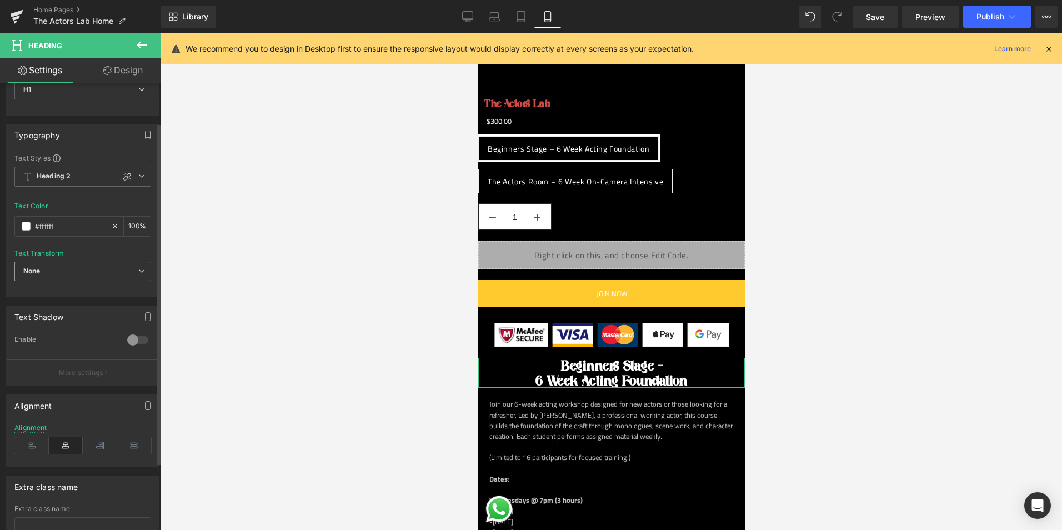
scroll to position [0, 0]
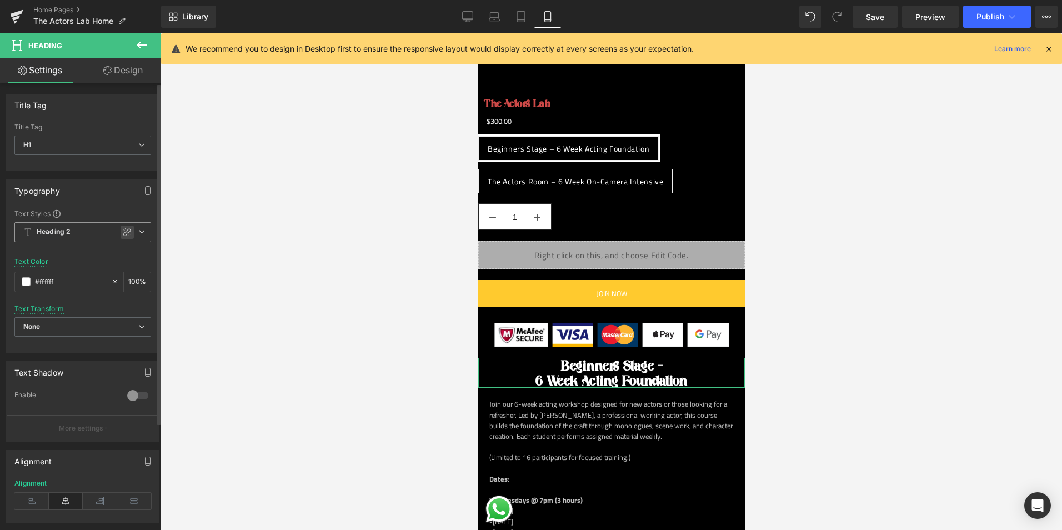
click at [123, 229] on icon at bounding box center [127, 232] width 9 height 9
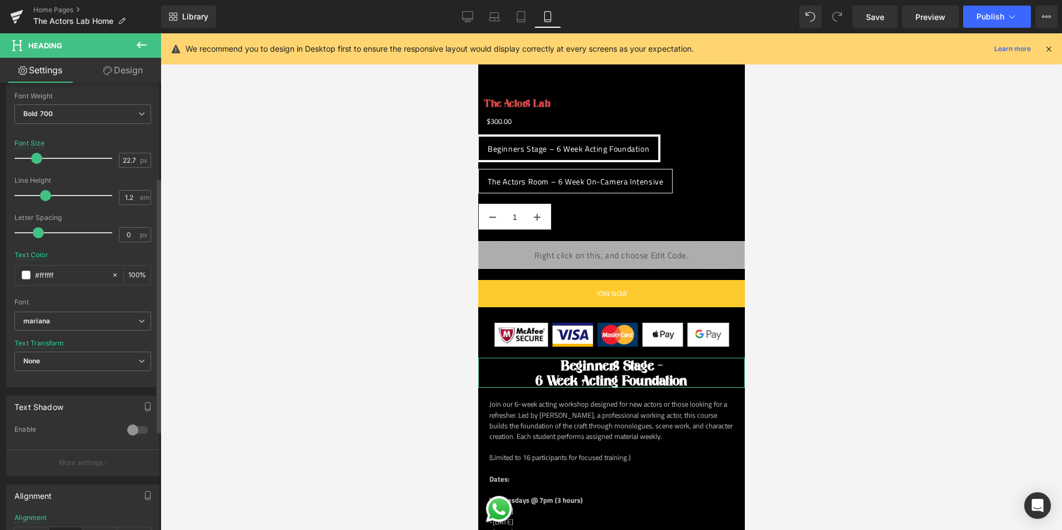
scroll to position [167, 0]
click at [72, 323] on b "mariana" at bounding box center [80, 319] width 115 height 9
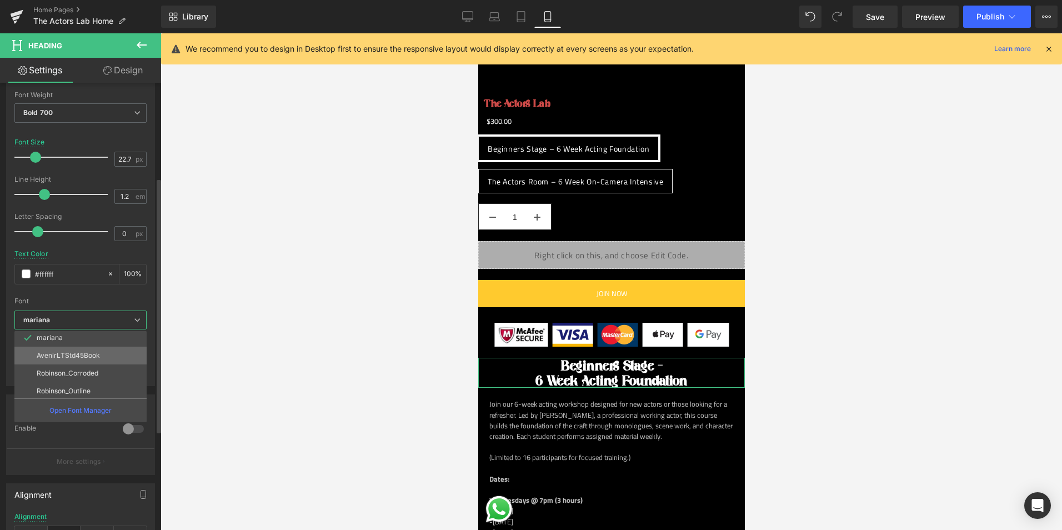
scroll to position [111, 0]
click at [93, 369] on p "Robinson_Corroded" at bounding box center [68, 371] width 62 height 8
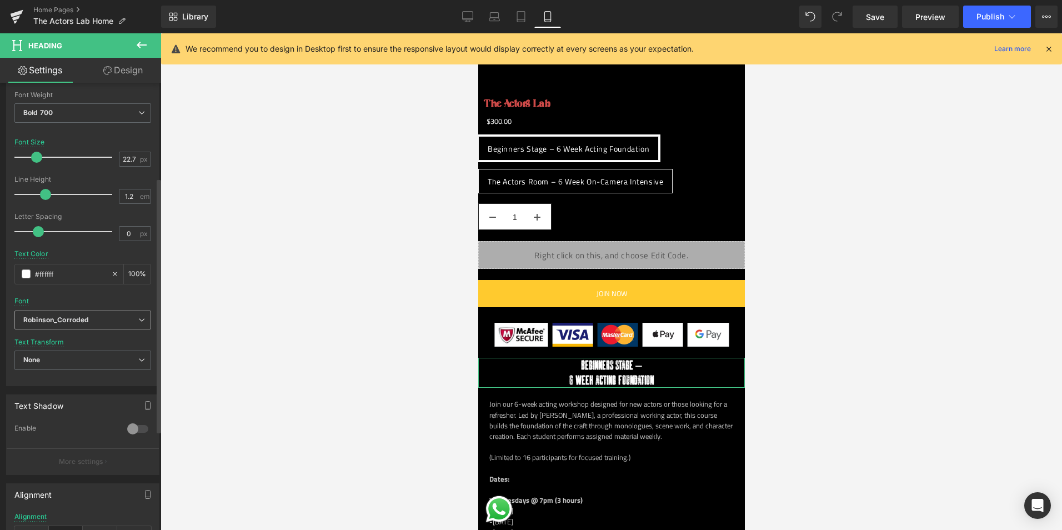
click at [87, 325] on span "Robinson_Corroded" at bounding box center [82, 319] width 137 height 19
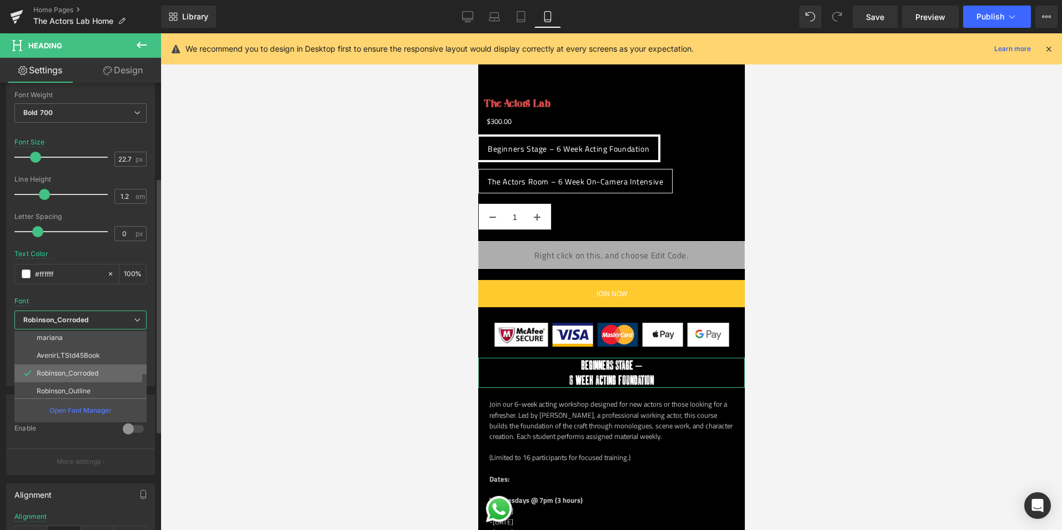
scroll to position [164, 0]
click at [84, 355] on p "Robinson_Regular" at bounding box center [65, 353] width 56 height 8
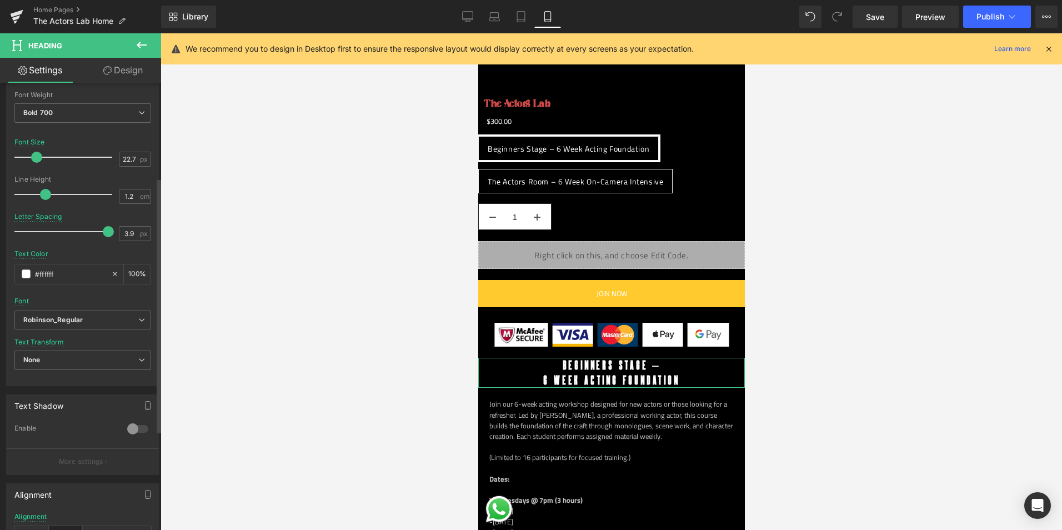
type input "4"
drag, startPoint x: 42, startPoint y: 238, endPoint x: 112, endPoint y: 240, distance: 70.5
click at [112, 240] on div "Letter Spacing 4 px" at bounding box center [82, 231] width 137 height 37
click at [97, 314] on span "Robinson_Regular" at bounding box center [82, 319] width 137 height 19
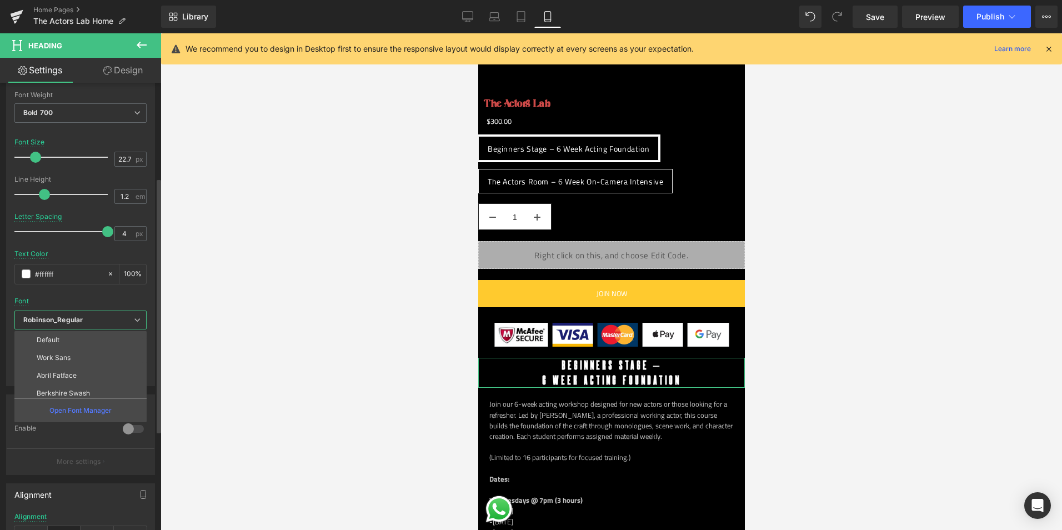
scroll to position [56, 0]
click at [90, 370] on li "[PERSON_NAME]" at bounding box center [82, 373] width 137 height 18
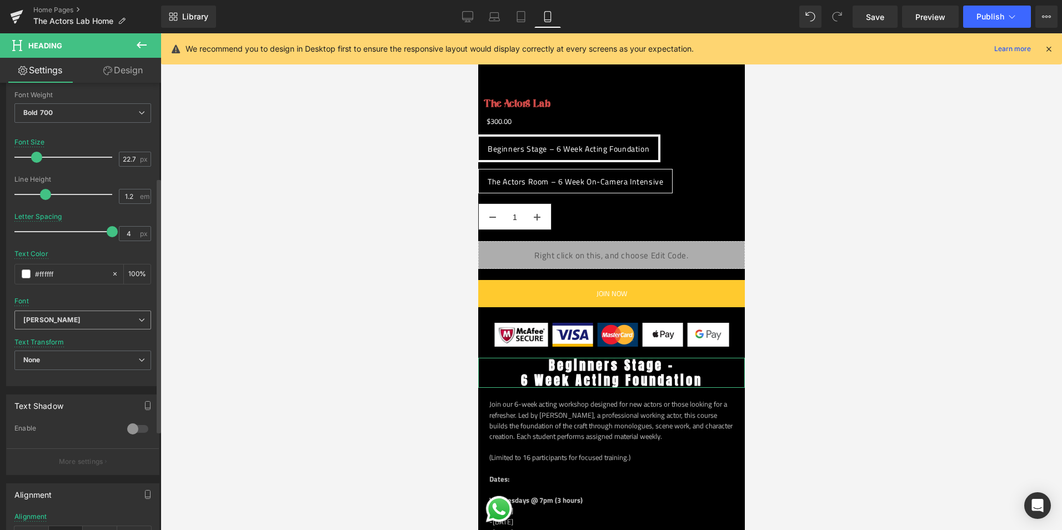
click at [89, 323] on b "[PERSON_NAME]" at bounding box center [80, 319] width 115 height 9
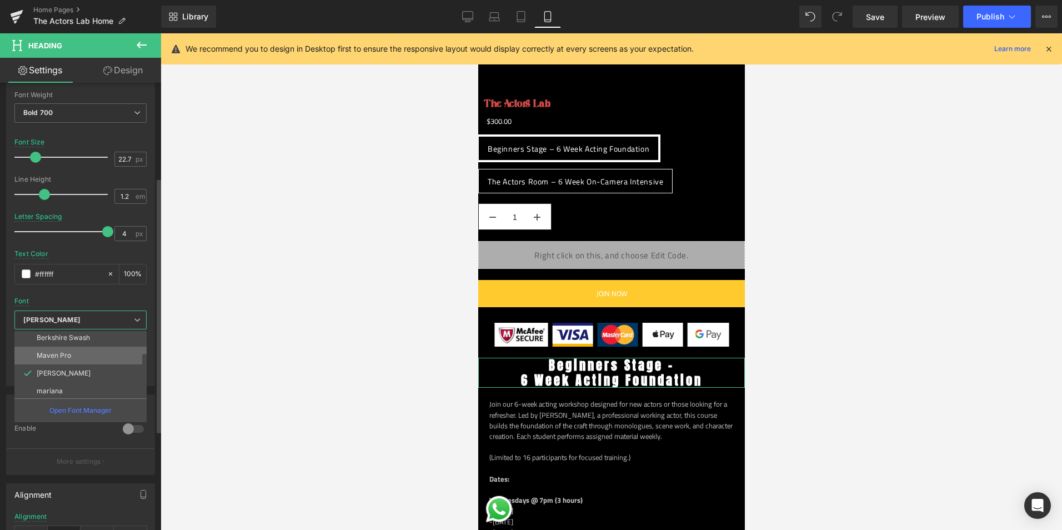
scroll to position [111, 0]
click at [81, 350] on p "AvenirLTStd45Book" at bounding box center [68, 353] width 63 height 8
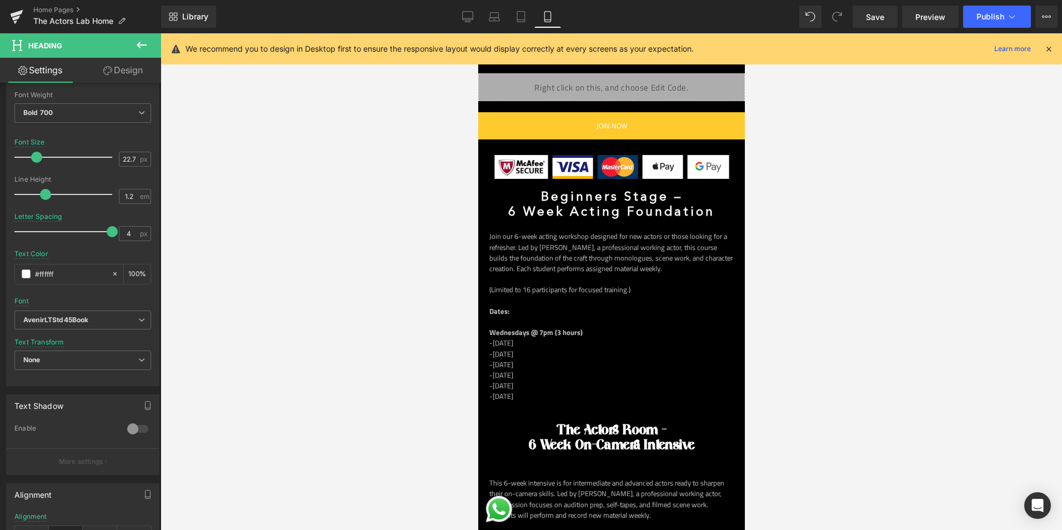
scroll to position [666, 0]
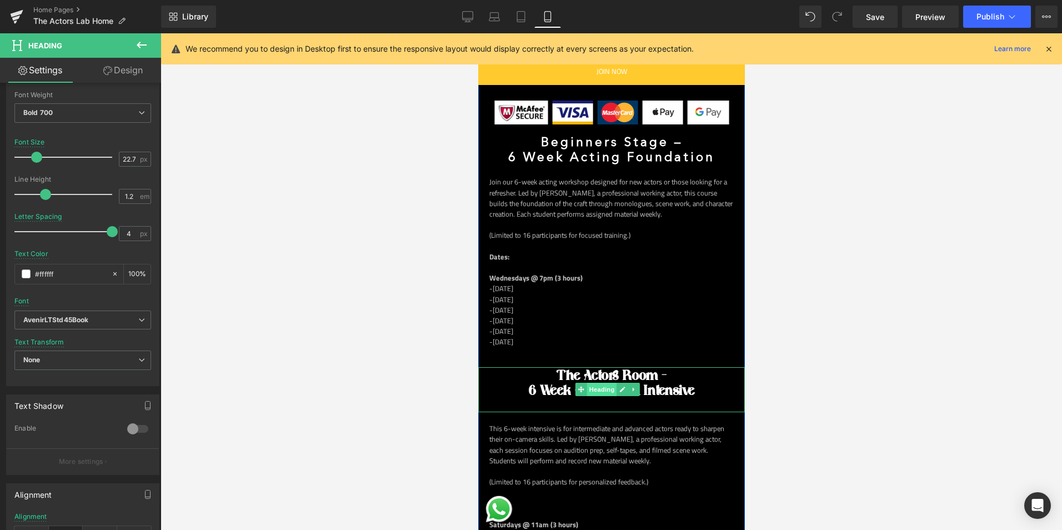
drag, startPoint x: 605, startPoint y: 382, endPoint x: 659, endPoint y: 394, distance: 54.6
click at [605, 383] on span "Heading" at bounding box center [601, 389] width 30 height 13
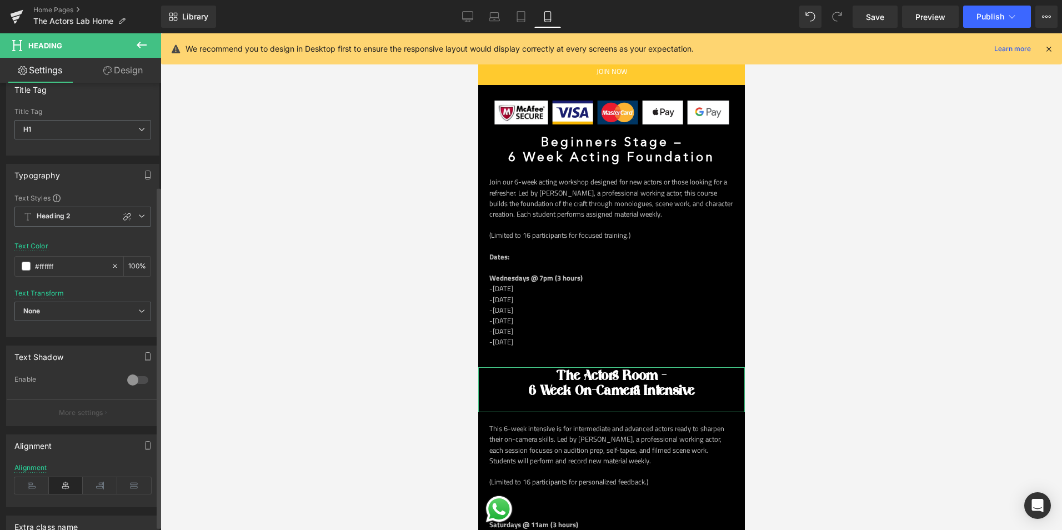
scroll to position [0, 0]
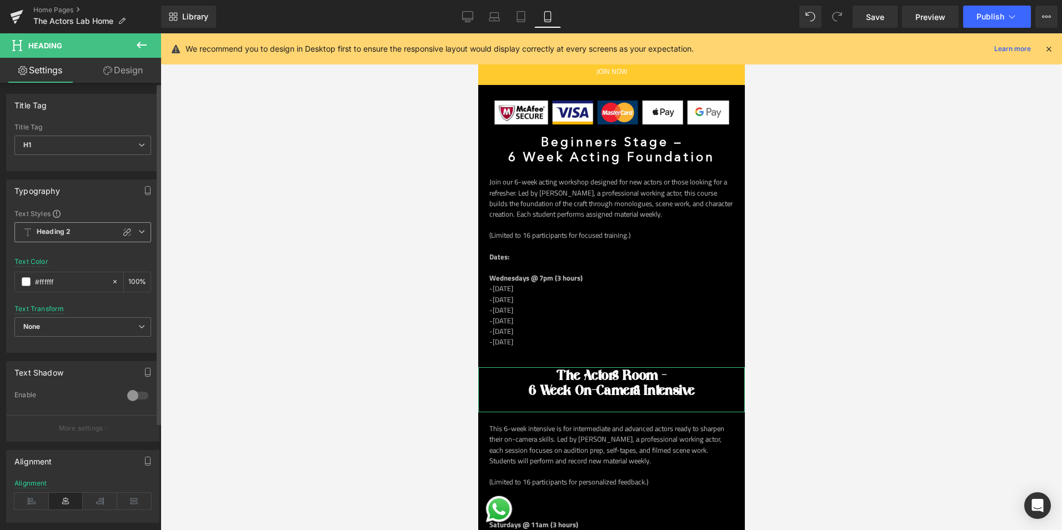
click at [95, 224] on span "Heading 2" at bounding box center [82, 232] width 137 height 20
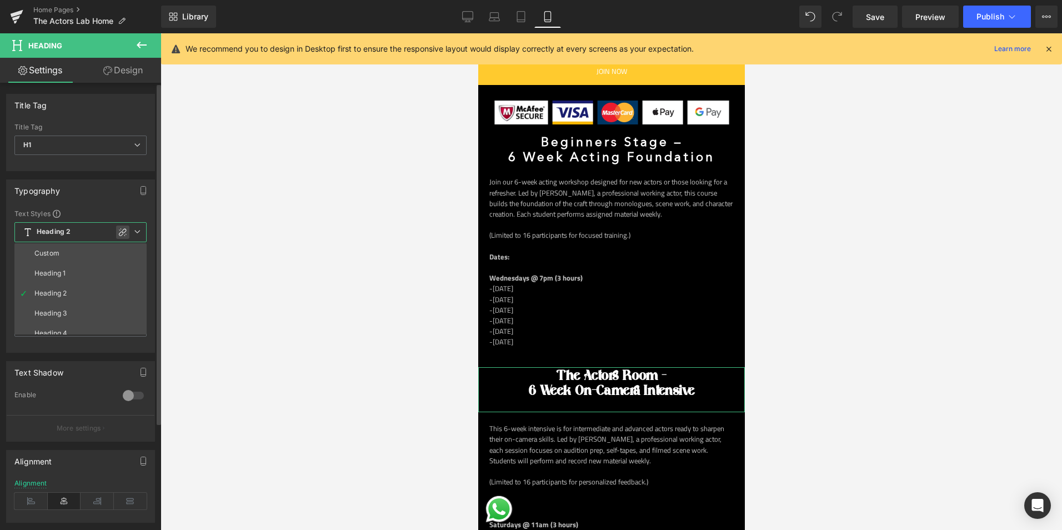
click at [125, 229] on icon at bounding box center [123, 232] width 8 height 8
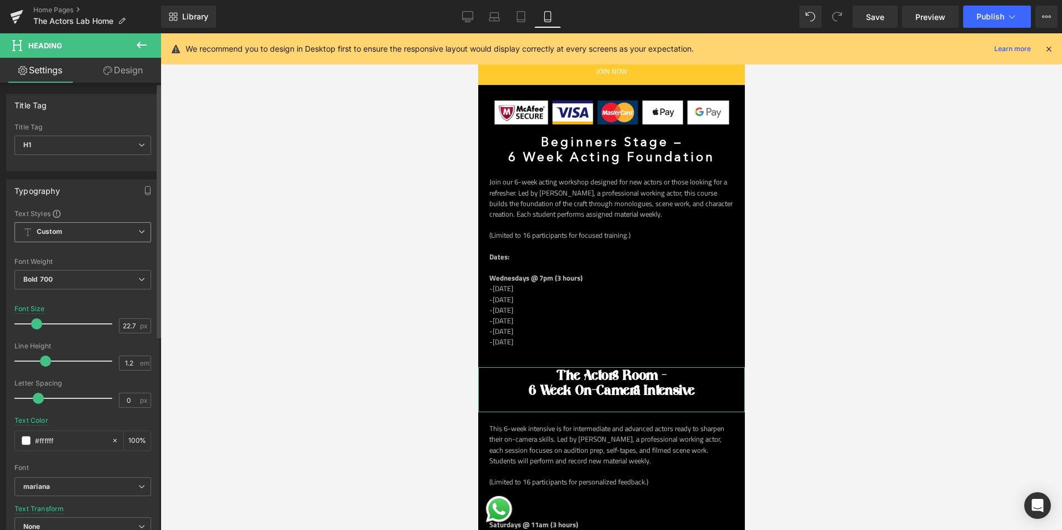
click at [80, 228] on span "Custom" at bounding box center [82, 232] width 137 height 20
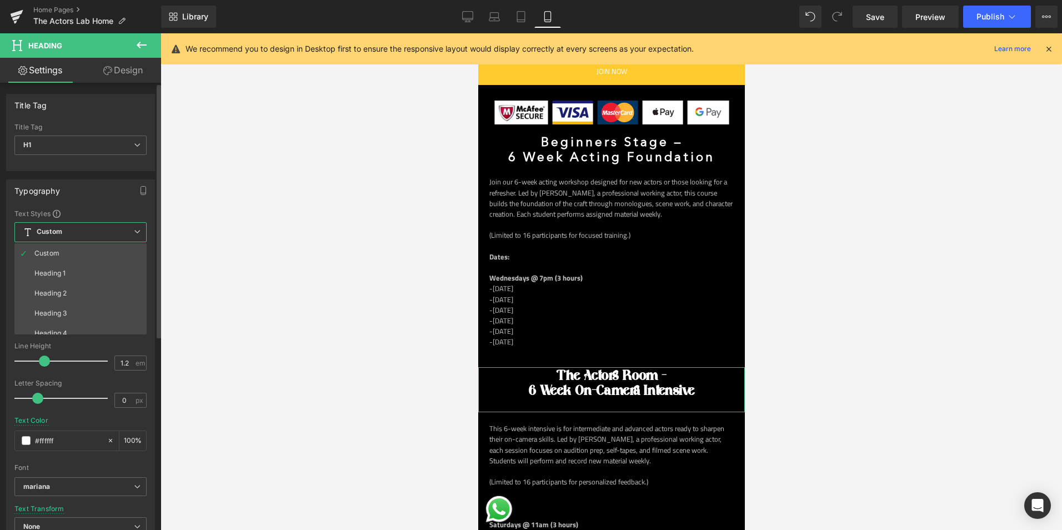
click at [80, 228] on span "Custom" at bounding box center [80, 232] width 132 height 20
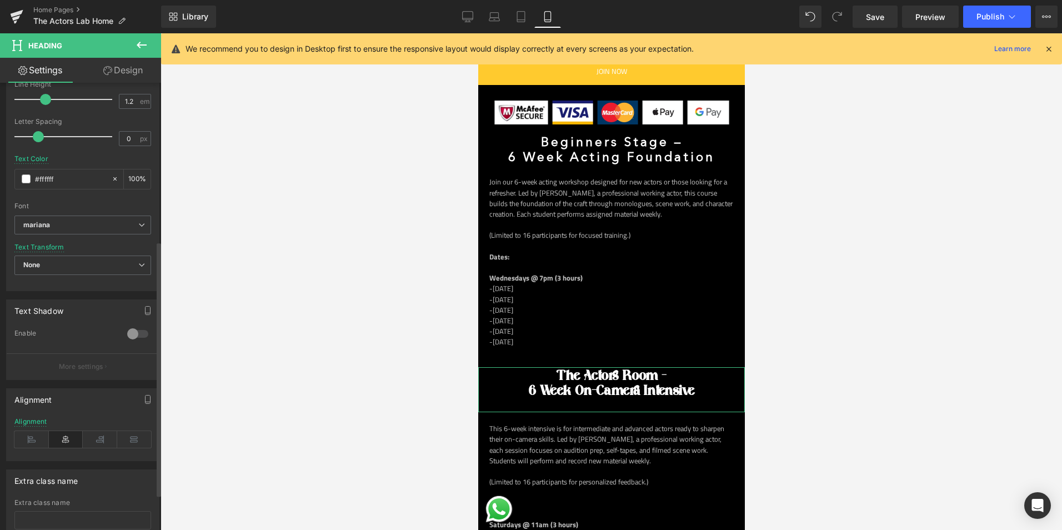
scroll to position [278, 0]
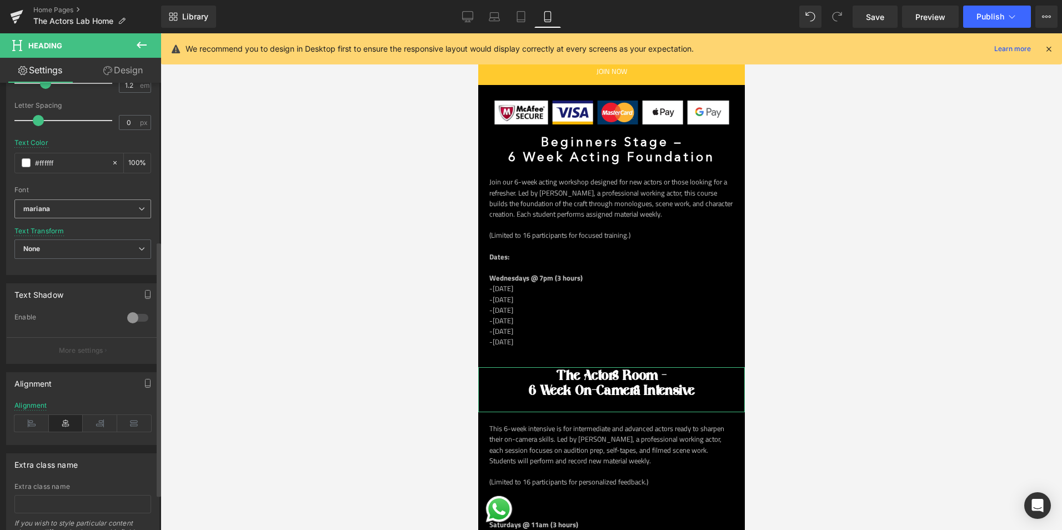
click at [95, 211] on b "mariana" at bounding box center [80, 208] width 115 height 9
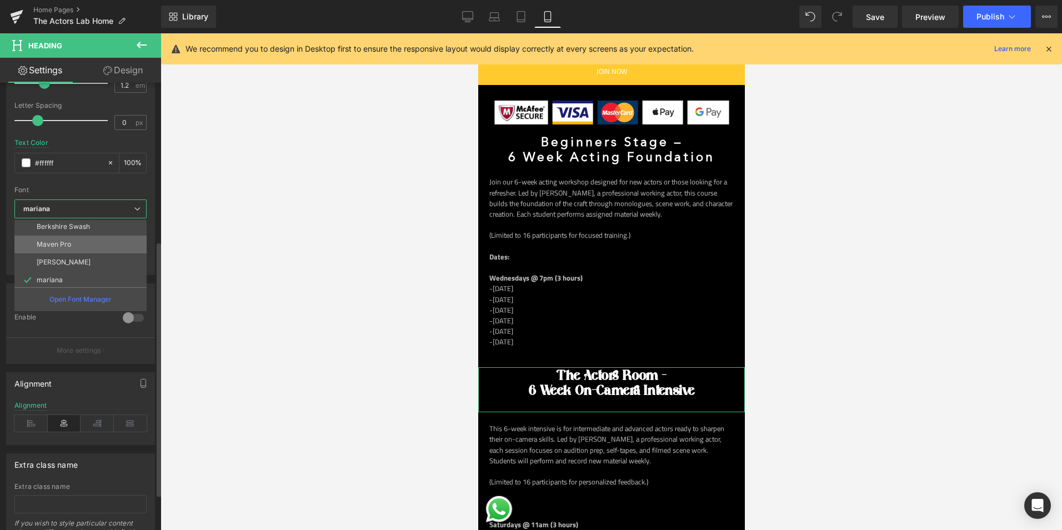
scroll to position [111, 0]
click at [85, 242] on p "AvenirLTStd45Book" at bounding box center [68, 242] width 63 height 8
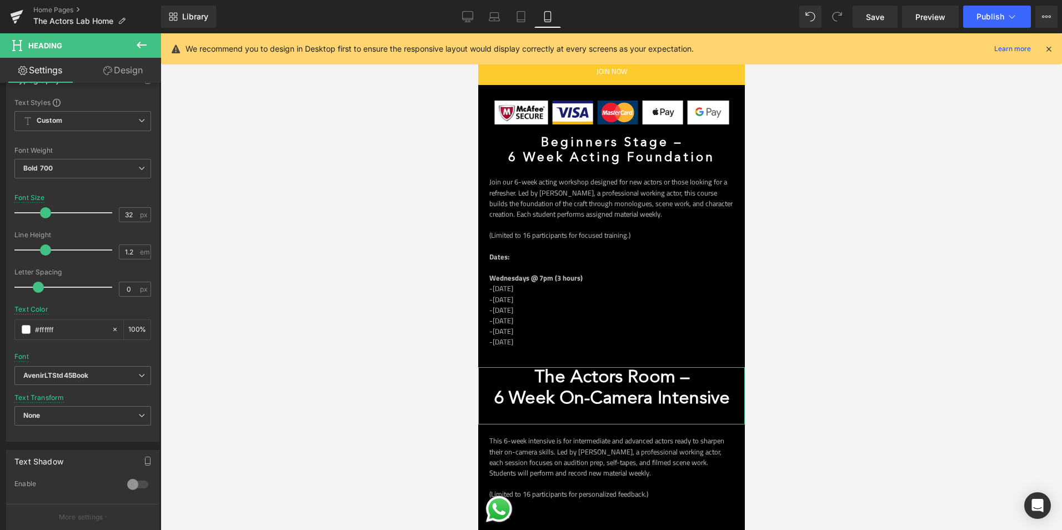
drag, startPoint x: 37, startPoint y: 214, endPoint x: 162, endPoint y: 187, distance: 127.9
click at [47, 208] on span at bounding box center [45, 212] width 11 height 11
drag, startPoint x: 48, startPoint y: 212, endPoint x: 43, endPoint y: 210, distance: 6.0
click at [43, 210] on span at bounding box center [44, 212] width 11 height 11
type input "27"
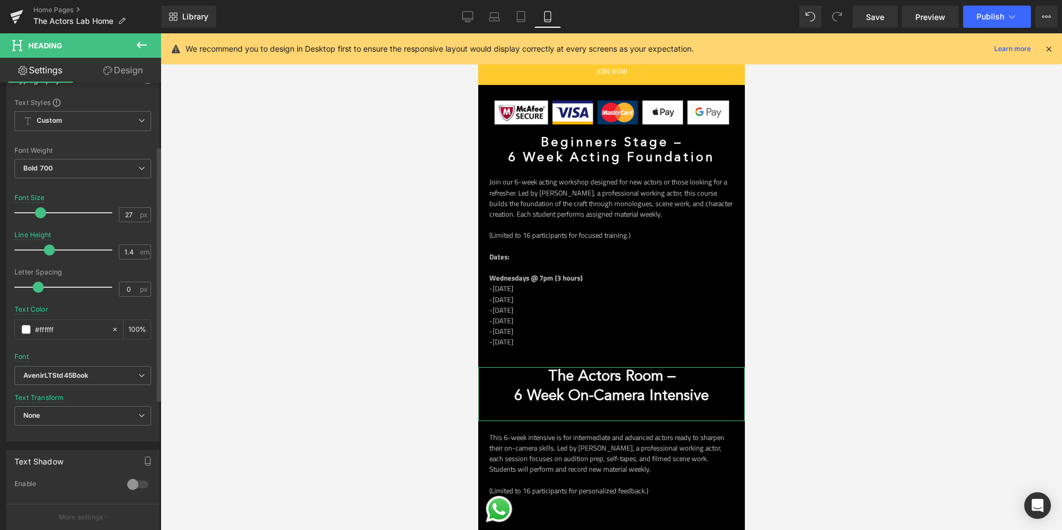
type input "1.5"
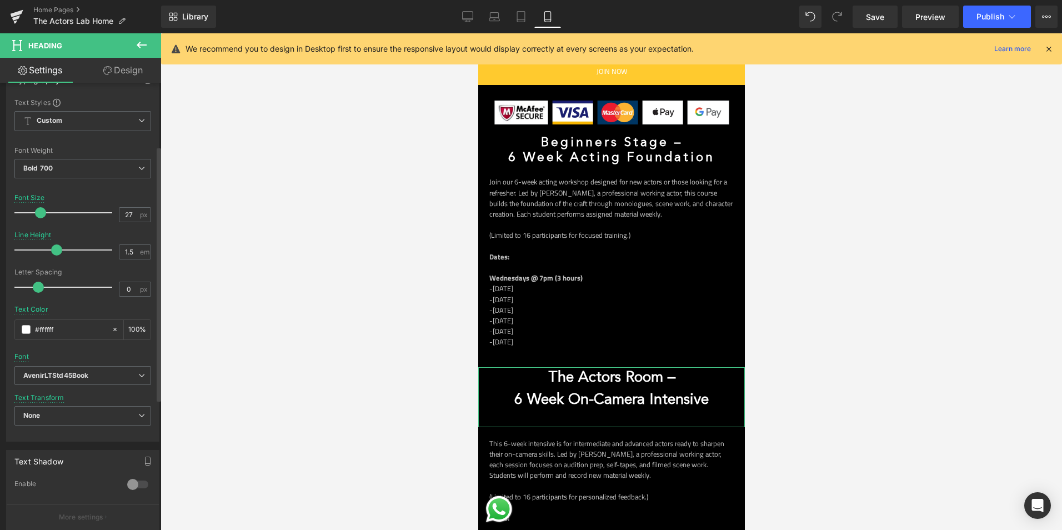
drag, startPoint x: 47, startPoint y: 252, endPoint x: 56, endPoint y: 252, distance: 8.9
click at [56, 252] on span at bounding box center [56, 249] width 11 height 11
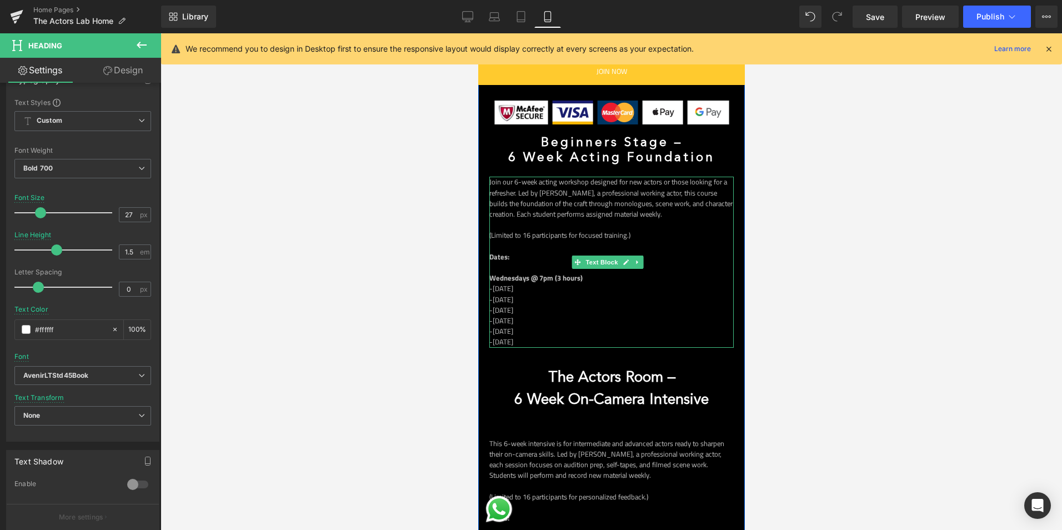
click at [626, 191] on p "Join our 6-week acting workshop designed for new actors or those looking for a …" at bounding box center [611, 198] width 244 height 43
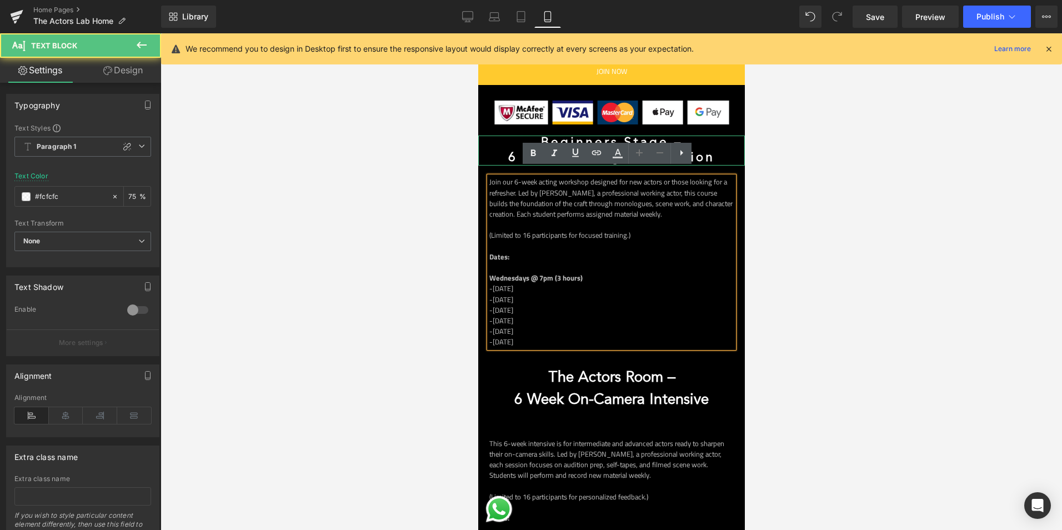
click at [617, 144] on link at bounding box center [622, 150] width 12 height 13
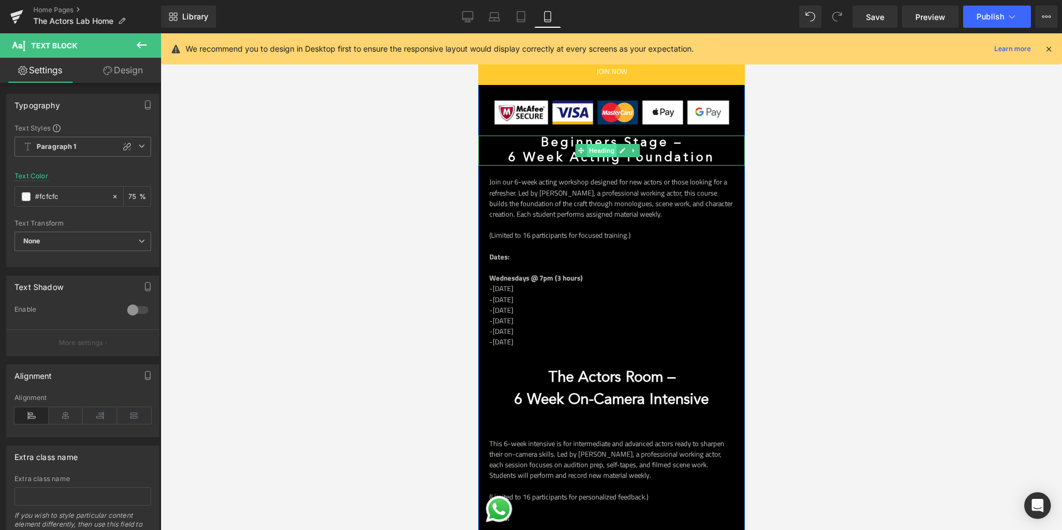
click at [602, 144] on span "Heading" at bounding box center [601, 150] width 30 height 13
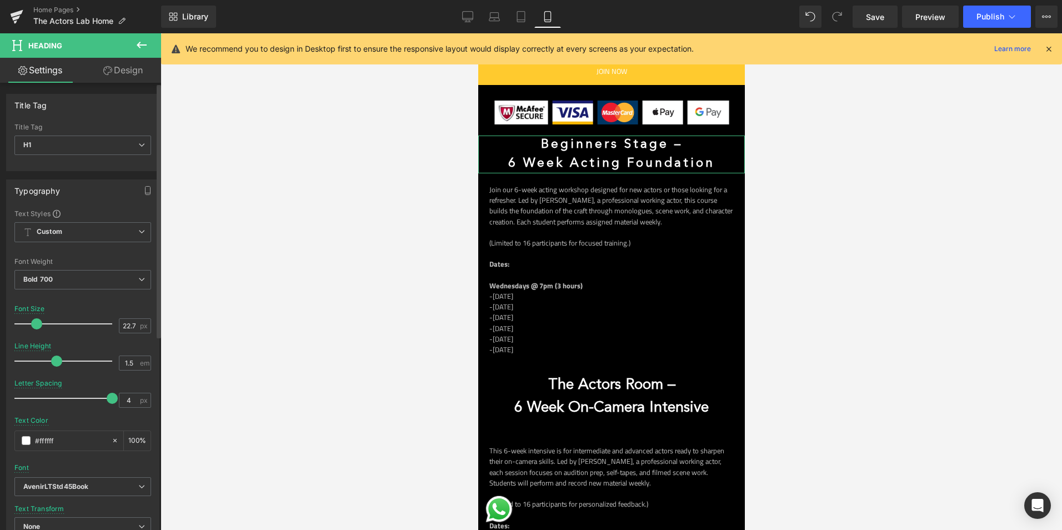
type input "1.6"
drag, startPoint x: 41, startPoint y: 359, endPoint x: 54, endPoint y: 359, distance: 12.8
click at [55, 359] on span at bounding box center [60, 360] width 11 height 11
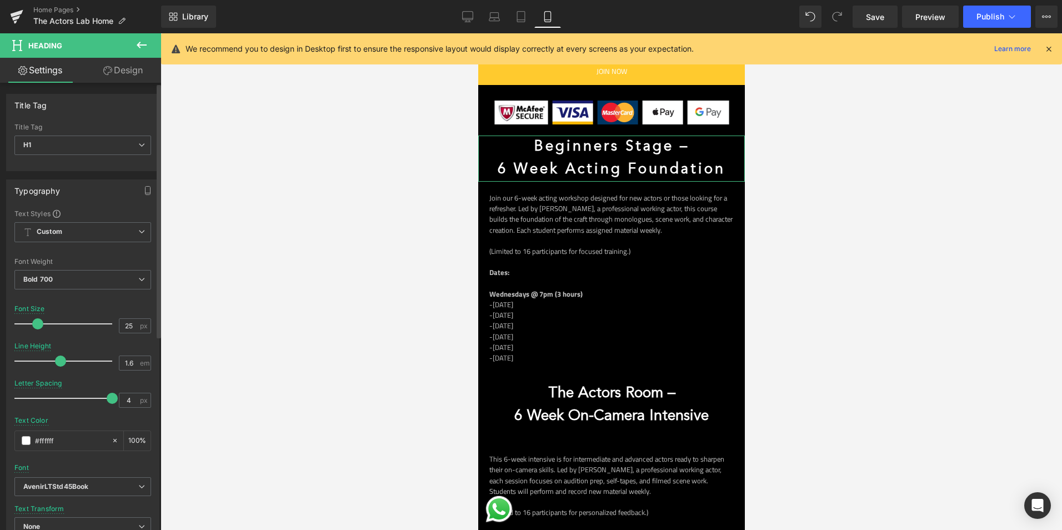
type input "24"
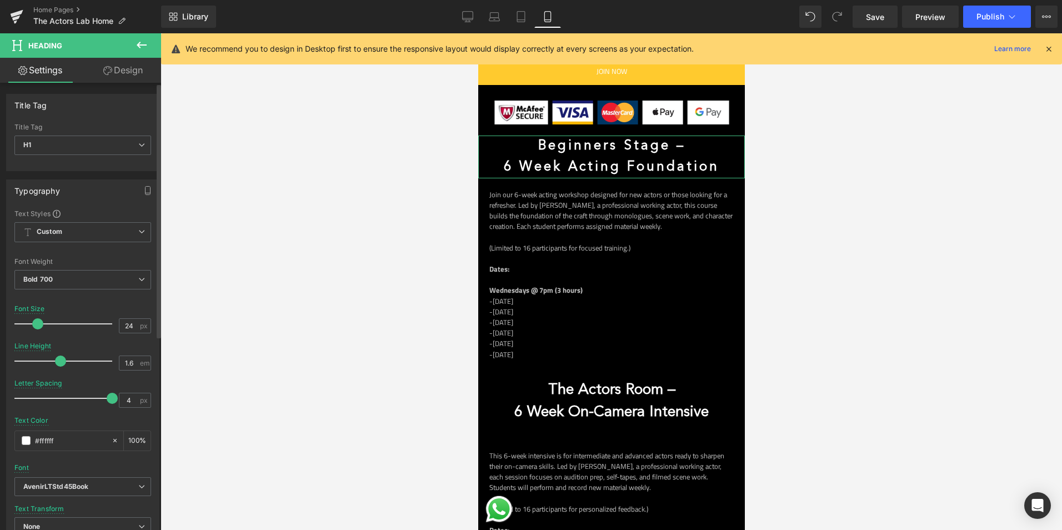
click at [34, 319] on span at bounding box center [37, 323] width 11 height 11
click at [130, 73] on link "Design" at bounding box center [123, 70] width 81 height 25
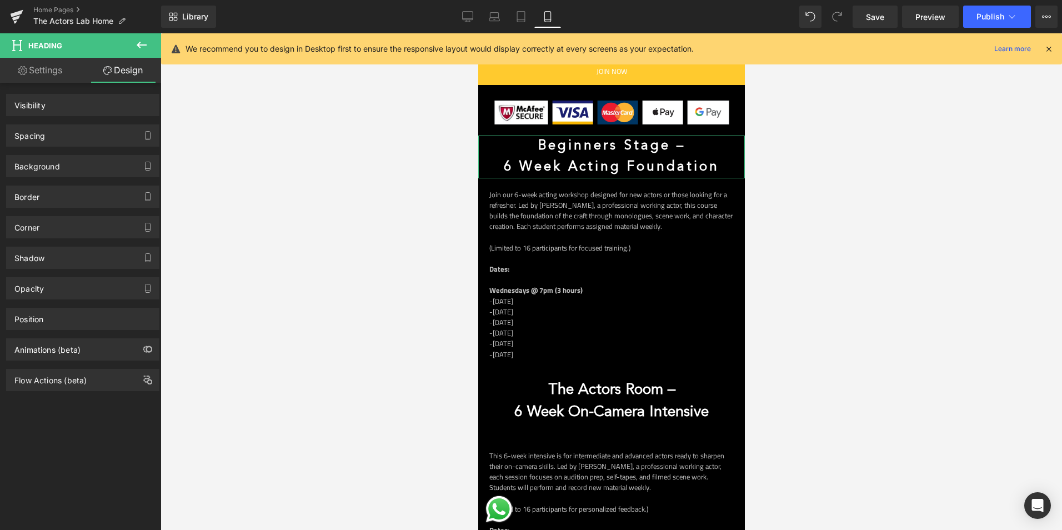
click at [15, 130] on div "Spacing" at bounding box center [29, 133] width 31 height 16
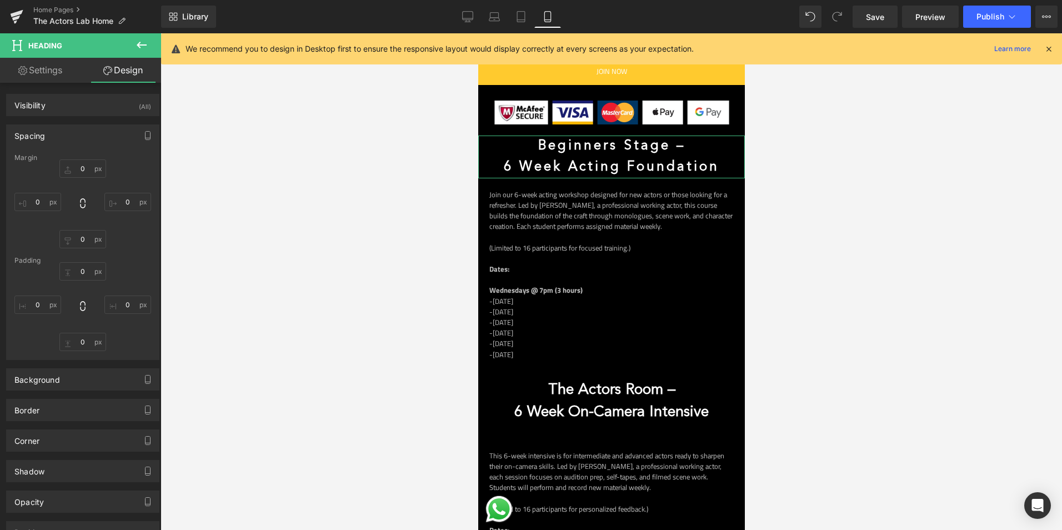
type input "0"
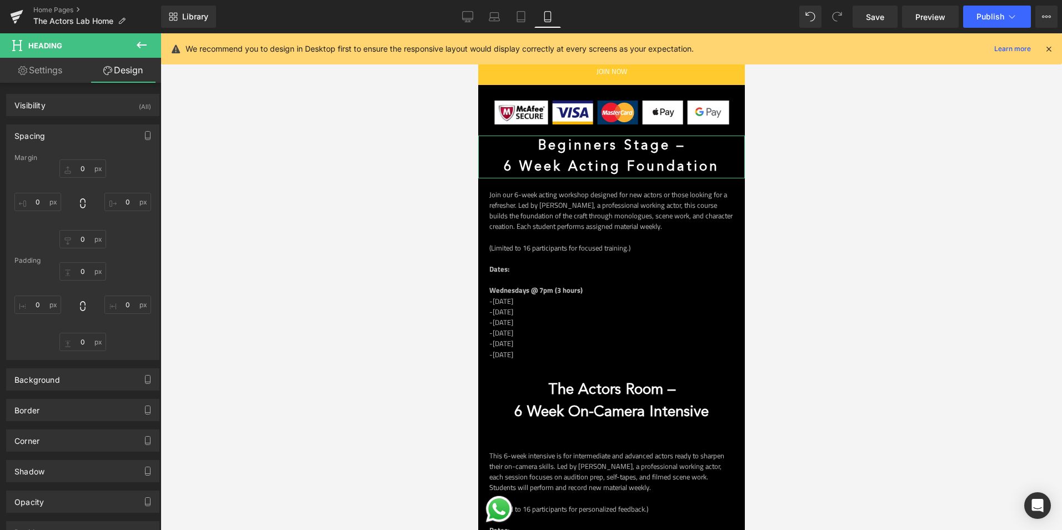
type input "0"
click at [87, 168] on input "0" at bounding box center [82, 168] width 47 height 18
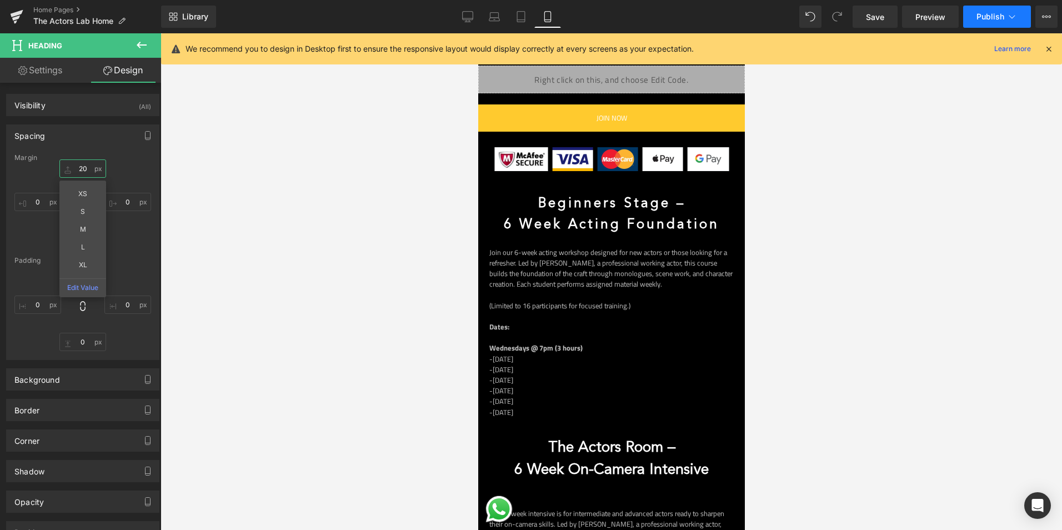
scroll to position [611, 0]
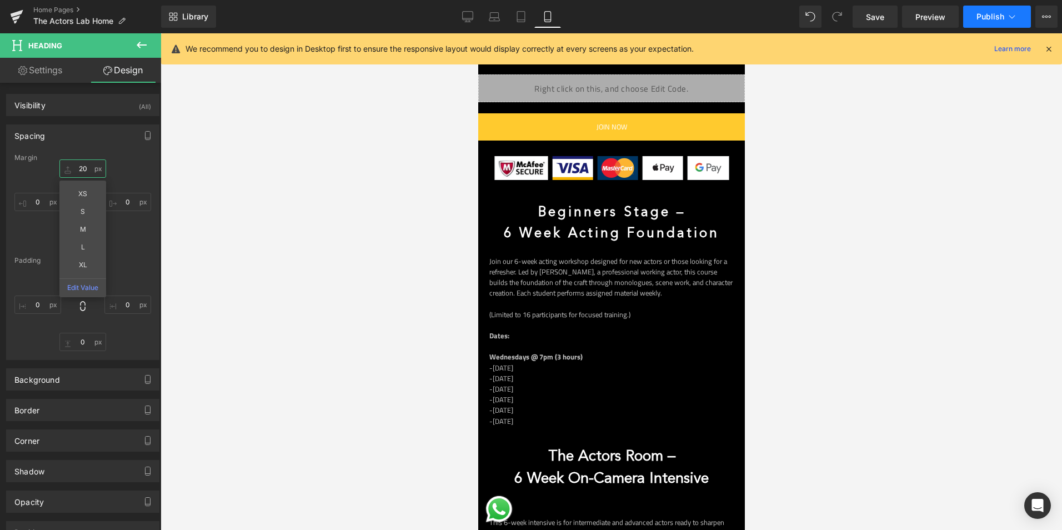
type input "20"
click at [1011, 11] on icon at bounding box center [1011, 16] width 11 height 11
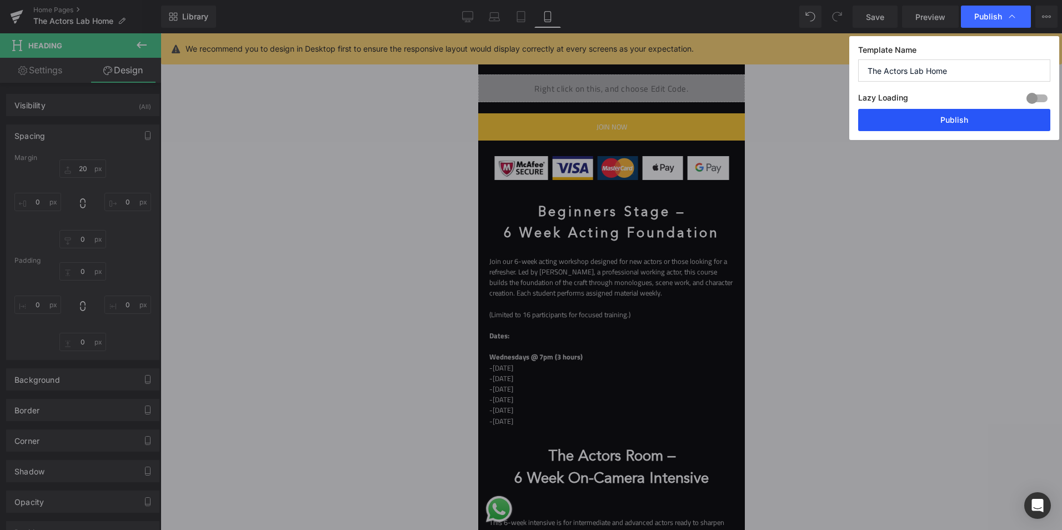
click at [967, 114] on button "Publish" at bounding box center [954, 120] width 192 height 22
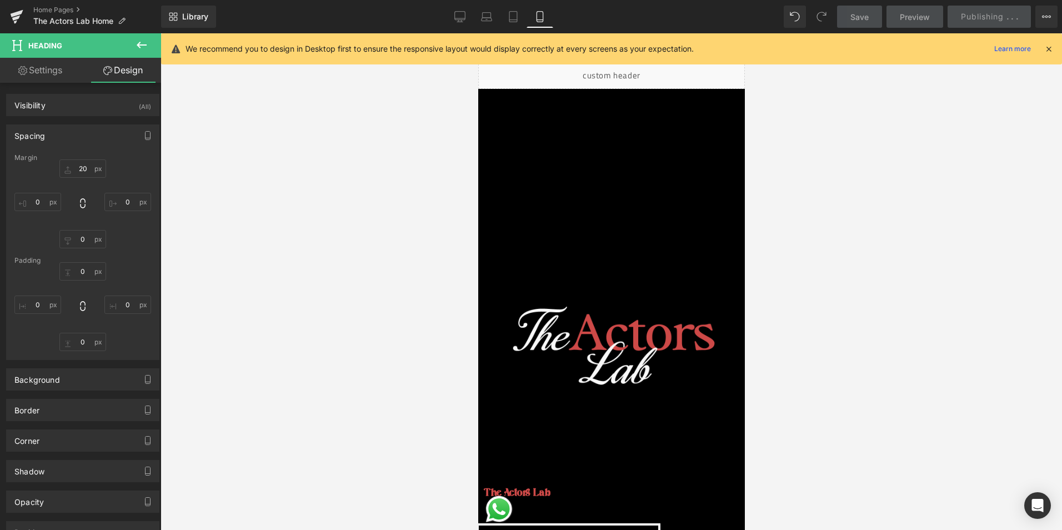
scroll to position [0, 0]
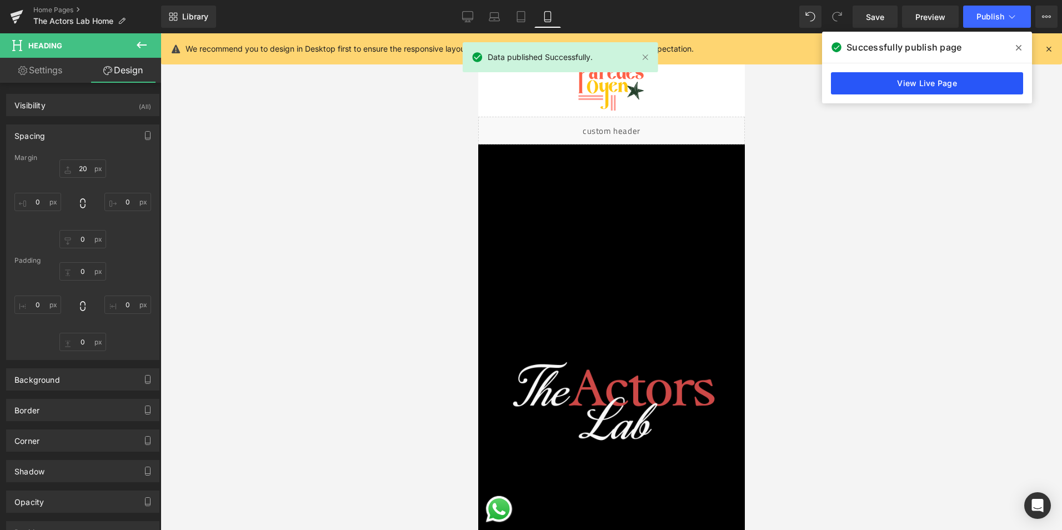
click at [923, 87] on link "View Live Page" at bounding box center [927, 83] width 192 height 22
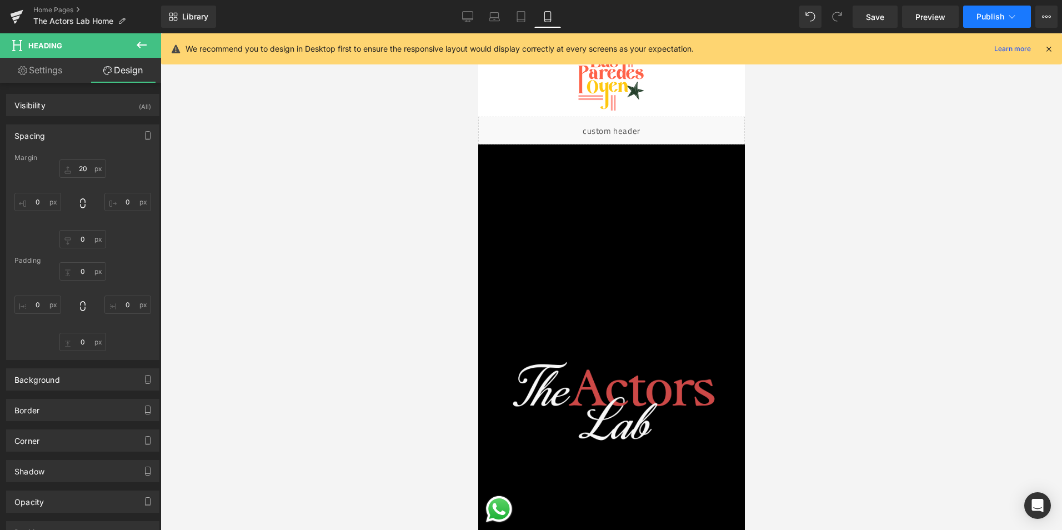
click at [1022, 17] on button "Publish" at bounding box center [997, 17] width 68 height 22
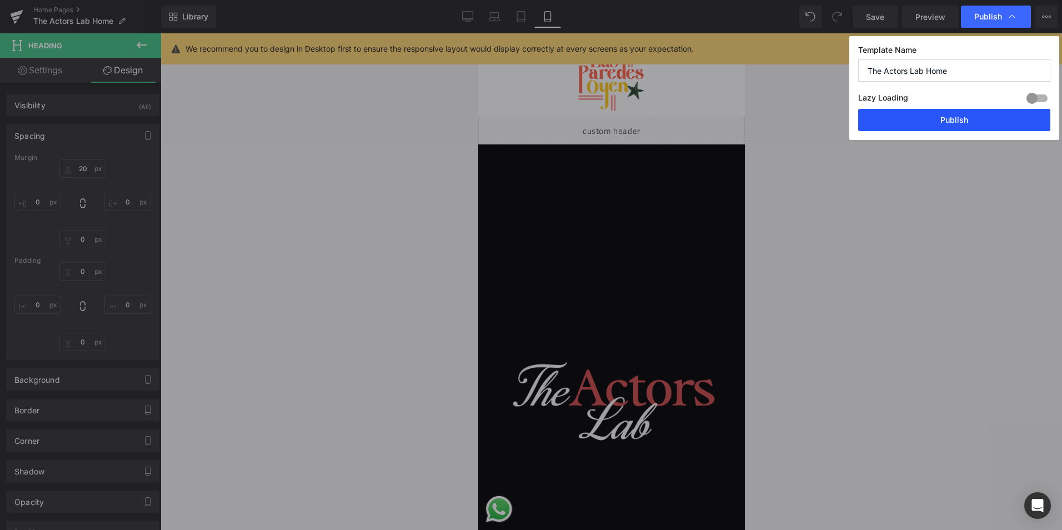
click at [977, 113] on button "Publish" at bounding box center [954, 120] width 192 height 22
